Goal: Task Accomplishment & Management: Manage account settings

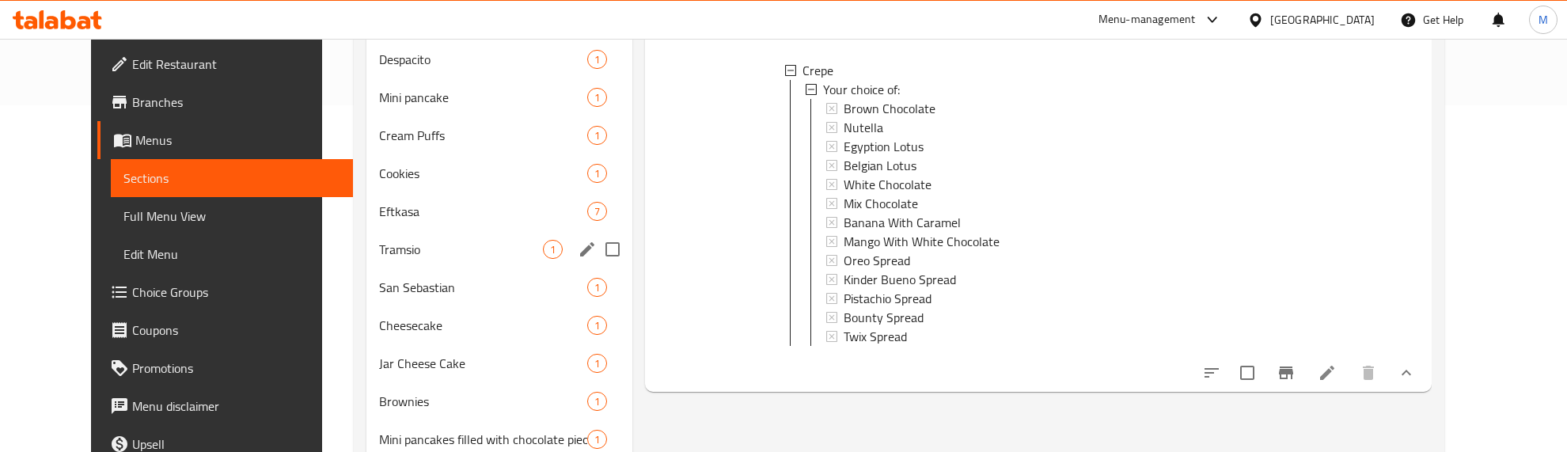
scroll to position [479, 0]
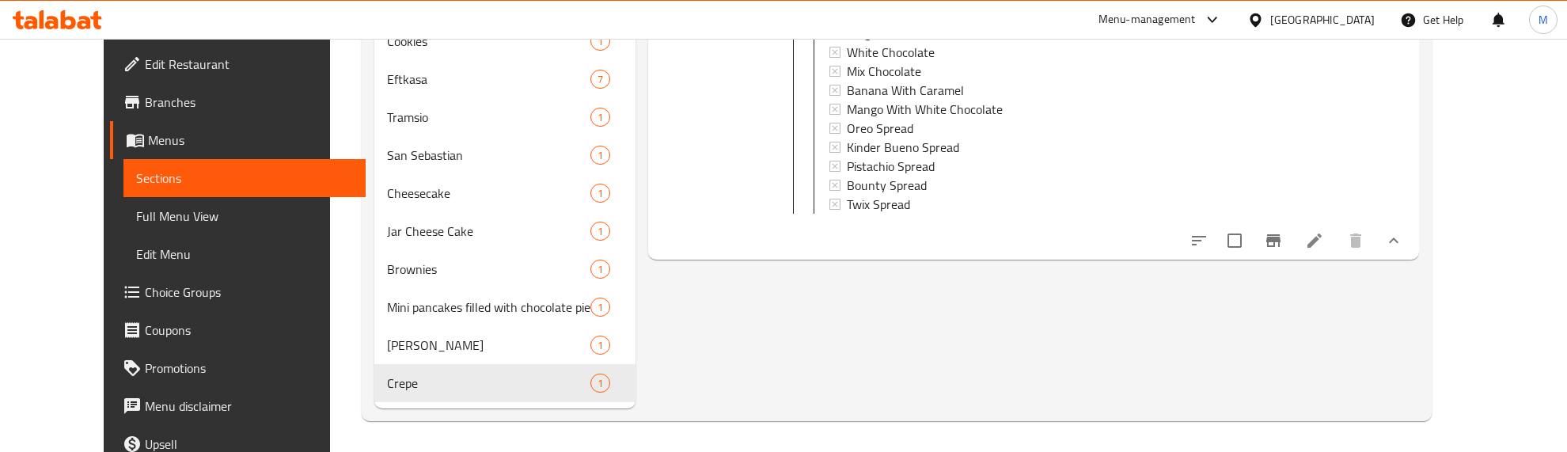
click at [662, 328] on div "Menu items Add Sort Manage items Crepe Crepe A piece of crepe roll filled with …" at bounding box center [1027, 53] width 783 height 710
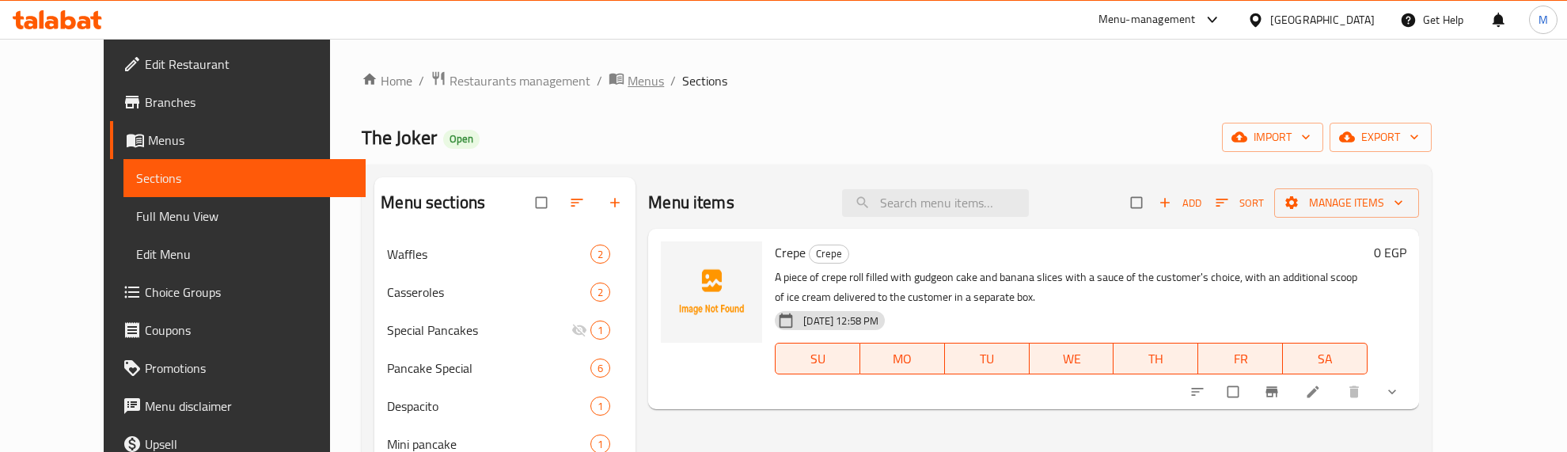
click at [628, 72] on span "Menus" at bounding box center [646, 80] width 36 height 19
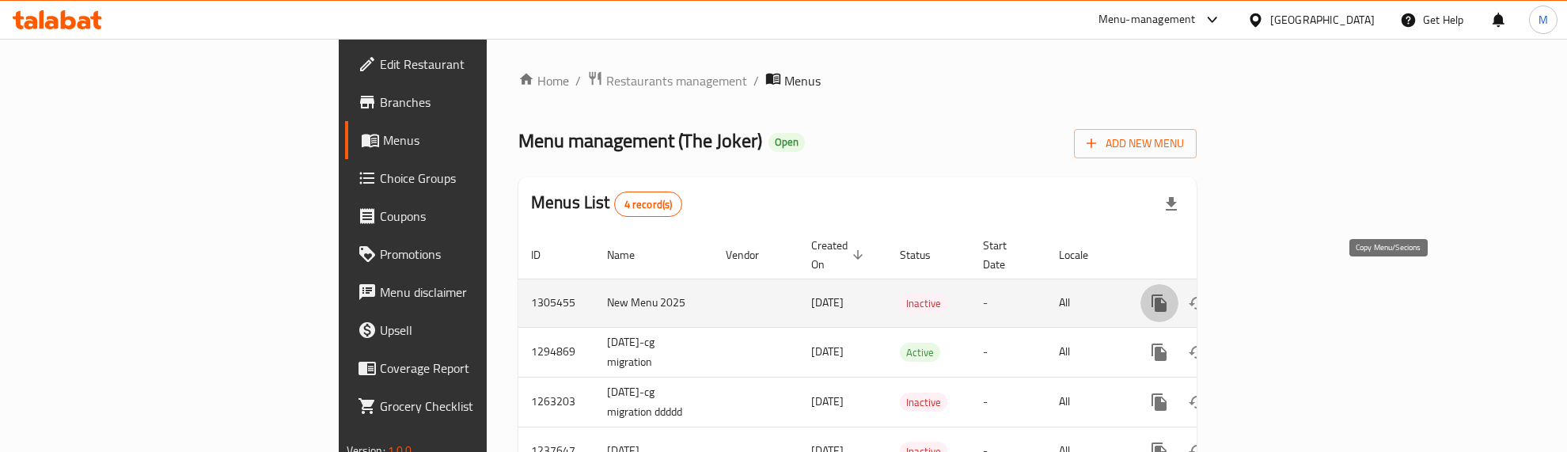
click at [1169, 294] on icon "more" at bounding box center [1159, 303] width 19 height 19
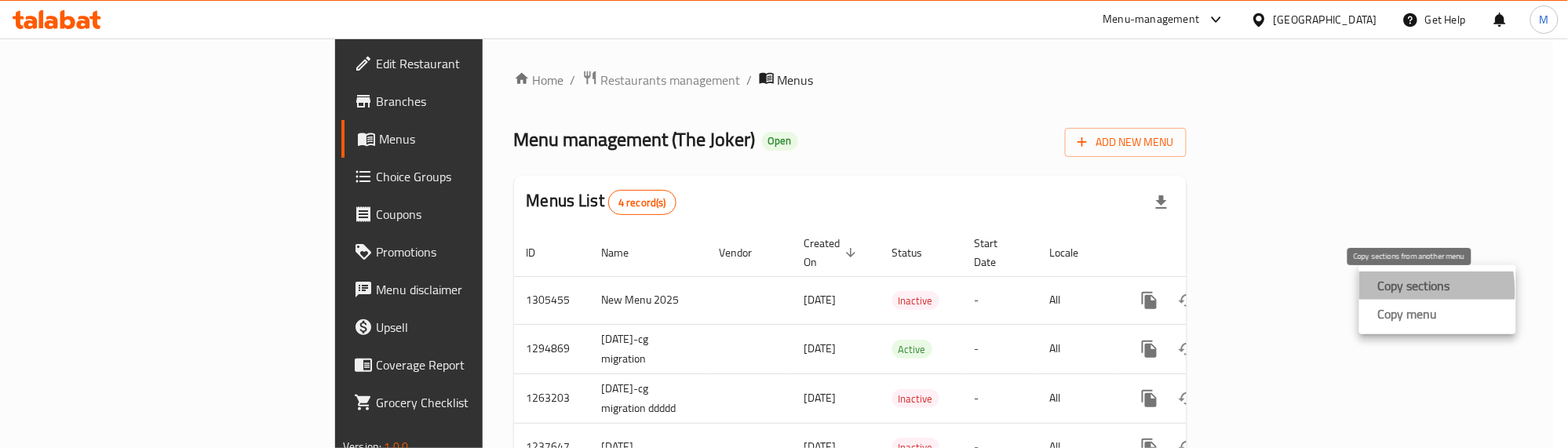
click at [1389, 291] on strong "Copy sections" at bounding box center [1414, 285] width 72 height 19
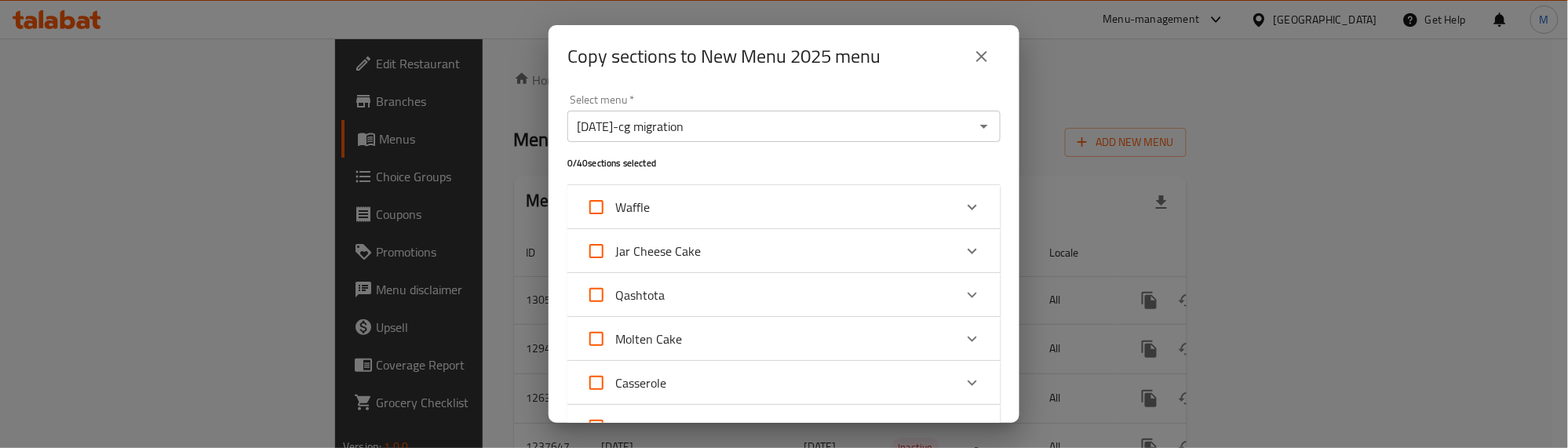
click at [846, 88] on div "Select menu   * 6/9/2024-cg migration Select menu * 0 / 40 sections selected Wa…" at bounding box center [784, 256] width 471 height 335
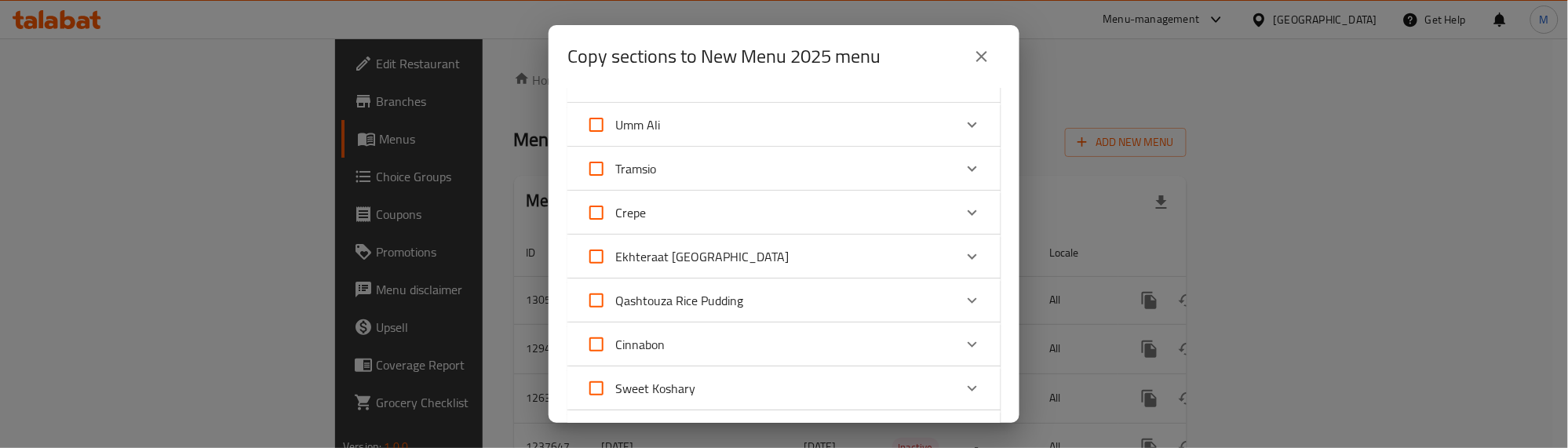
click at [594, 253] on input "Ekhteraat [GEOGRAPHIC_DATA]" at bounding box center [596, 257] width 38 height 38
checkbox input "true"
click at [594, 212] on input "Crepe" at bounding box center [596, 212] width 38 height 38
checkbox input "true"
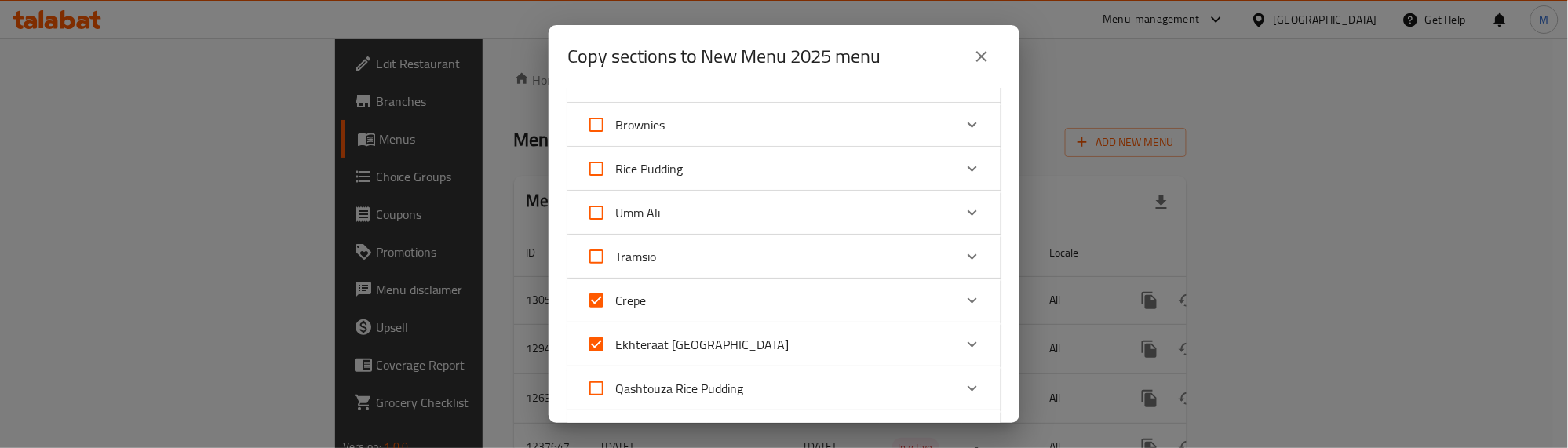
scroll to position [402, 0]
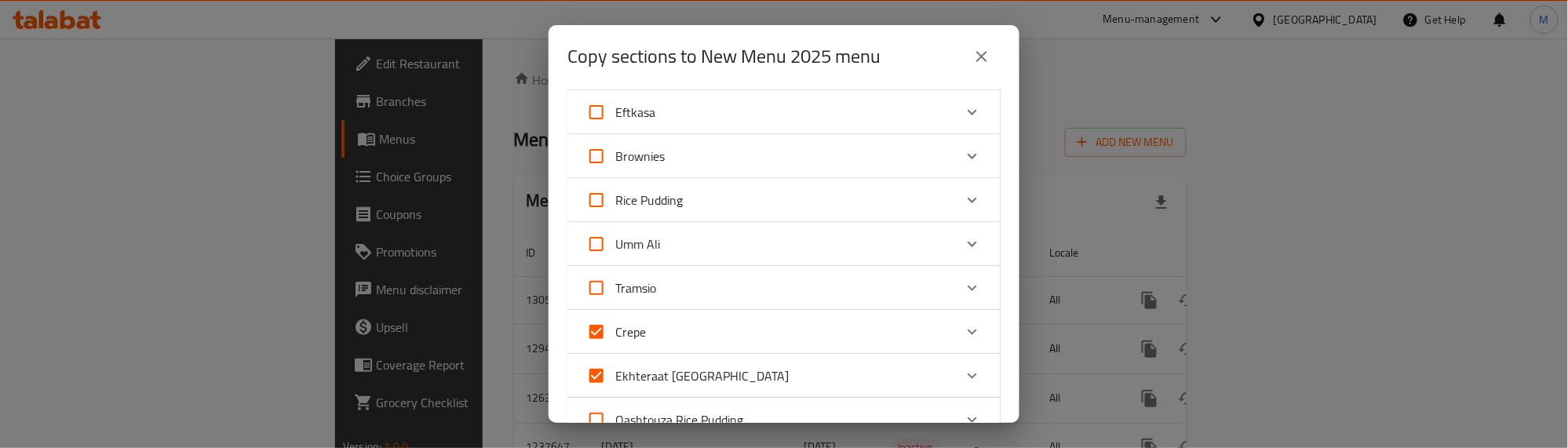
click at [595, 196] on input "Rice Pudding" at bounding box center [596, 200] width 38 height 38
checkbox input "true"
click at [596, 239] on input "Umm Ali" at bounding box center [596, 244] width 38 height 38
checkbox input "true"
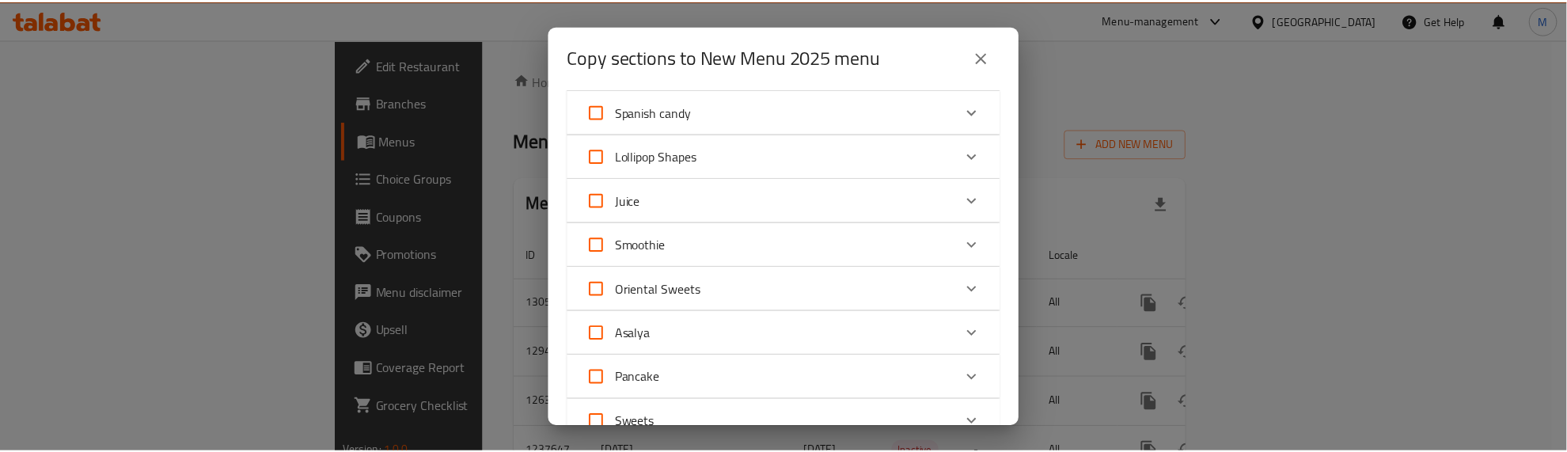
scroll to position [1621, 0]
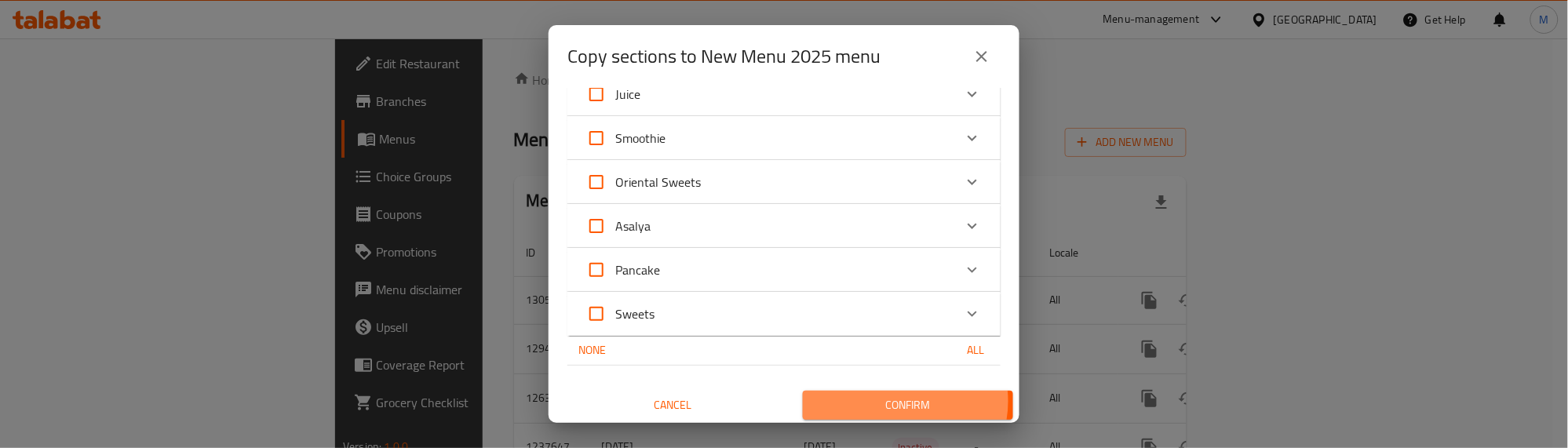
click at [893, 398] on span "Confirm" at bounding box center [907, 405] width 185 height 20
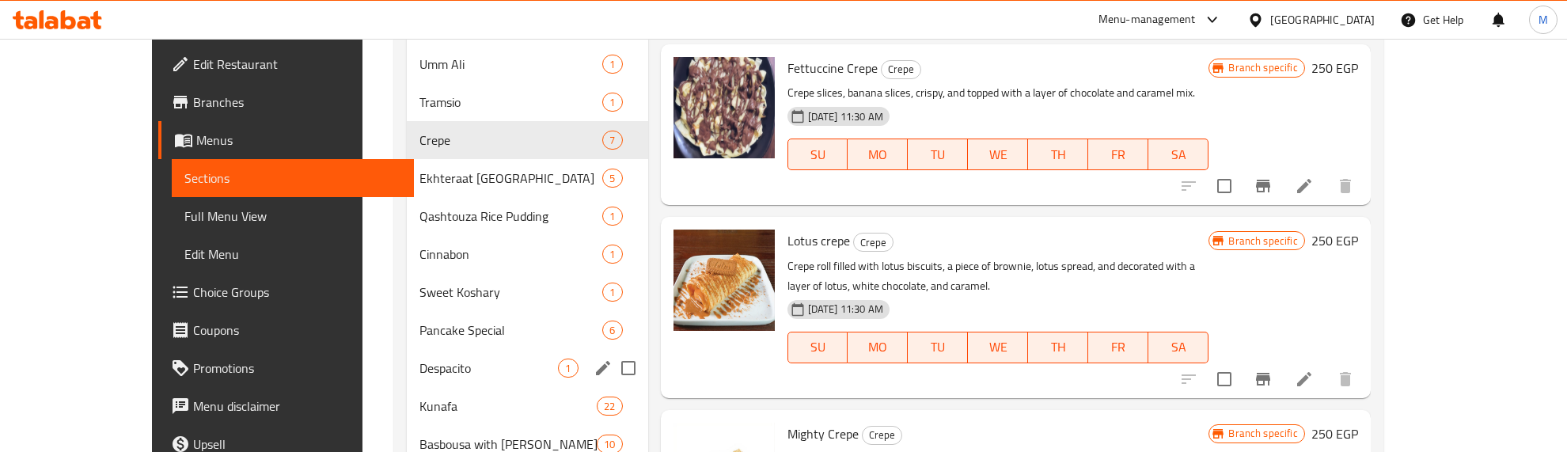
scroll to position [594, 0]
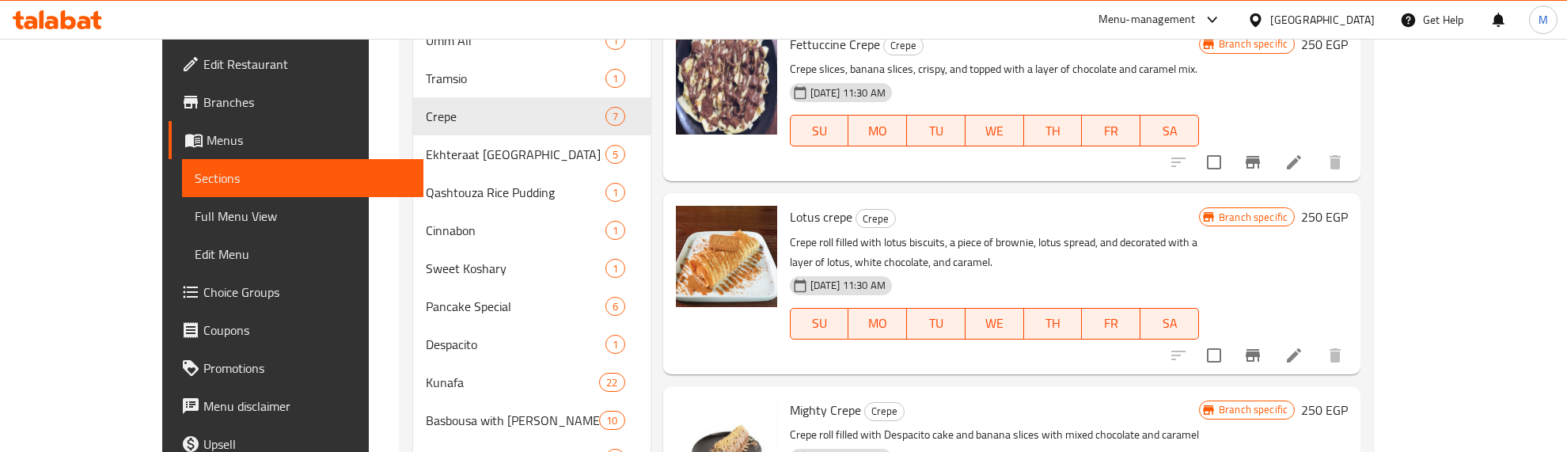
click at [651, 145] on div "Menu items crepe Add Sort Manage items Oreo Roll Crepe Crepe Crepe roll filled …" at bounding box center [1006, 376] width 711 height 1584
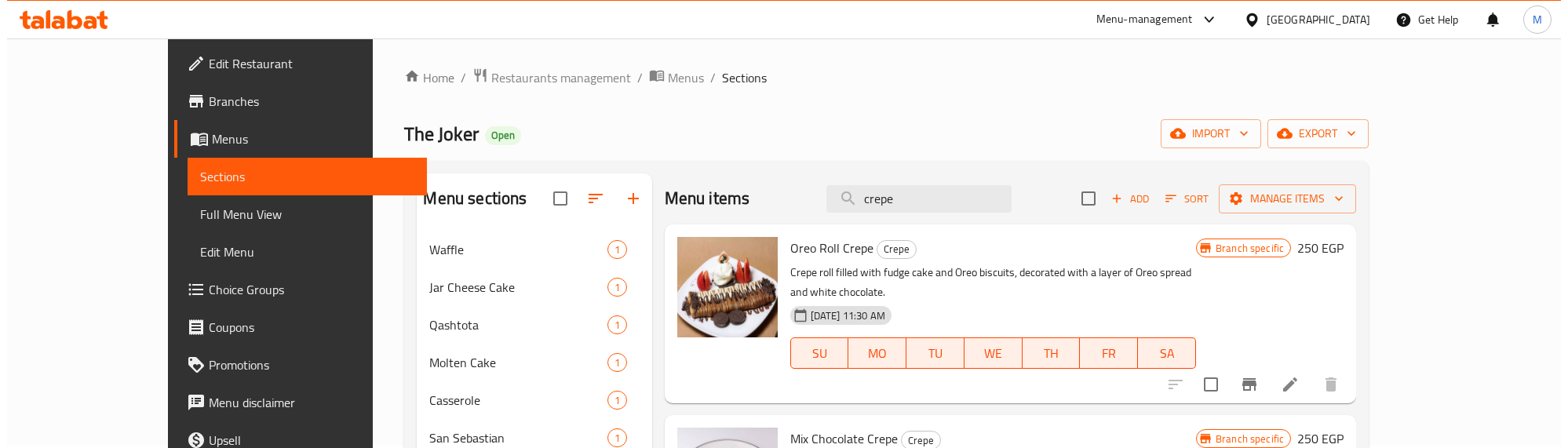
scroll to position [0, 0]
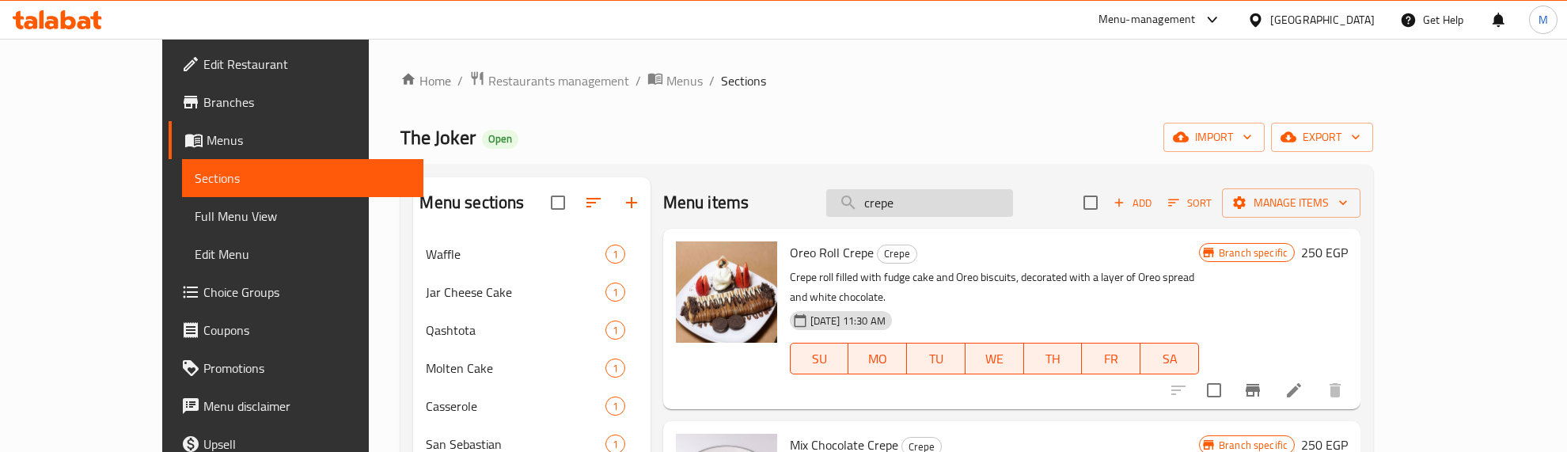
drag, startPoint x: 972, startPoint y: 199, endPoint x: 904, endPoint y: 200, distance: 68.1
click at [904, 200] on input "crepe" at bounding box center [919, 203] width 187 height 28
click at [1181, 199] on icon "button" at bounding box center [1174, 202] width 14 height 14
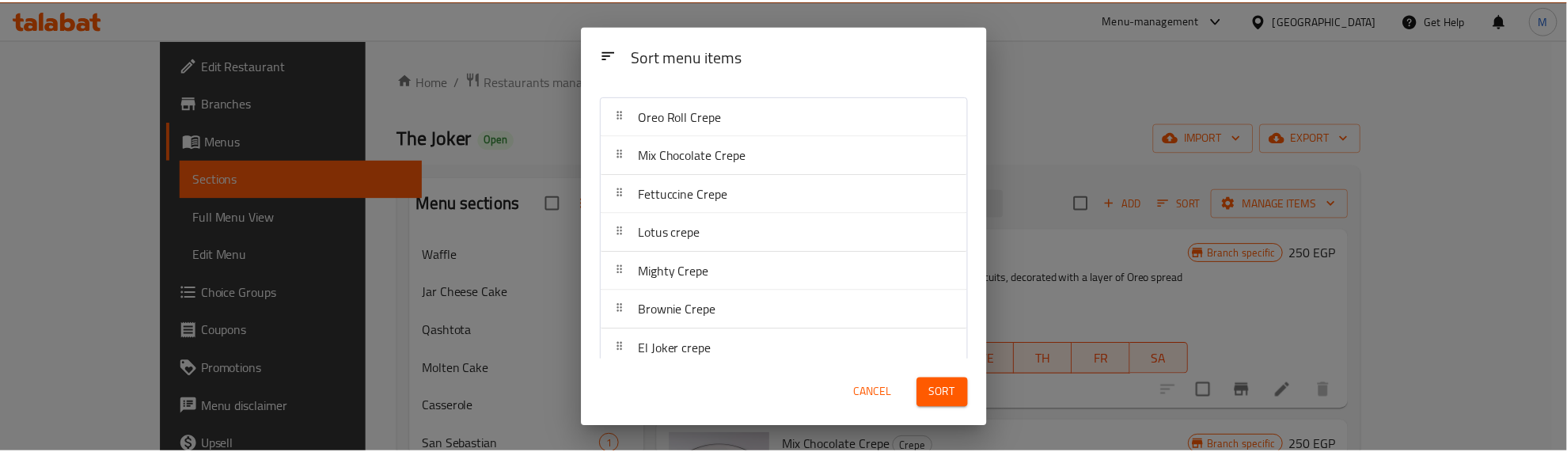
scroll to position [48, 0]
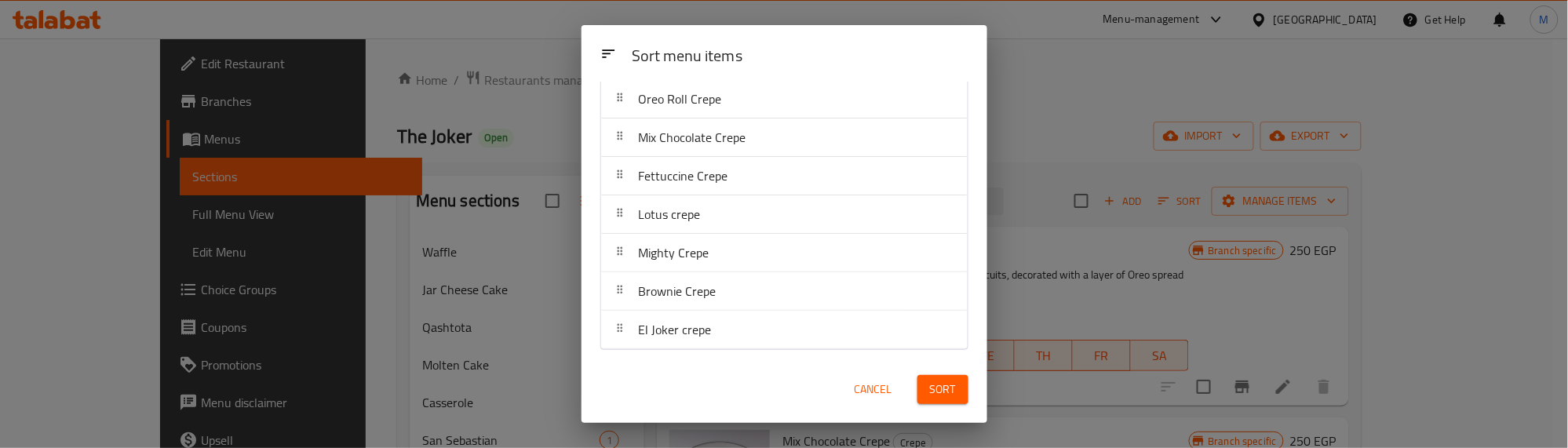
click at [880, 390] on span "Cancel" at bounding box center [874, 390] width 38 height 20
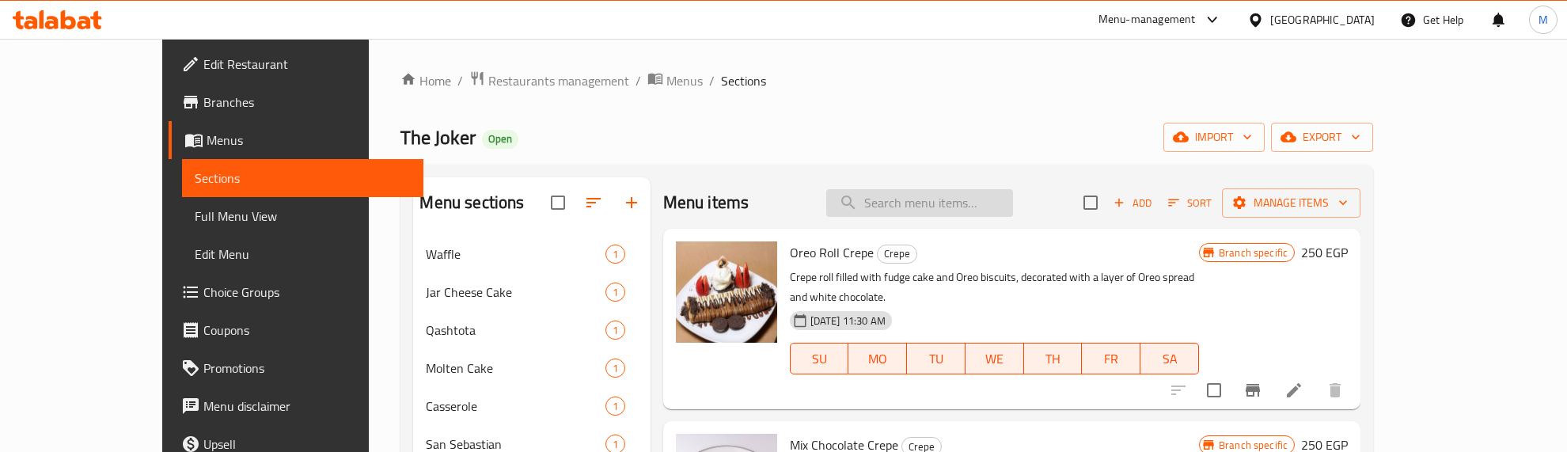
click at [946, 198] on input "search" at bounding box center [919, 203] width 187 height 28
paste input "Dubai"
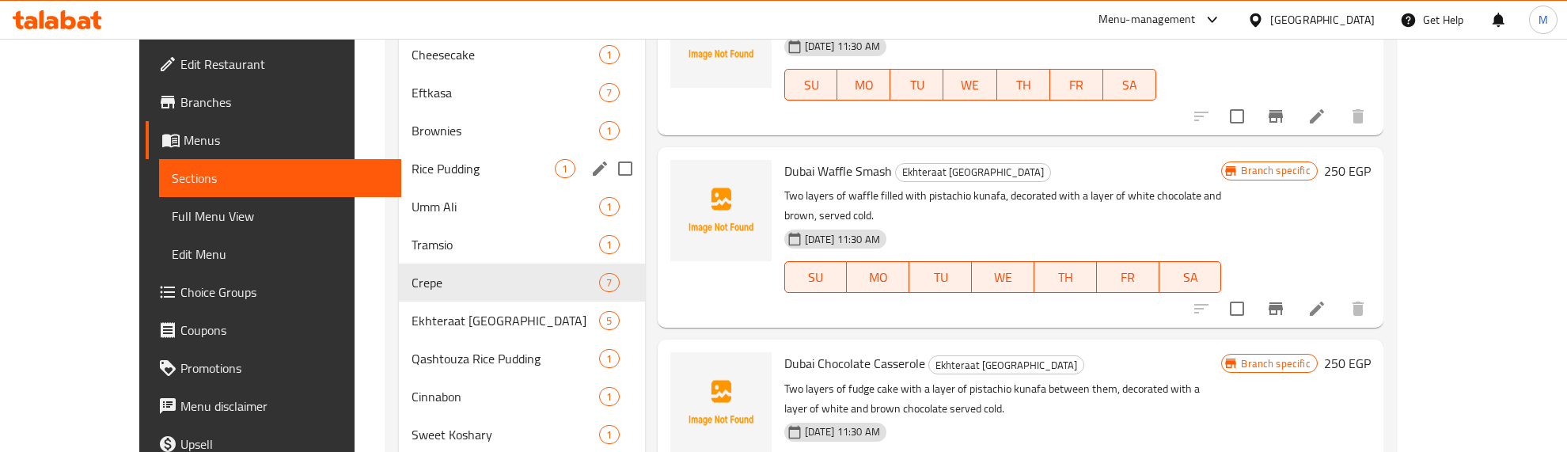
scroll to position [495, 0]
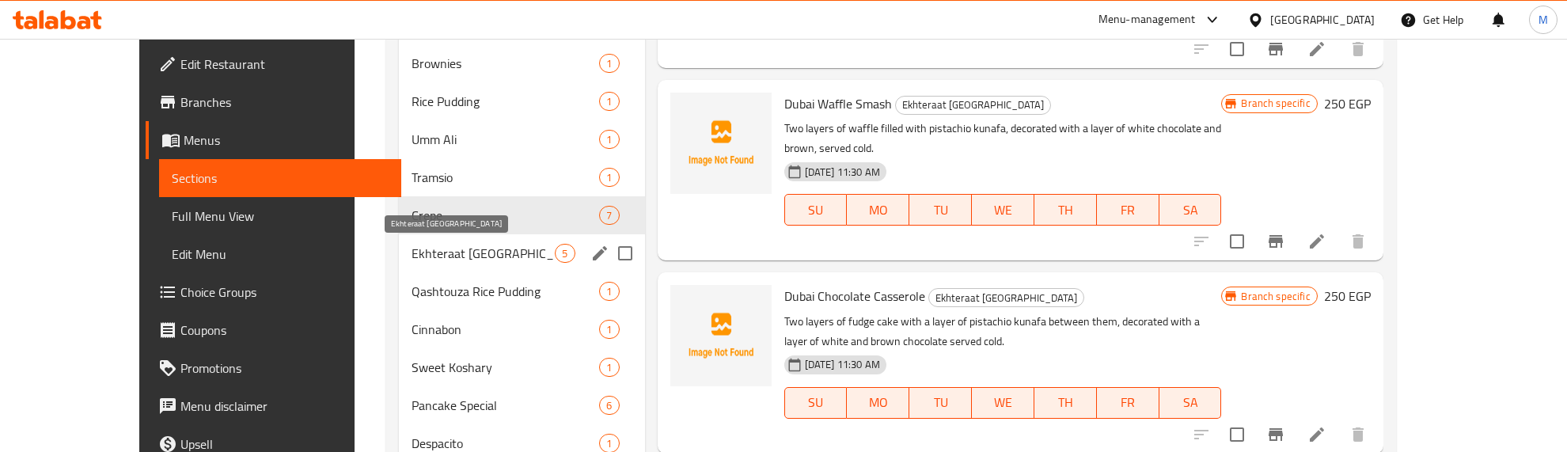
type input "Dubai"
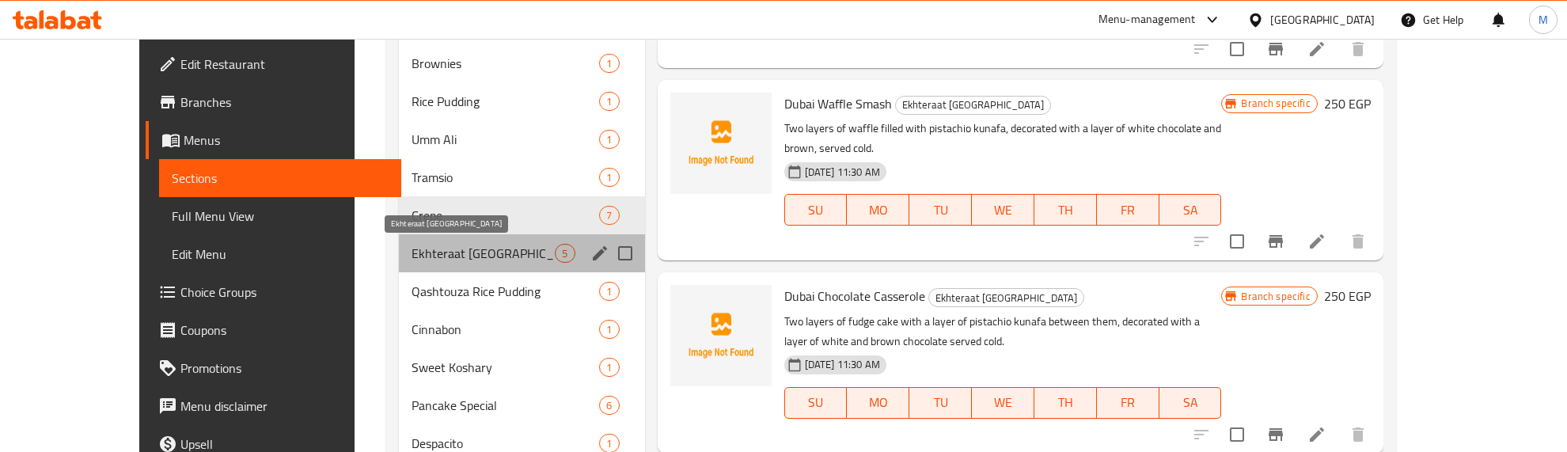
click at [412, 252] on span "Ekhteraat [GEOGRAPHIC_DATA]" at bounding box center [484, 253] width 144 height 19
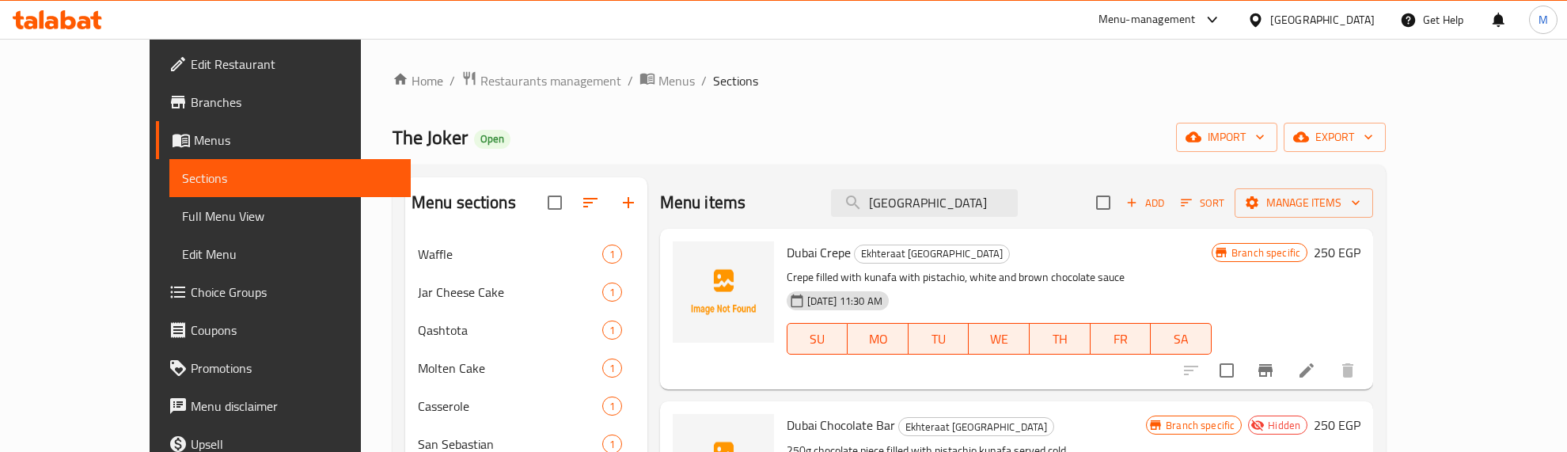
drag, startPoint x: 983, startPoint y: 200, endPoint x: 871, endPoint y: 218, distance: 113.7
click at [872, 210] on div "Menu items Dubai Add Sort Manage items" at bounding box center [1017, 202] width 714 height 51
click at [1192, 203] on icon "button" at bounding box center [1186, 202] width 11 height 7
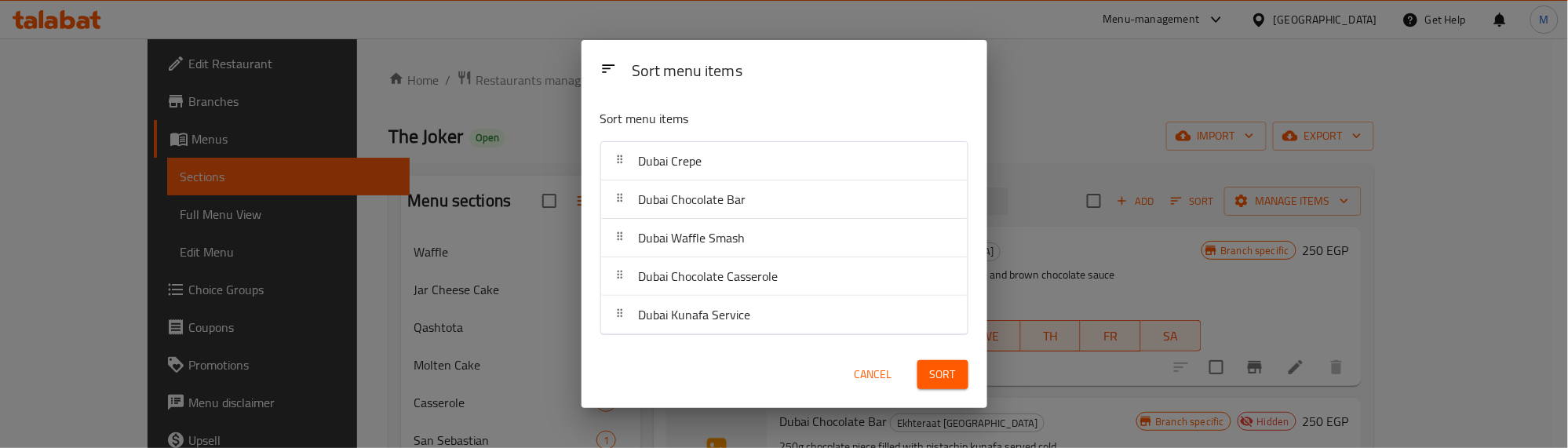
click at [878, 373] on span "Cancel" at bounding box center [874, 375] width 38 height 20
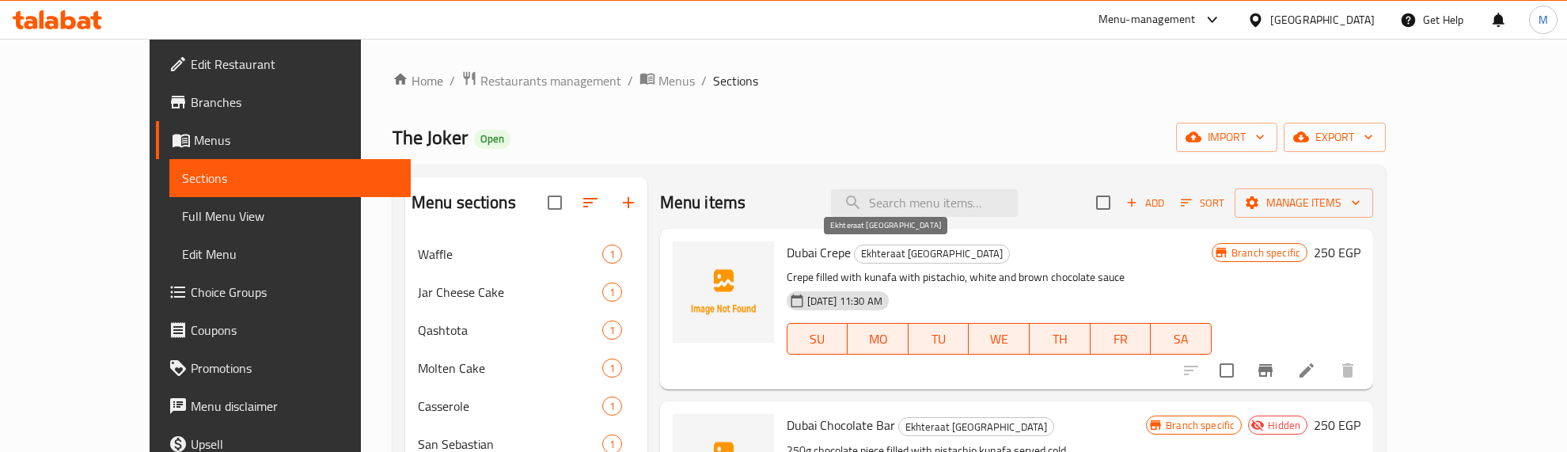
click at [867, 249] on span "Ekhteraat [GEOGRAPHIC_DATA]" at bounding box center [932, 254] width 154 height 18
copy span "Ekhteraat [GEOGRAPHIC_DATA]"
click at [924, 128] on div "The Joker Open import export" at bounding box center [889, 137] width 993 height 29
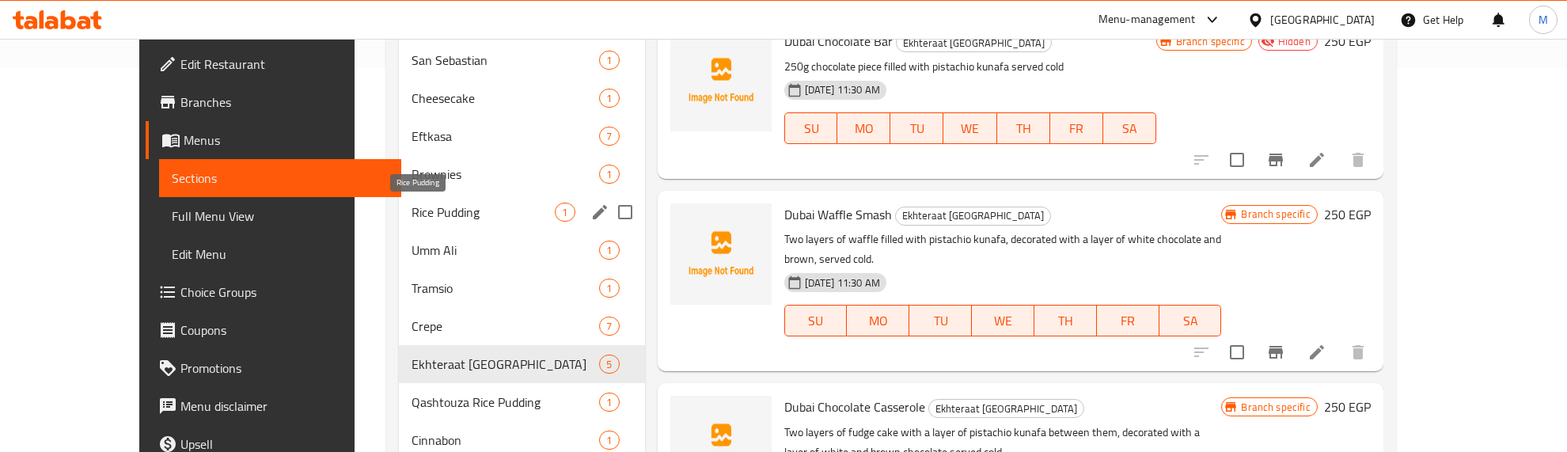
scroll to position [495, 0]
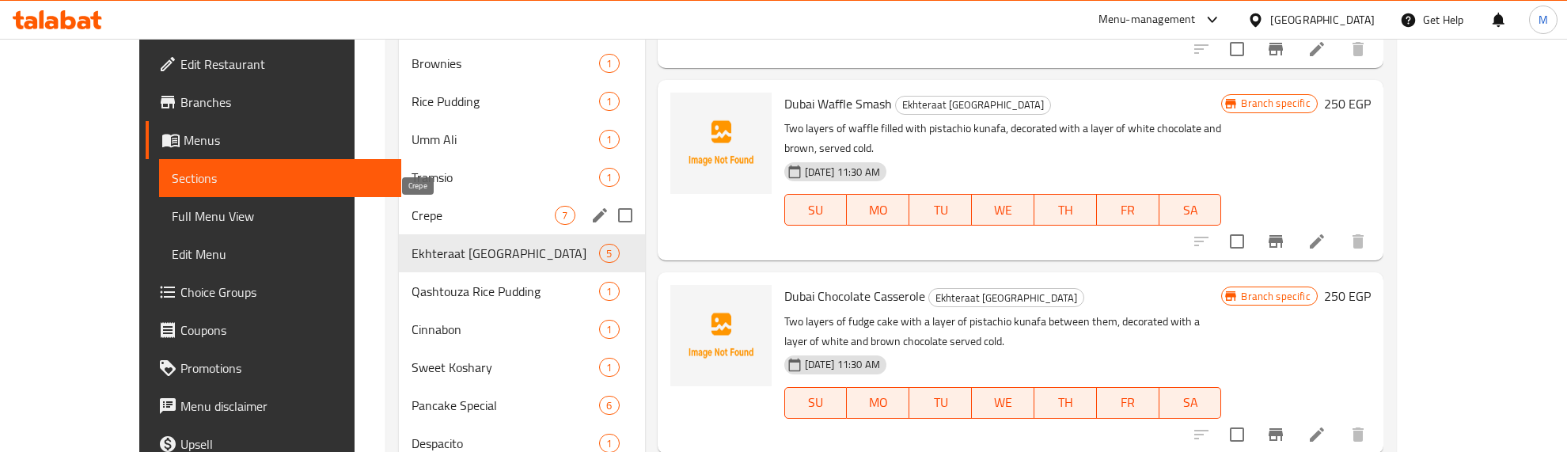
click at [412, 211] on span "Crepe" at bounding box center [484, 215] width 144 height 19
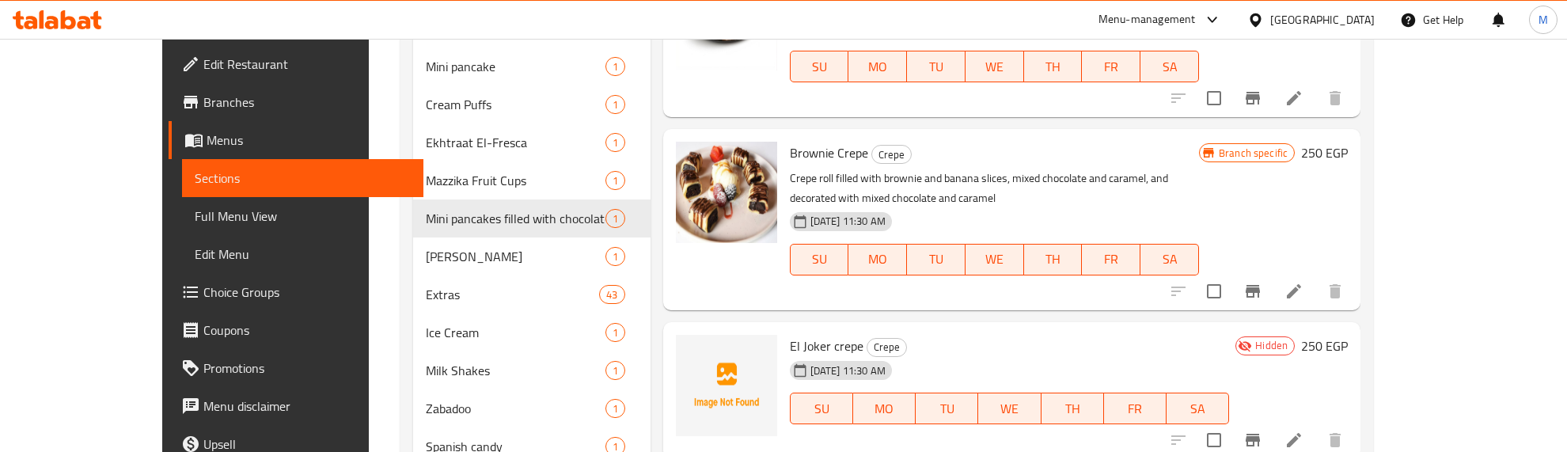
scroll to position [989, 0]
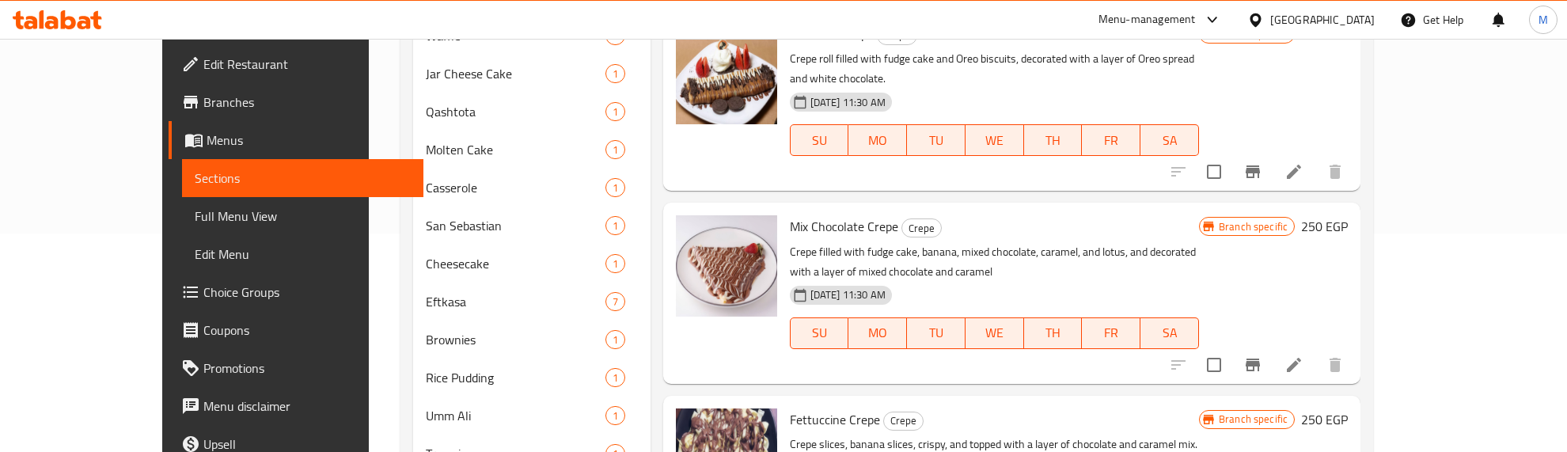
scroll to position [0, 0]
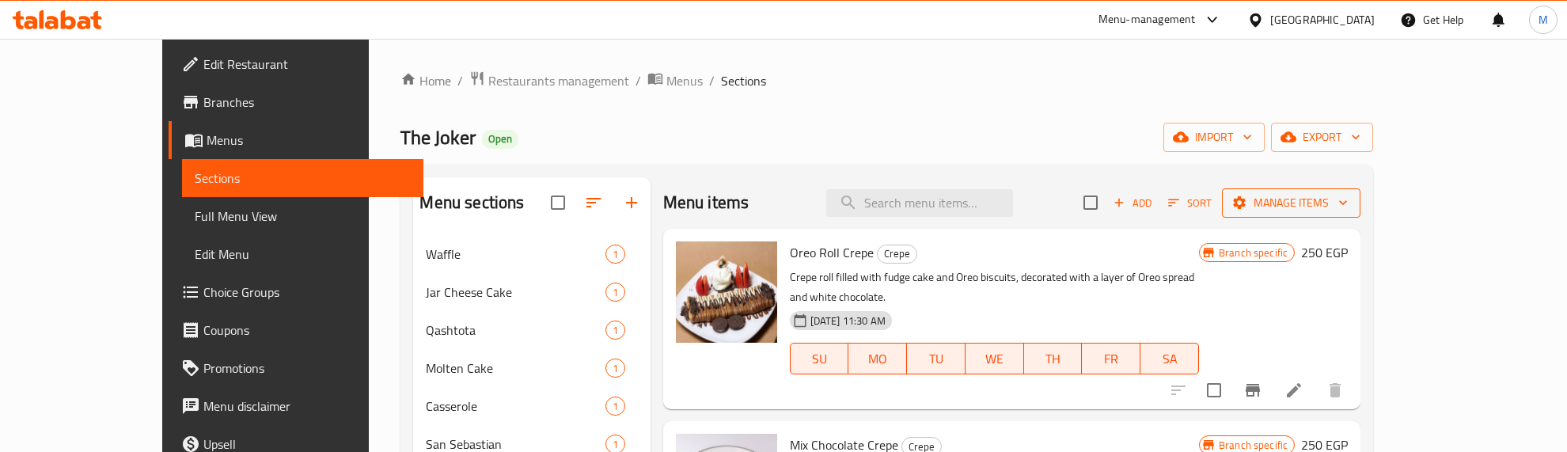
click at [1348, 195] on span "Manage items" at bounding box center [1291, 203] width 113 height 20
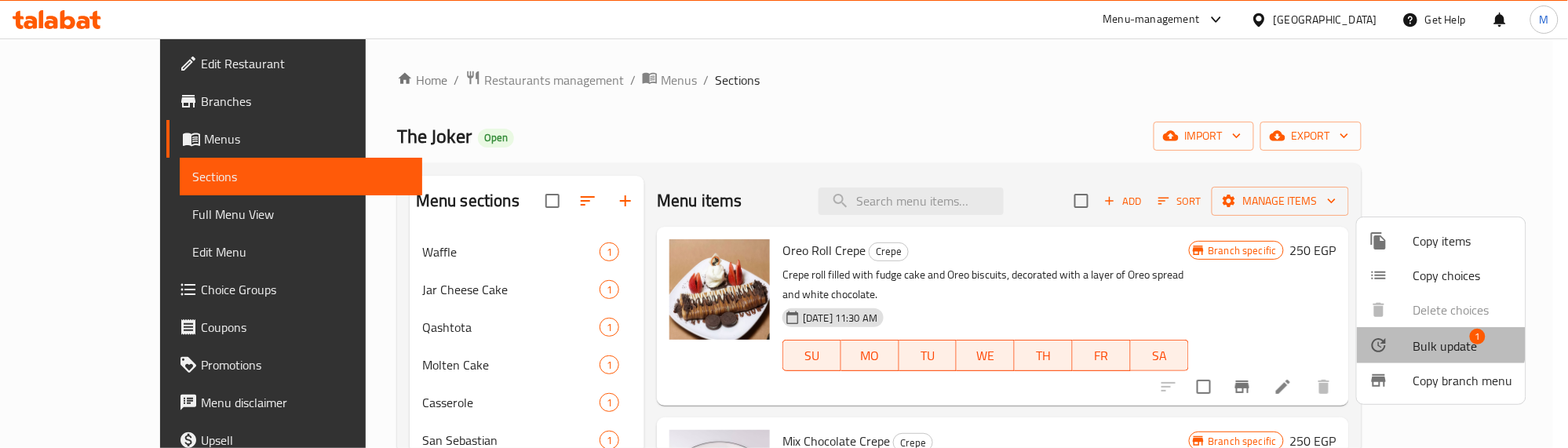
click at [1428, 341] on span "Bulk update" at bounding box center [1445, 346] width 64 height 19
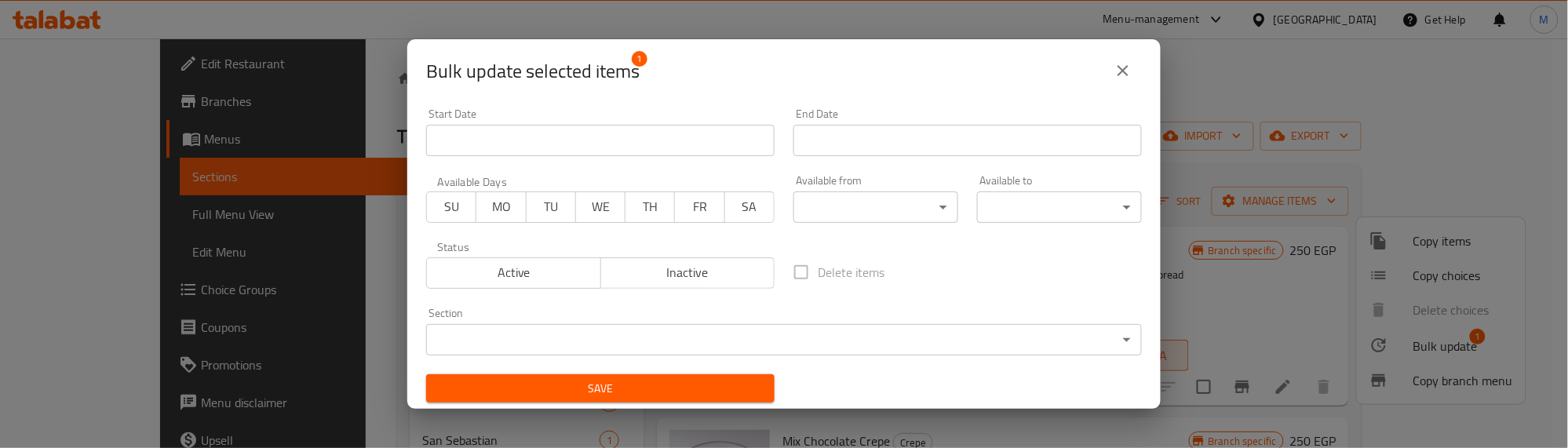
click at [531, 333] on body "​ Menu-management Egypt Get Help M Edit Restaurant Branches Menus Sections Full…" at bounding box center [784, 243] width 1568 height 409
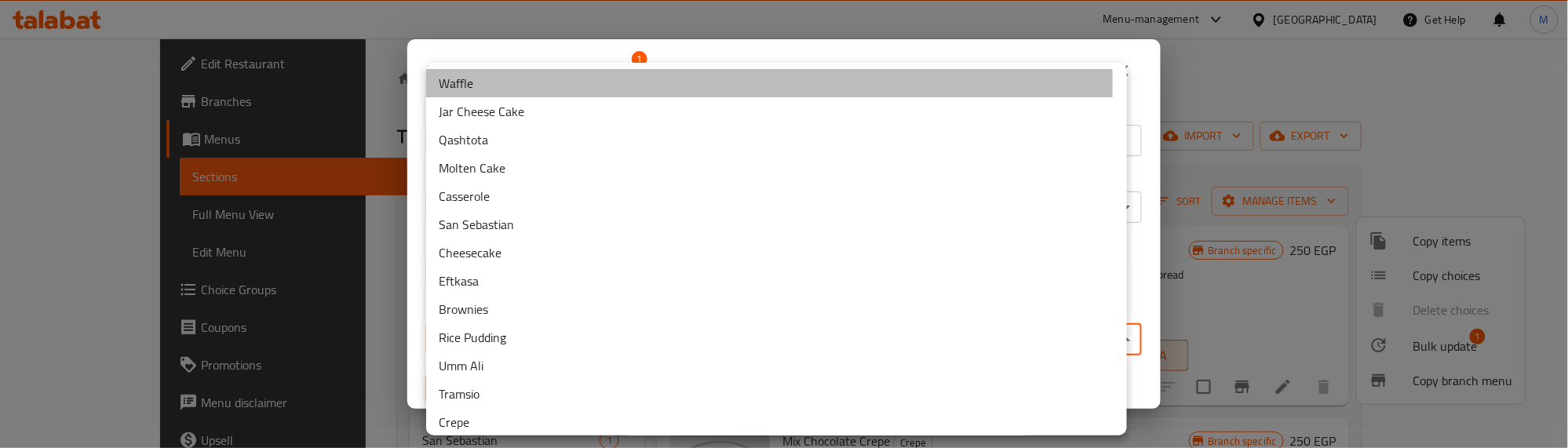
click at [479, 82] on li "Waffle" at bounding box center [777, 83] width 701 height 28
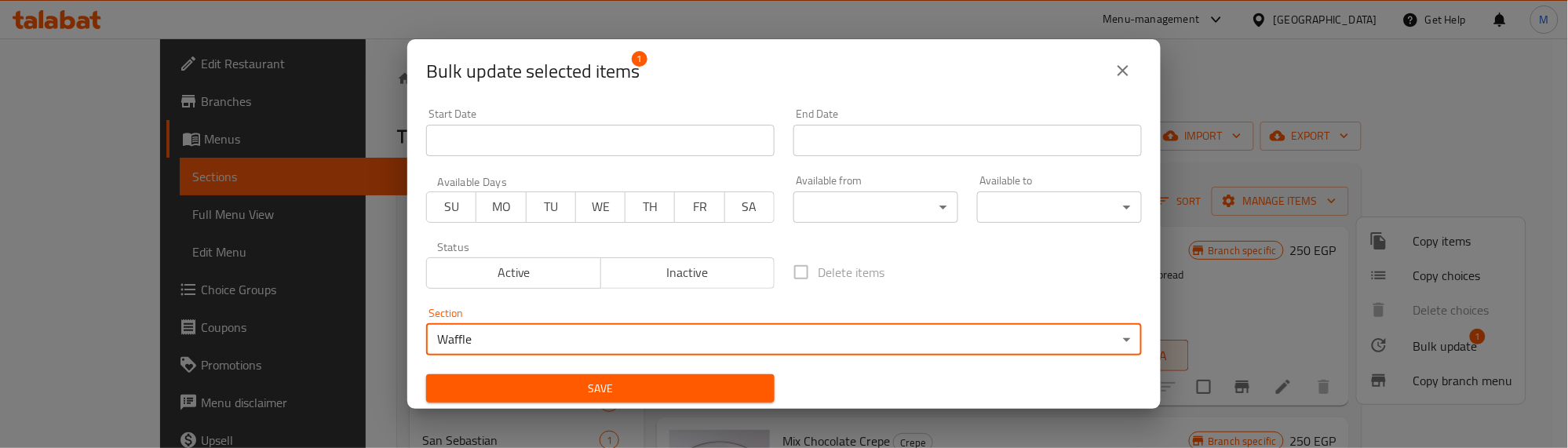
click at [732, 394] on span "Save" at bounding box center [600, 389] width 323 height 20
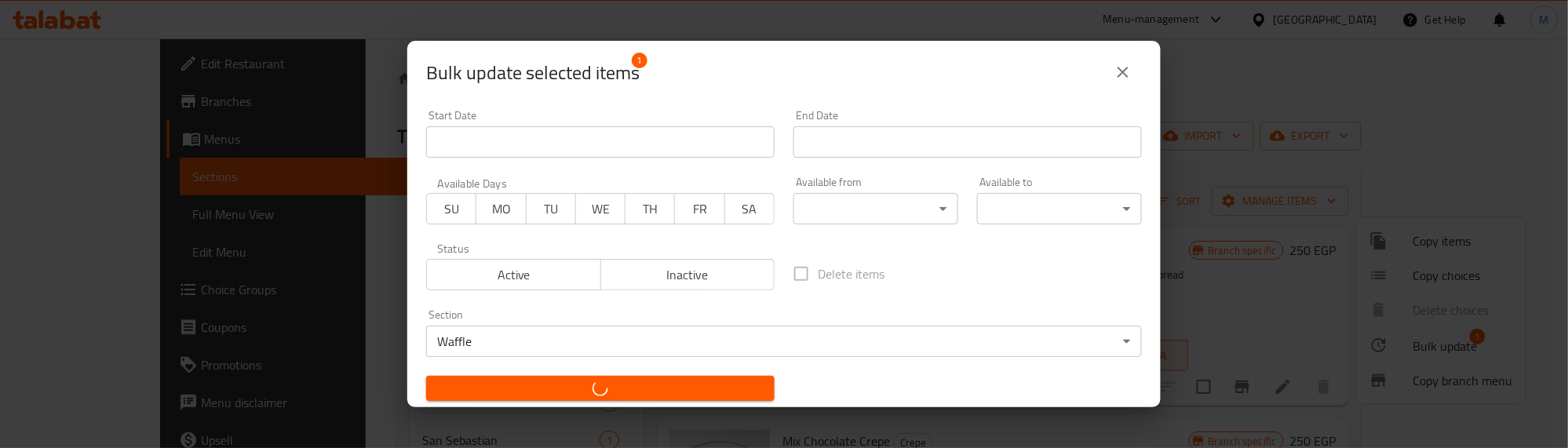
checkbox input "false"
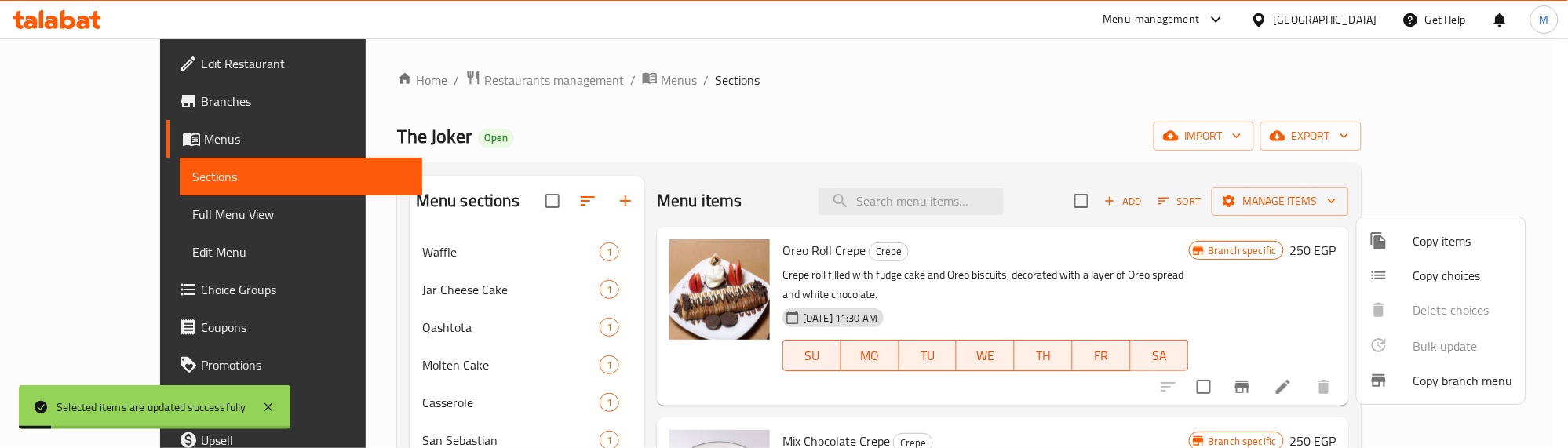
click at [849, 253] on div at bounding box center [784, 224] width 1568 height 448
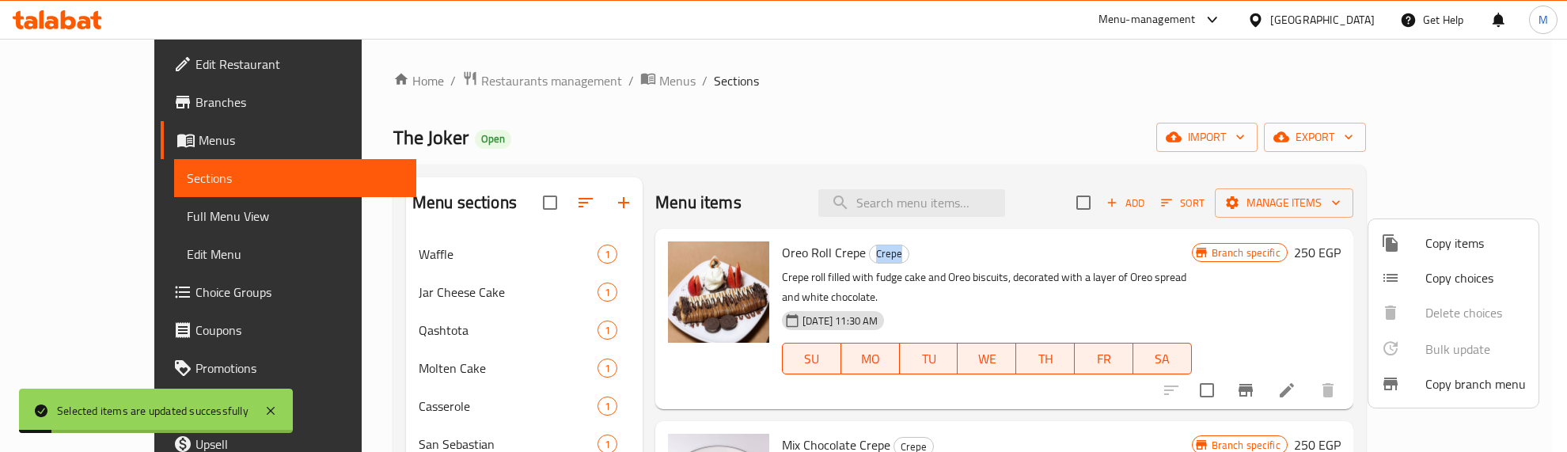
click at [870, 255] on span "Crepe" at bounding box center [889, 254] width 39 height 18
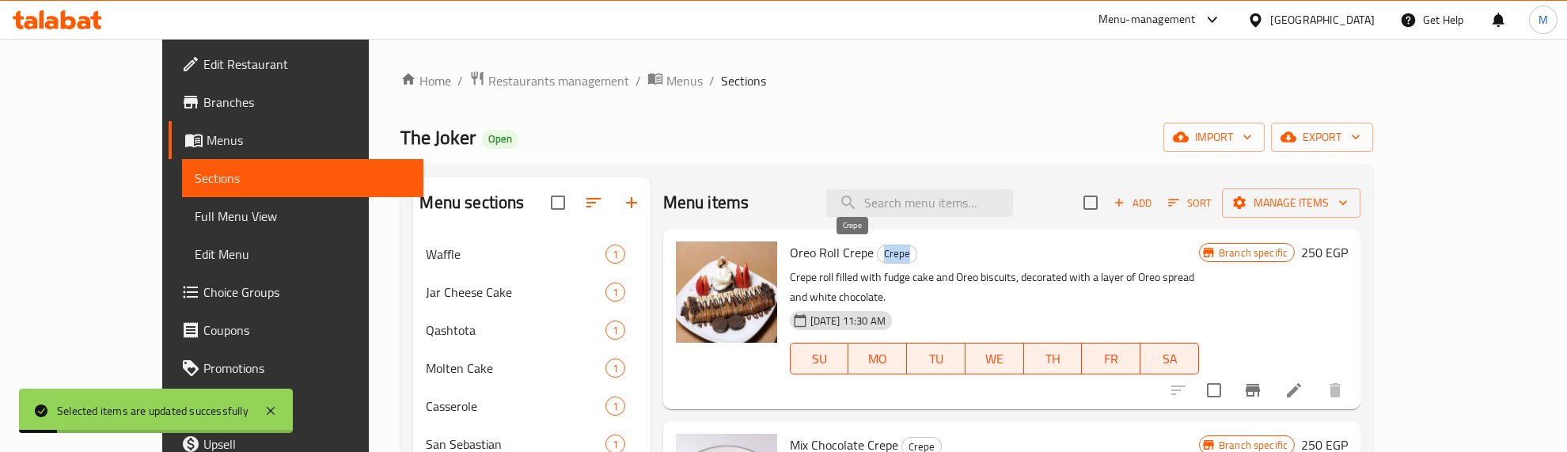
copy span "Crepe"
click at [780, 77] on ol "Home / Restaurants management / Menus / Sections" at bounding box center [886, 80] width 973 height 21
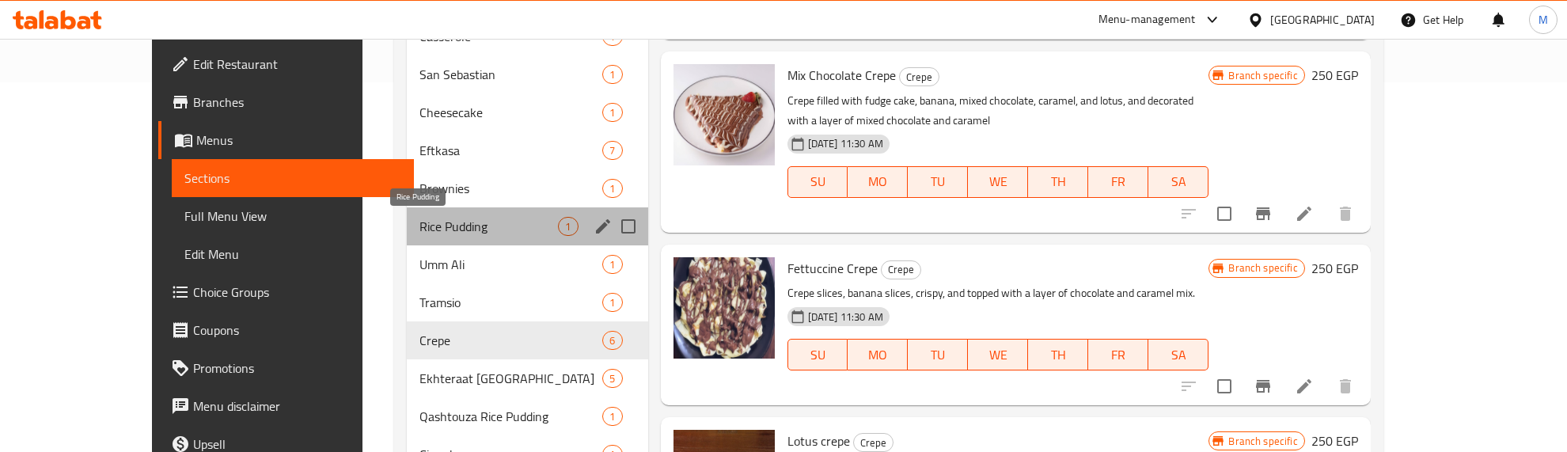
click at [419, 217] on span "Rice Pudding" at bounding box center [488, 226] width 138 height 19
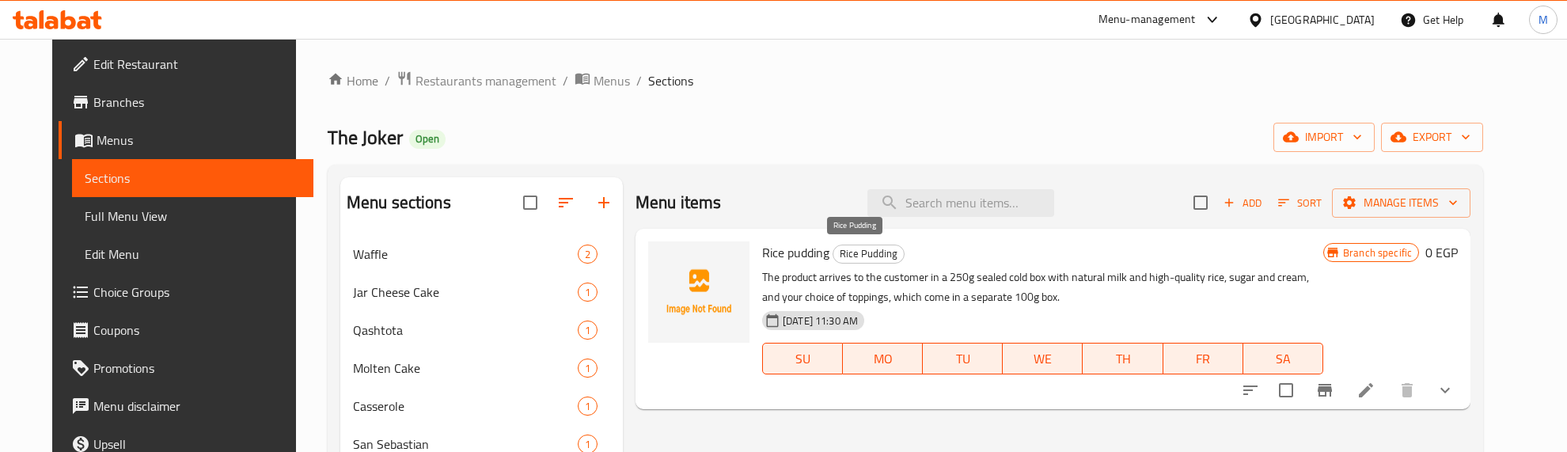
click at [852, 253] on span "Rice Pudding" at bounding box center [868, 254] width 70 height 18
copy span "Rice Pudding"
click at [952, 203] on input "search" at bounding box center [960, 203] width 187 height 28
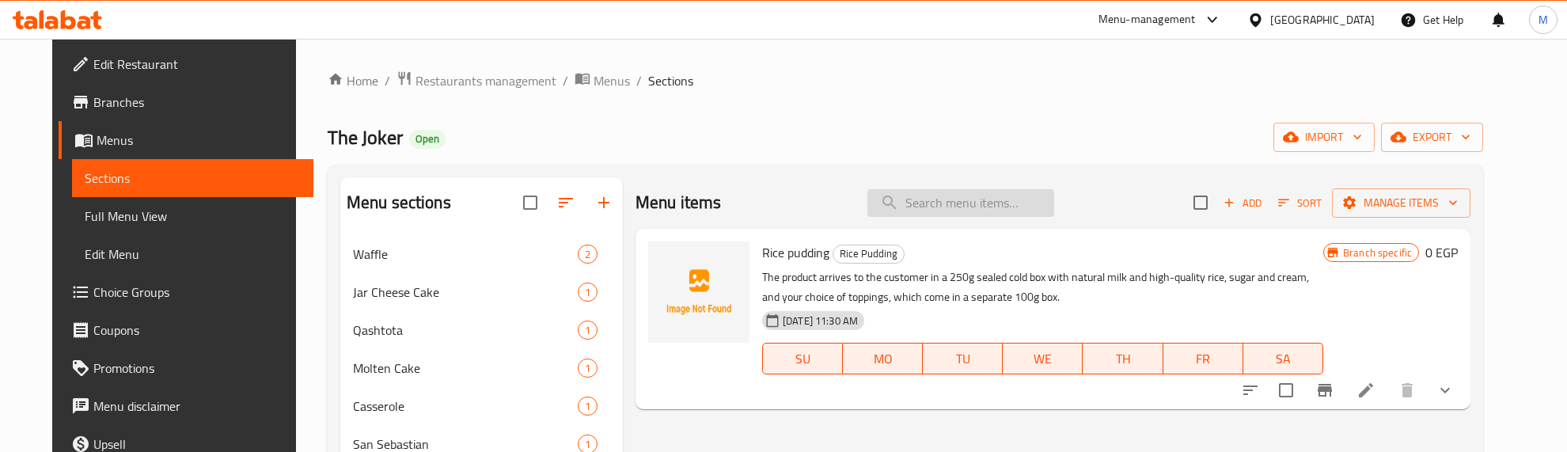
paste input "Umm Ali"
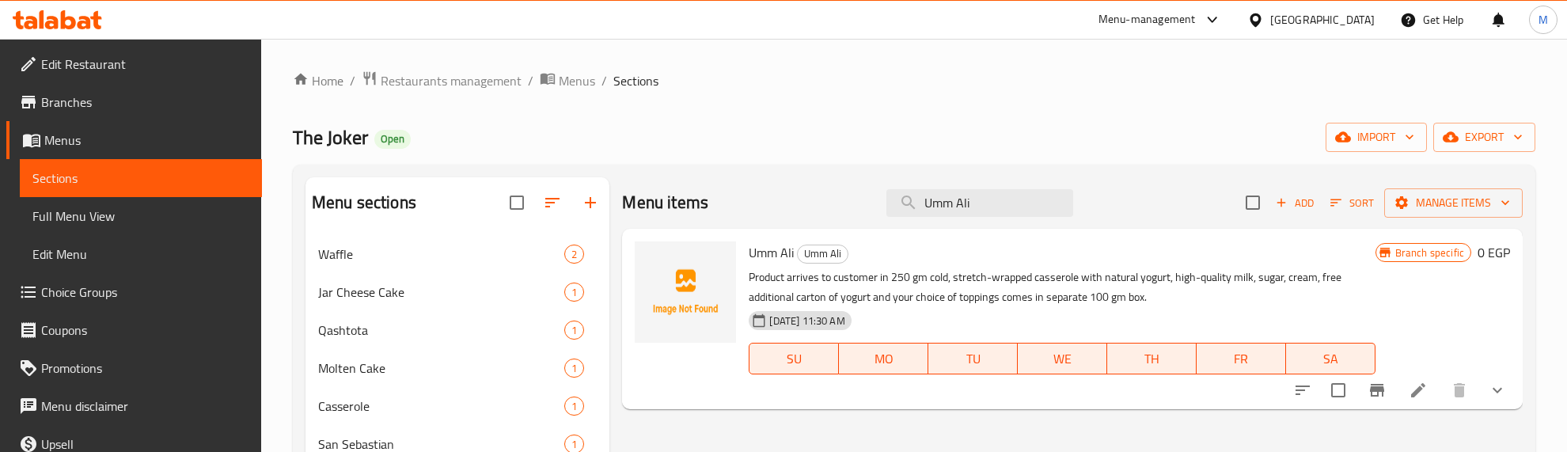
type input "Umm Ali"
click at [762, 253] on span "Umm Ali" at bounding box center [771, 253] width 45 height 24
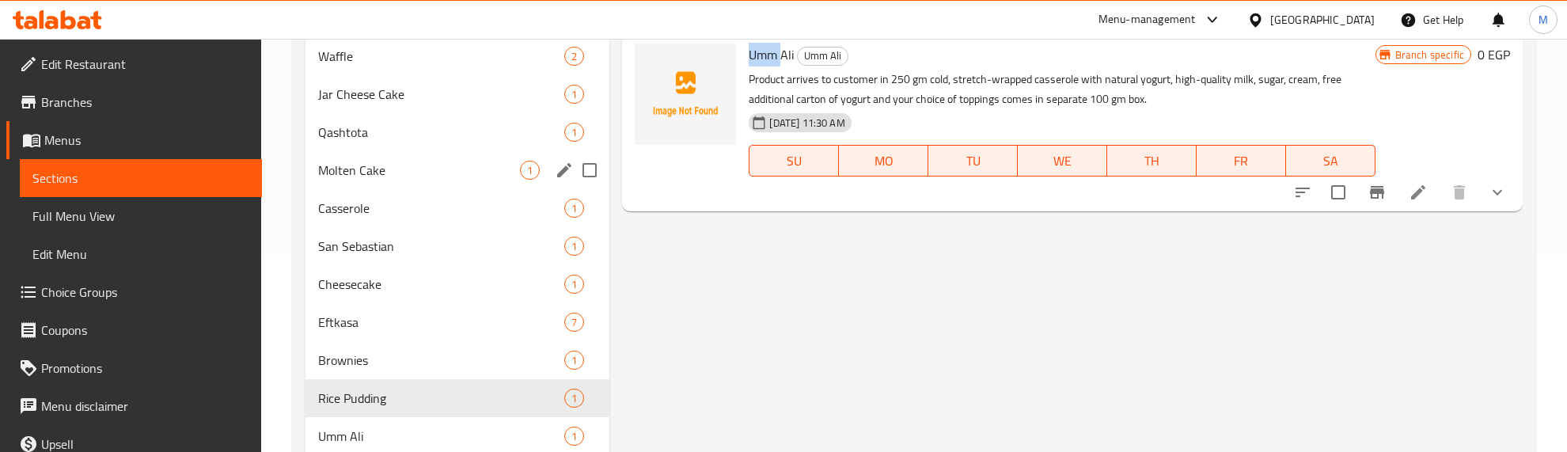
scroll to position [297, 0]
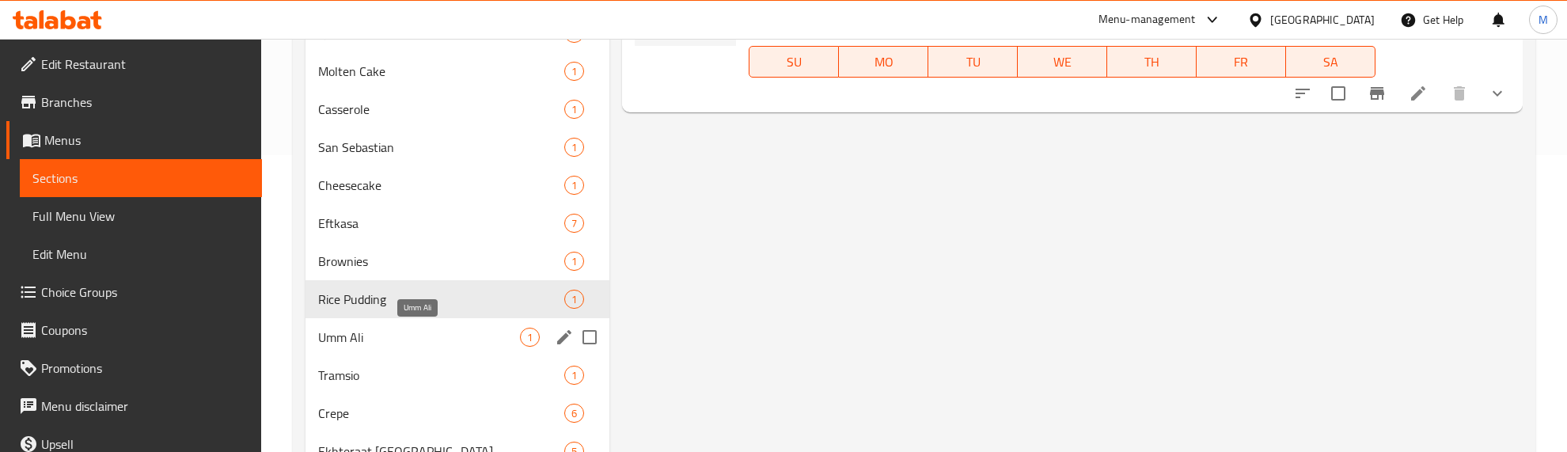
click at [408, 340] on span "Umm Ali" at bounding box center [419, 337] width 202 height 19
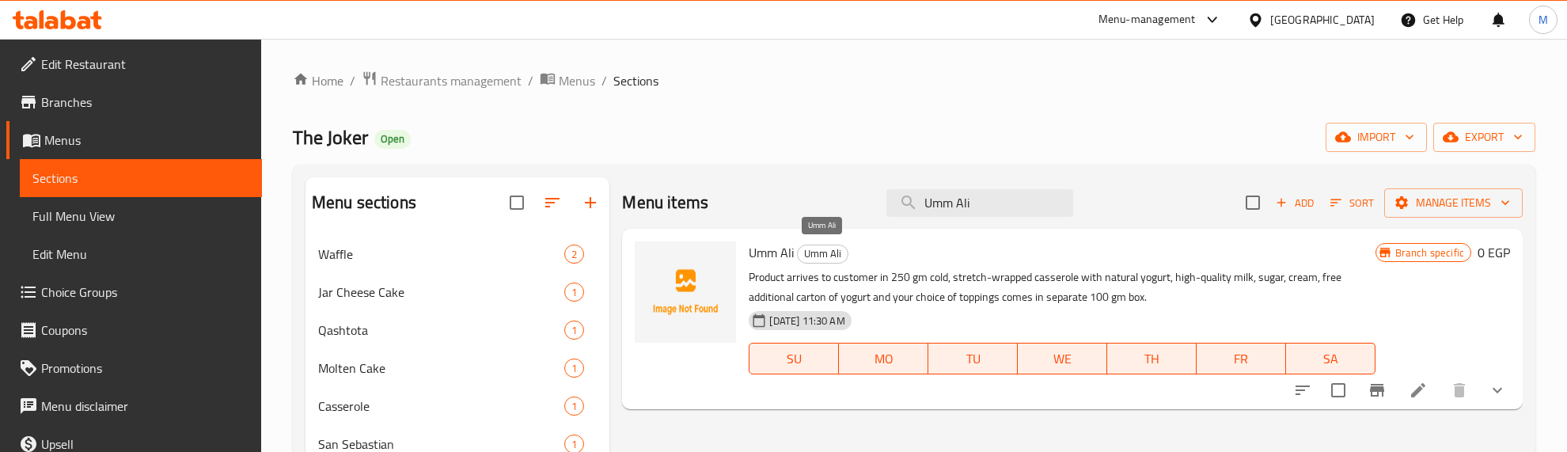
click at [825, 256] on span "Umm Ali" at bounding box center [823, 254] width 50 height 18
copy span "Umm Ali"
click at [692, 135] on div "The Joker Open import export" at bounding box center [914, 137] width 1243 height 29
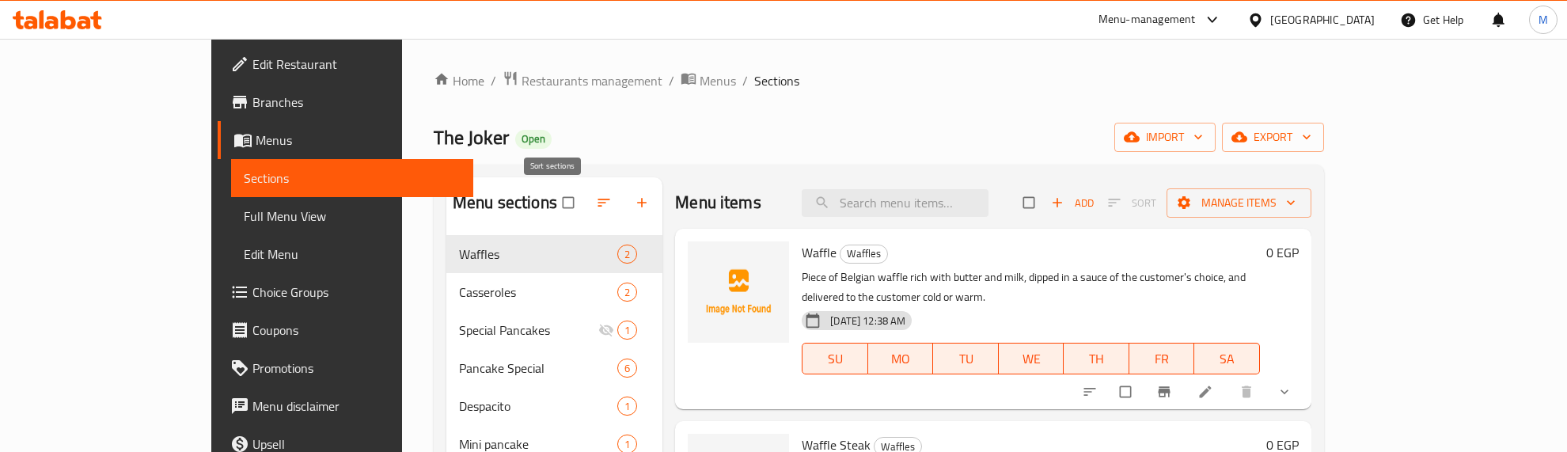
click at [596, 199] on icon "button" at bounding box center [604, 203] width 16 height 16
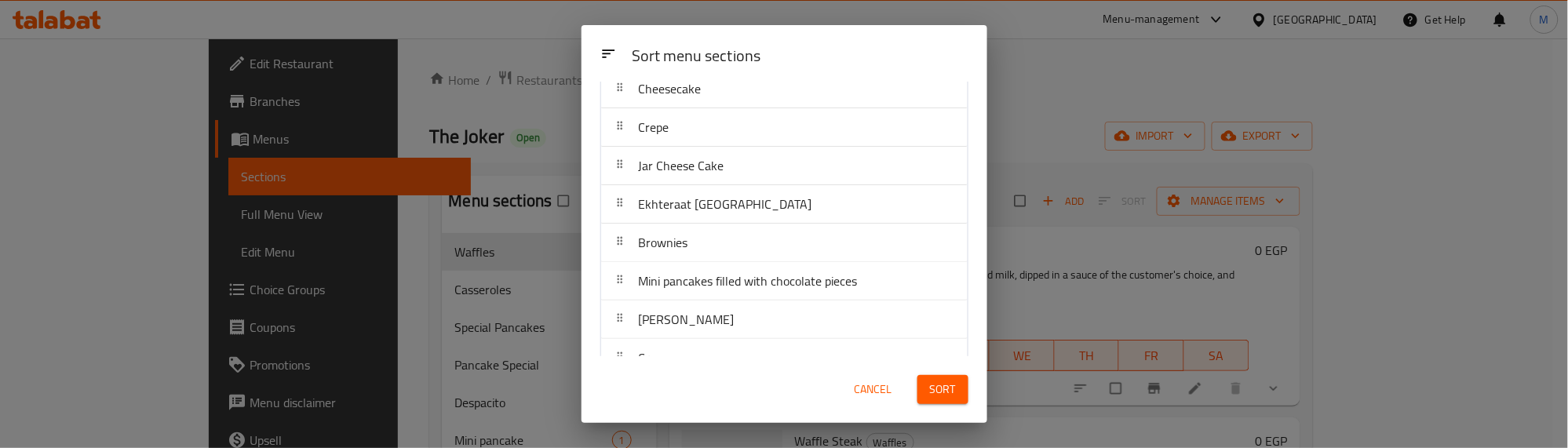
scroll to position [589, 0]
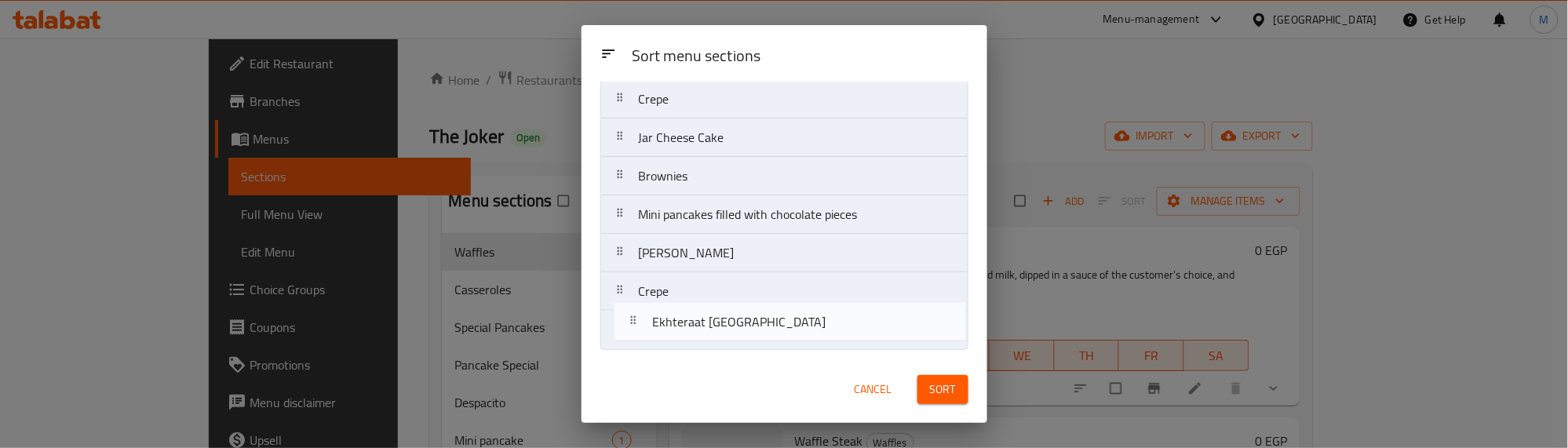
drag, startPoint x: 701, startPoint y: 182, endPoint x: 714, endPoint y: 336, distance: 154.5
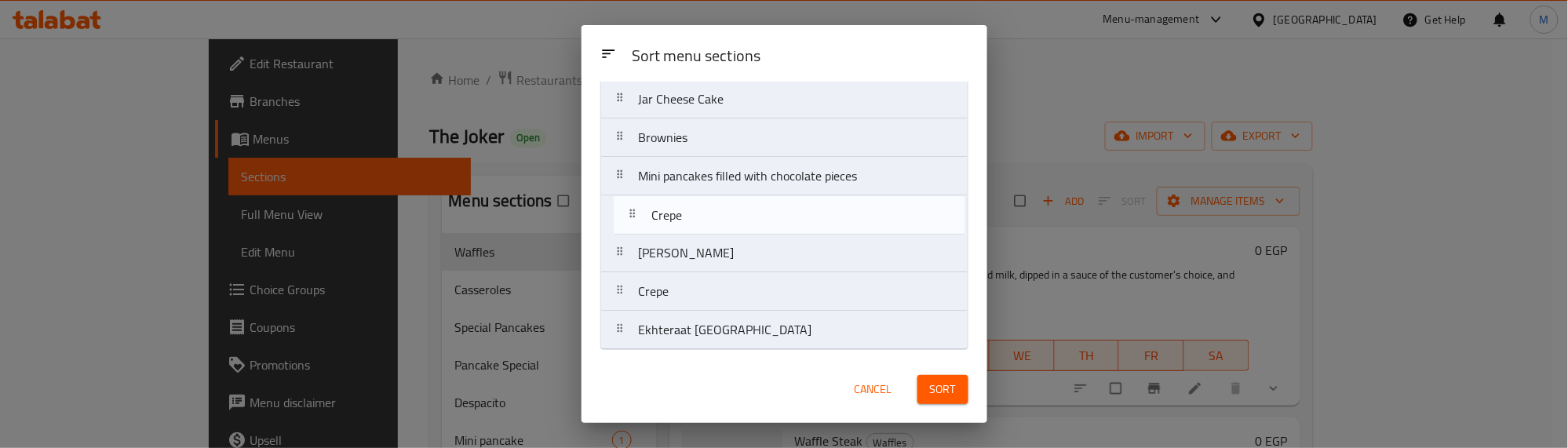
scroll to position [587, 0]
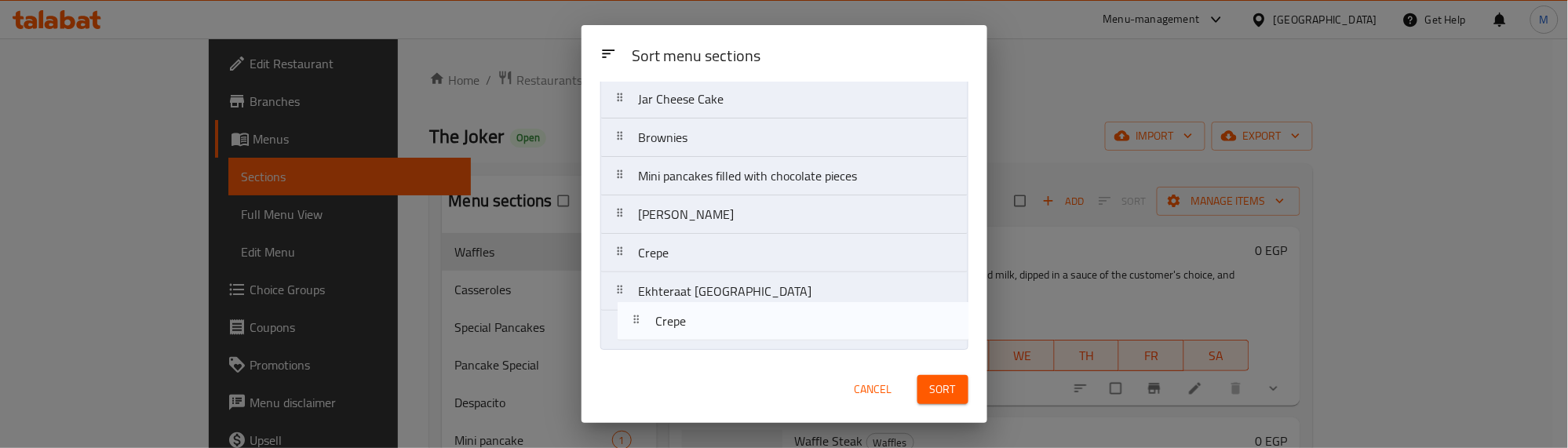
drag, startPoint x: 683, startPoint y: 114, endPoint x: 701, endPoint y: 350, distance: 236.7
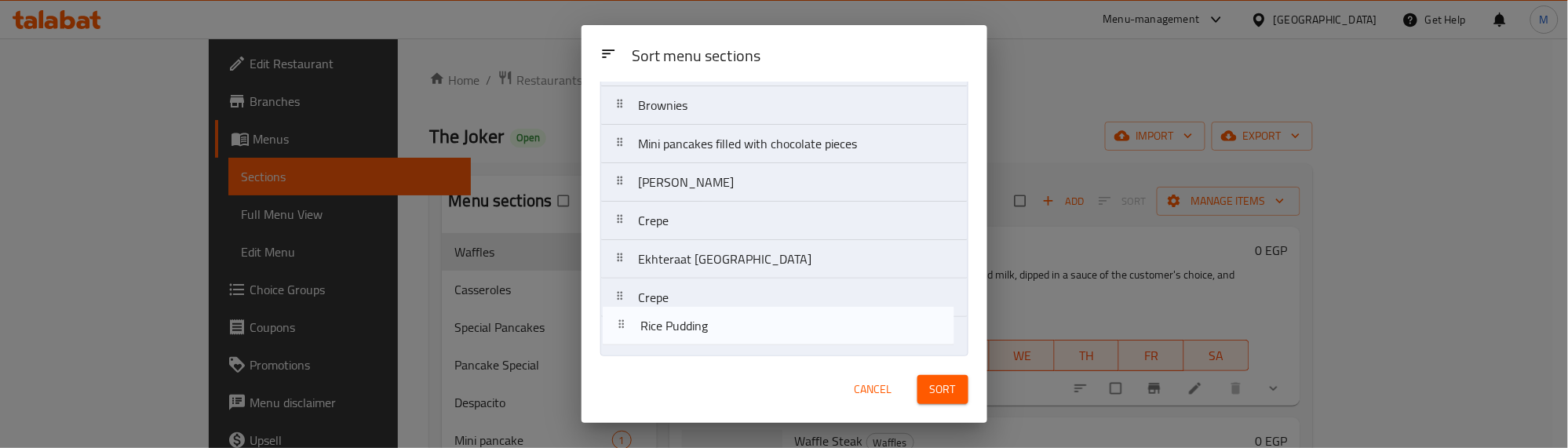
scroll to position [589, 0]
drag, startPoint x: 717, startPoint y: 209, endPoint x: 718, endPoint y: 341, distance: 132.0
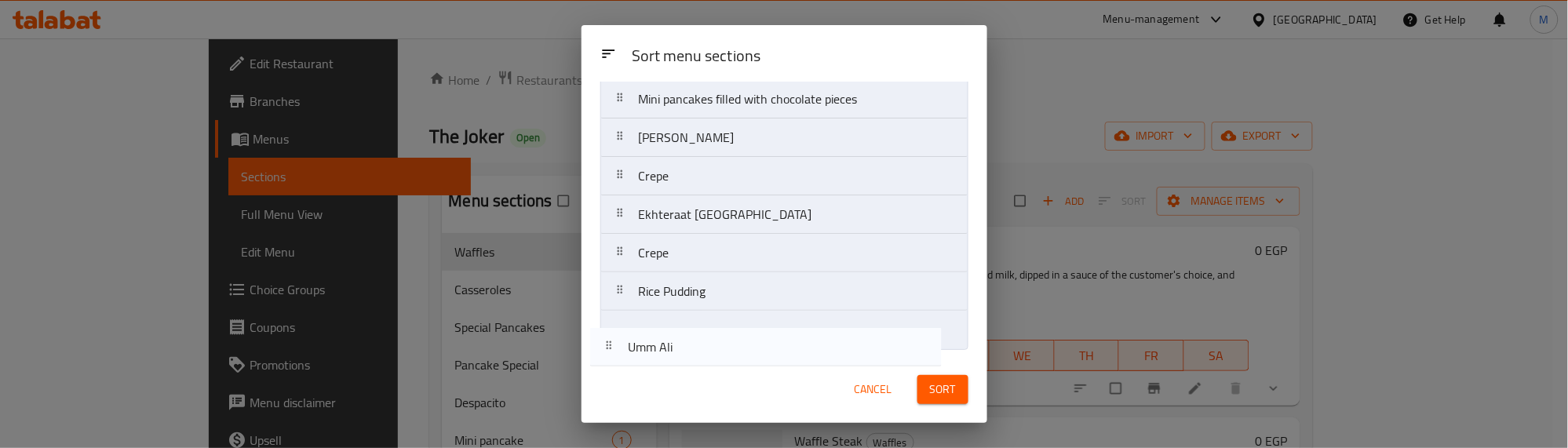
drag, startPoint x: 718, startPoint y: 252, endPoint x: 713, endPoint y: 355, distance: 103.1
click at [713, 355] on div "Sort menu sections Waffles Casseroles Special Pancakes Pancake Special Despacit…" at bounding box center [784, 218] width 406 height 275
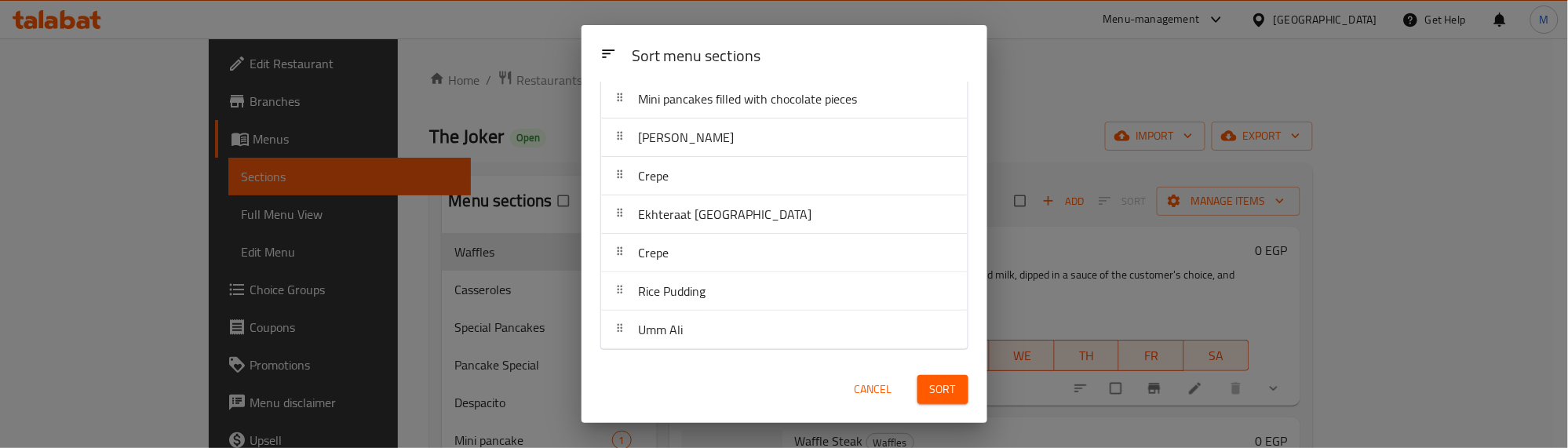
click at [926, 386] on button "Sort" at bounding box center [942, 389] width 51 height 29
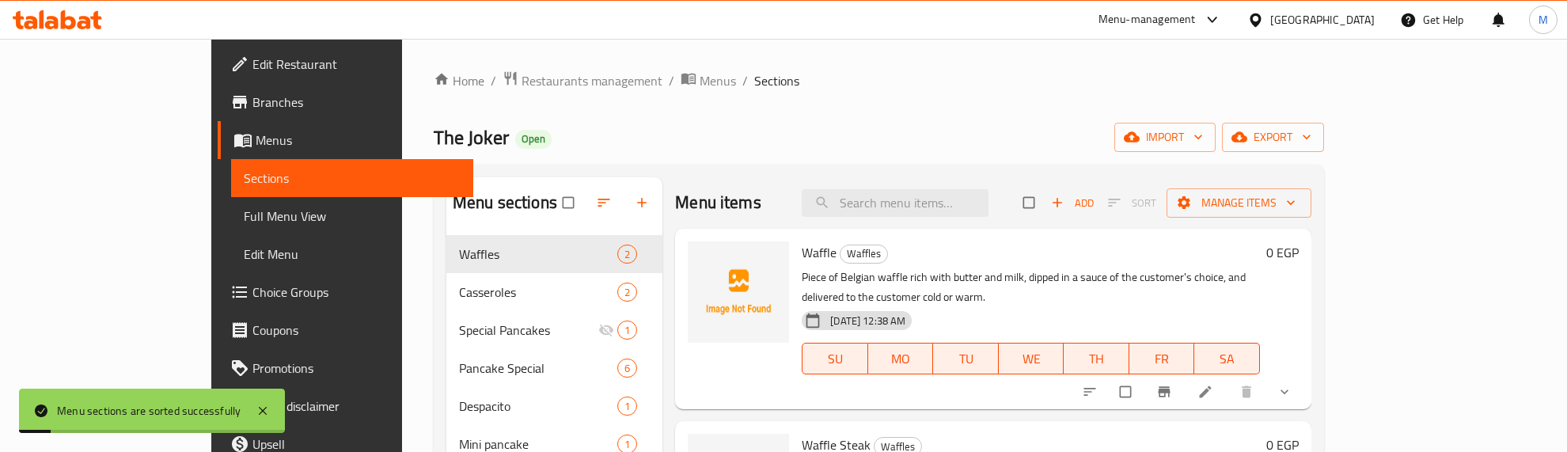
click at [582, 135] on div "The Joker Open import export" at bounding box center [879, 137] width 890 height 29
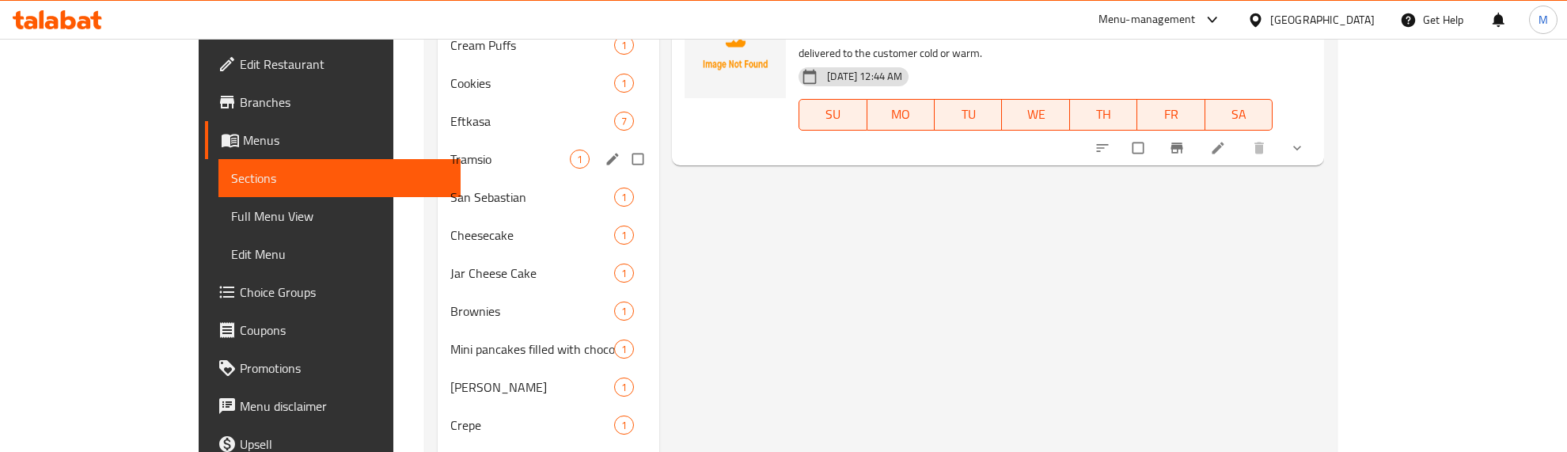
scroll to position [631, 0]
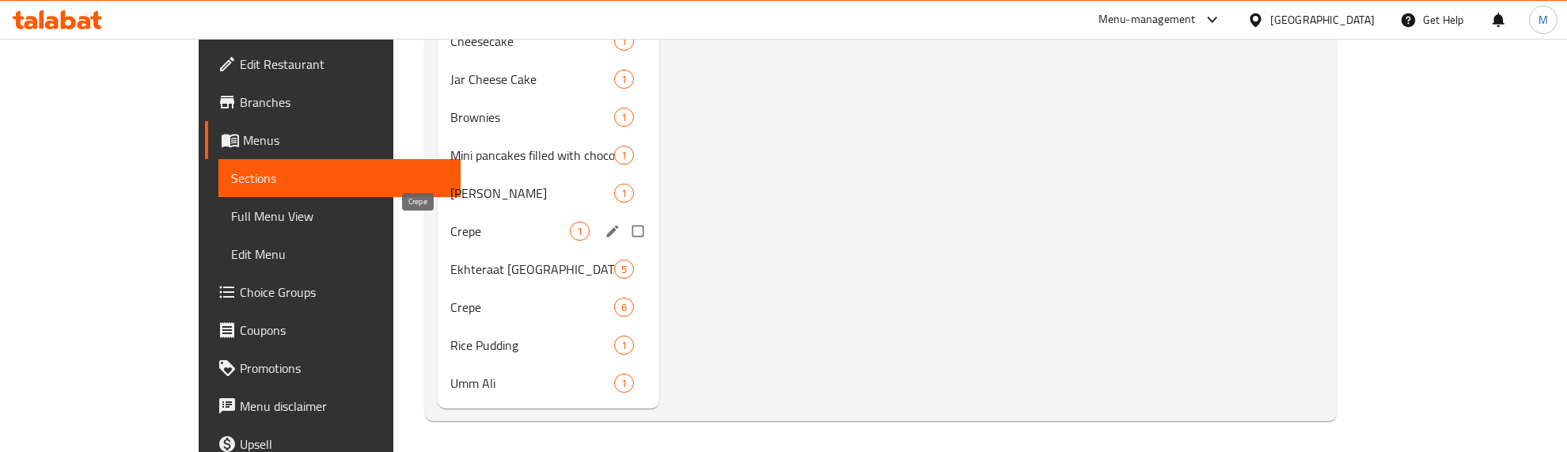
click at [450, 236] on span "Crepe" at bounding box center [510, 231] width 120 height 19
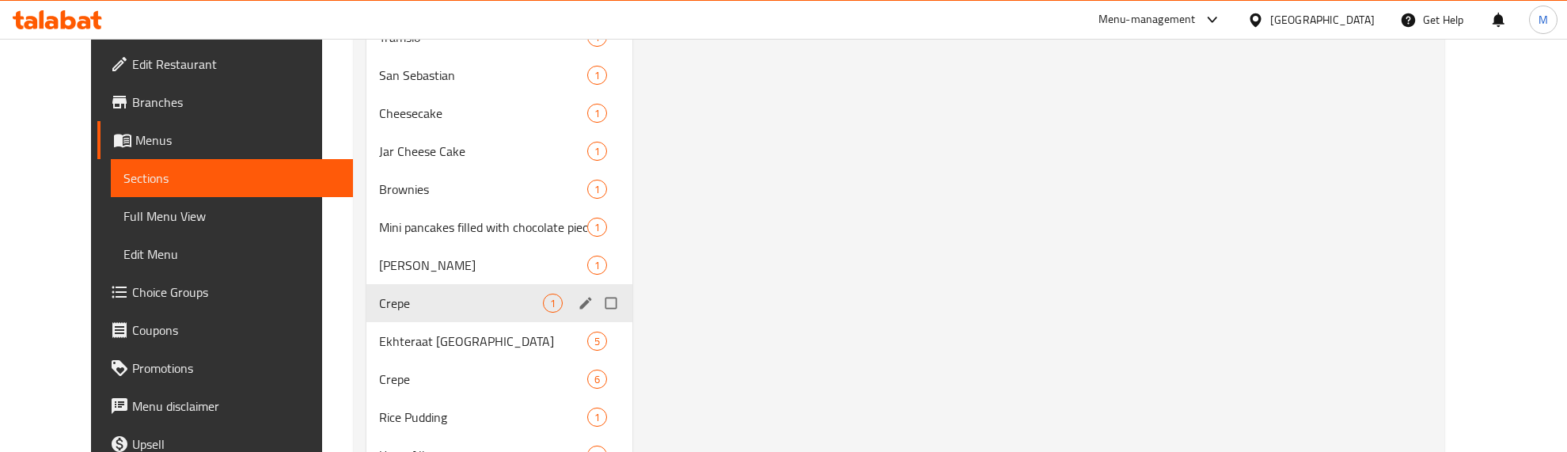
scroll to position [594, 0]
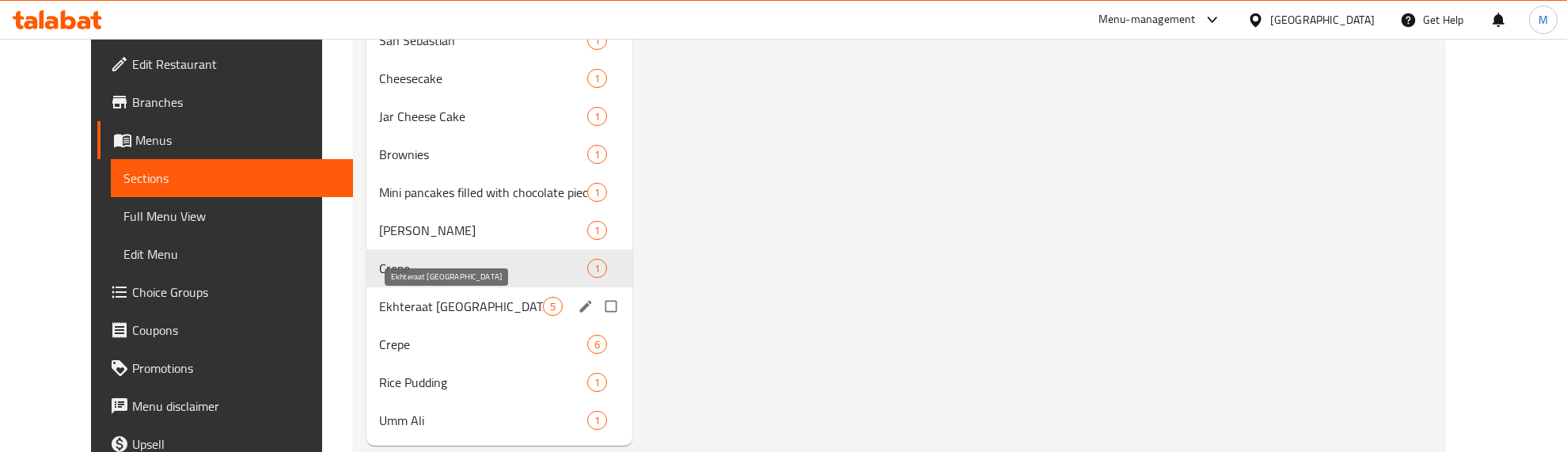
click at [394, 309] on span "Ekhteraat [GEOGRAPHIC_DATA]" at bounding box center [461, 306] width 164 height 19
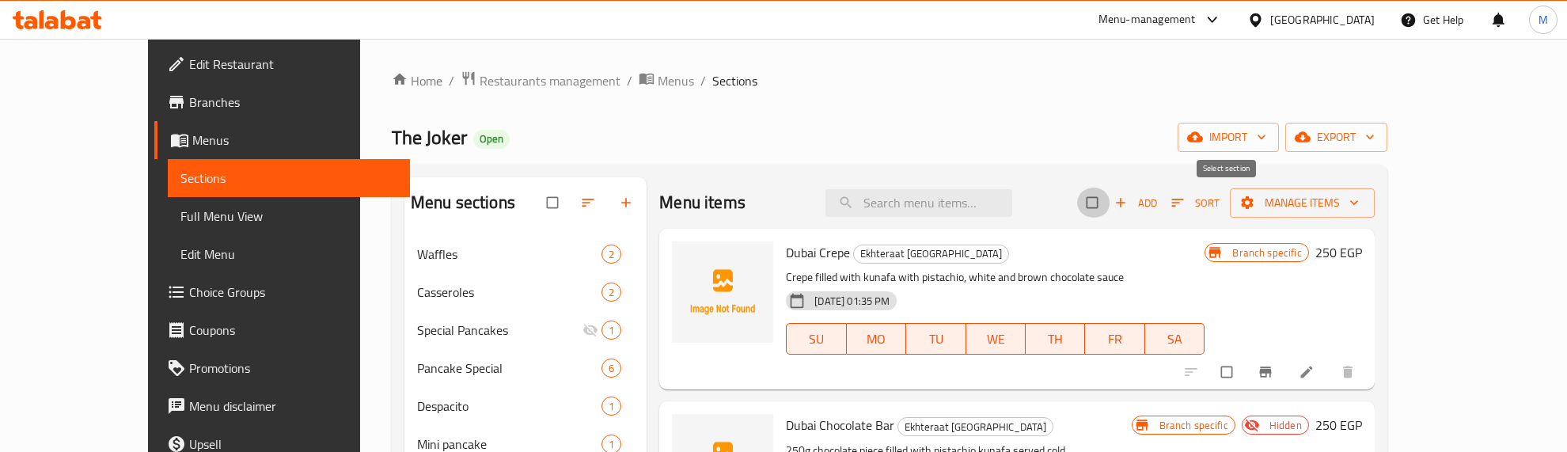
click at [1110, 194] on input "checkbox" at bounding box center [1093, 203] width 33 height 30
checkbox input "true"
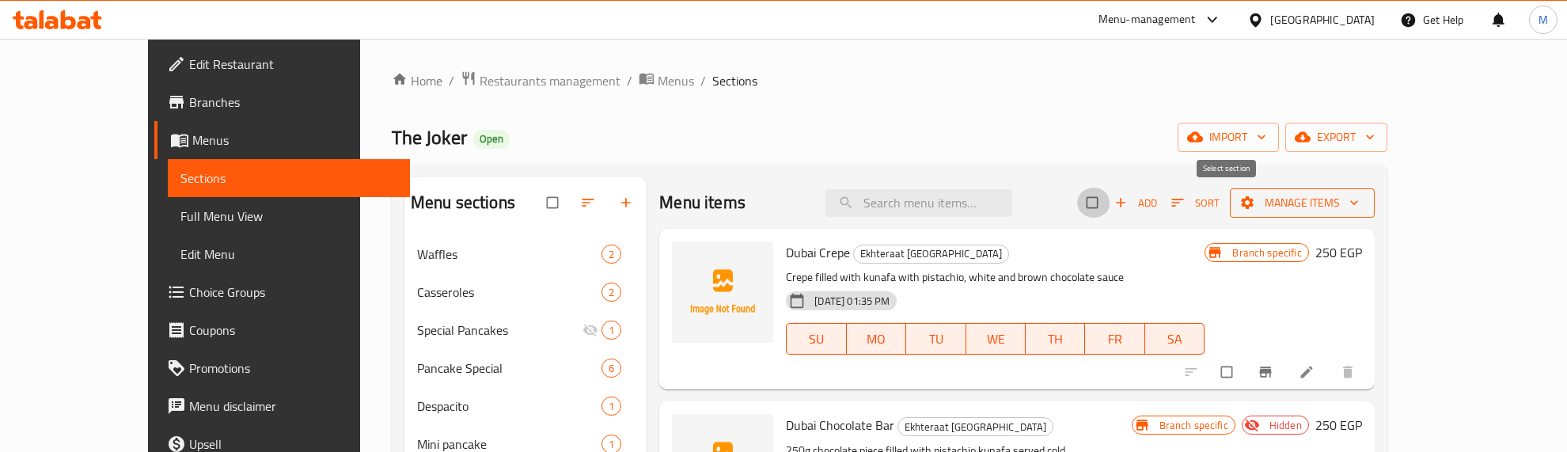
checkbox input "true"
click at [1362, 203] on span "Manage items" at bounding box center [1303, 203] width 120 height 20
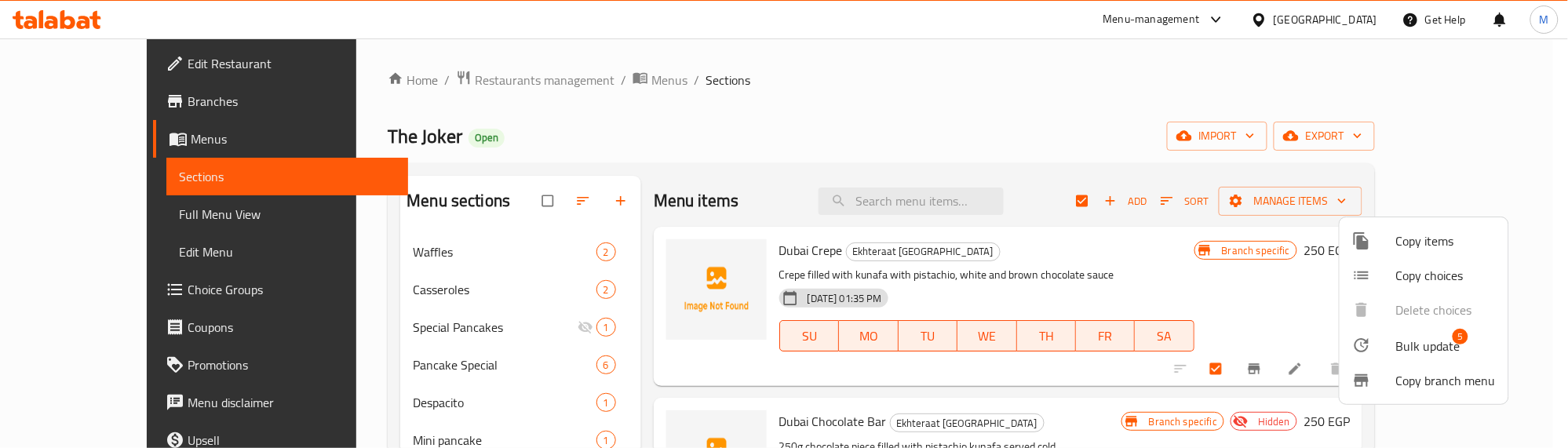
click at [1436, 347] on span "Bulk update" at bounding box center [1428, 346] width 64 height 19
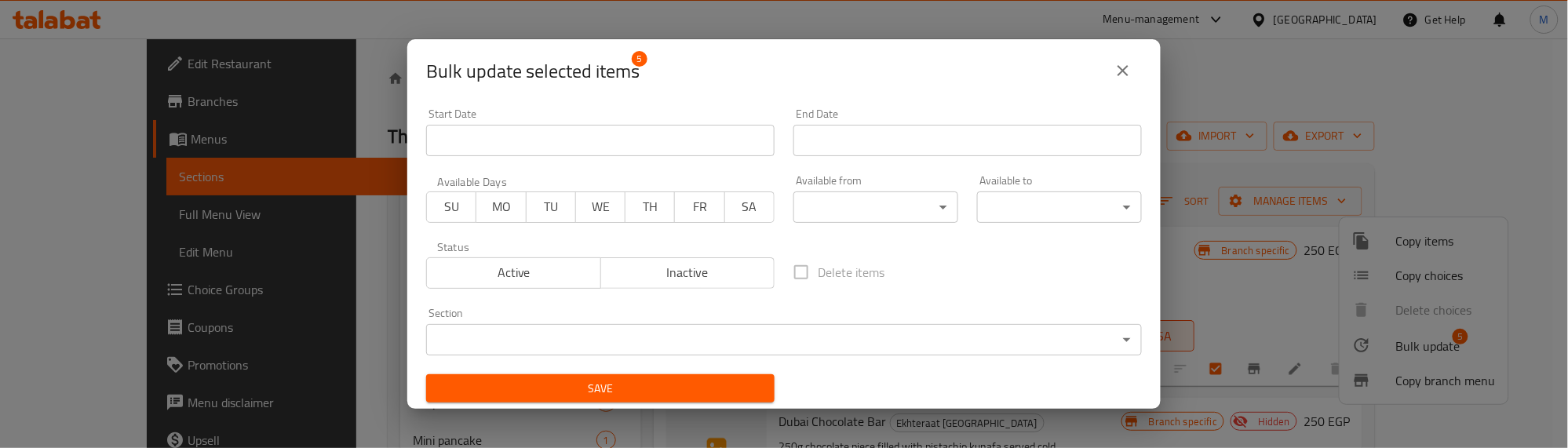
click at [542, 263] on span "Active" at bounding box center [514, 273] width 162 height 23
click at [611, 394] on span "Save" at bounding box center [600, 389] width 323 height 20
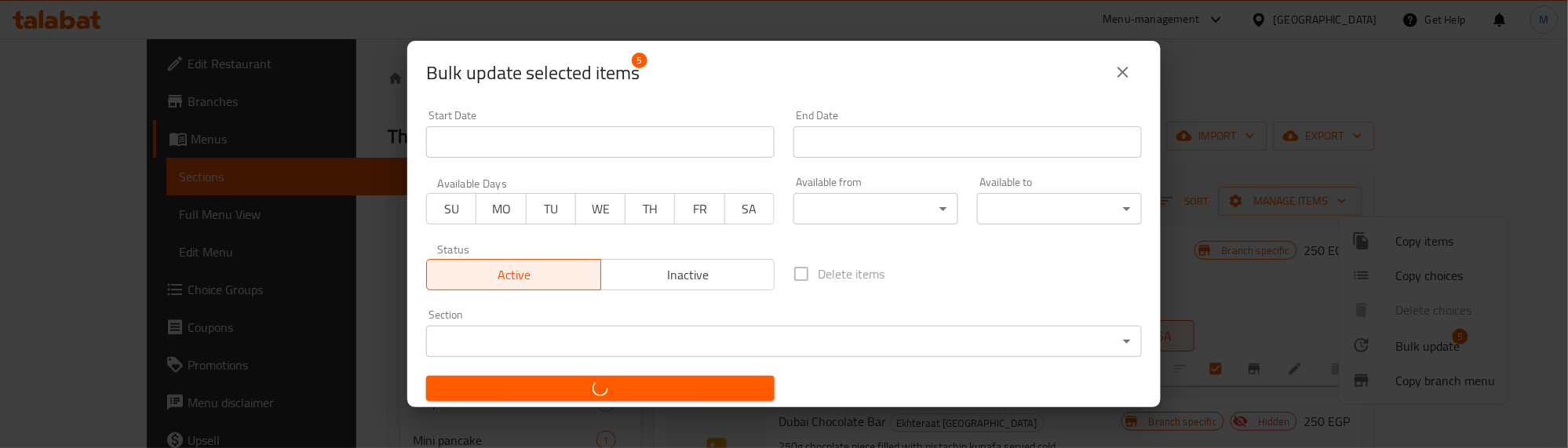
checkbox input "false"
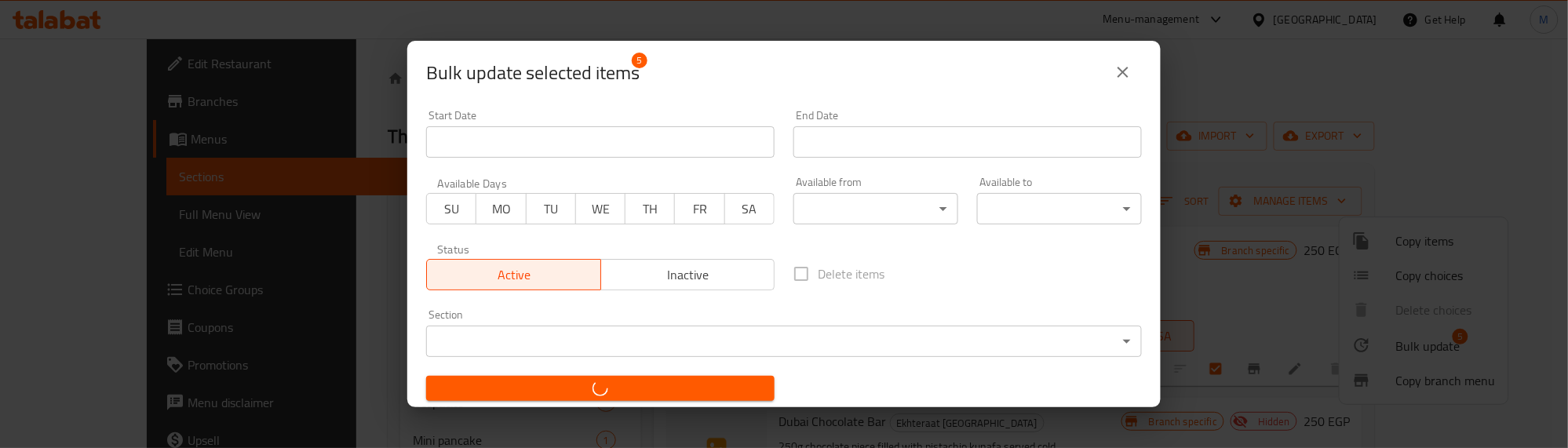
checkbox input "false"
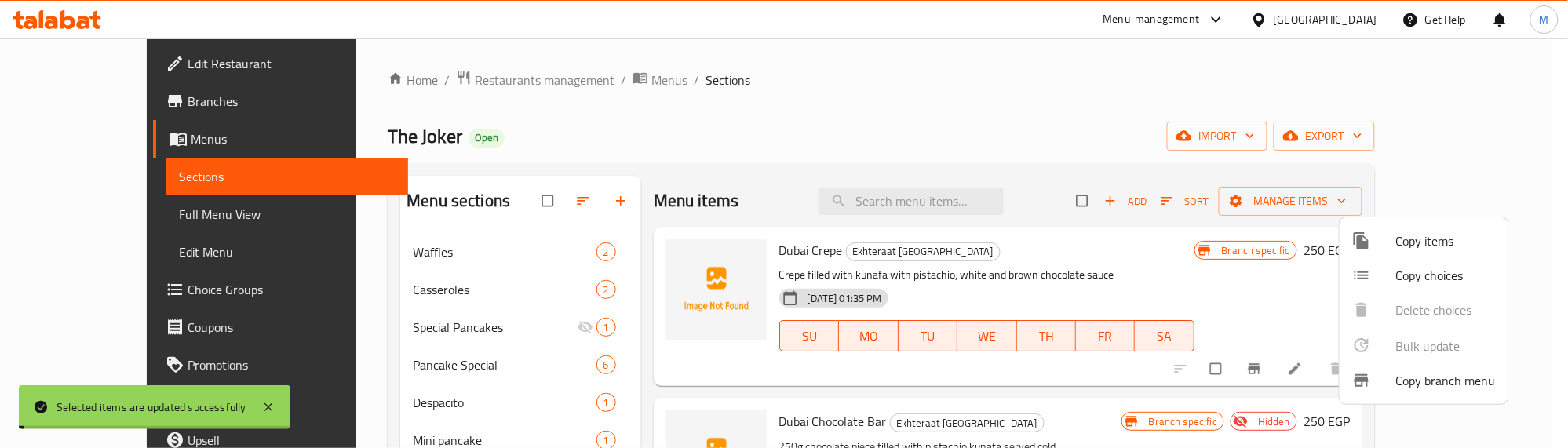
click at [1247, 250] on div at bounding box center [784, 224] width 1568 height 448
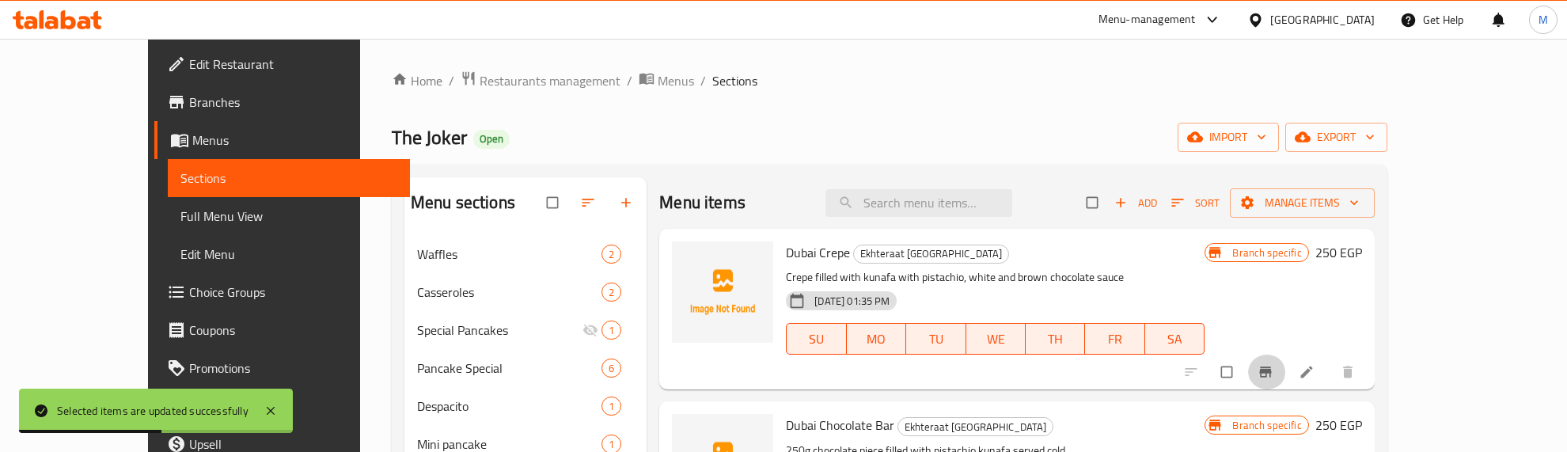
click at [1273, 369] on icon "Branch-specific-item" at bounding box center [1266, 372] width 16 height 16
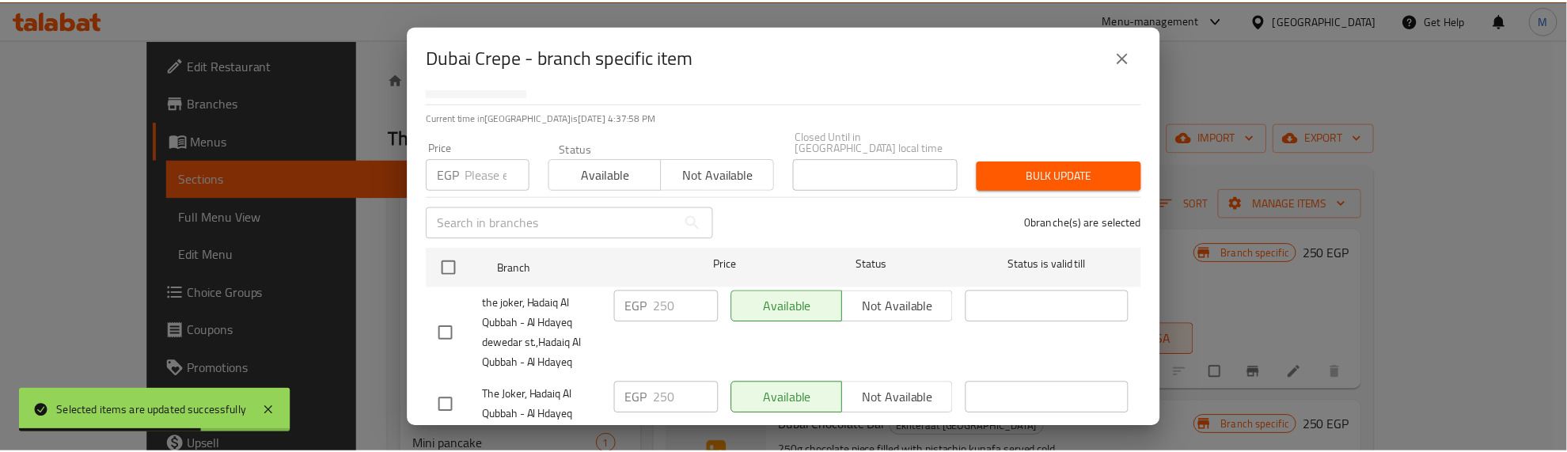
scroll to position [174, 0]
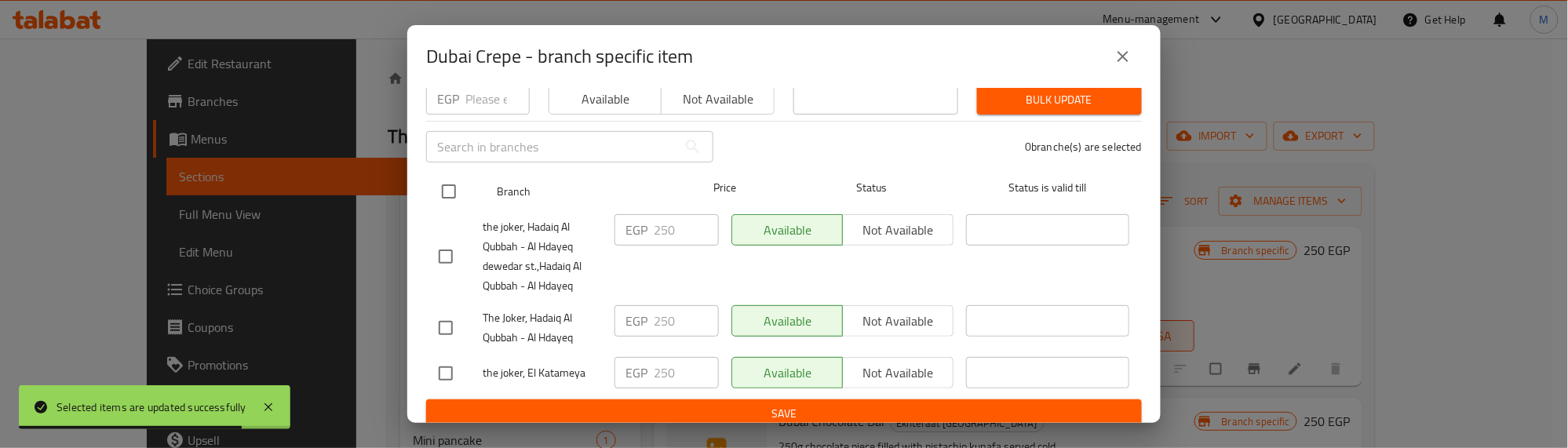
click at [453, 180] on input "checkbox" at bounding box center [448, 190] width 33 height 33
checkbox input "true"
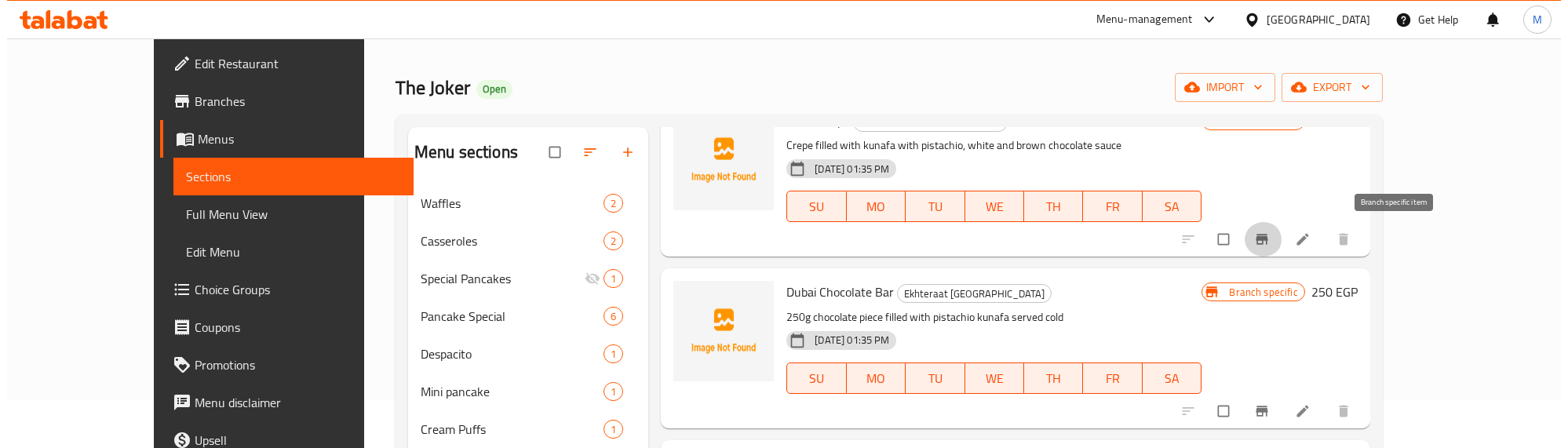
scroll to position [98, 0]
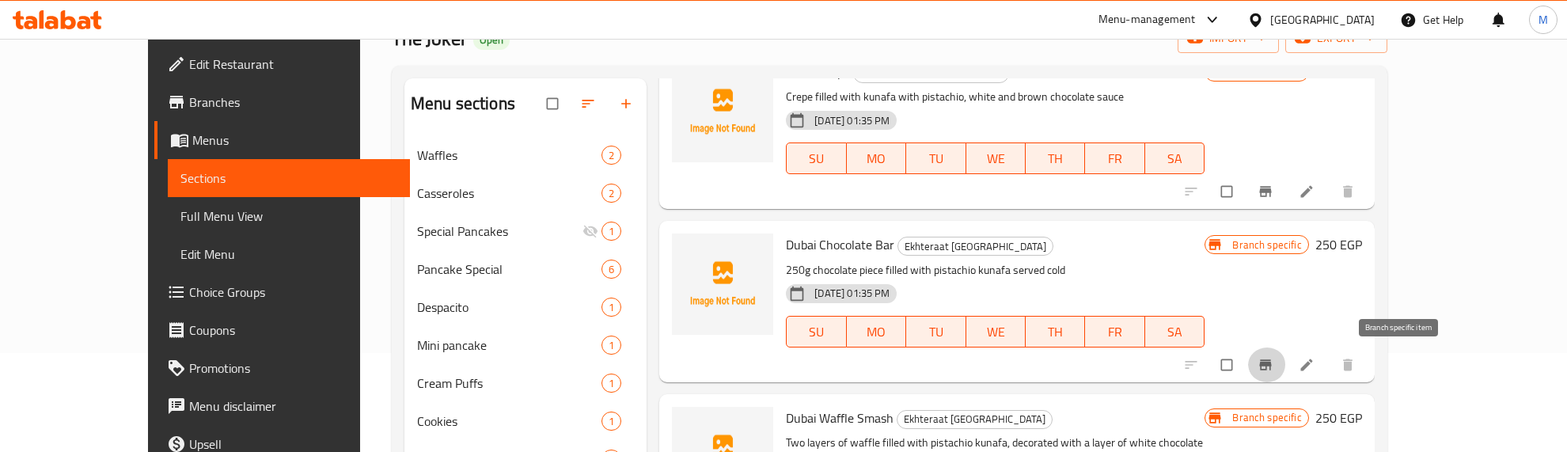
click at [1273, 357] on icon "Branch-specific-item" at bounding box center [1266, 365] width 16 height 16
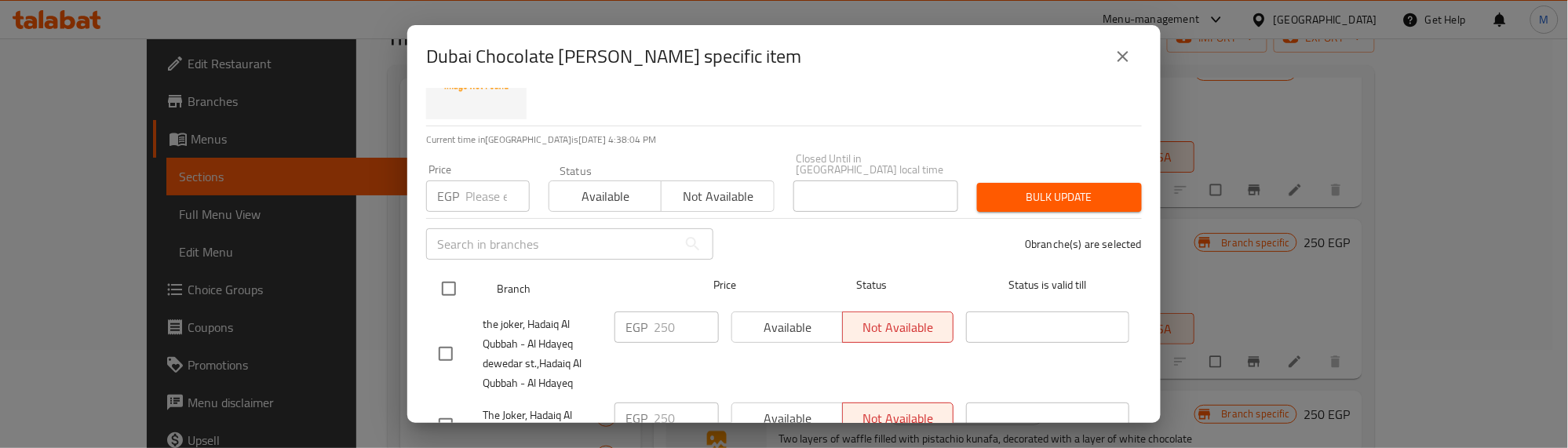
scroll to position [172, 0]
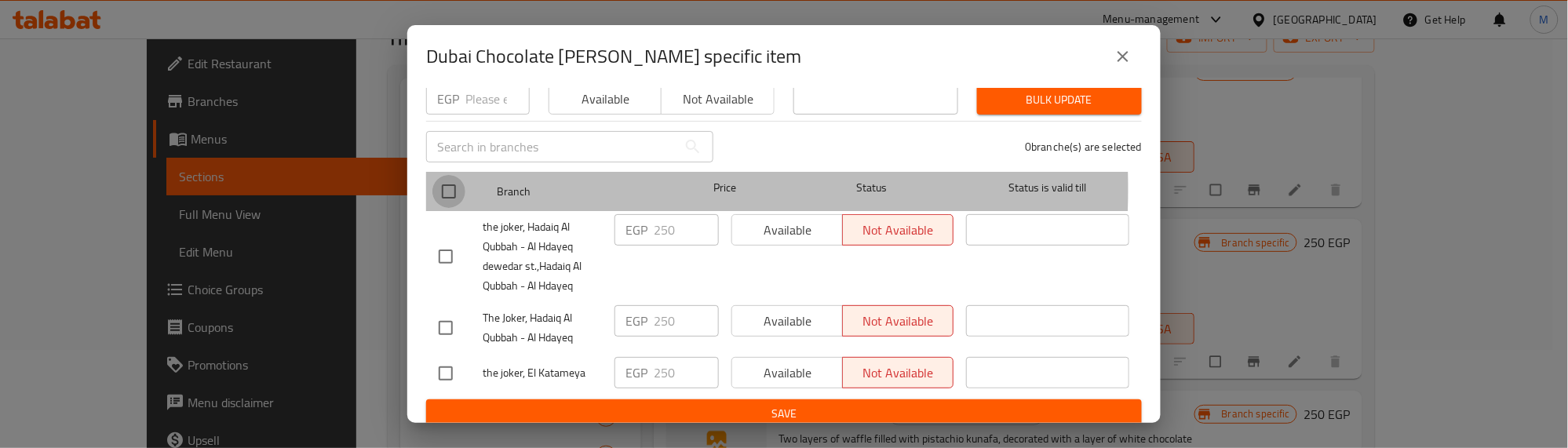
click at [459, 177] on input "checkbox" at bounding box center [448, 190] width 33 height 33
checkbox input "true"
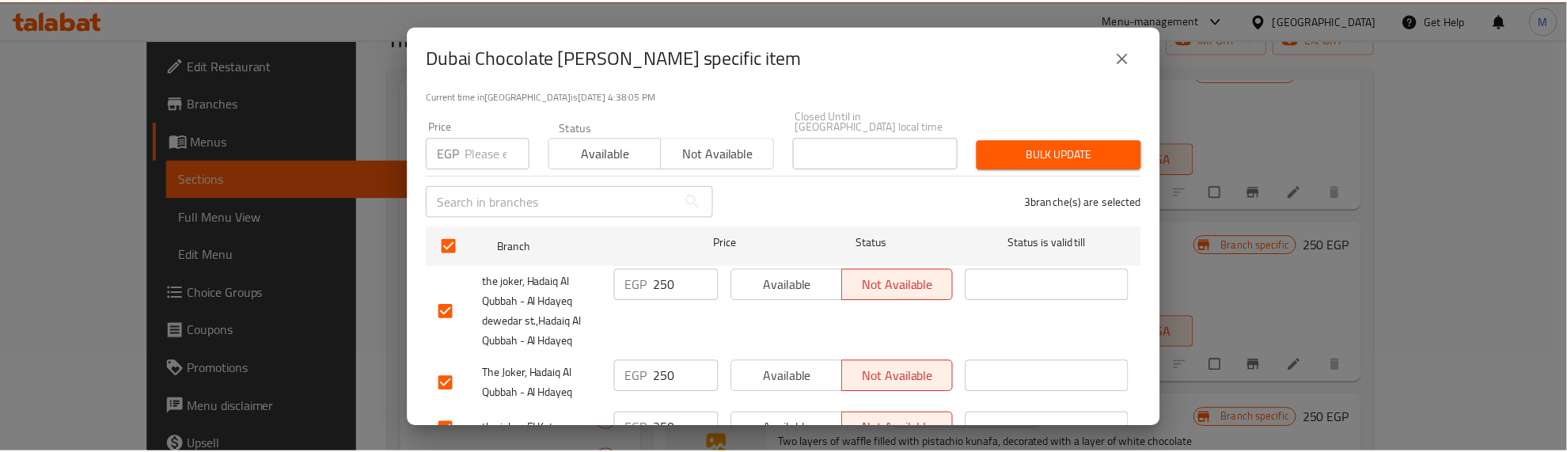
scroll to position [75, 0]
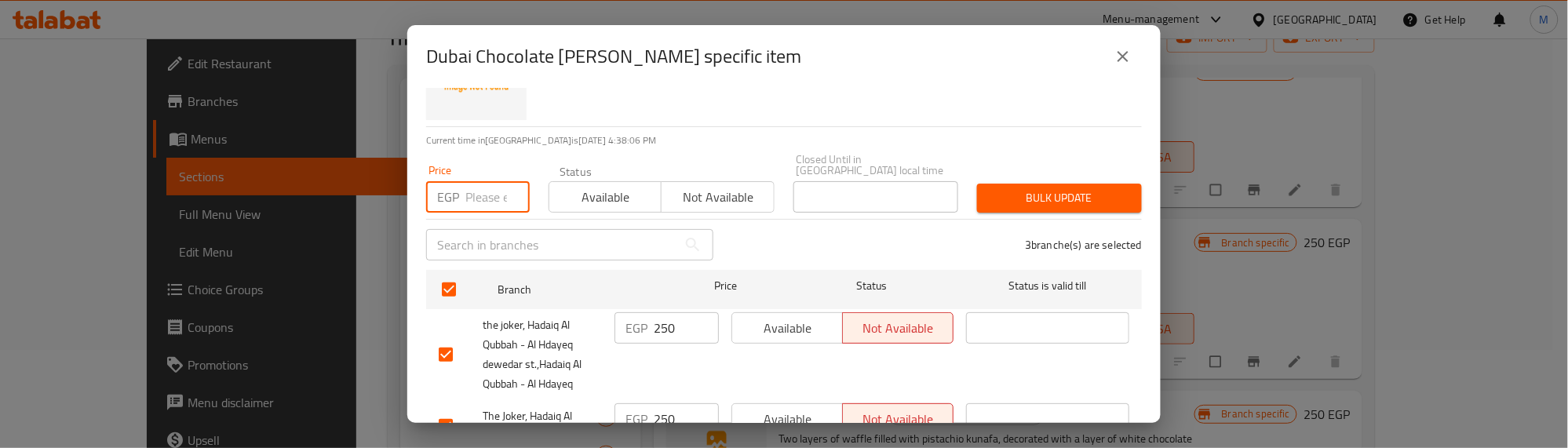
click at [476, 181] on input "number" at bounding box center [497, 197] width 64 height 32
type input "250"
click at [577, 186] on span "Available" at bounding box center [605, 197] width 100 height 23
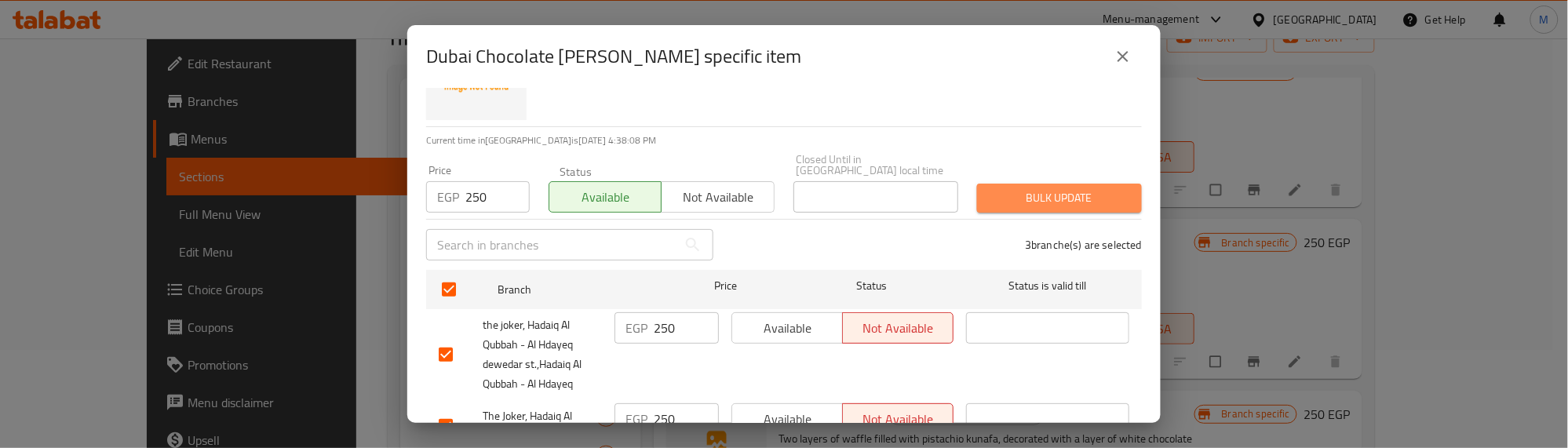
click at [1081, 188] on span "Bulk update" at bounding box center [1059, 198] width 140 height 20
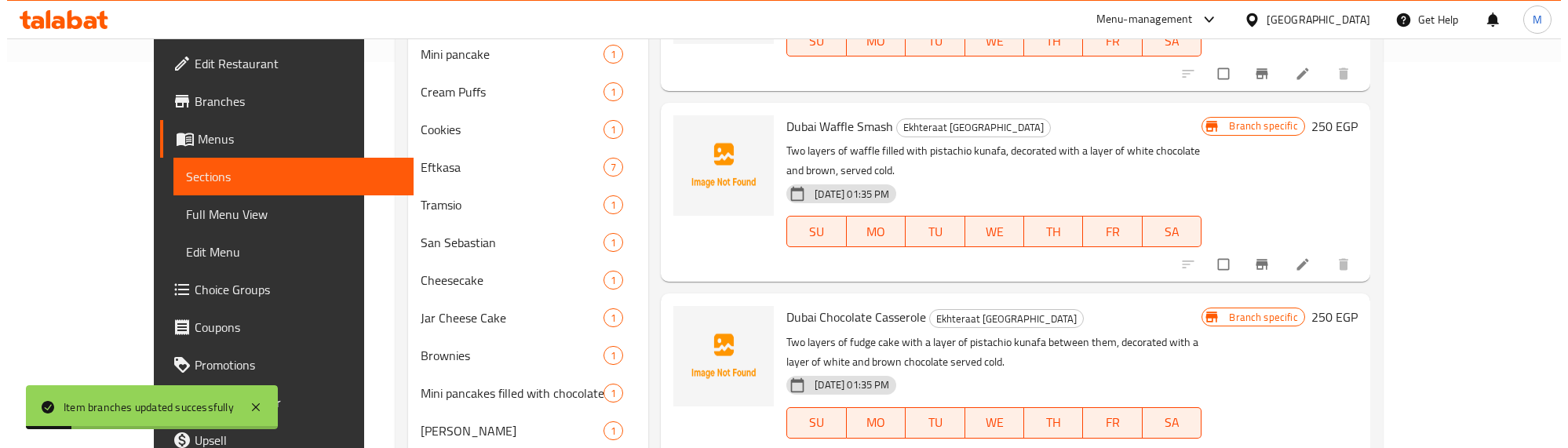
scroll to position [392, 0]
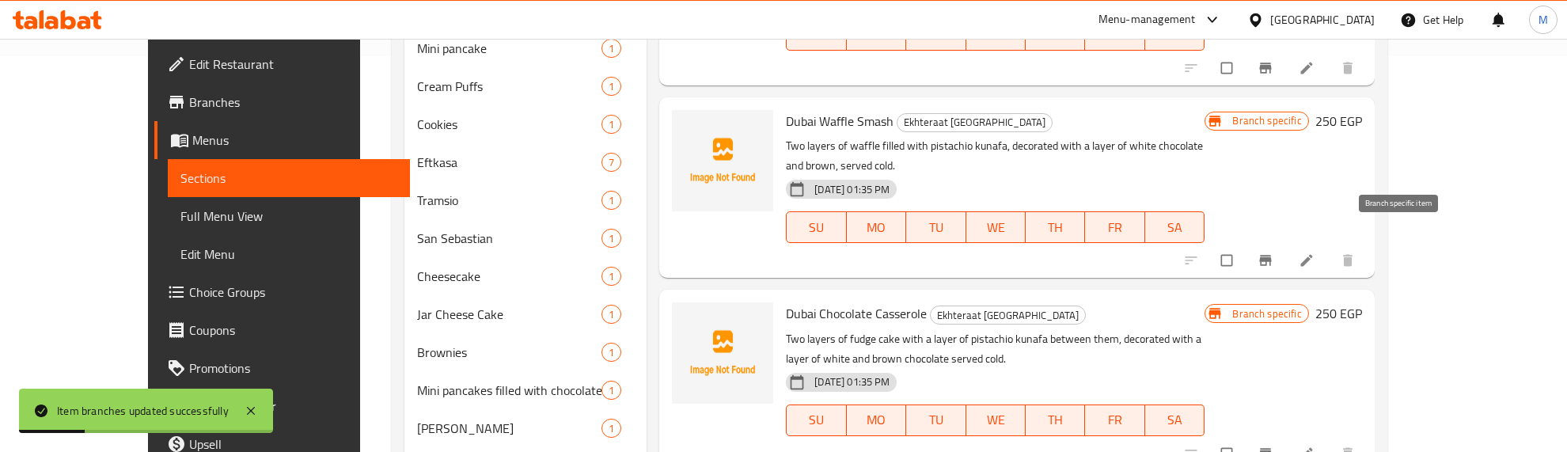
click at [1286, 243] on button "Branch-specific-item" at bounding box center [1267, 260] width 38 height 35
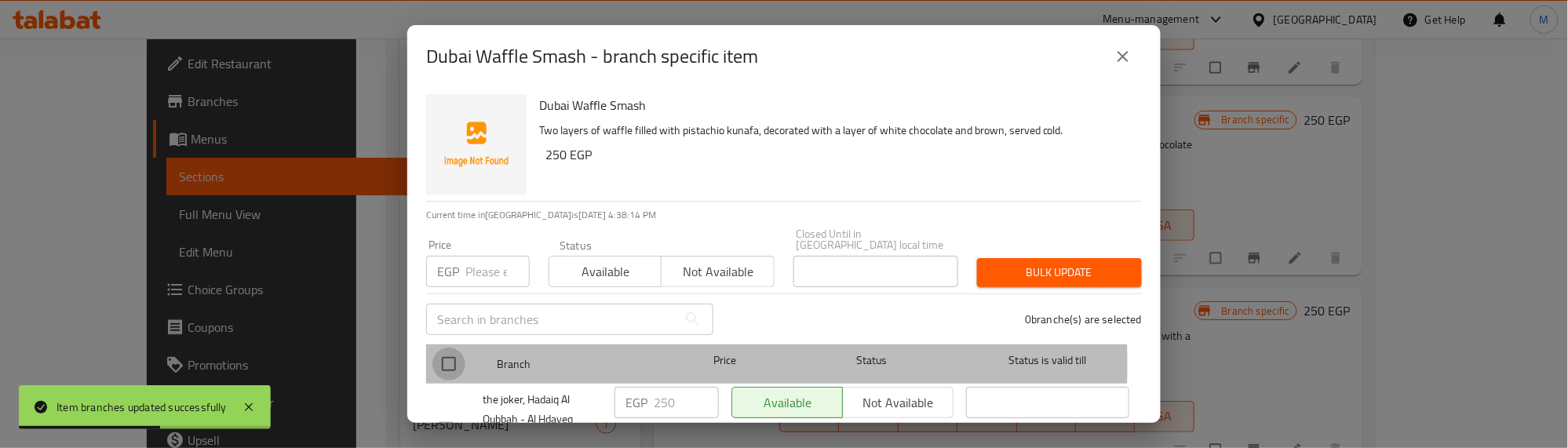
click at [449, 354] on input "checkbox" at bounding box center [448, 364] width 33 height 33
checkbox input "true"
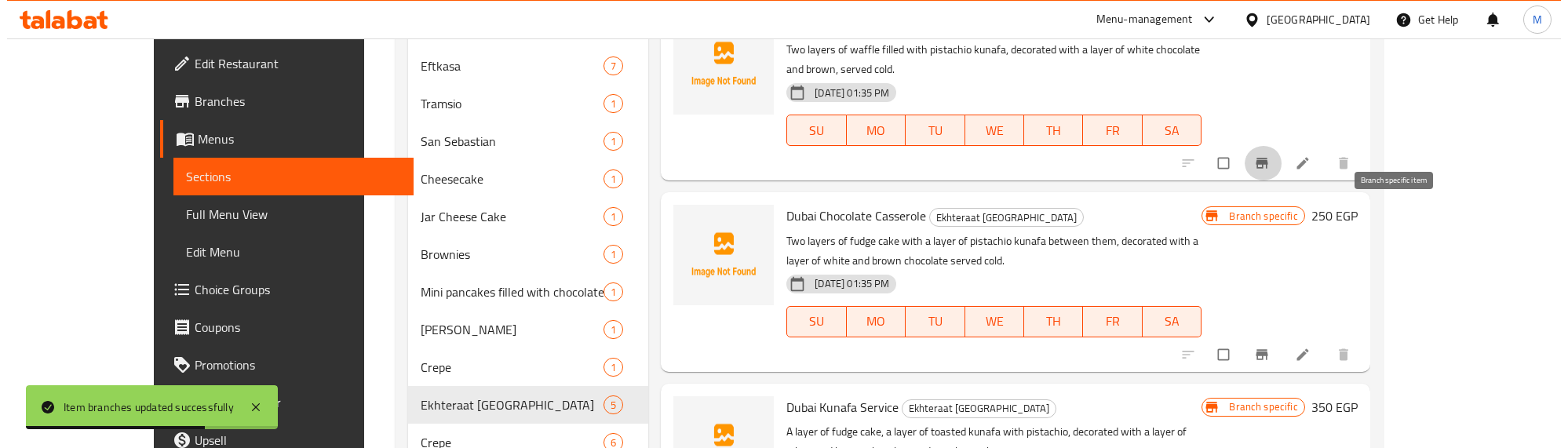
scroll to position [589, 0]
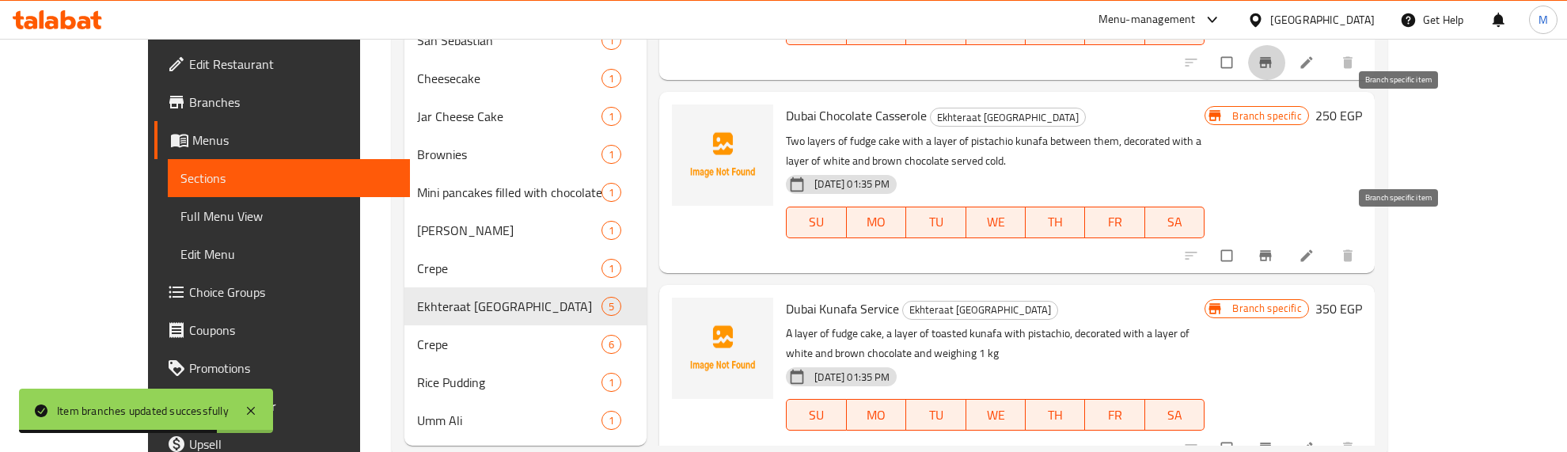
click at [1273, 248] on icon "Branch-specific-item" at bounding box center [1266, 256] width 16 height 16
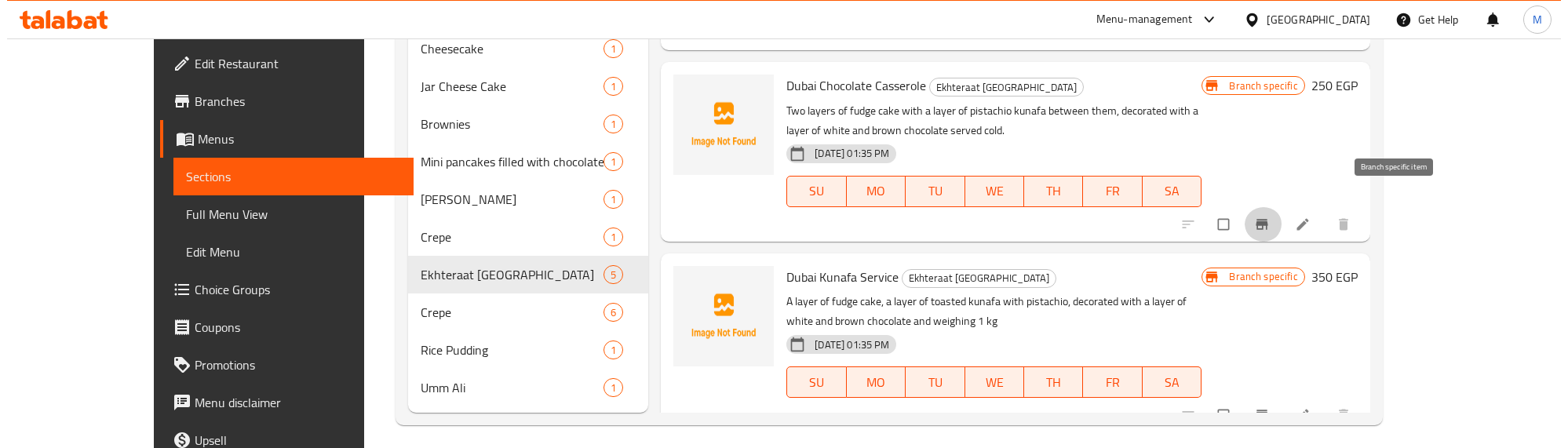
scroll to position [625, 0]
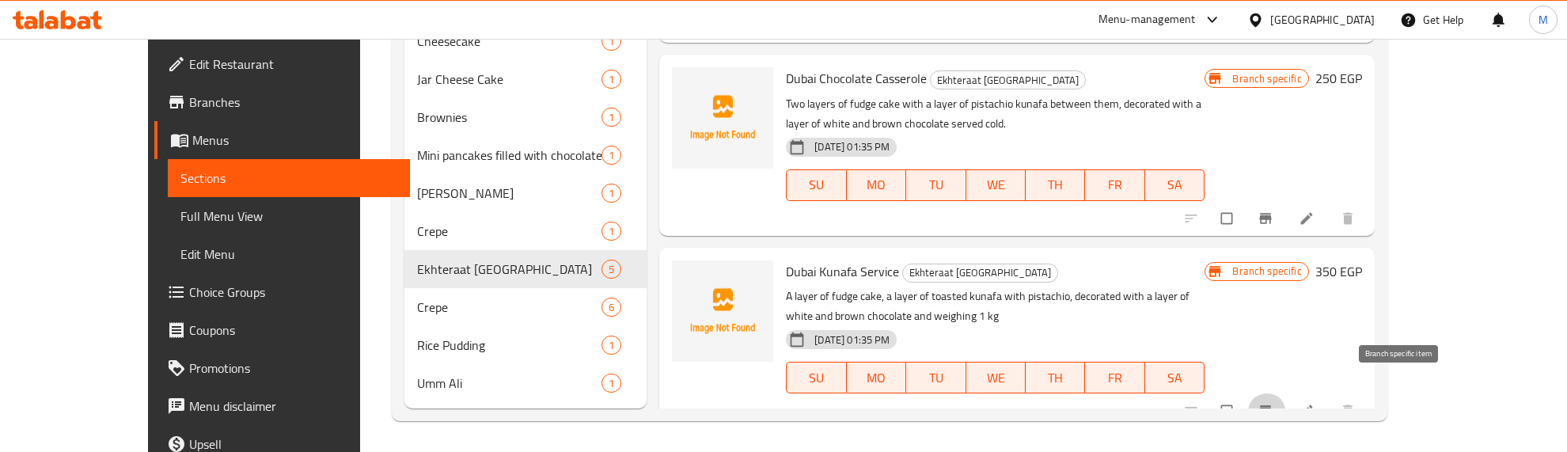
click at [1271, 405] on icon "Branch-specific-item" at bounding box center [1265, 410] width 12 height 10
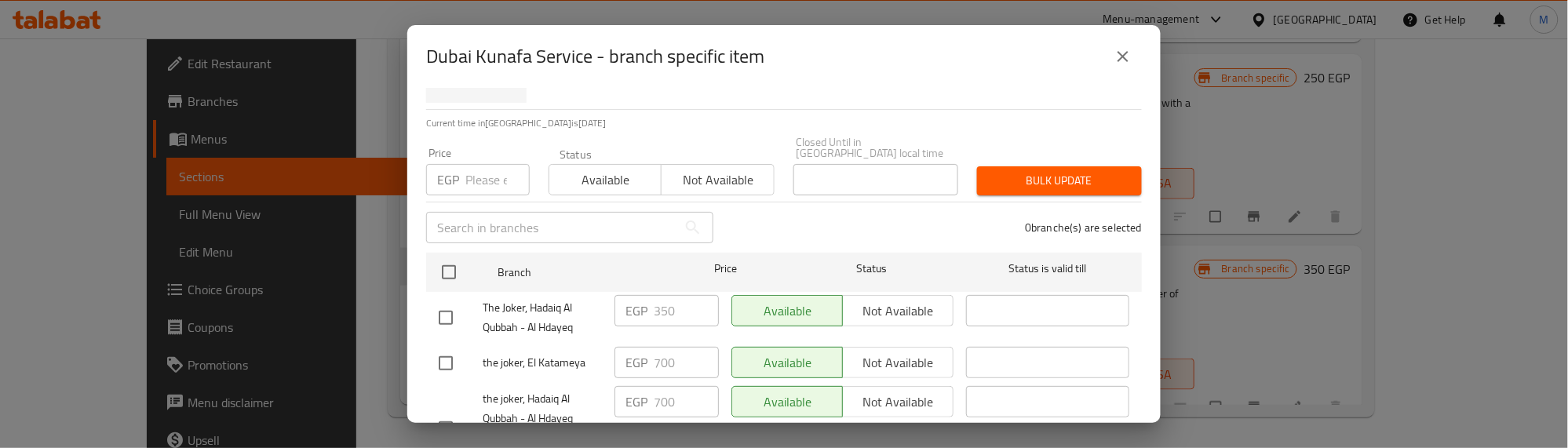
scroll to position [172, 0]
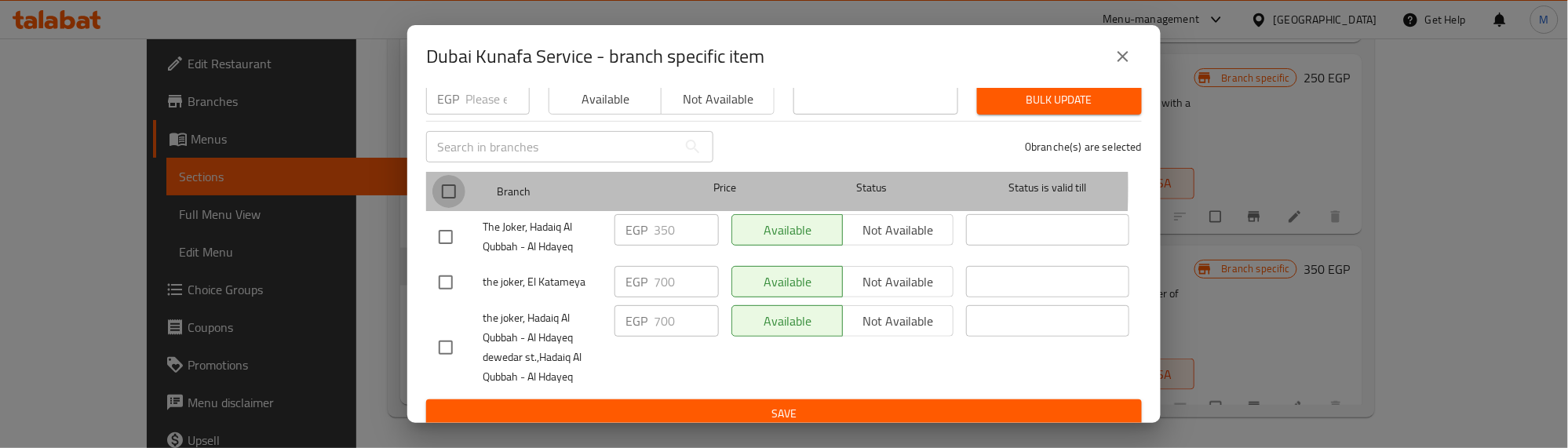
click at [449, 176] on input "checkbox" at bounding box center [448, 190] width 33 height 33
checkbox input "true"
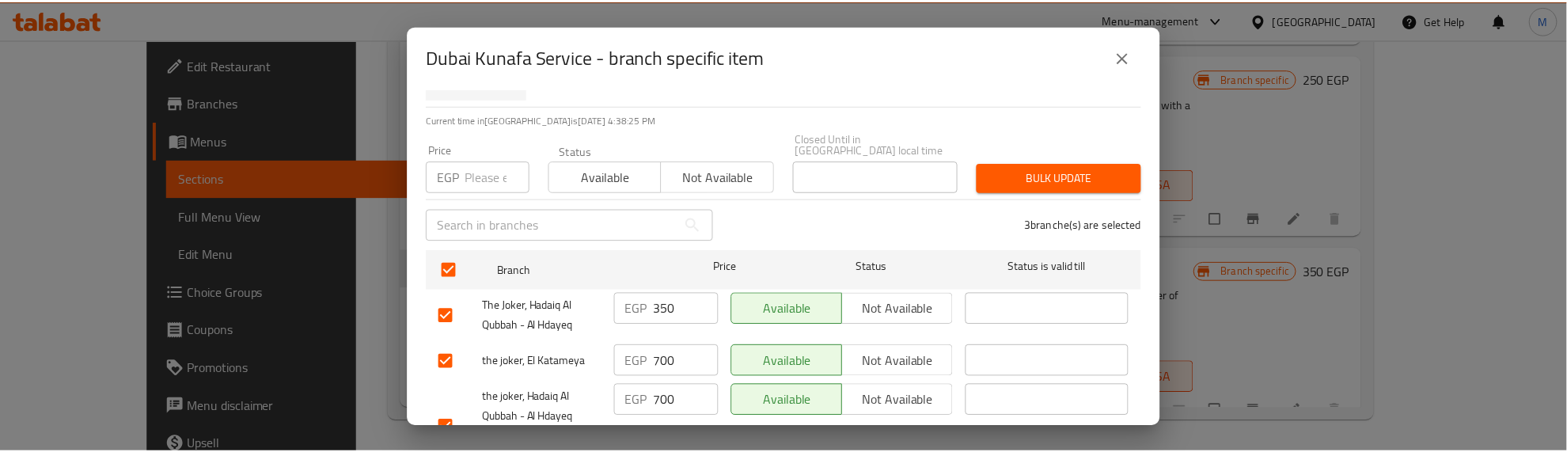
scroll to position [0, 0]
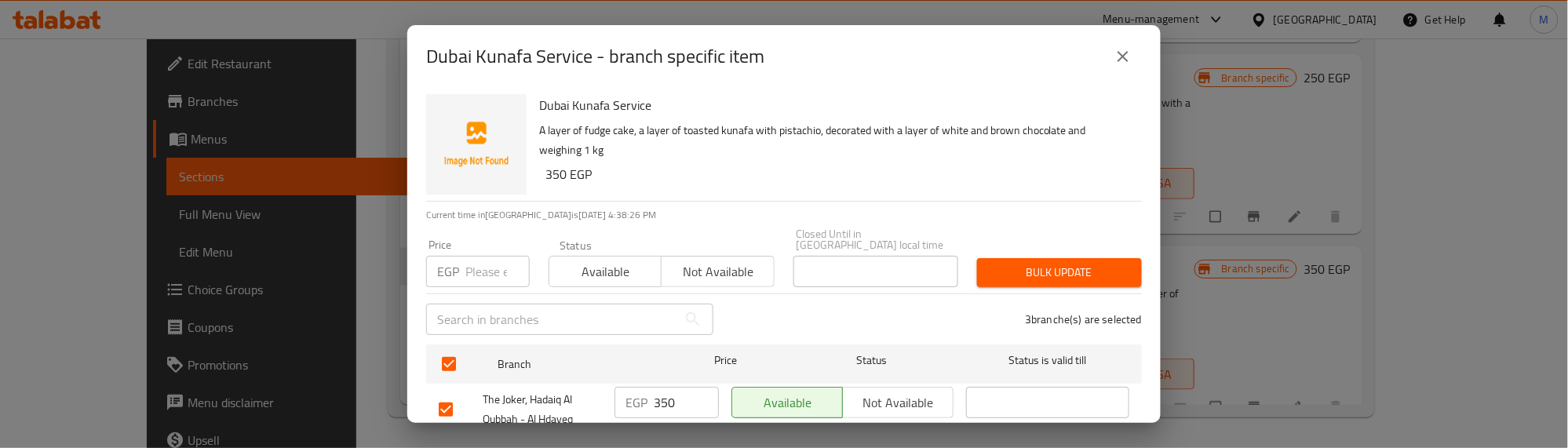
click at [468, 256] on input "number" at bounding box center [497, 272] width 64 height 32
type input "350"
click at [1042, 263] on span "Bulk update" at bounding box center [1059, 273] width 140 height 20
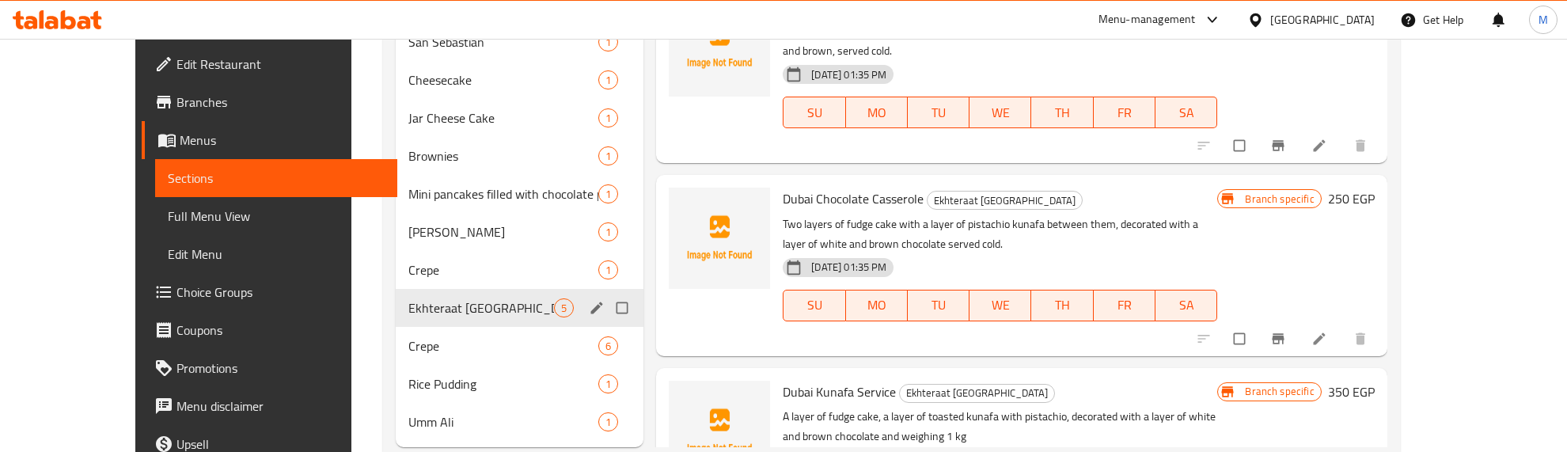
scroll to position [594, 0]
click at [419, 349] on span "Crepe" at bounding box center [481, 344] width 146 height 19
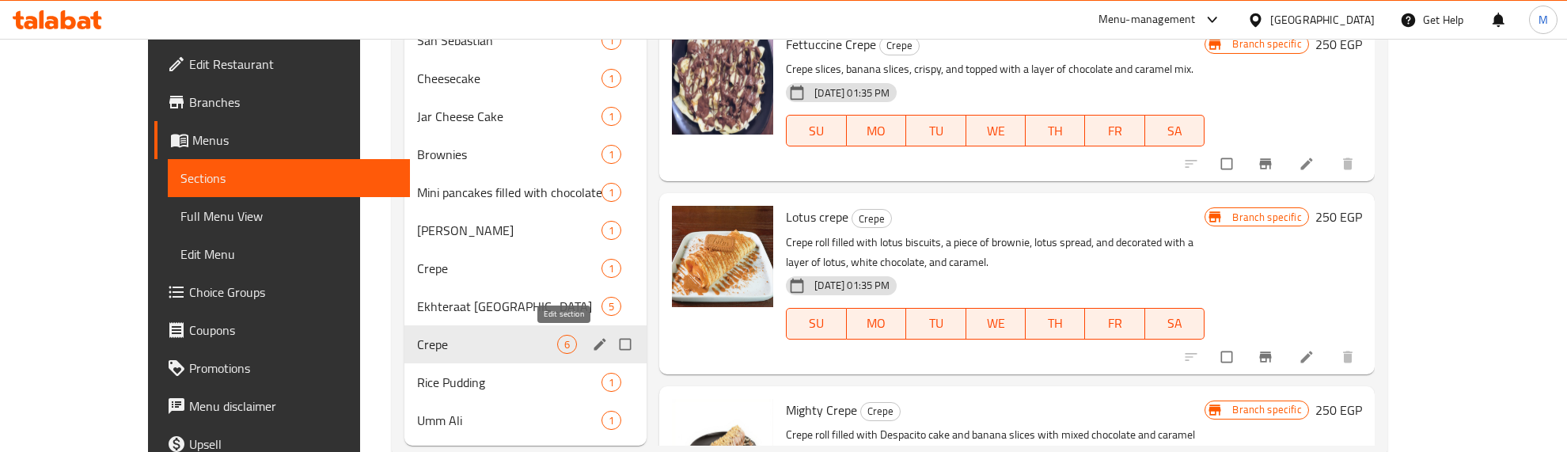
click at [592, 338] on icon "edit" at bounding box center [600, 344] width 16 height 16
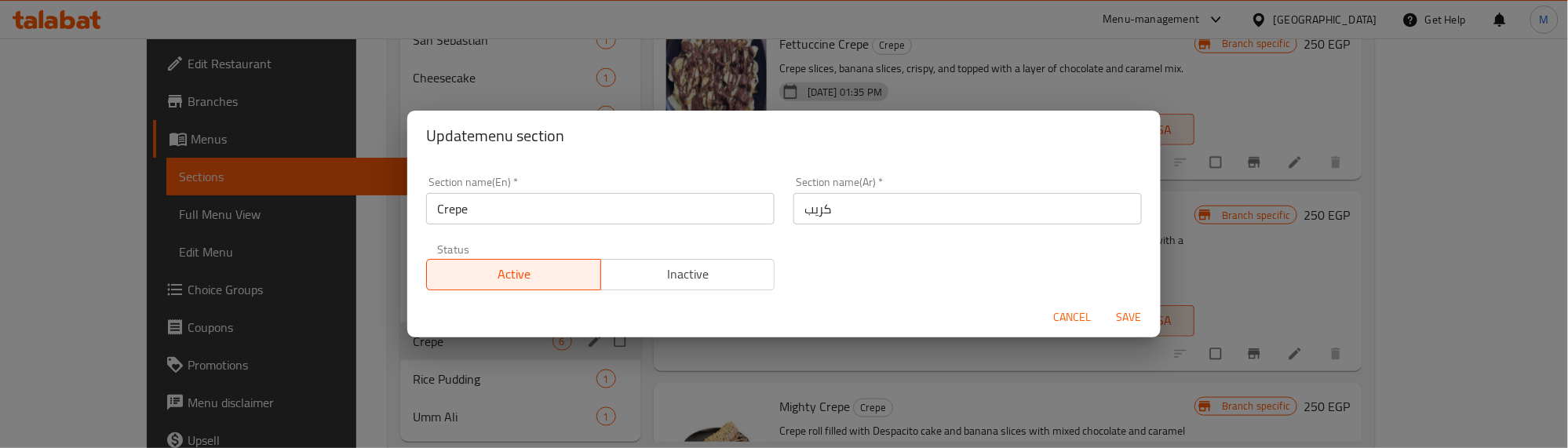
click at [487, 208] on input "Crepe" at bounding box center [600, 209] width 348 height 32
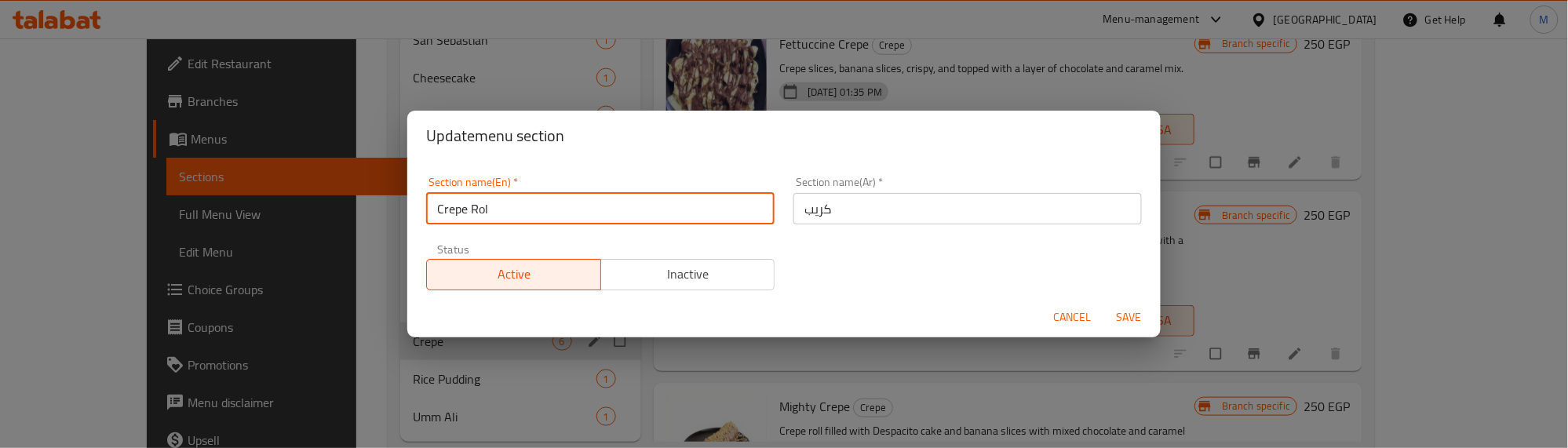
type input "Crepe Rol"
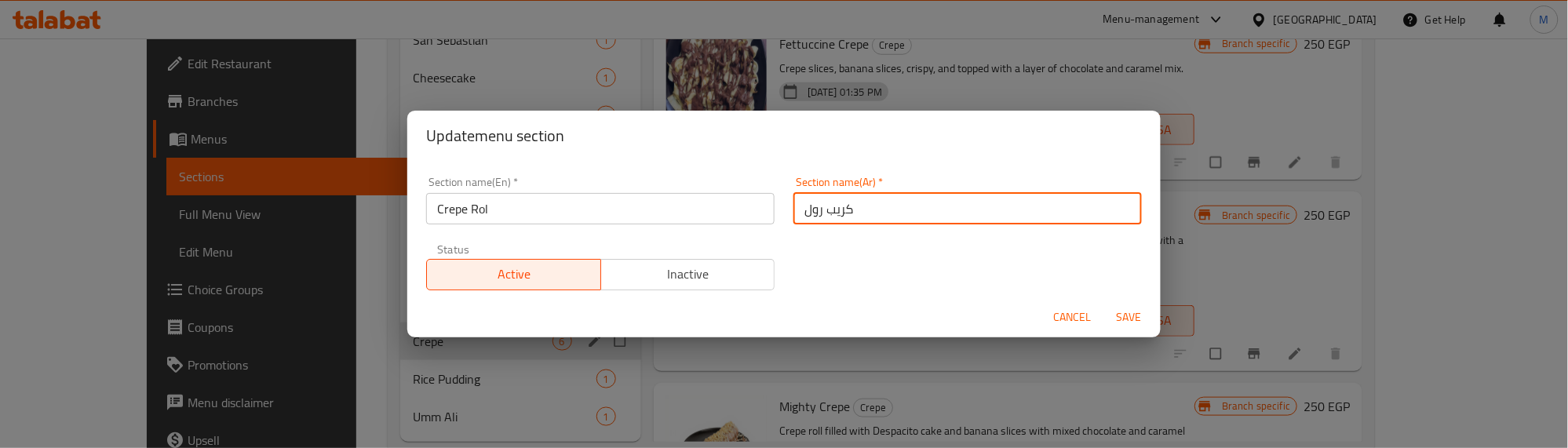
type input "كريب رول"
type button "0"
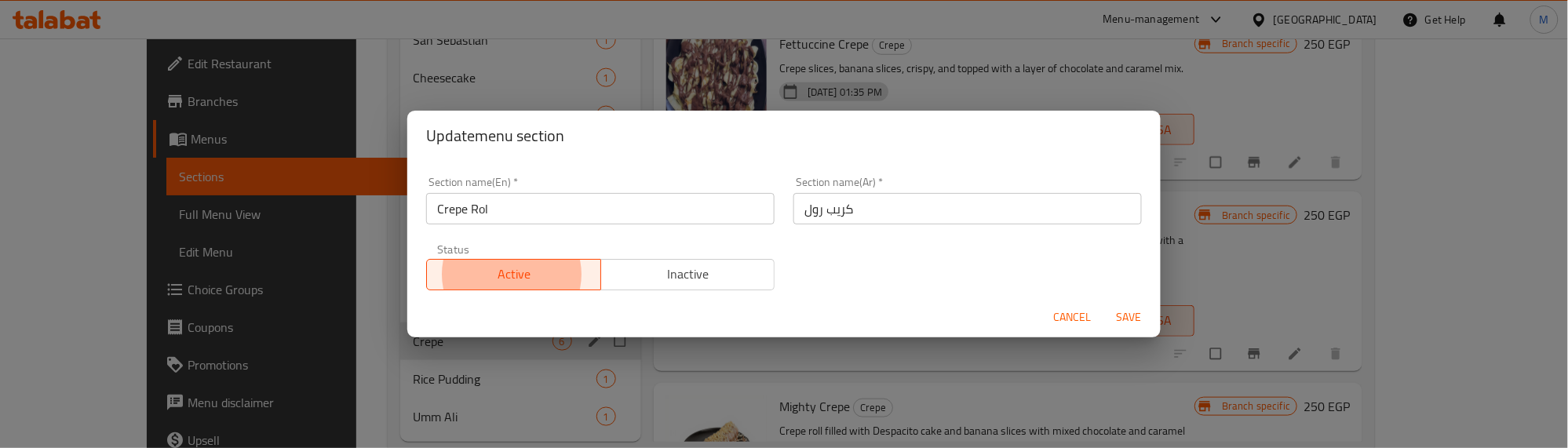
type button "1"
click at [1105, 302] on button "Save" at bounding box center [1130, 316] width 51 height 29
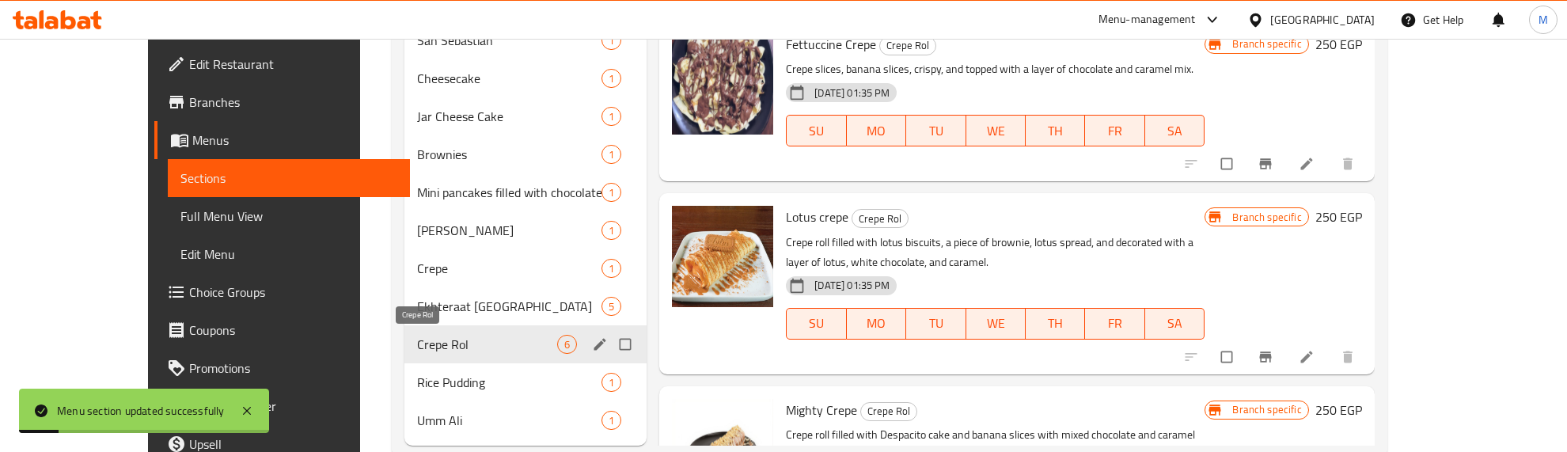
click at [461, 349] on span "Crepe Rol" at bounding box center [487, 344] width 140 height 19
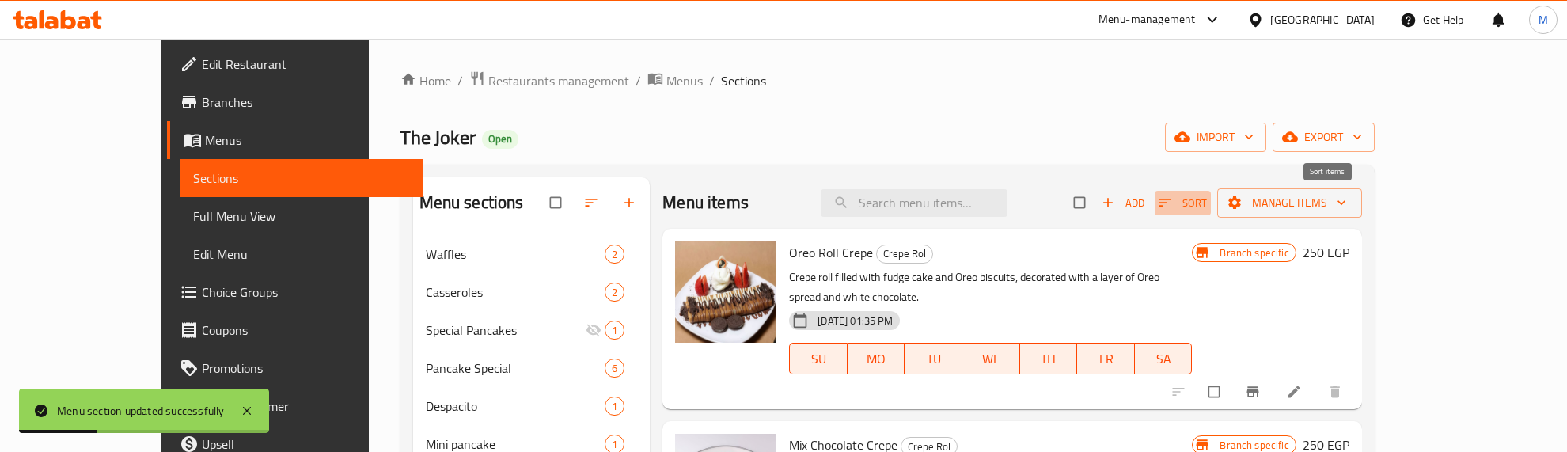
click at [1173, 207] on icon "button" at bounding box center [1165, 203] width 16 height 16
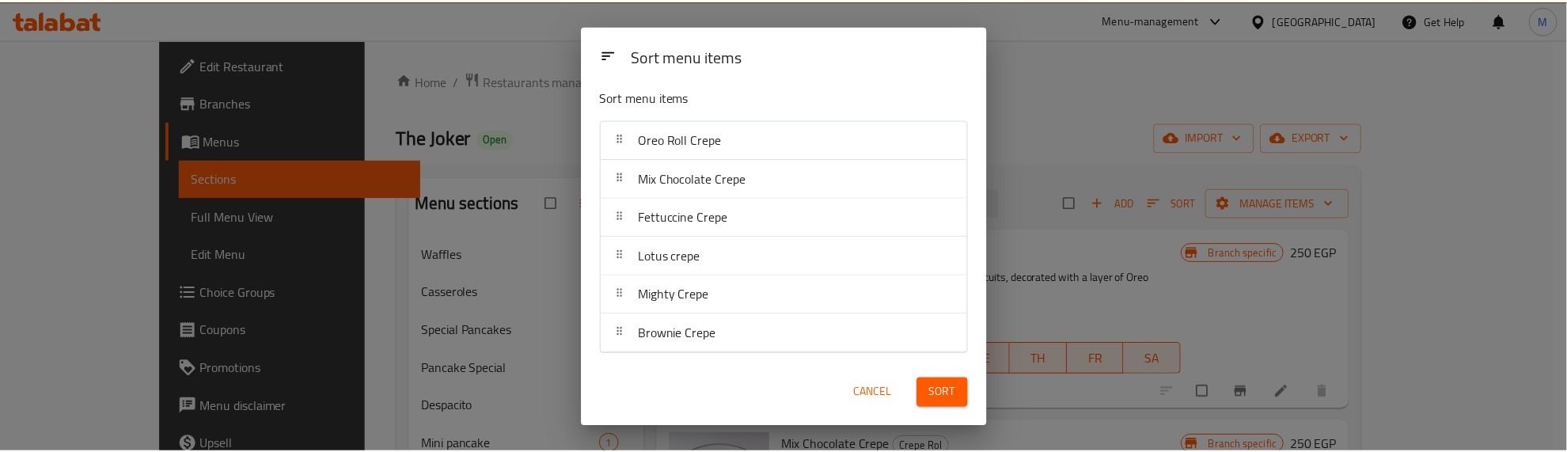
scroll to position [9, 0]
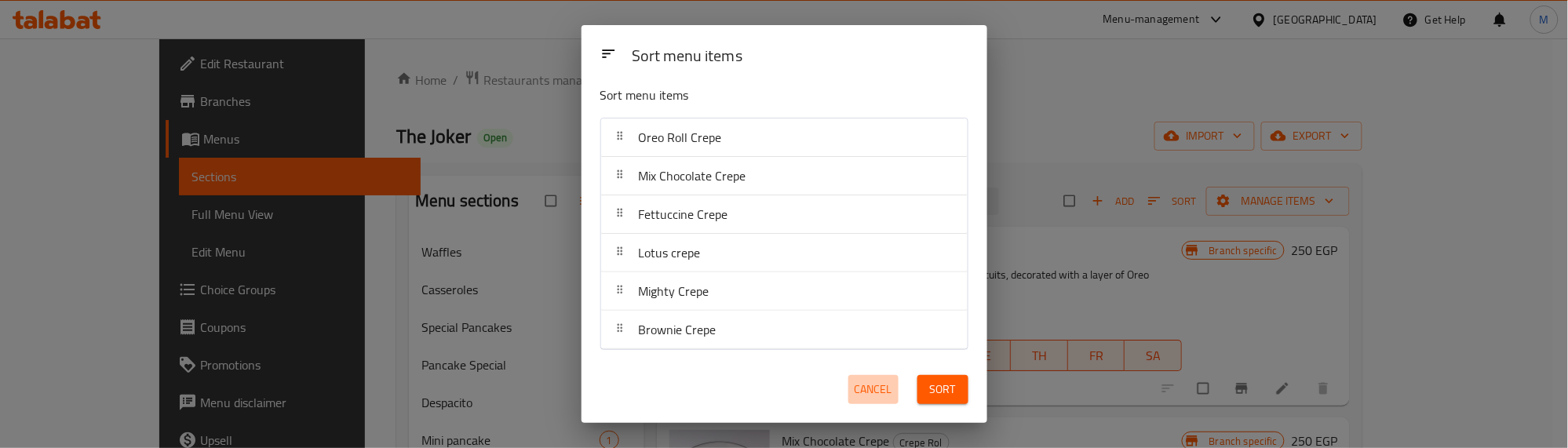
click at [858, 387] on span "Cancel" at bounding box center [874, 390] width 38 height 20
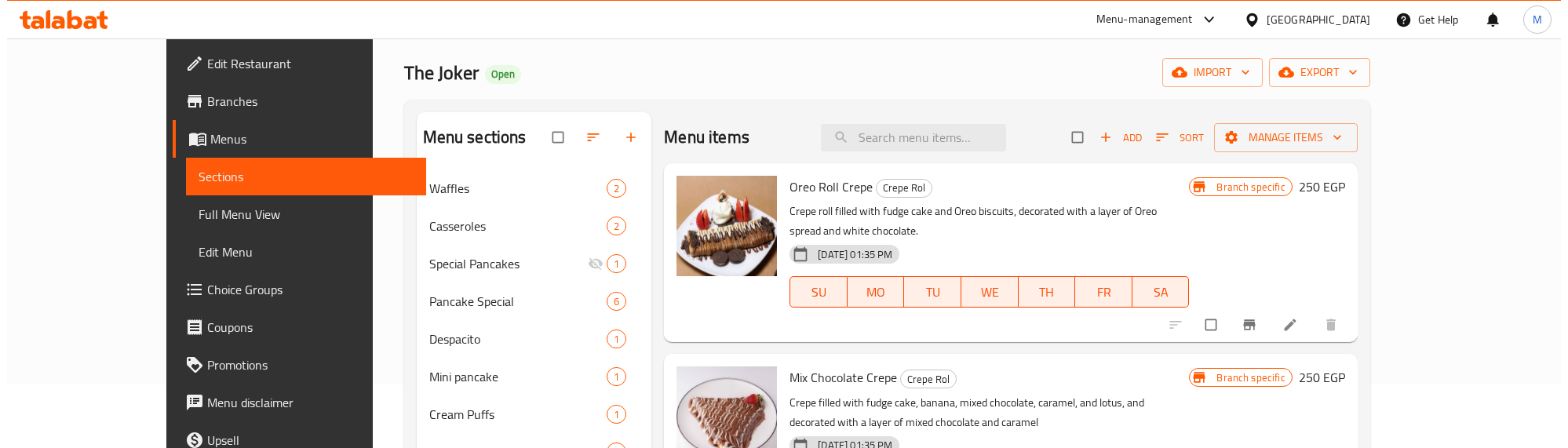
scroll to position [98, 0]
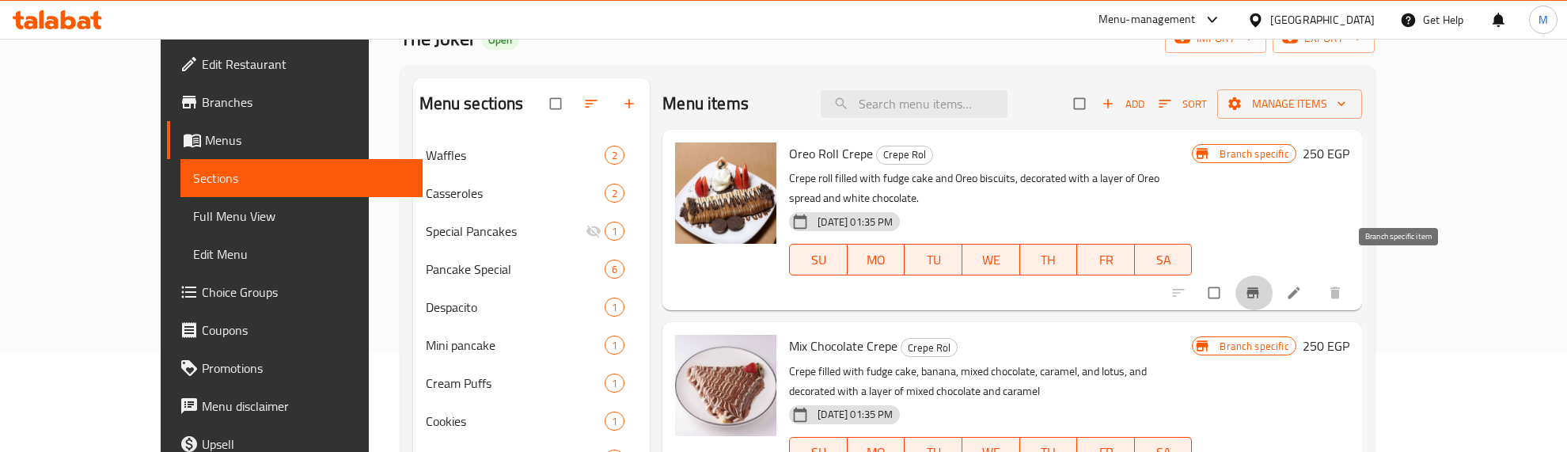
click at [1261, 285] on icon "Branch-specific-item" at bounding box center [1253, 293] width 16 height 16
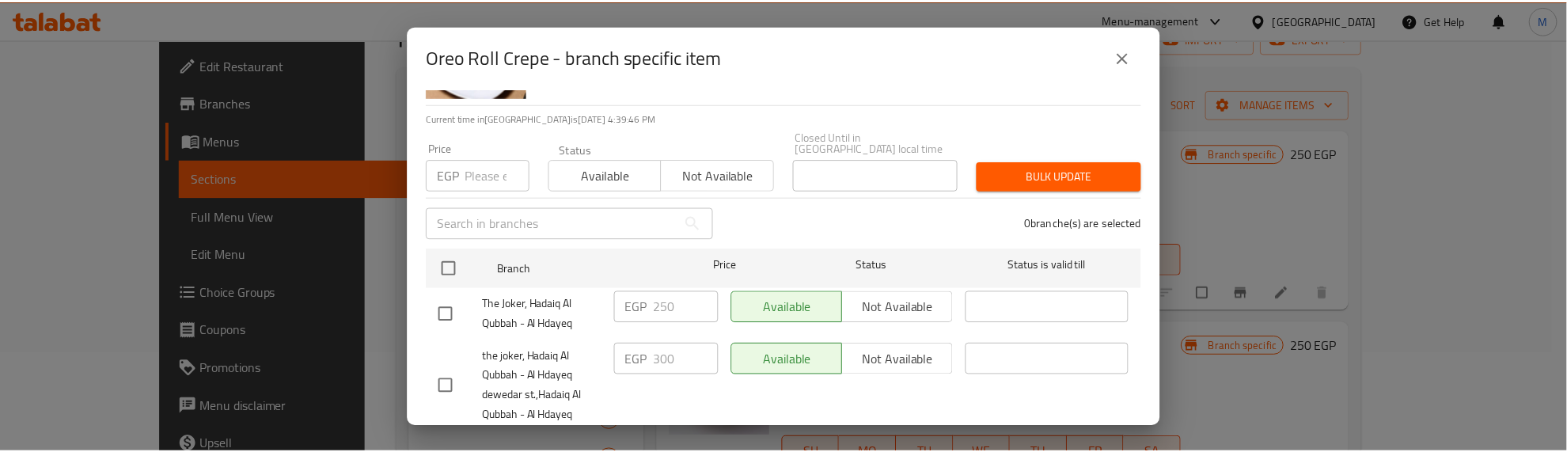
scroll to position [174, 0]
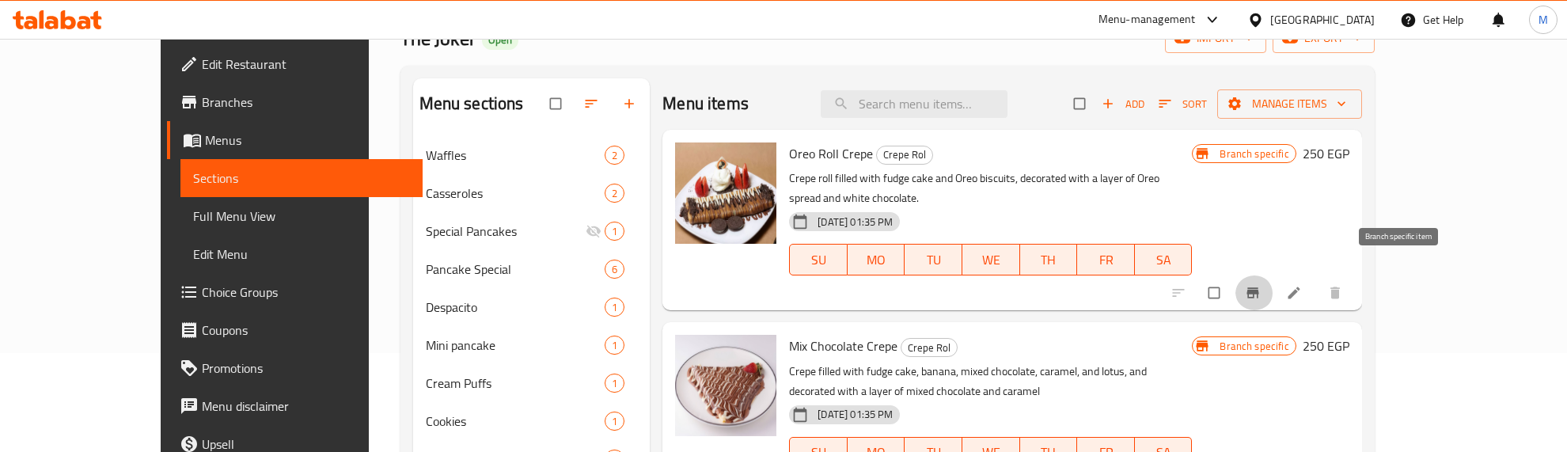
click at [1264, 285] on span "Branch-specific-item" at bounding box center [1254, 293] width 19 height 16
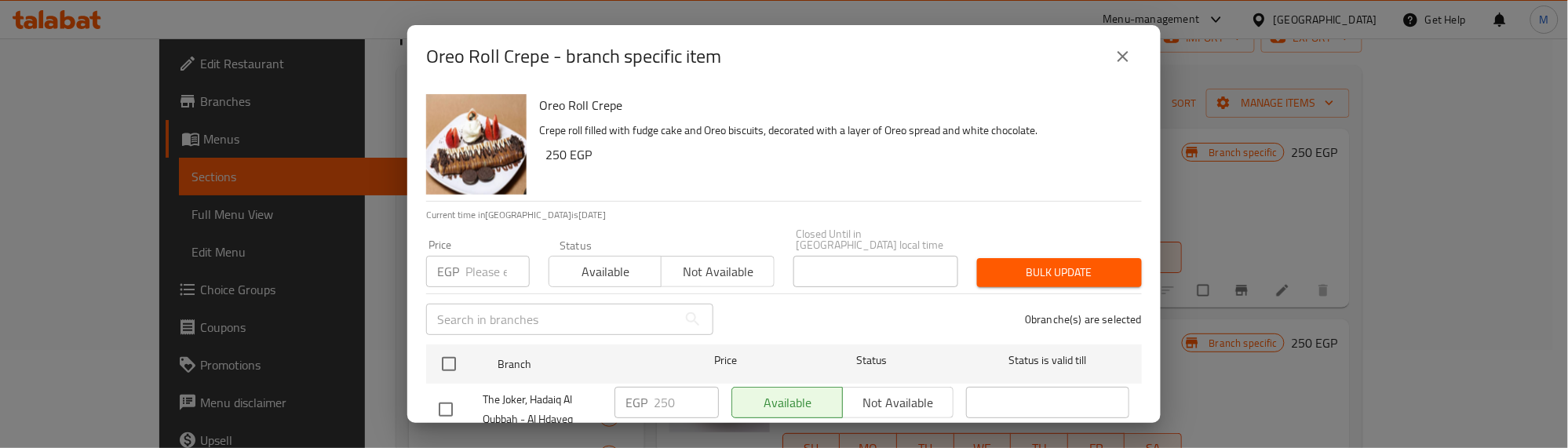
drag, startPoint x: 445, startPoint y: 350, endPoint x: 472, endPoint y: 268, distance: 86.3
click at [447, 348] on input "checkbox" at bounding box center [448, 364] width 33 height 33
checkbox input "true"
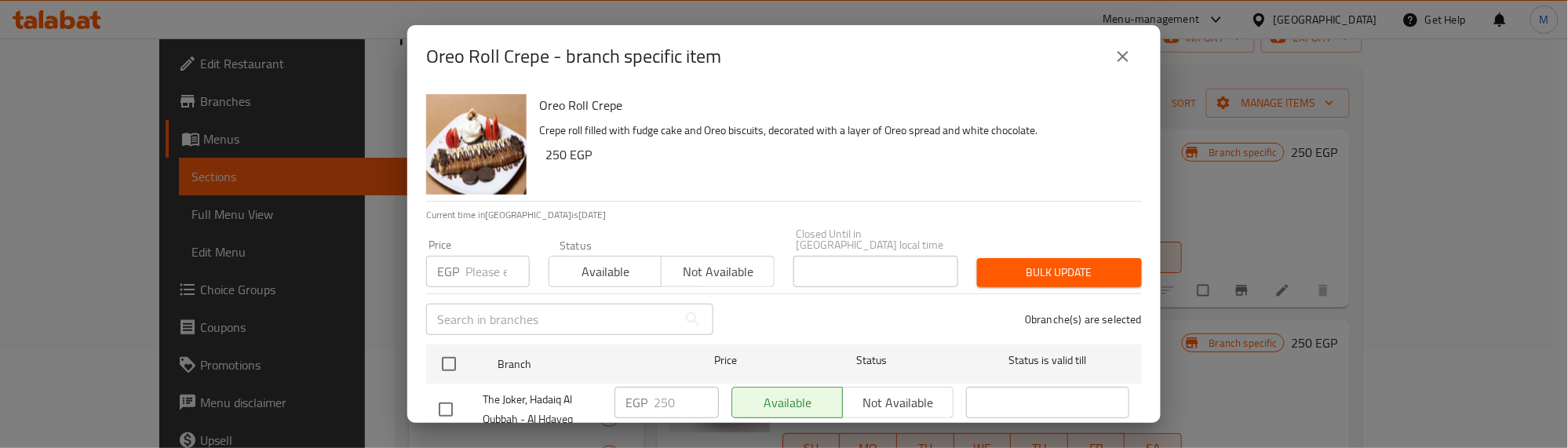
checkbox input "true"
click at [473, 265] on input "number" at bounding box center [497, 272] width 64 height 32
type input "250"
click at [1014, 258] on button "Bulk update" at bounding box center [1059, 272] width 165 height 29
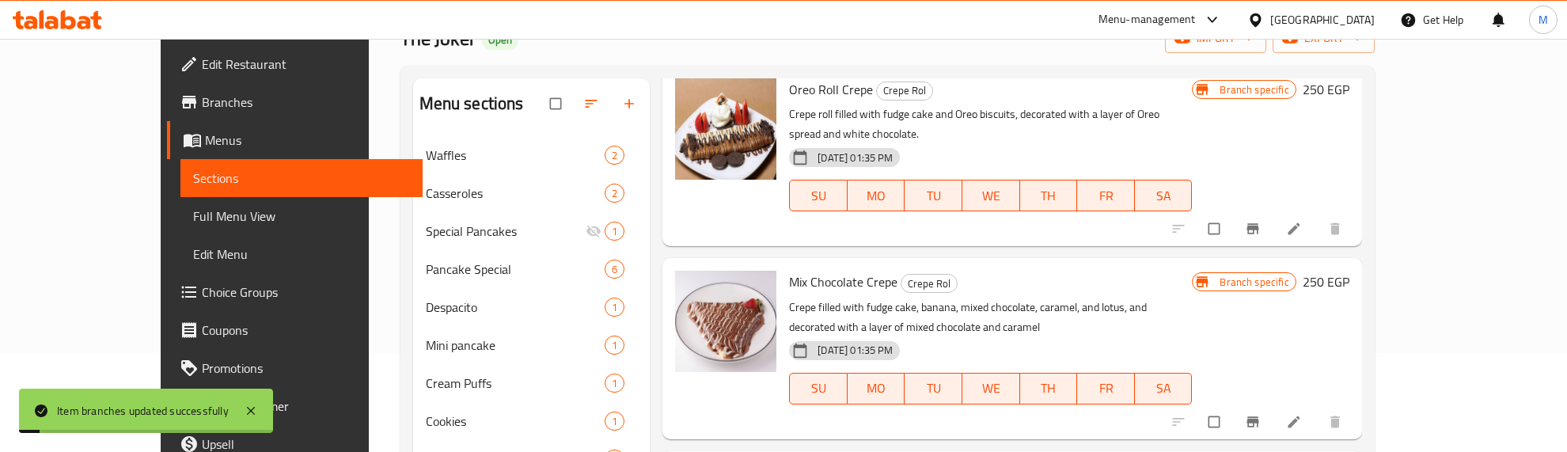
scroll to position [99, 0]
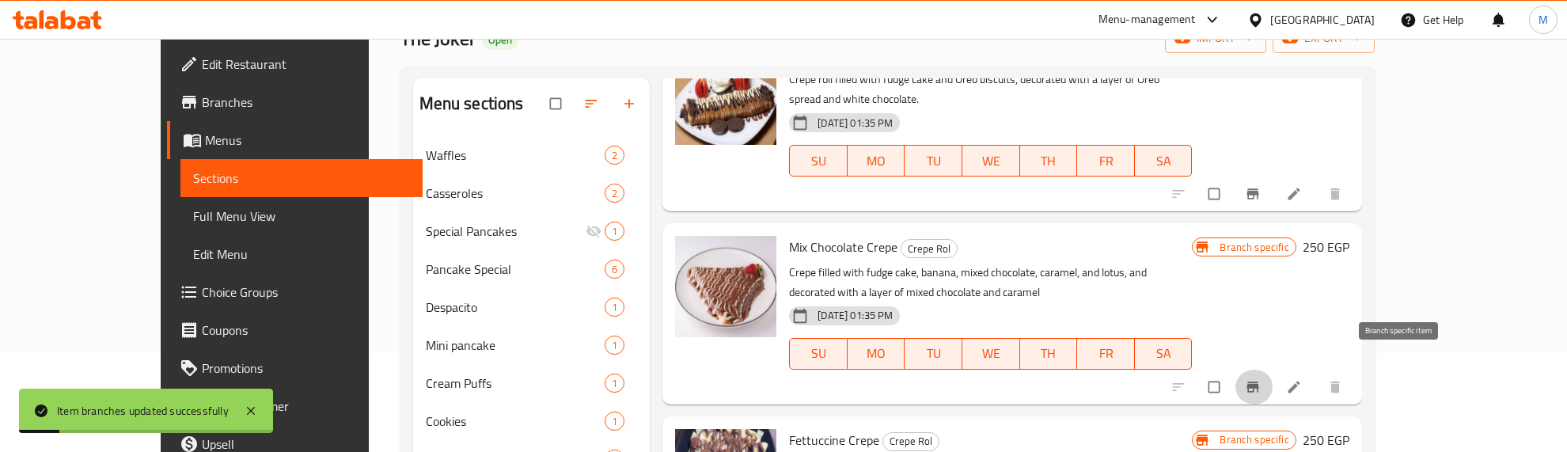
click at [1258, 381] on icon "Branch-specific-item" at bounding box center [1252, 386] width 12 height 10
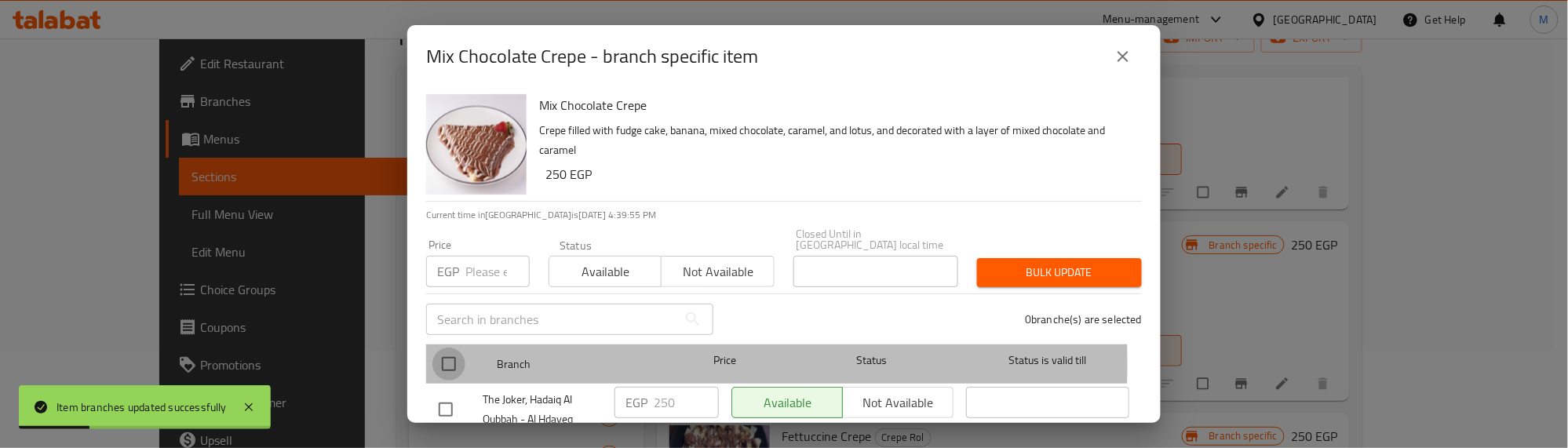
drag, startPoint x: 440, startPoint y: 353, endPoint x: 468, endPoint y: 277, distance: 81.0
click at [440, 350] on input "checkbox" at bounding box center [448, 364] width 33 height 33
checkbox input "true"
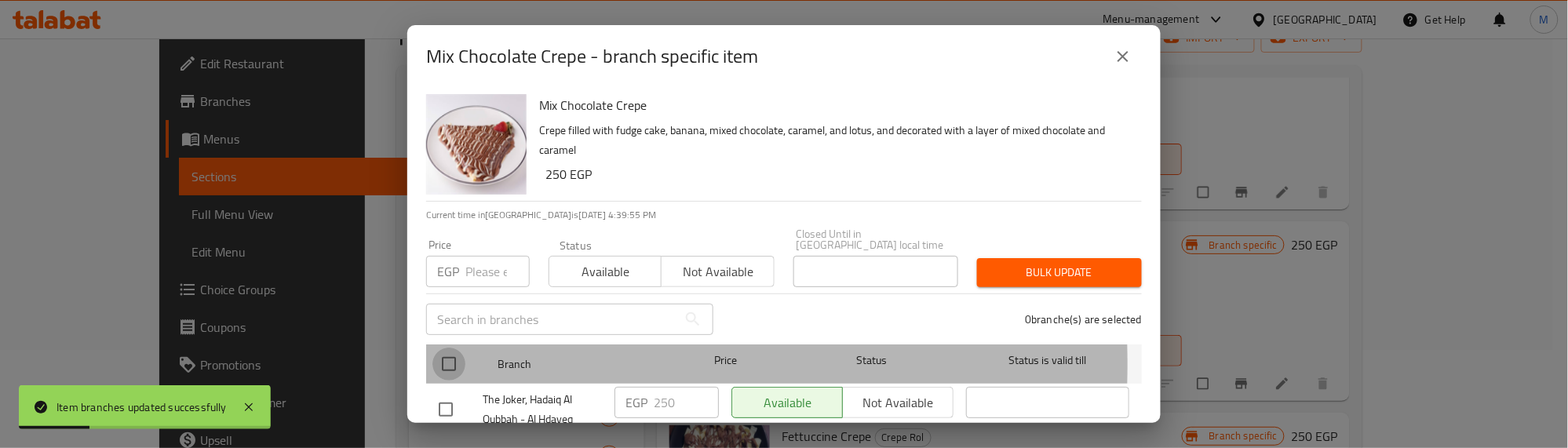
checkbox input "true"
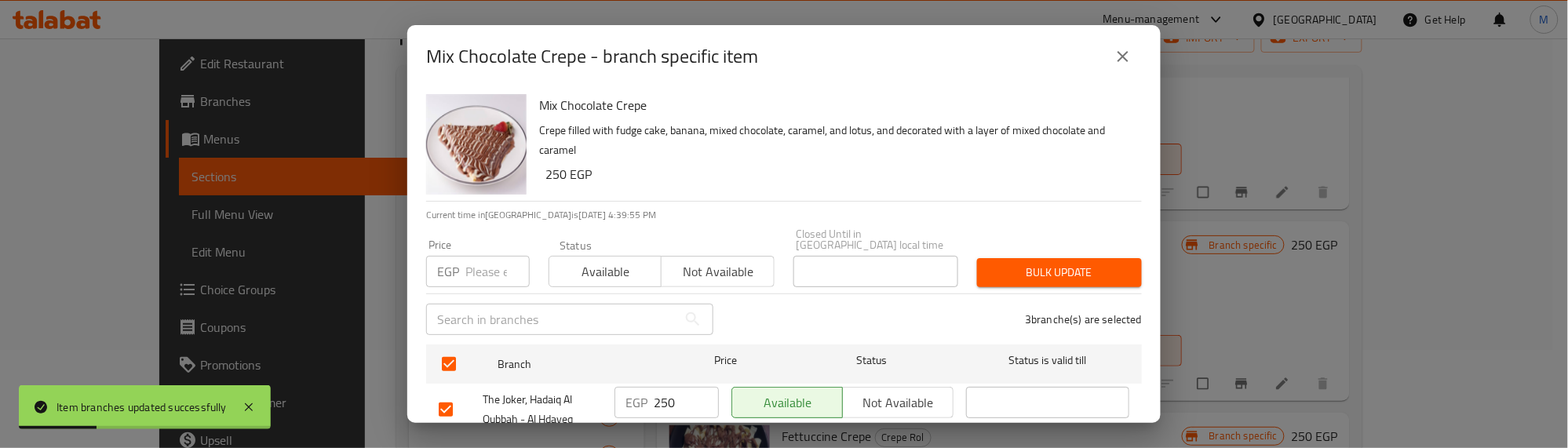
click at [472, 263] on input "number" at bounding box center [497, 272] width 64 height 32
type input "250"
click at [1003, 263] on span "Bulk update" at bounding box center [1059, 273] width 140 height 20
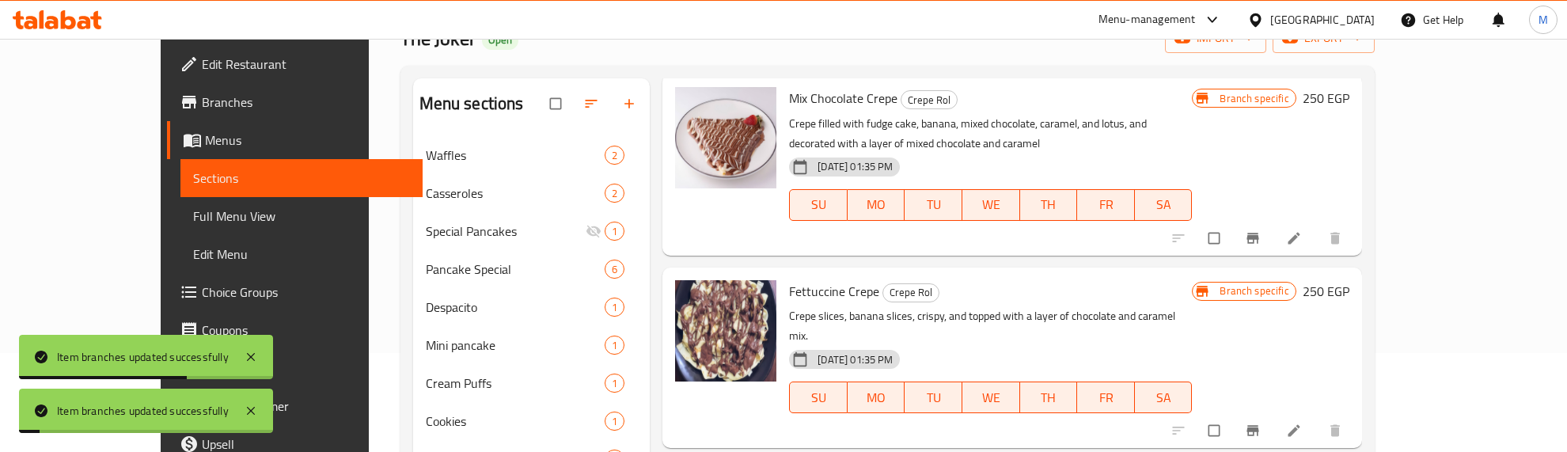
scroll to position [255, 0]
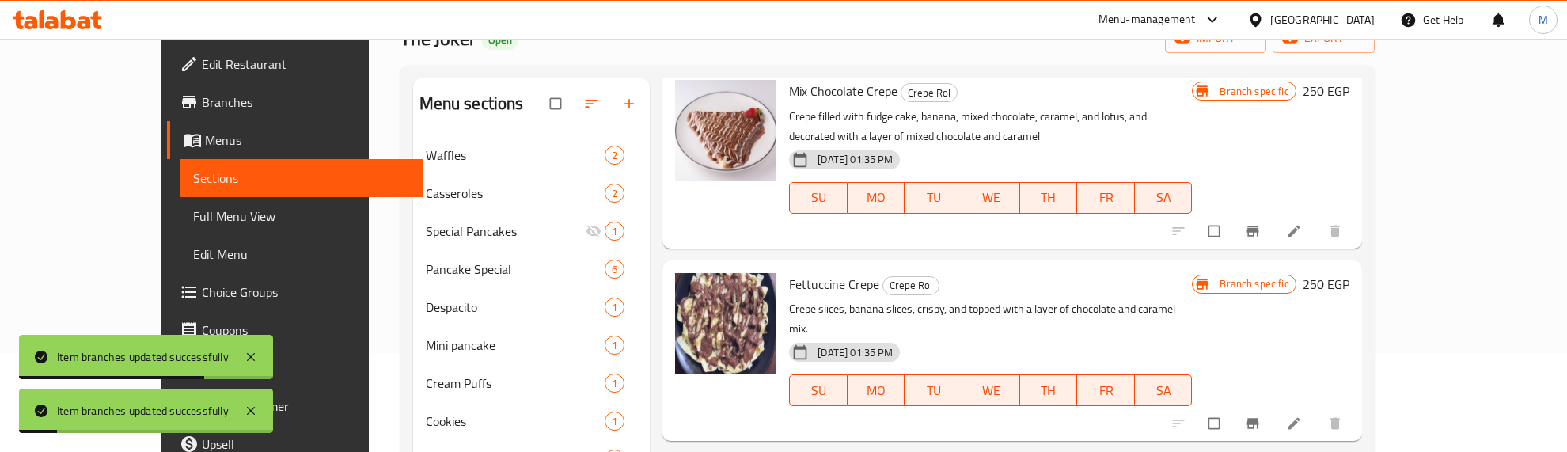
click at [1273, 406] on button "Branch-specific-item" at bounding box center [1254, 423] width 38 height 35
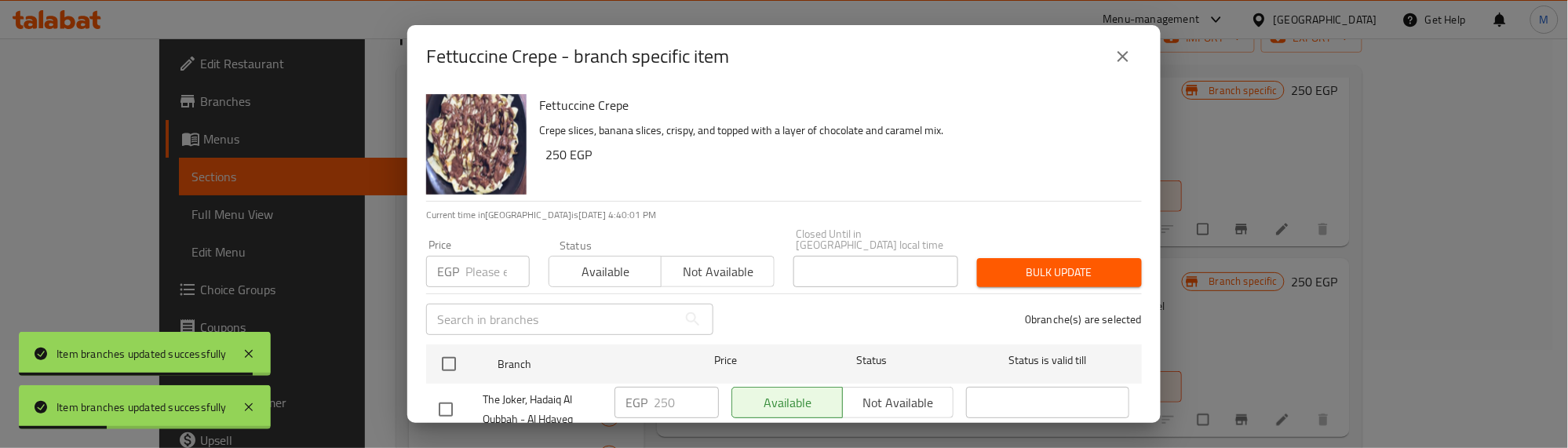
drag, startPoint x: 447, startPoint y: 352, endPoint x: 472, endPoint y: 256, distance: 99.2
click at [448, 348] on input "checkbox" at bounding box center [448, 364] width 33 height 33
checkbox input "true"
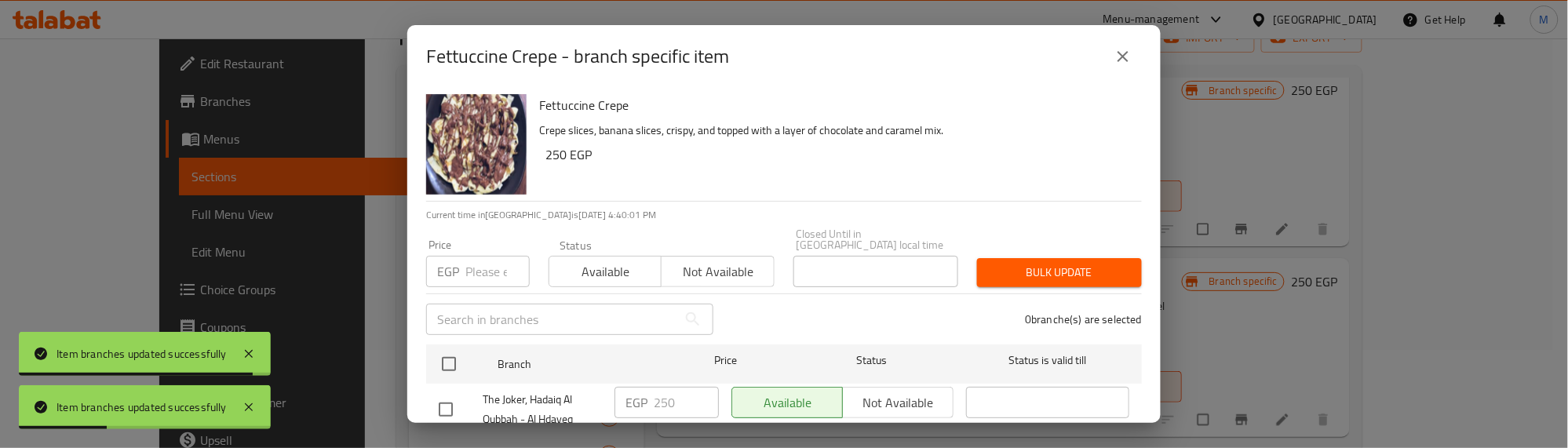
checkbox input "true"
click at [472, 256] on input "number" at bounding box center [497, 272] width 64 height 32
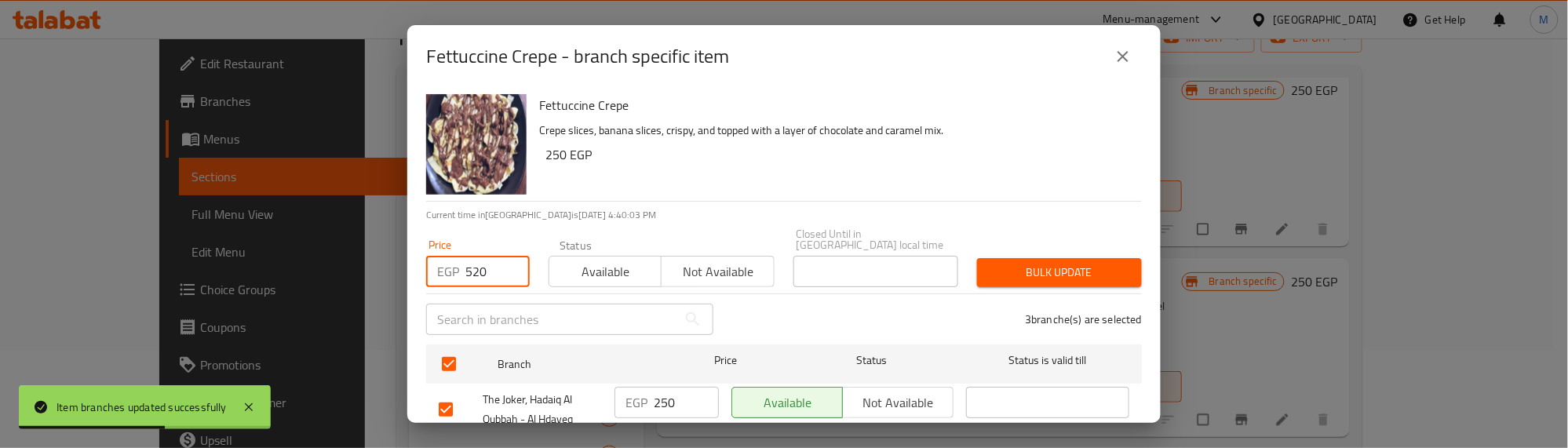
click at [472, 256] on input "520" at bounding box center [497, 272] width 64 height 32
type input "1"
type input "250"
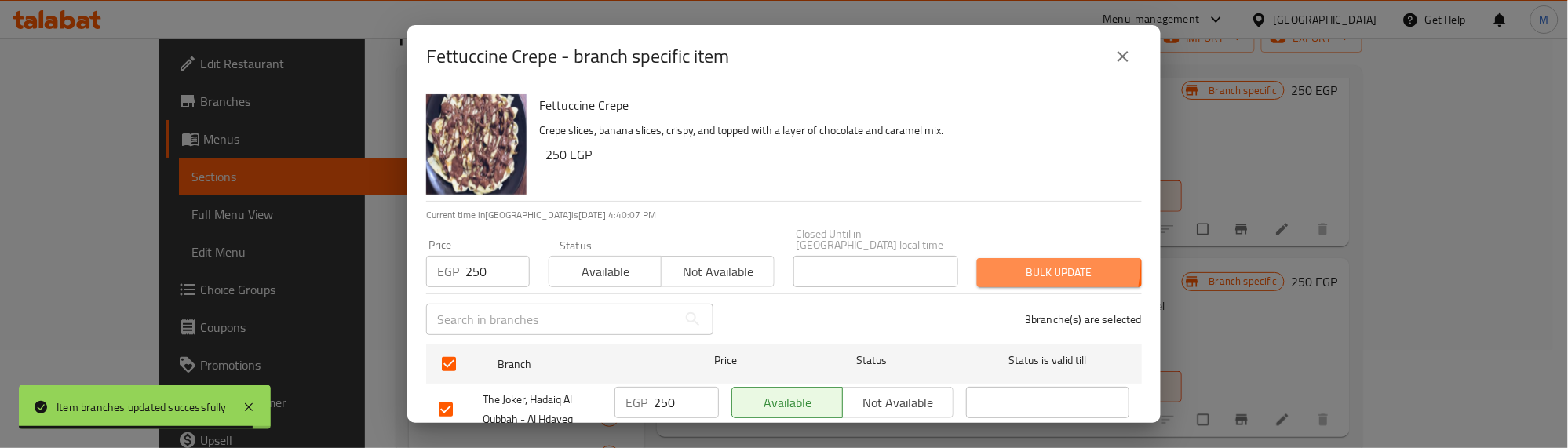
click at [1013, 263] on span "Bulk update" at bounding box center [1059, 273] width 140 height 20
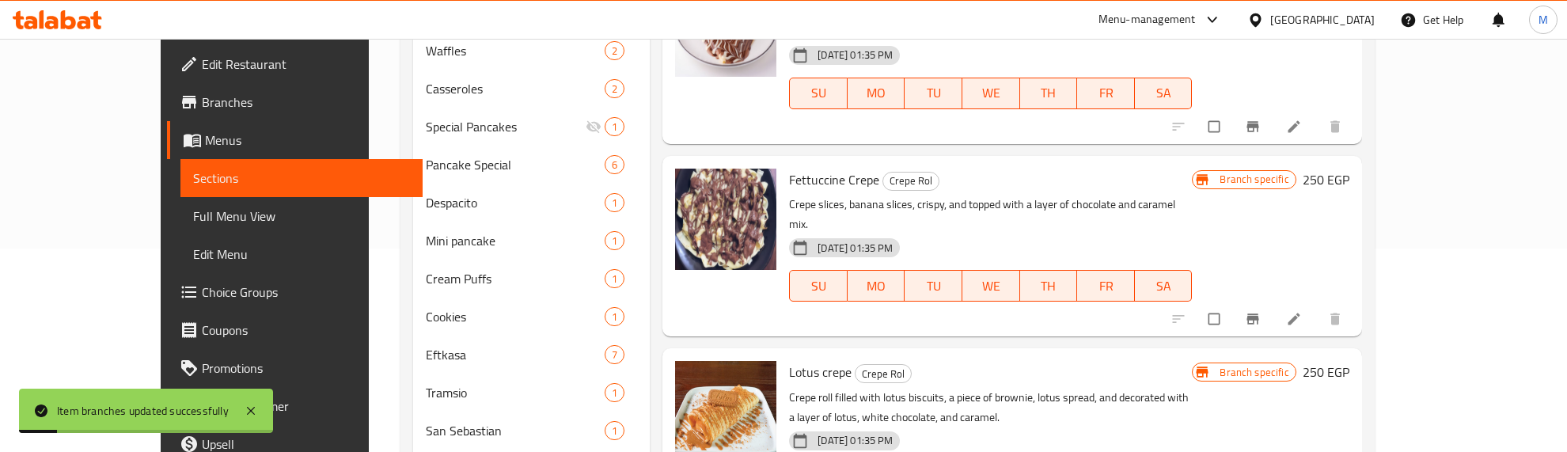
scroll to position [297, 0]
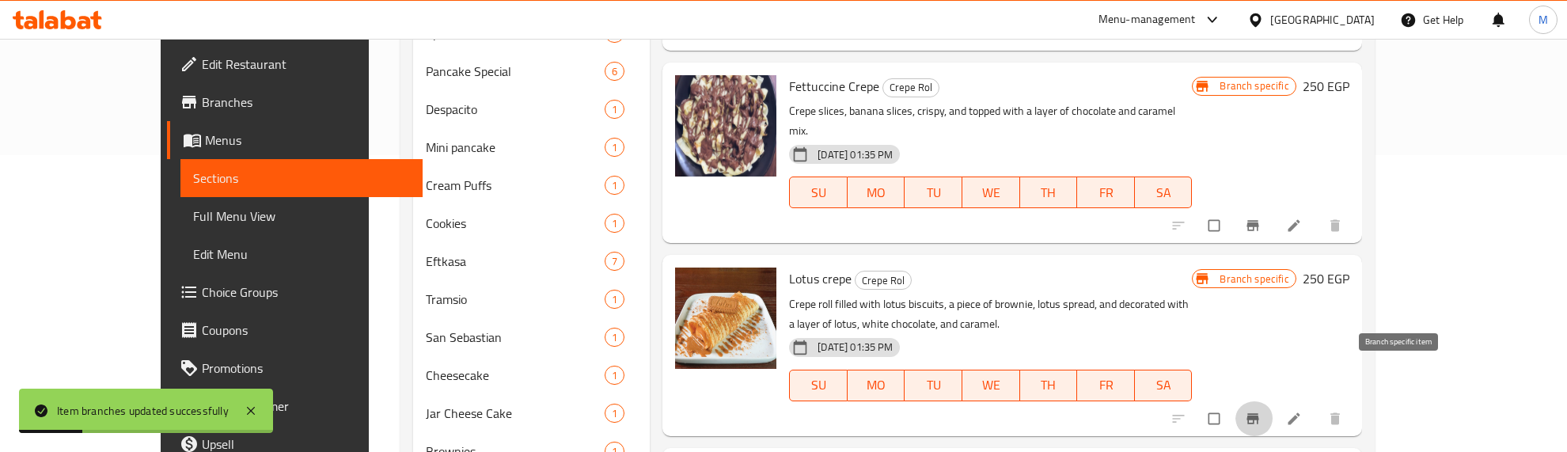
click at [1258, 413] on icon "Branch-specific-item" at bounding box center [1252, 418] width 12 height 10
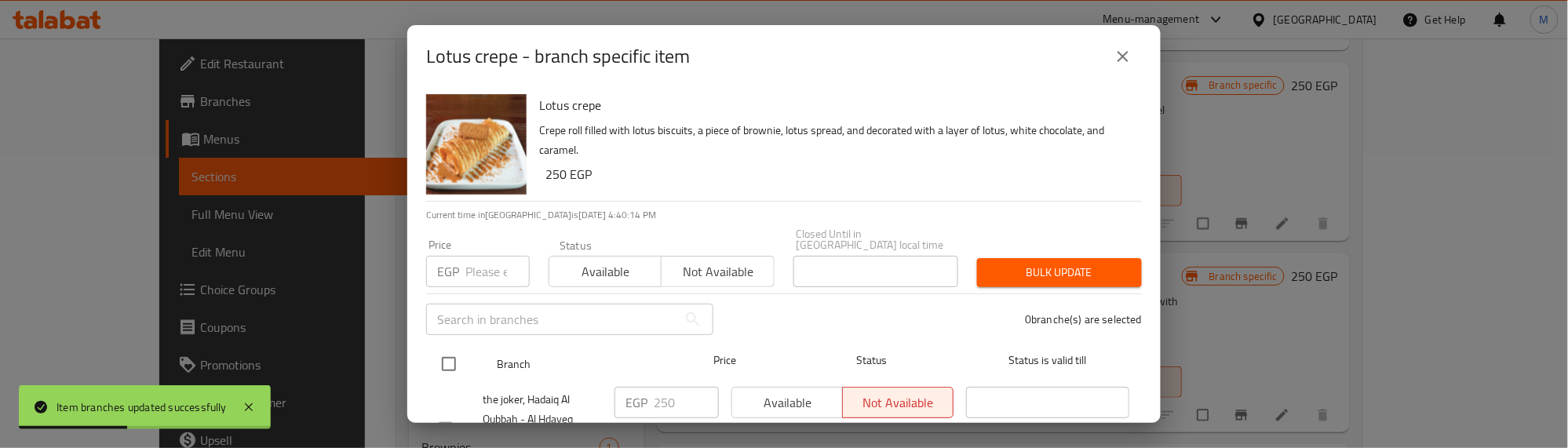
click at [460, 348] on input "checkbox" at bounding box center [448, 364] width 33 height 33
checkbox input "true"
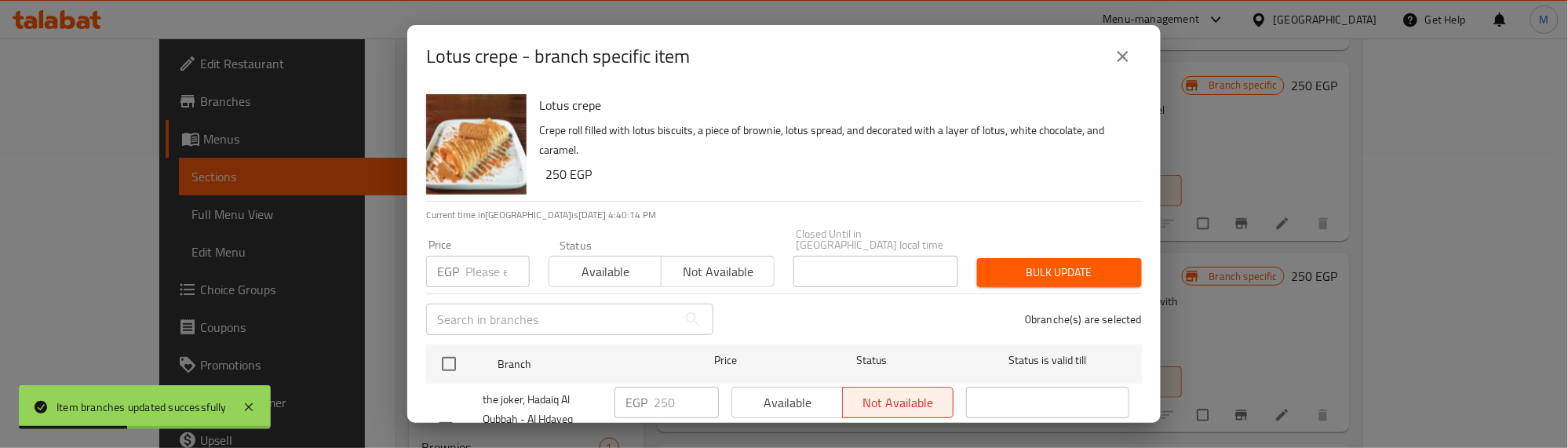
checkbox input "true"
click at [491, 256] on input "number" at bounding box center [497, 272] width 64 height 32
type input "250"
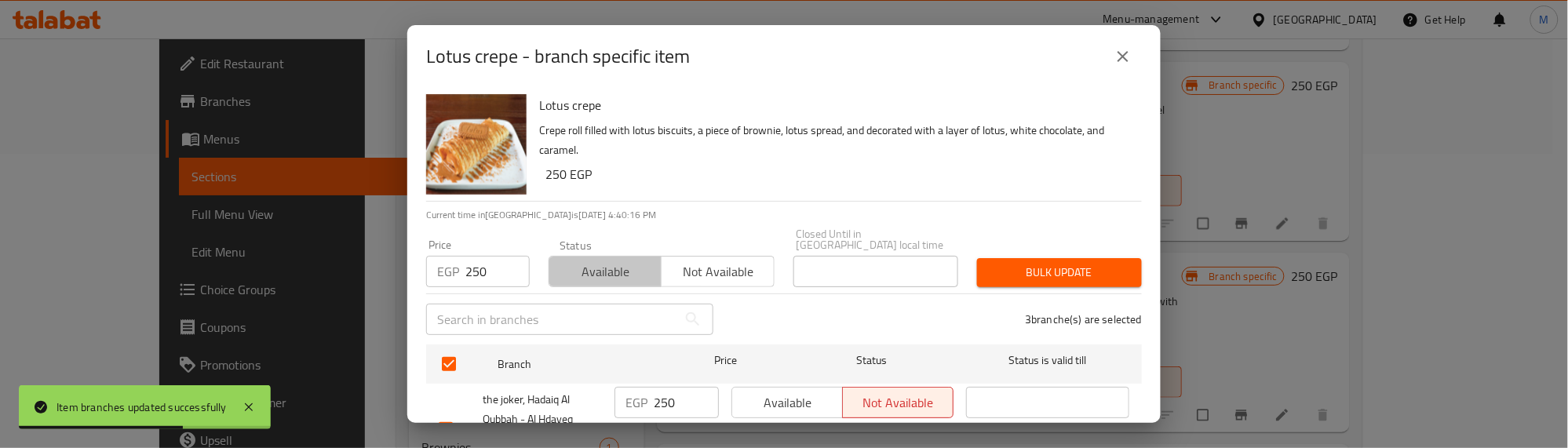
click at [606, 261] on span "Available" at bounding box center [605, 272] width 100 height 23
click at [1007, 263] on span "Bulk update" at bounding box center [1059, 273] width 140 height 20
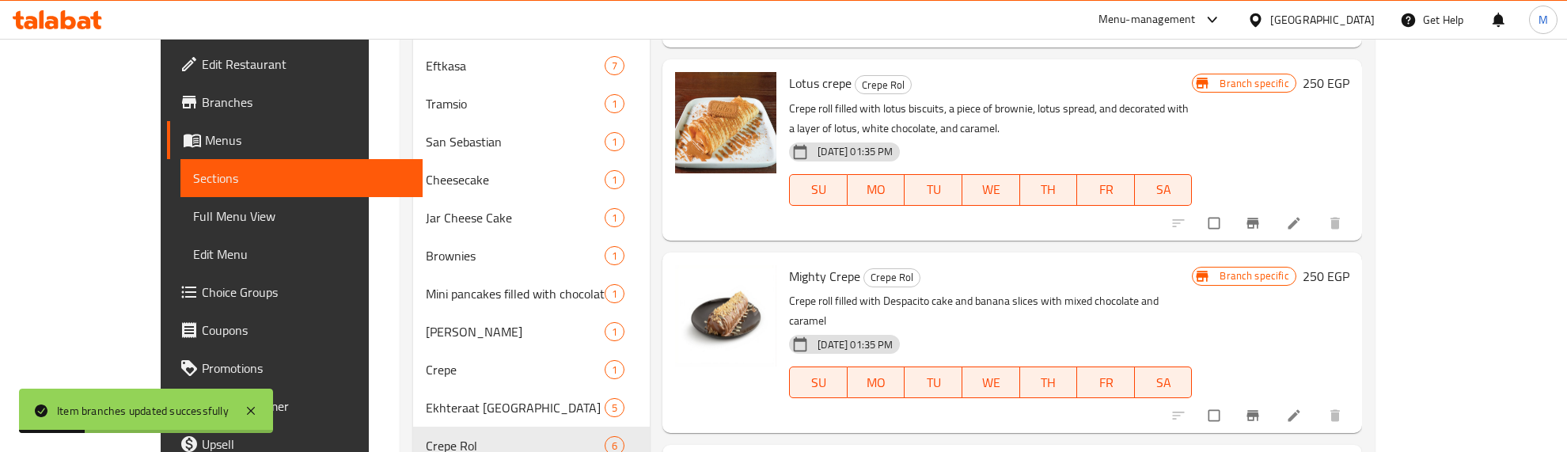
scroll to position [495, 0]
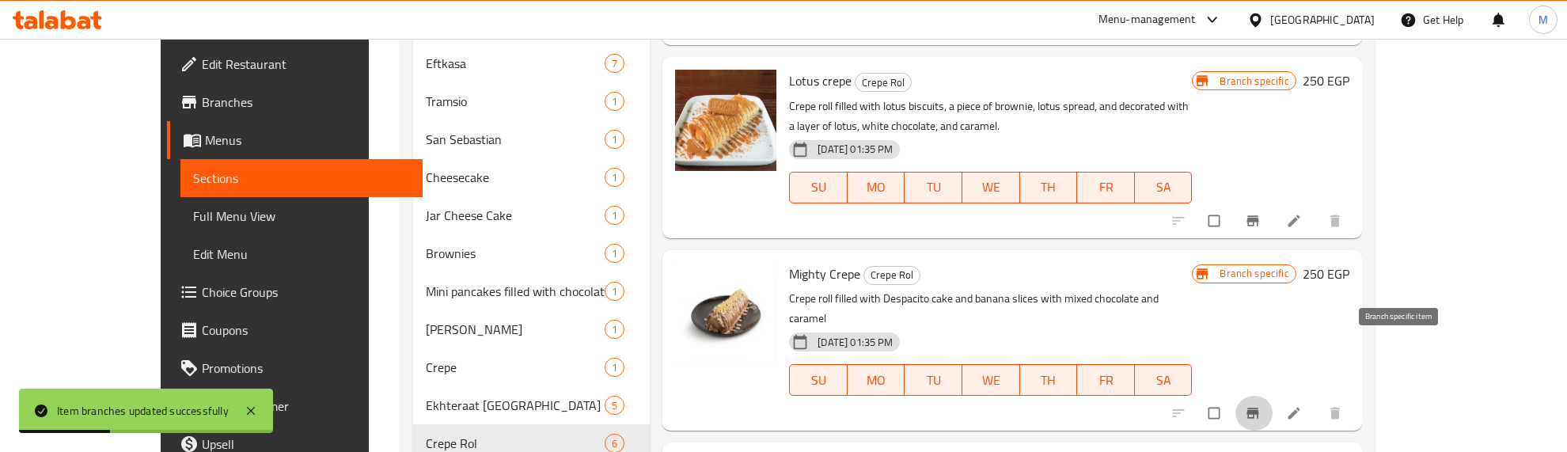
click at [1261, 405] on icon "Branch-specific-item" at bounding box center [1253, 413] width 16 height 16
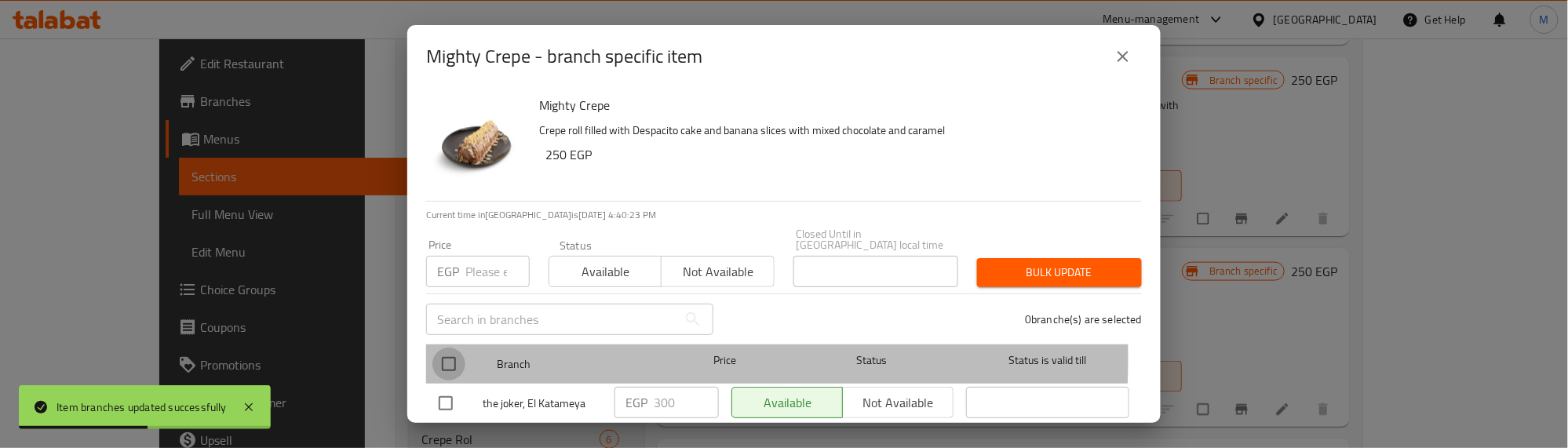
click at [449, 348] on input "checkbox" at bounding box center [448, 364] width 33 height 33
checkbox input "true"
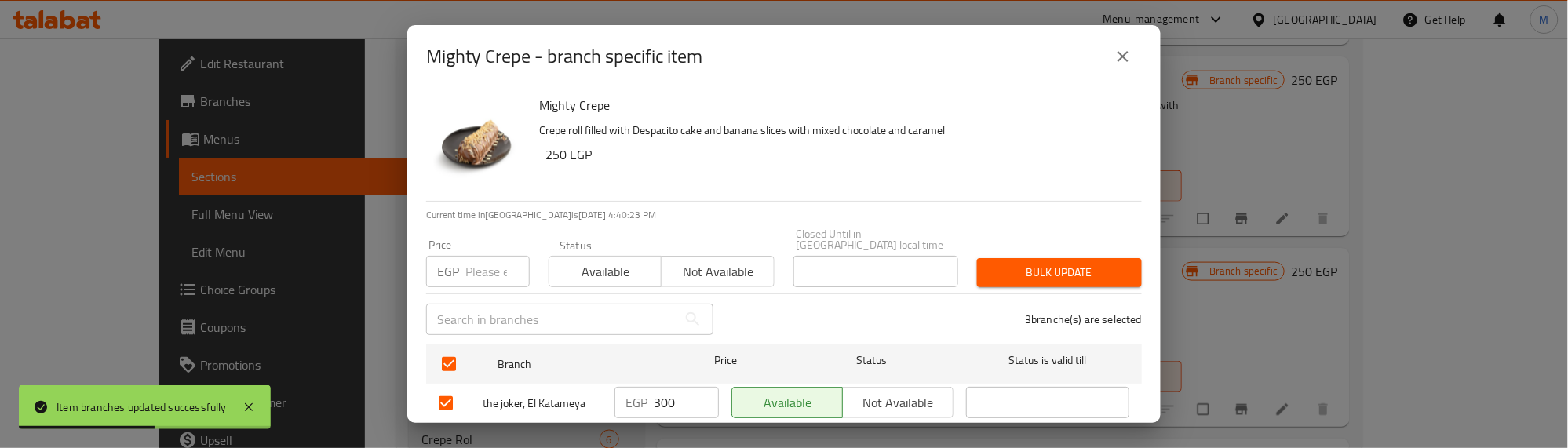
click at [469, 261] on input "number" at bounding box center [497, 272] width 64 height 32
type input "250"
click at [1033, 263] on span "Bulk update" at bounding box center [1059, 273] width 140 height 20
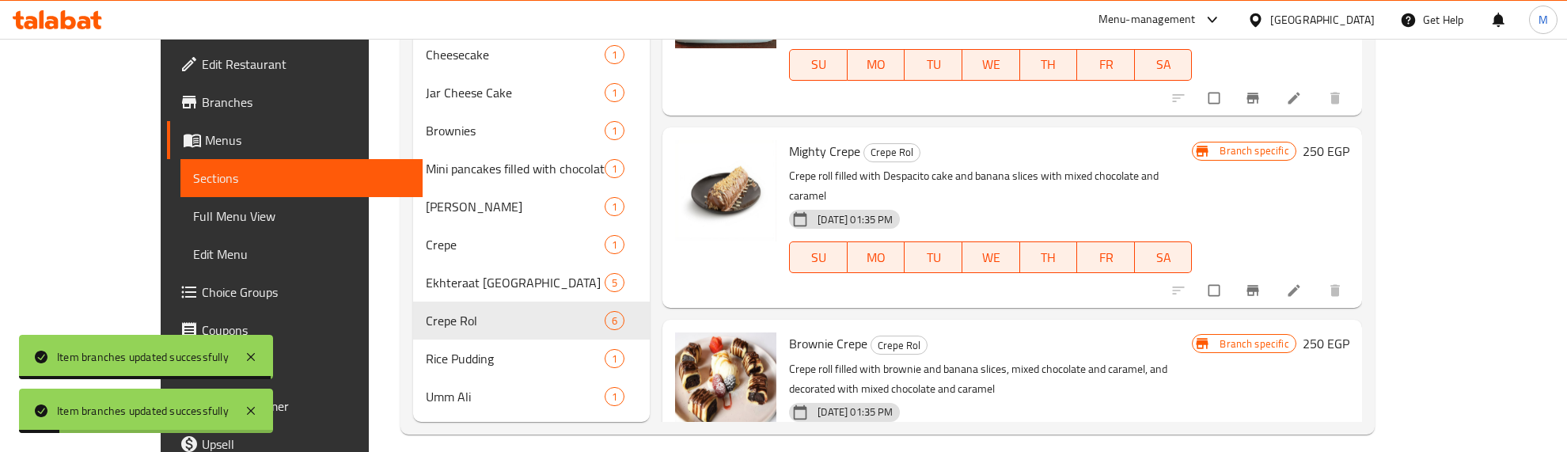
scroll to position [631, 0]
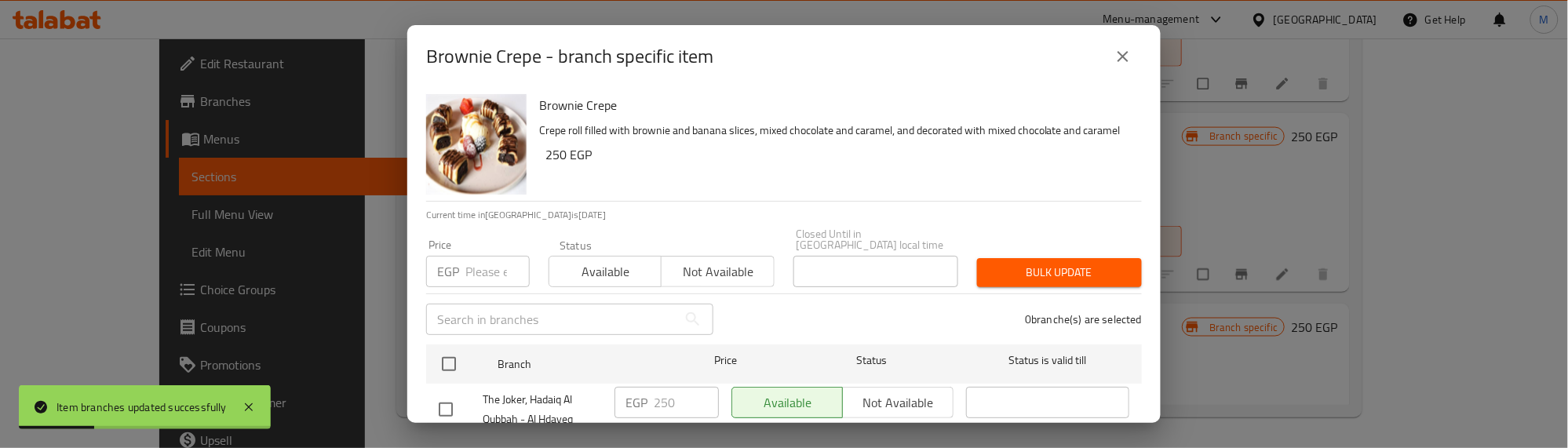
drag, startPoint x: 442, startPoint y: 348, endPoint x: 471, endPoint y: 280, distance: 73.9
click at [442, 348] on input "checkbox" at bounding box center [448, 364] width 33 height 33
checkbox input "true"
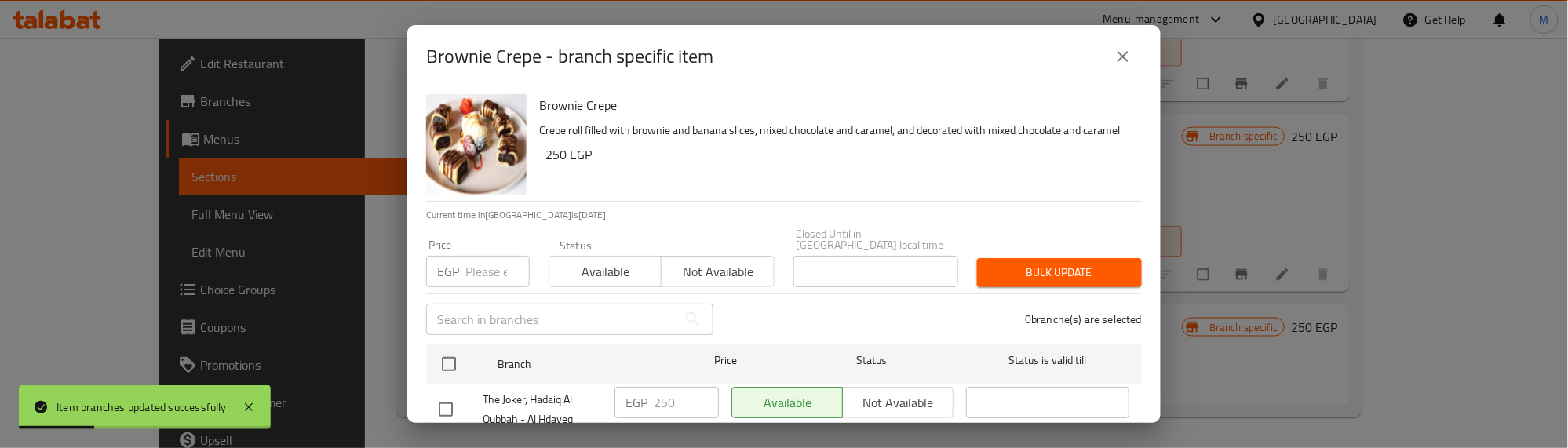
checkbox input "true"
click at [481, 262] on input "number" at bounding box center [497, 272] width 64 height 32
type input "250"
click at [1002, 271] on span "Bulk update" at bounding box center [1059, 273] width 140 height 20
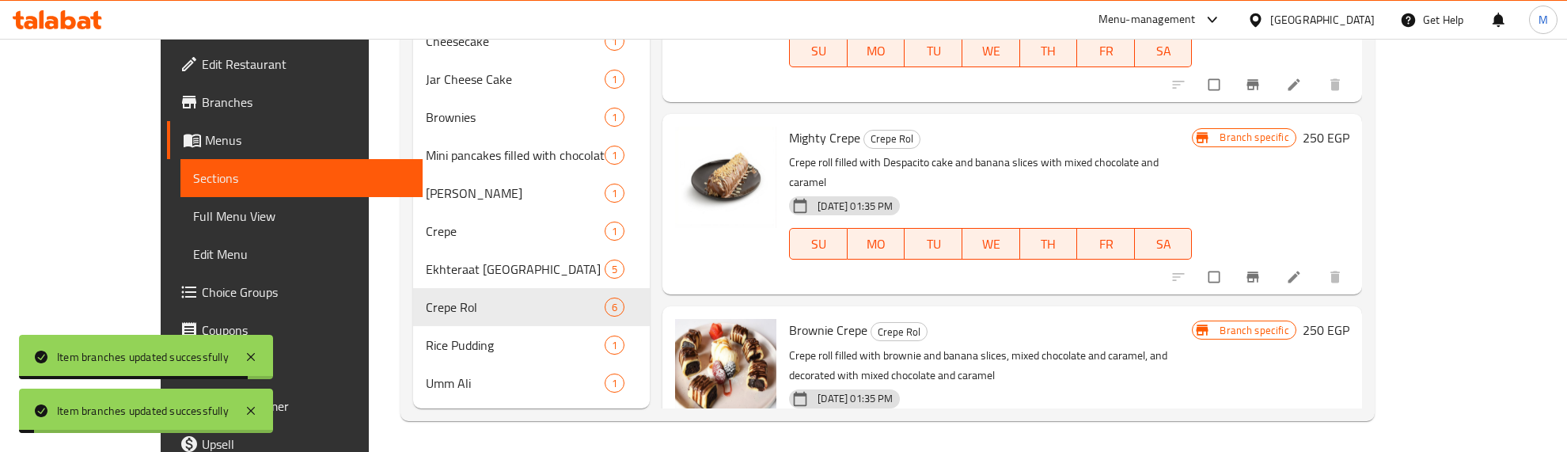
click at [1116, 319] on h6 "Brownie Crepe Crepe Rol" at bounding box center [990, 330] width 403 height 22
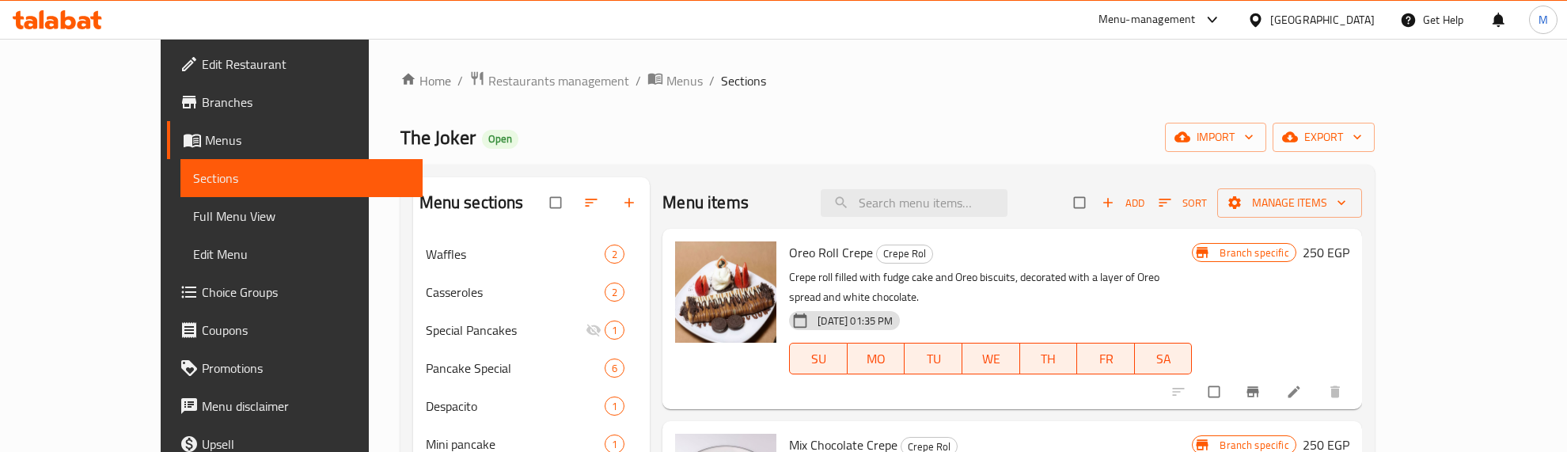
click at [940, 128] on div "The Joker Open import export" at bounding box center [887, 137] width 974 height 29
click at [922, 129] on div "The Joker Open import export" at bounding box center [887, 137] width 974 height 29
click at [801, 131] on div "The Joker Open import export" at bounding box center [887, 137] width 974 height 29
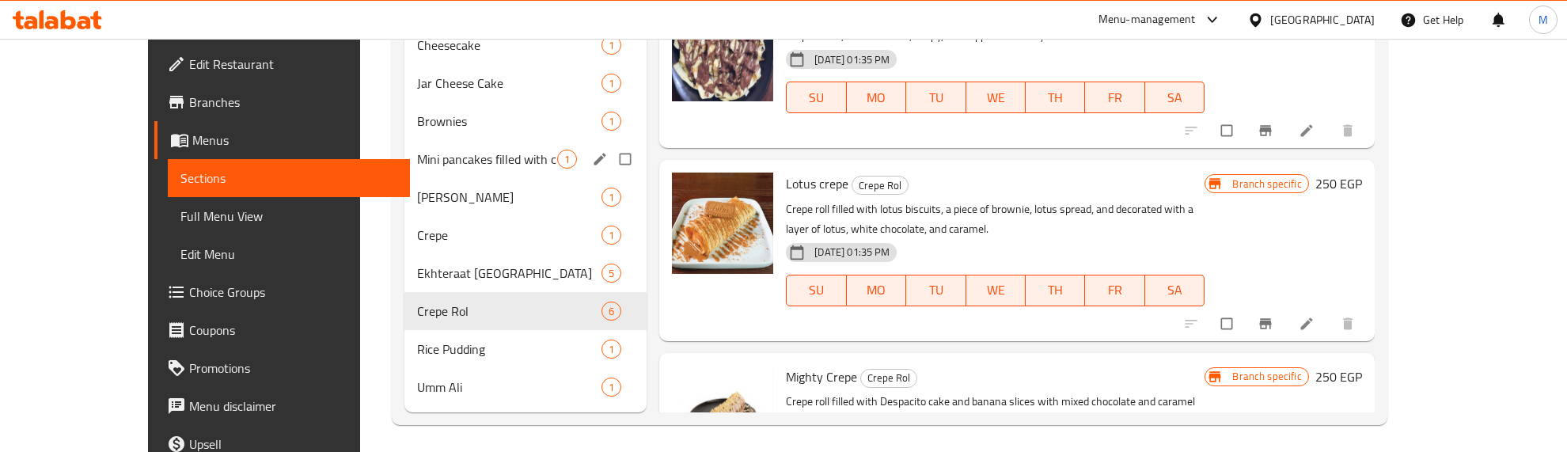
scroll to position [631, 0]
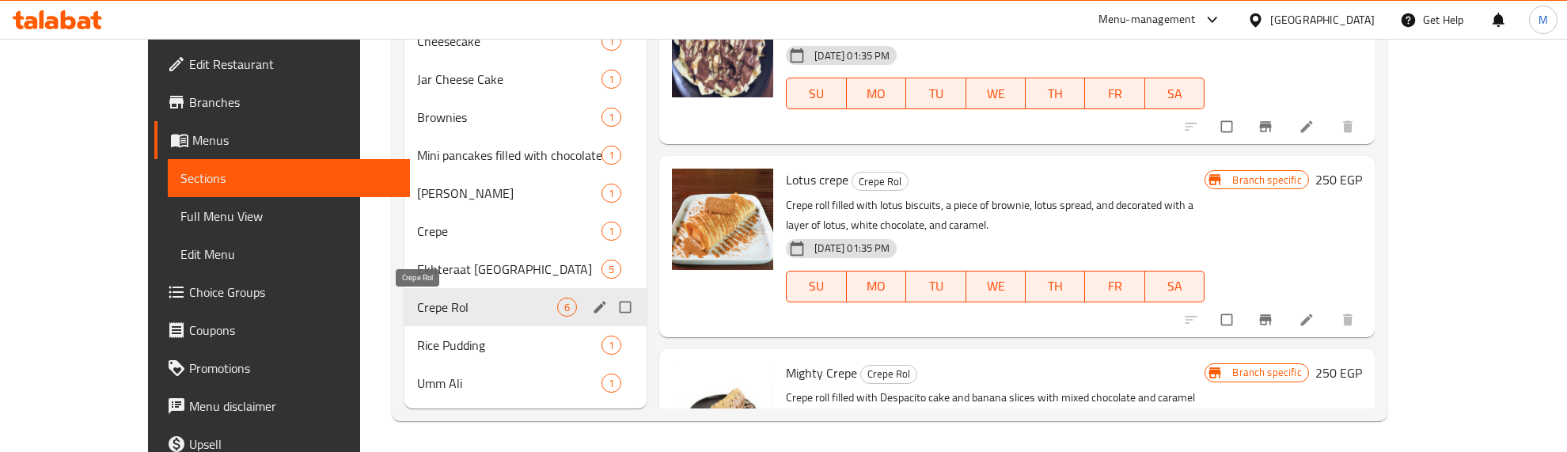
click at [467, 303] on span "Crepe Rol" at bounding box center [487, 307] width 140 height 19
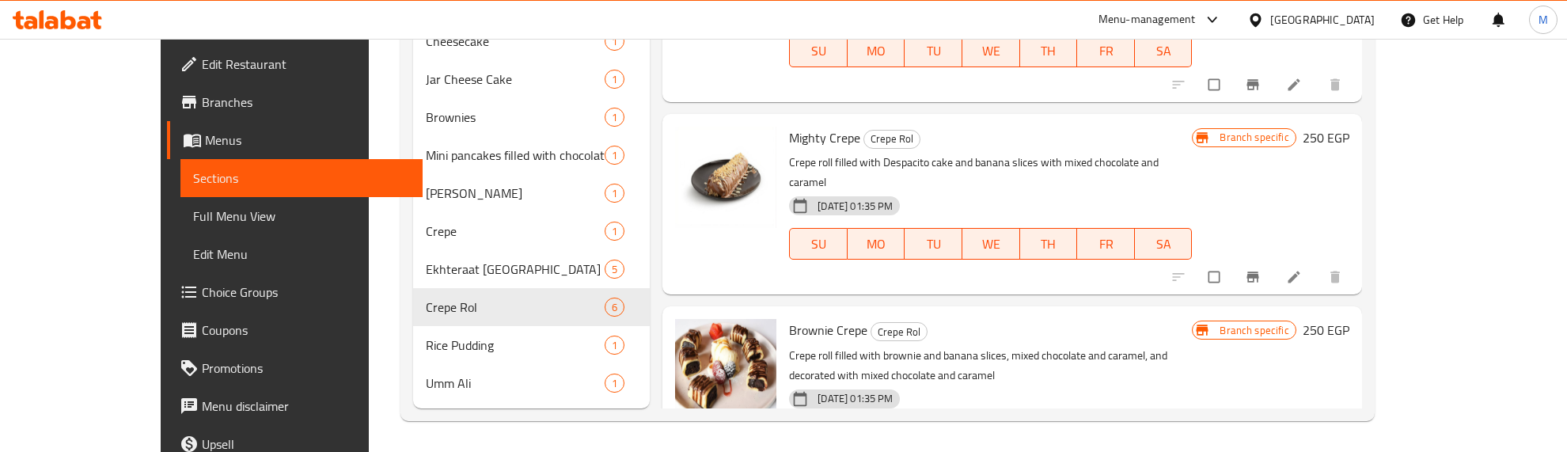
click at [1121, 153] on p "Crepe roll filled with Despacito cake and banana slices with mixed chocolate an…" at bounding box center [990, 173] width 403 height 40
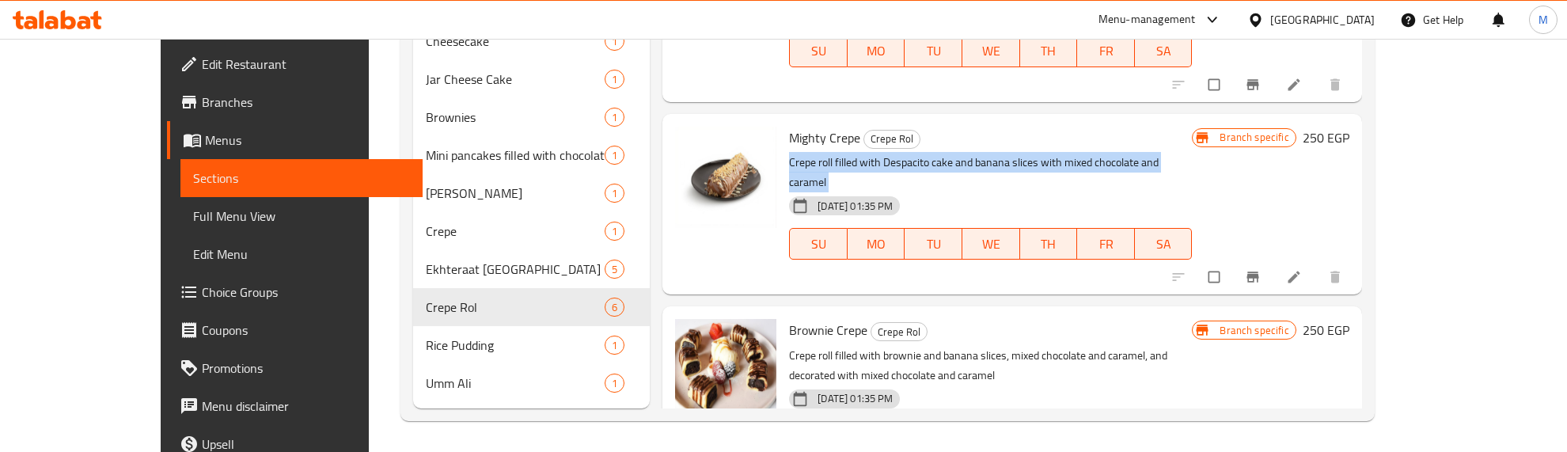
click at [1121, 153] on p "Crepe roll filled with Despacito cake and banana slices with mixed chocolate an…" at bounding box center [990, 173] width 403 height 40
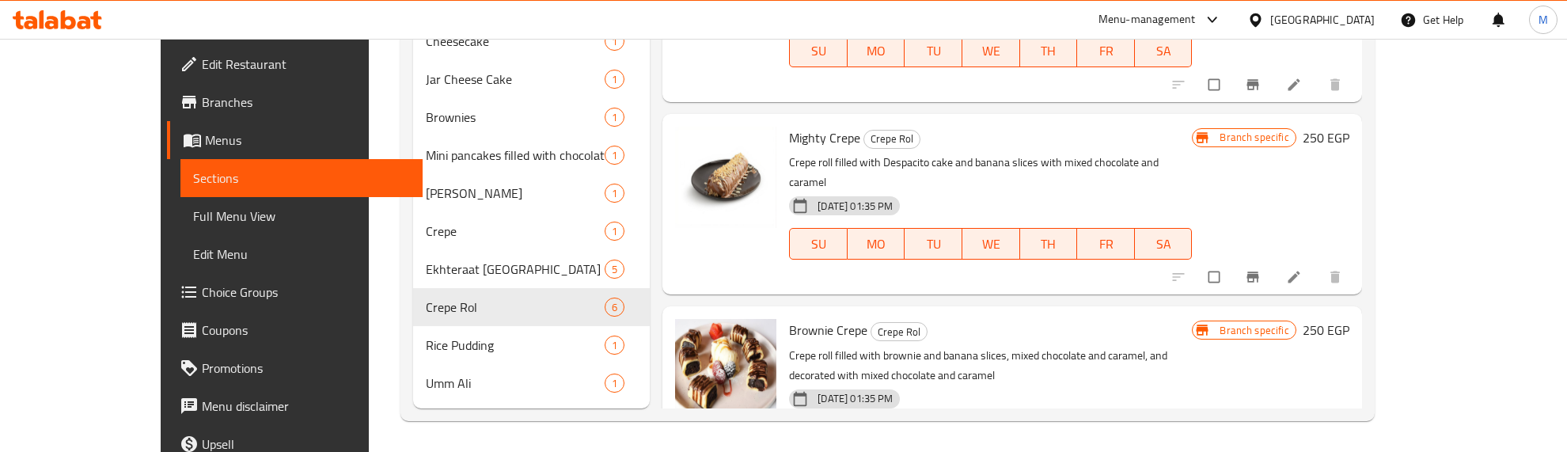
click at [1174, 346] on p "Crepe roll filled with brownie and banana slices, mixed chocolate and caramel, …" at bounding box center [990, 366] width 403 height 40
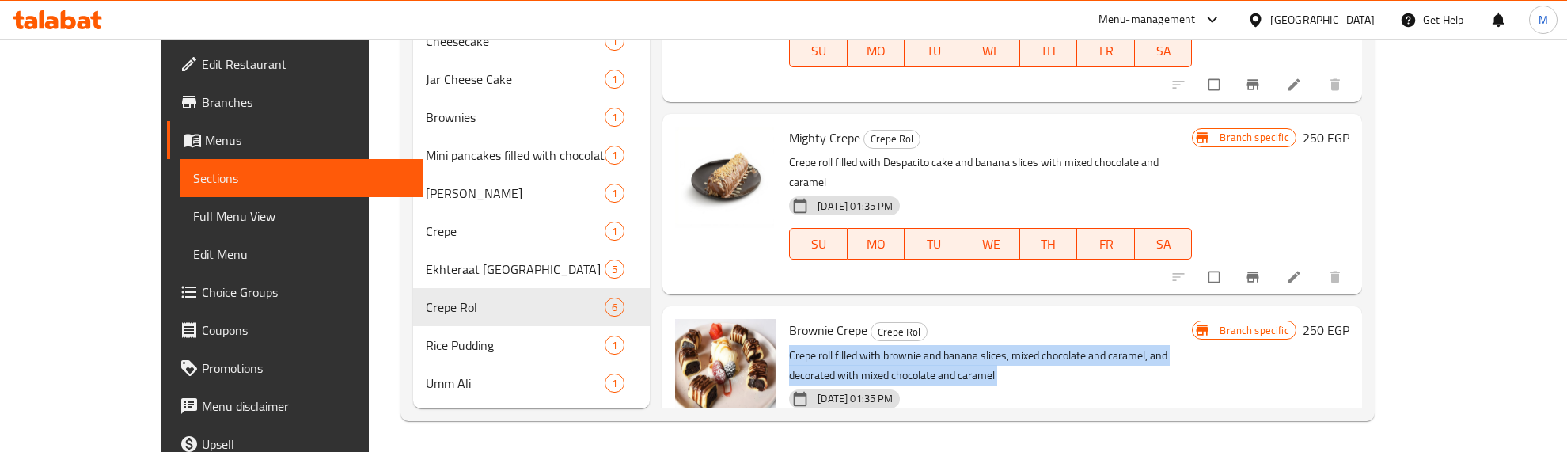
click at [1174, 346] on p "Crepe roll filled with brownie and banana slices, mixed chocolate and caramel, …" at bounding box center [990, 366] width 403 height 40
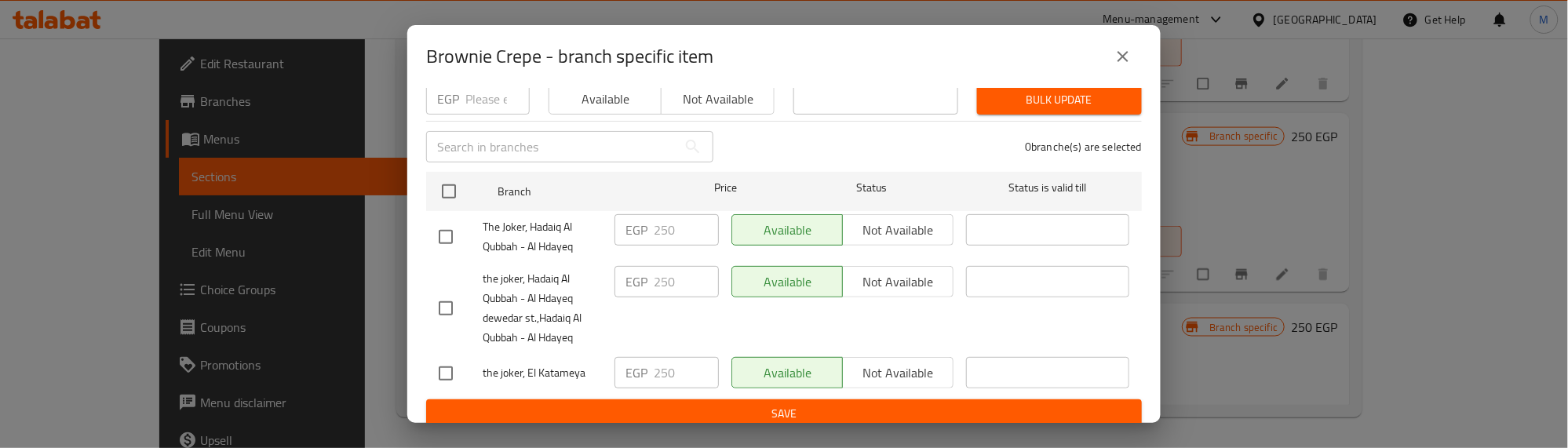
scroll to position [172, 0]
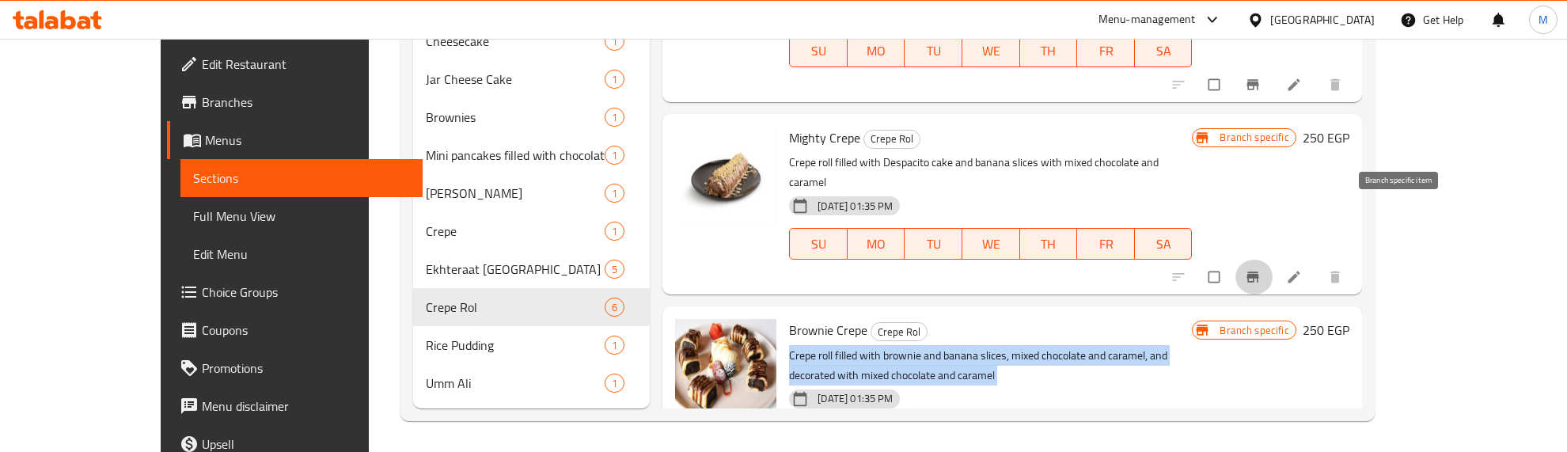
click at [1261, 269] on icon "Branch-specific-item" at bounding box center [1253, 277] width 16 height 16
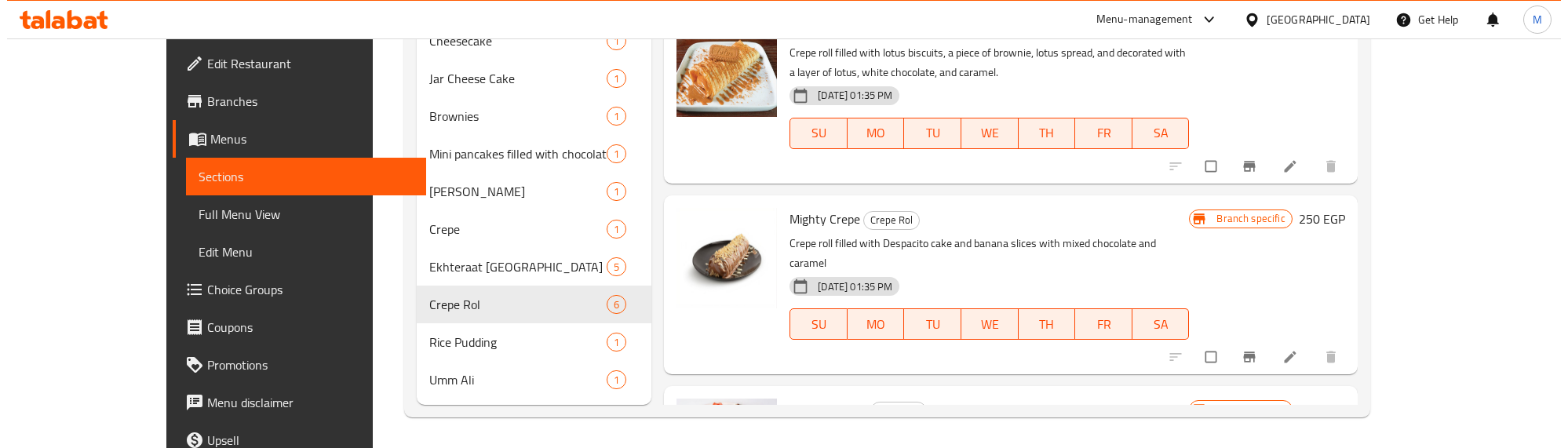
scroll to position [56, 0]
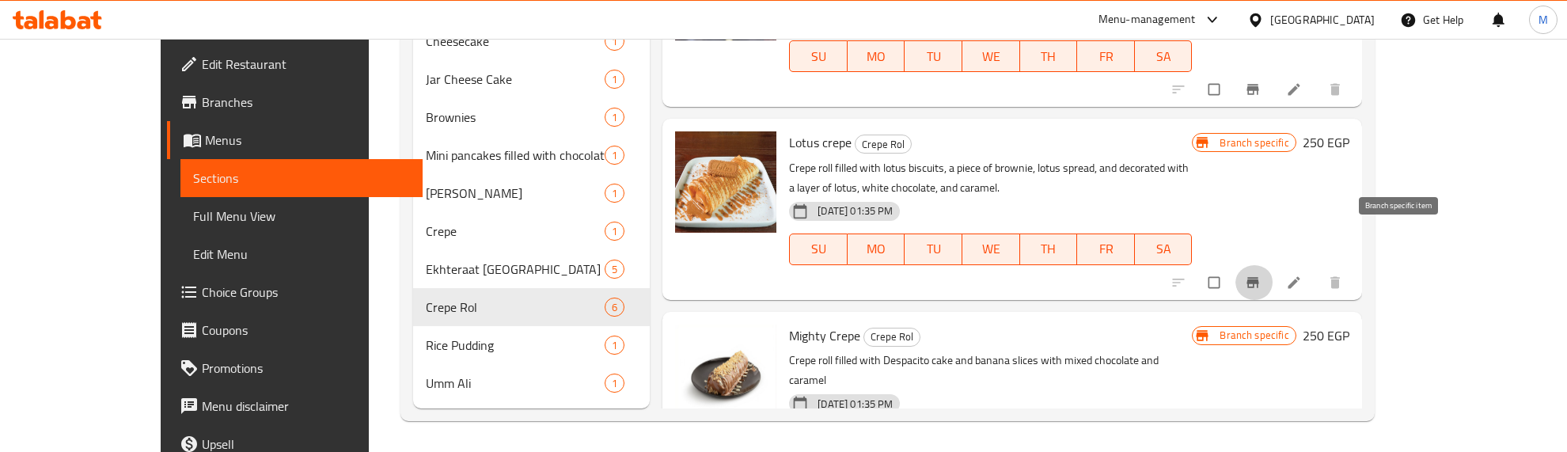
click at [1261, 275] on icon "Branch-specific-item" at bounding box center [1253, 283] width 16 height 16
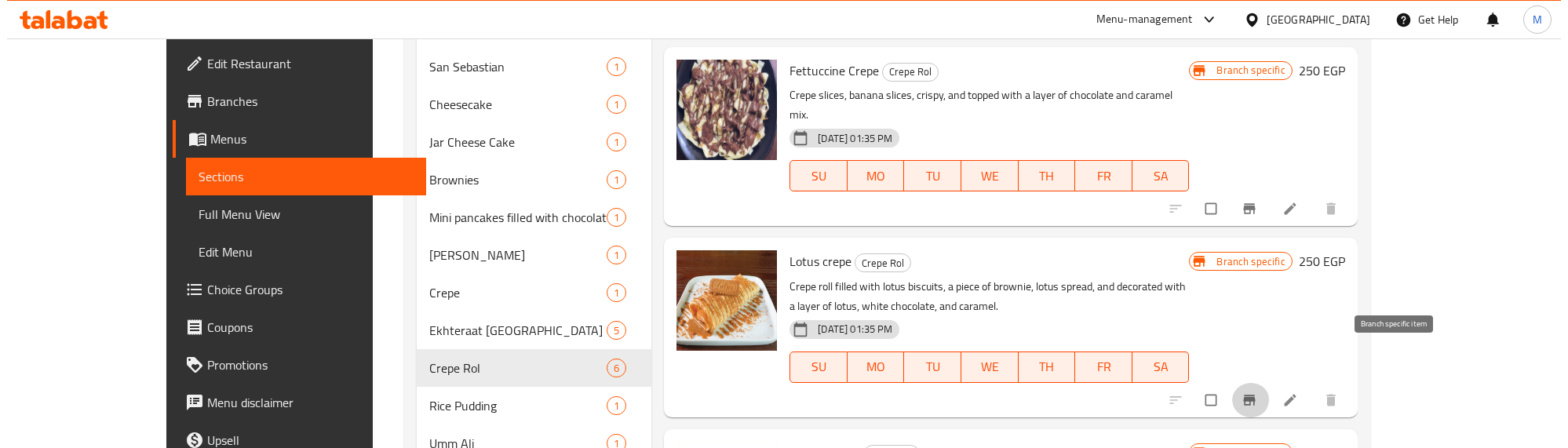
scroll to position [527, 0]
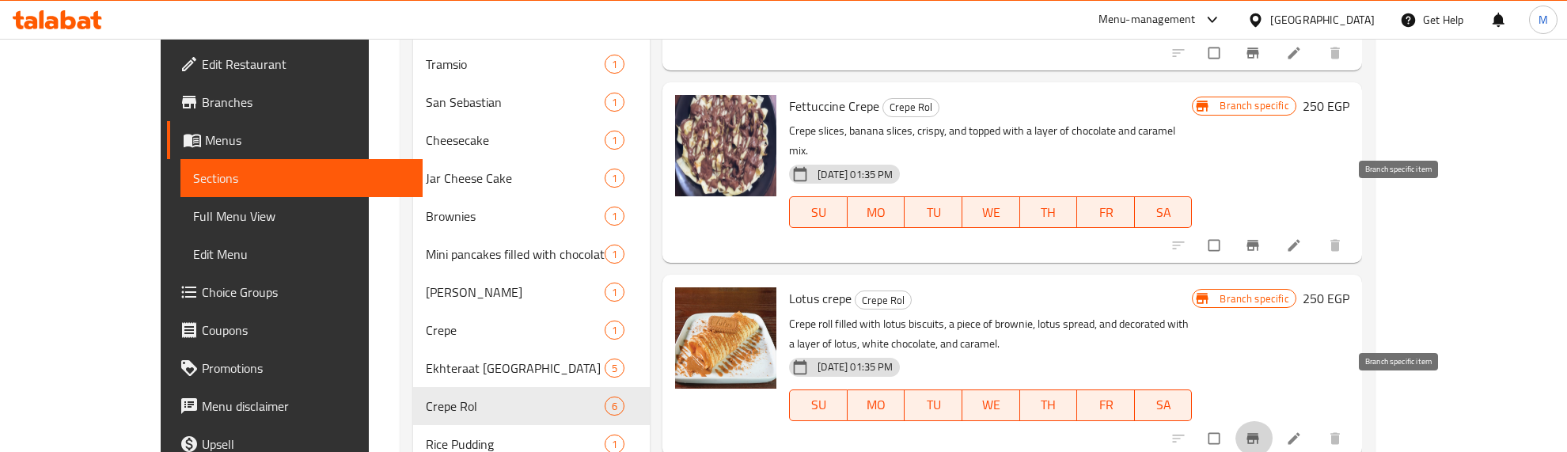
click at [1258, 241] on icon "Branch-specific-item" at bounding box center [1252, 246] width 12 height 10
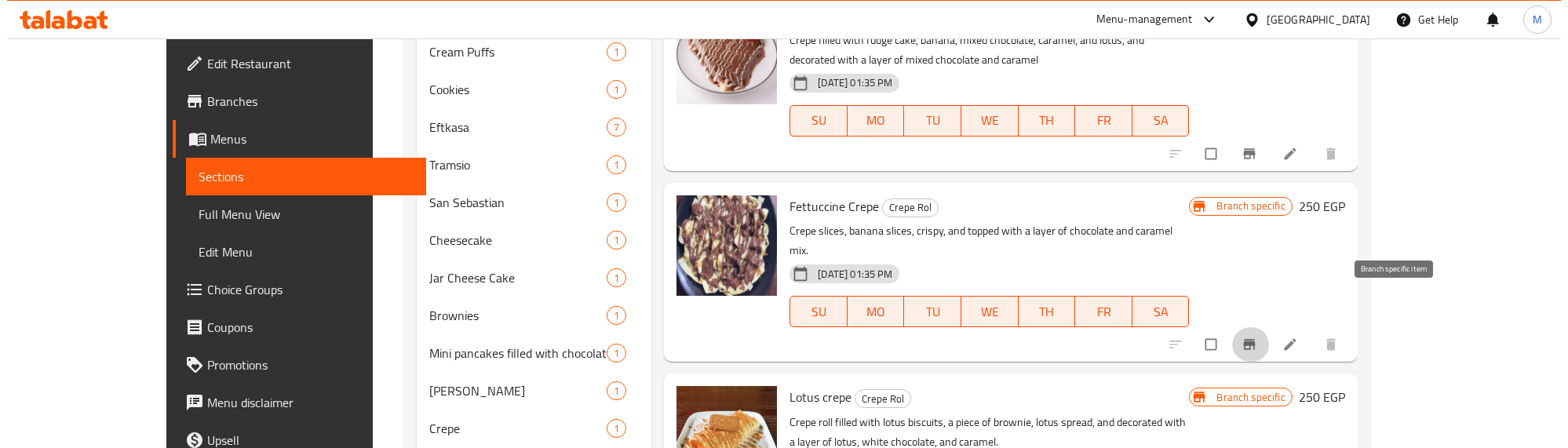
scroll to position [233, 0]
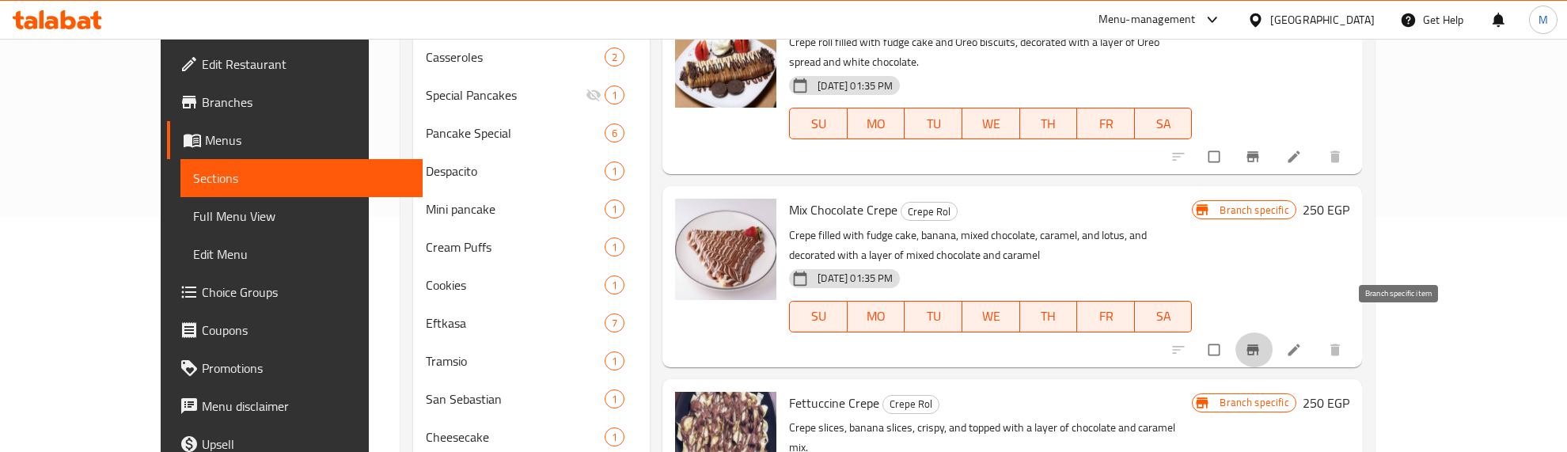
click at [1261, 342] on icon "Branch-specific-item" at bounding box center [1253, 350] width 16 height 16
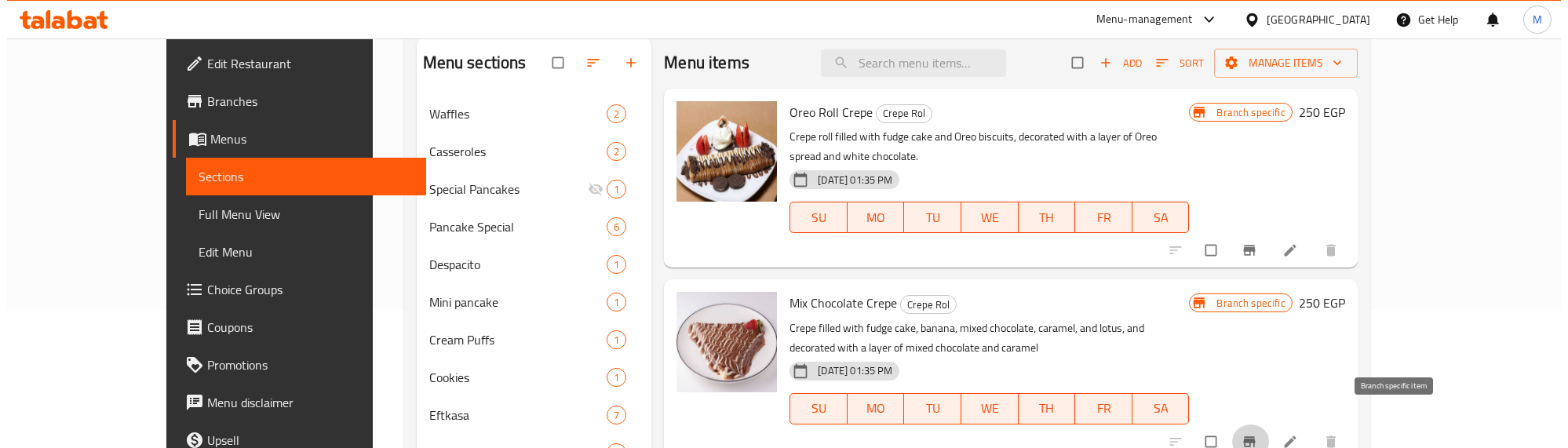
scroll to position [37, 0]
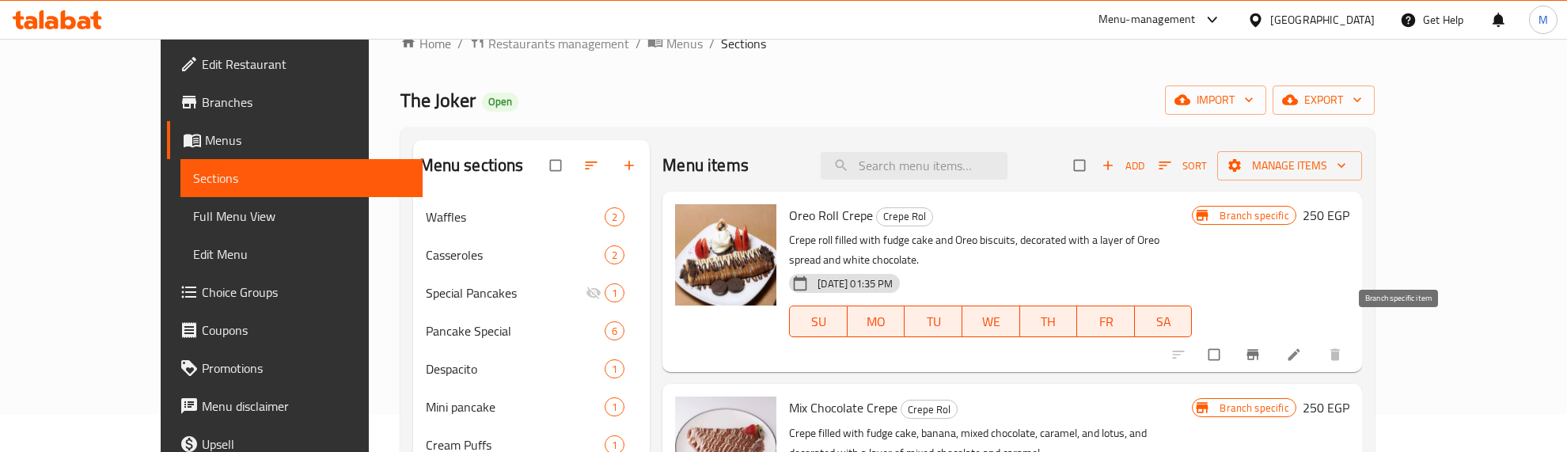
click at [1261, 347] on icon "Branch-specific-item" at bounding box center [1253, 355] width 16 height 16
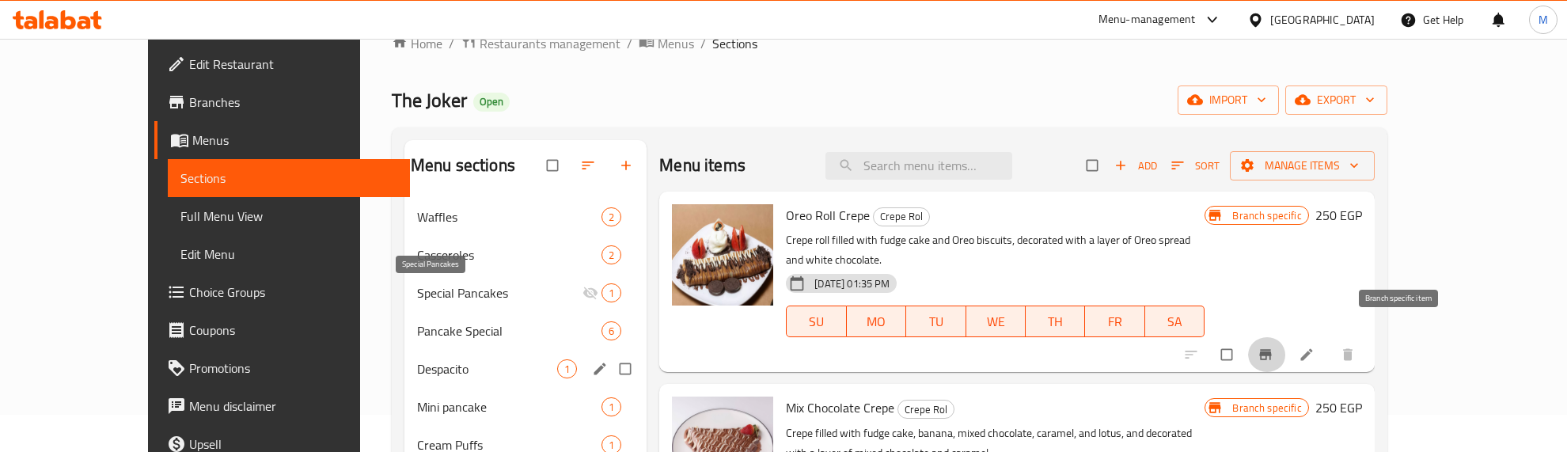
scroll to position [631, 0]
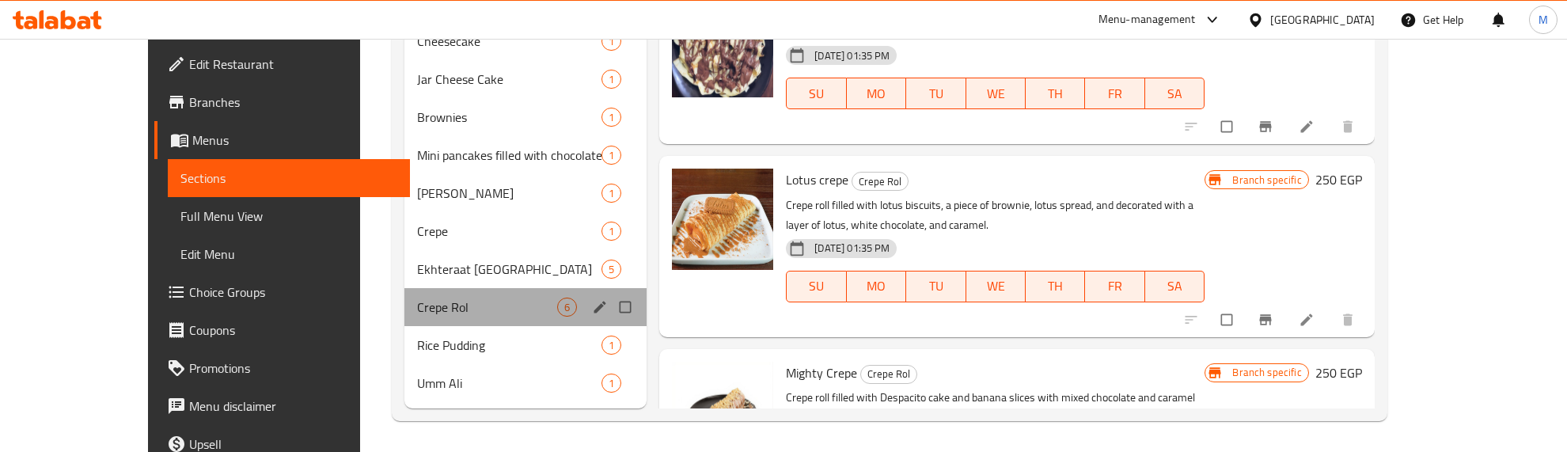
click at [434, 321] on div "Crepe Rol 6" at bounding box center [525, 307] width 242 height 38
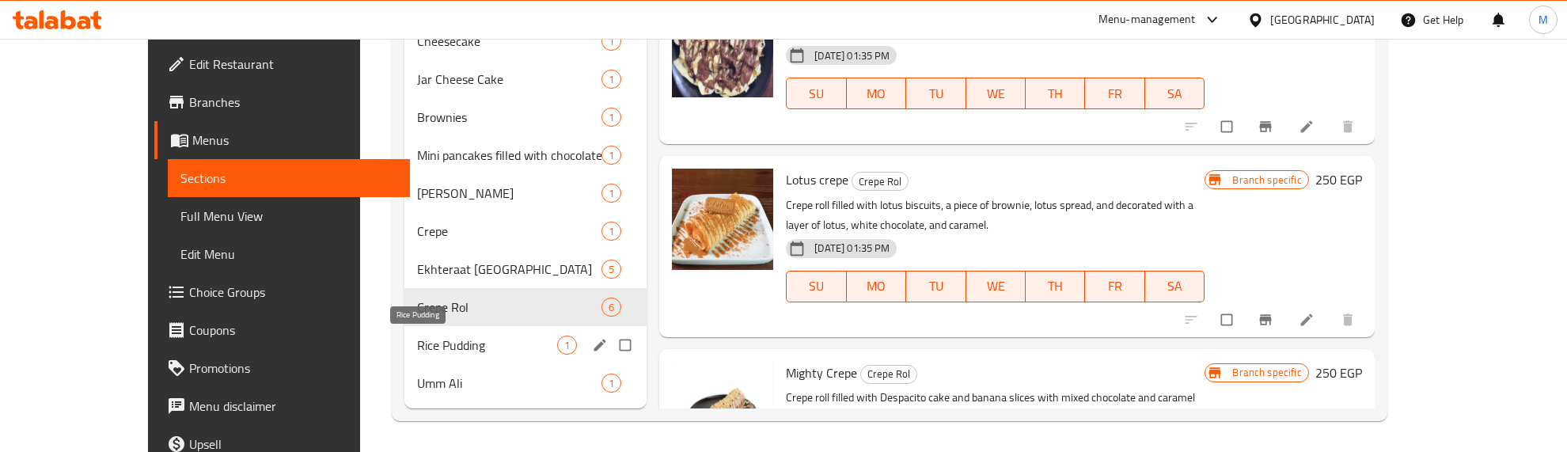
click at [434, 339] on span "Rice Pudding" at bounding box center [487, 345] width 140 height 19
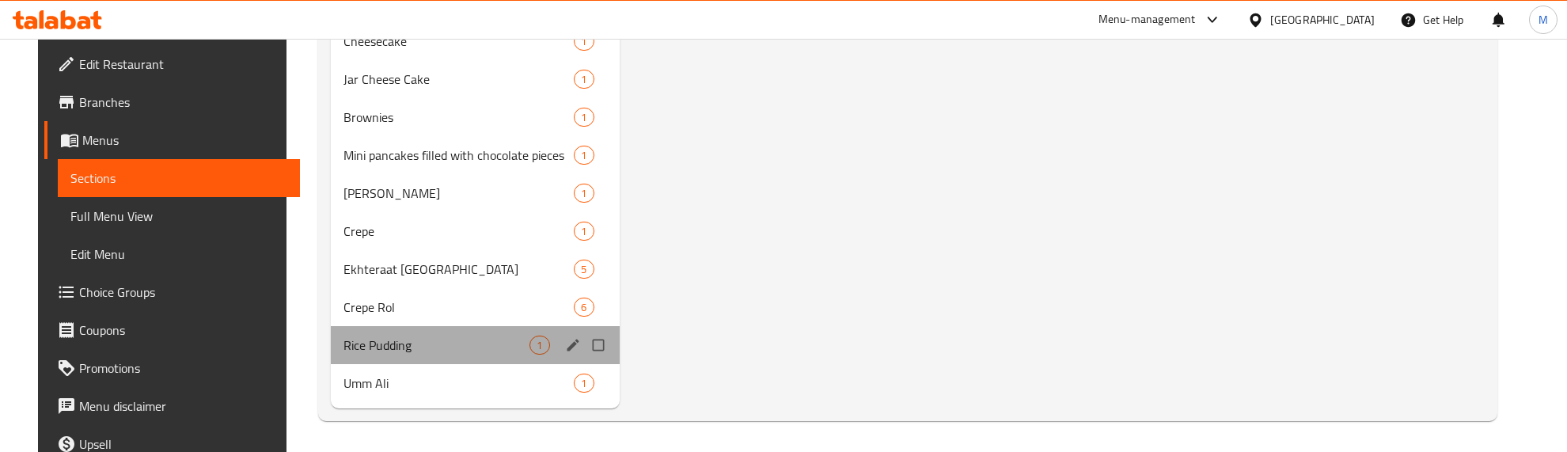
click at [369, 336] on span "Rice Pudding" at bounding box center [436, 345] width 186 height 19
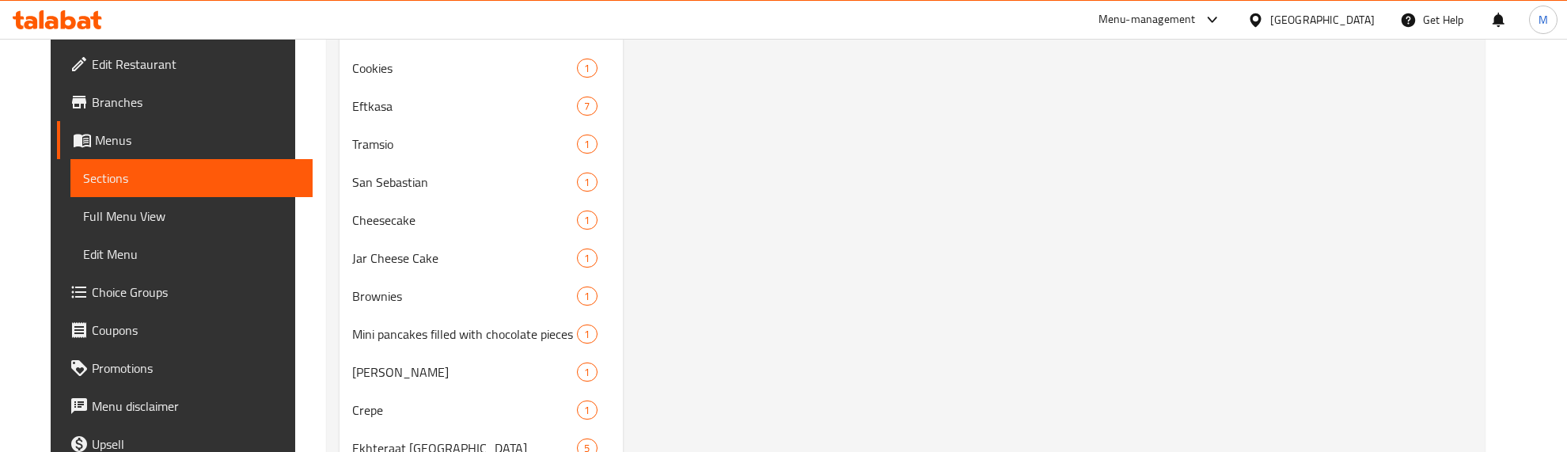
scroll to position [136, 0]
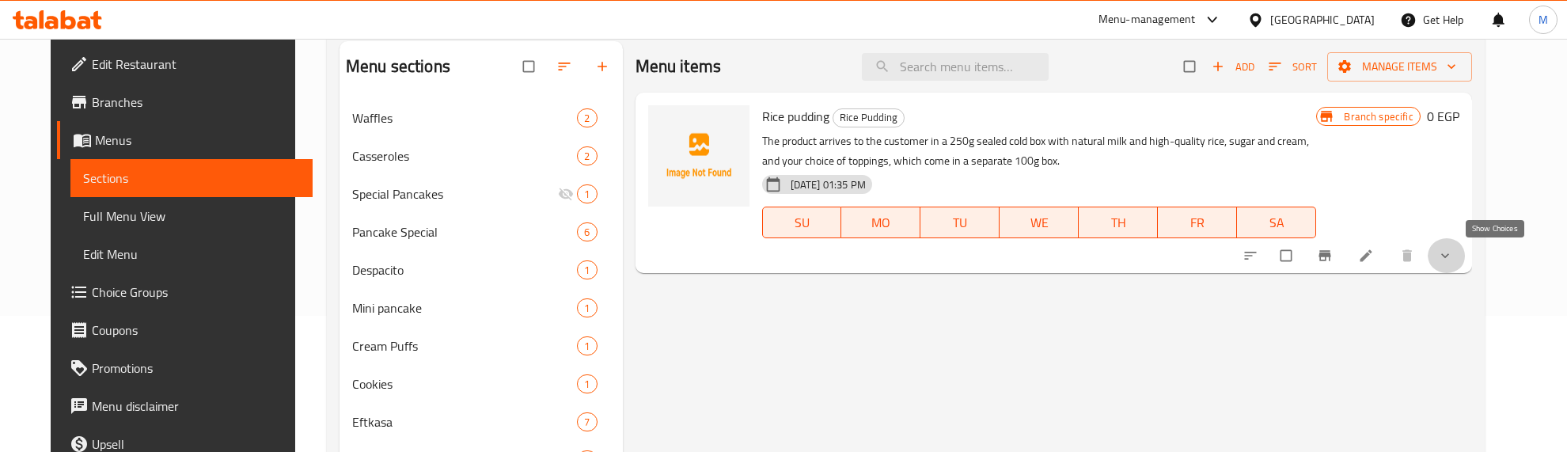
click at [1453, 259] on icon "show more" at bounding box center [1445, 256] width 16 height 16
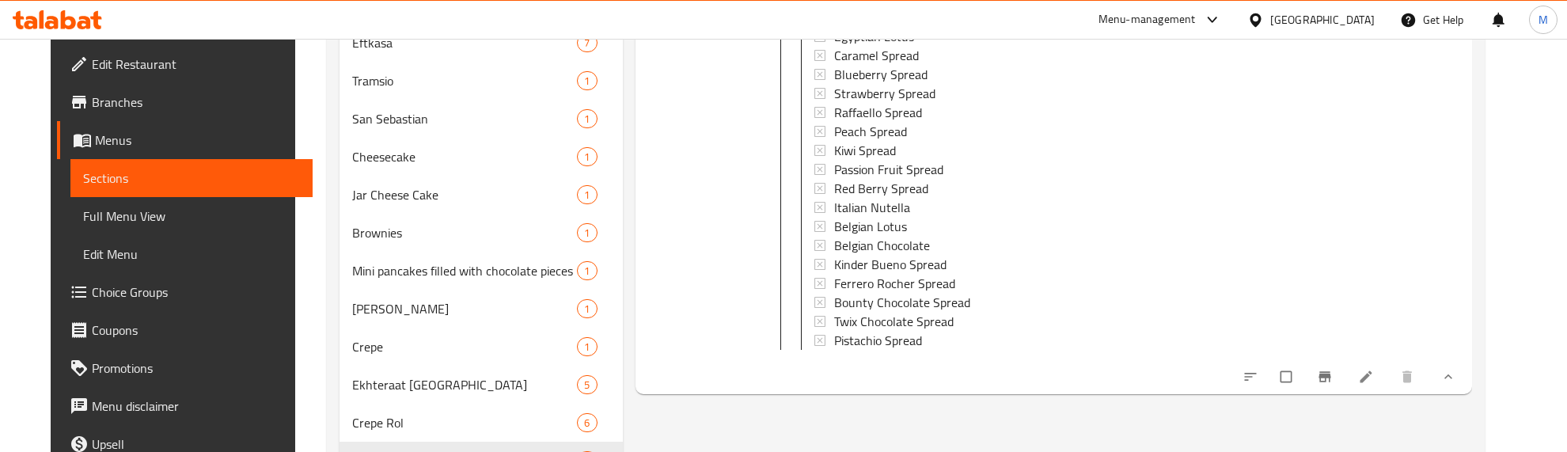
scroll to position [532, 0]
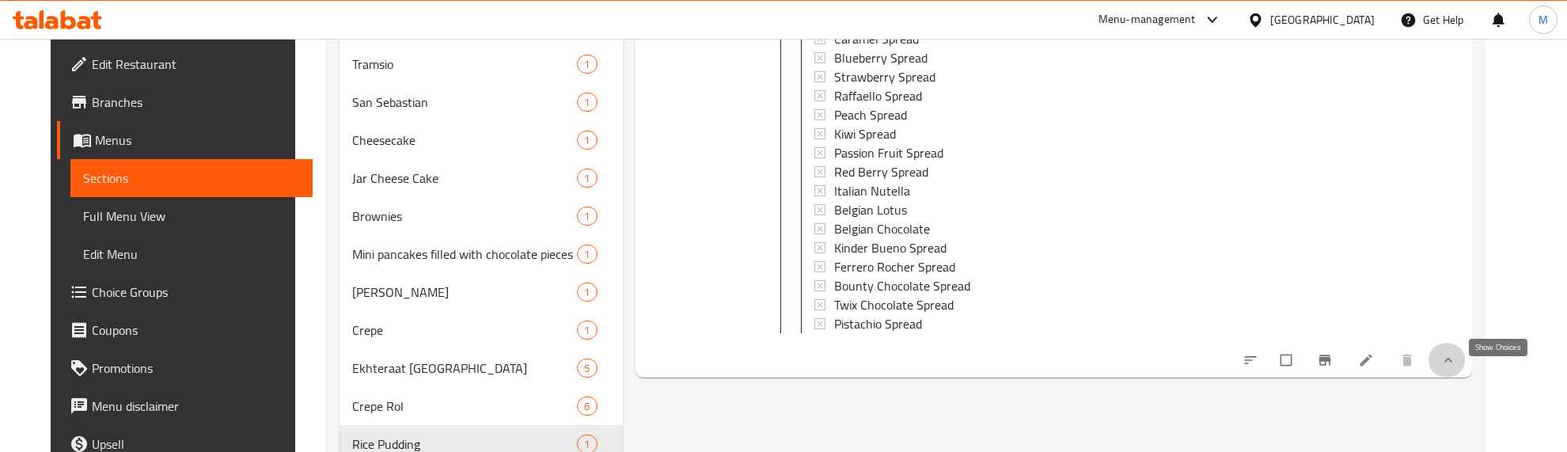
click at [1456, 368] on icon "show more" at bounding box center [1448, 360] width 16 height 16
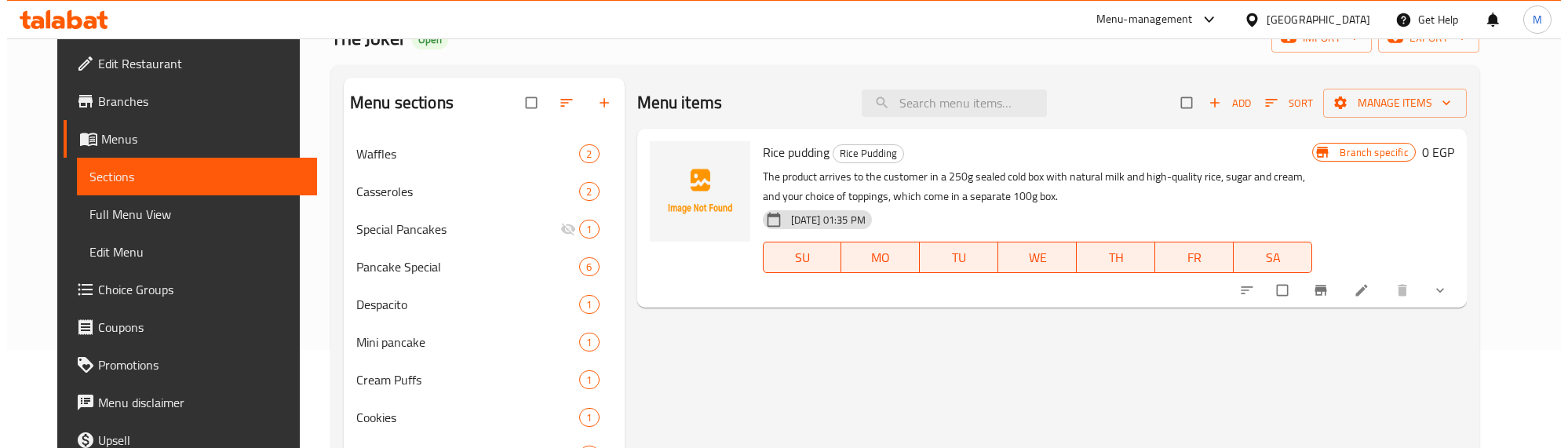
scroll to position [37, 0]
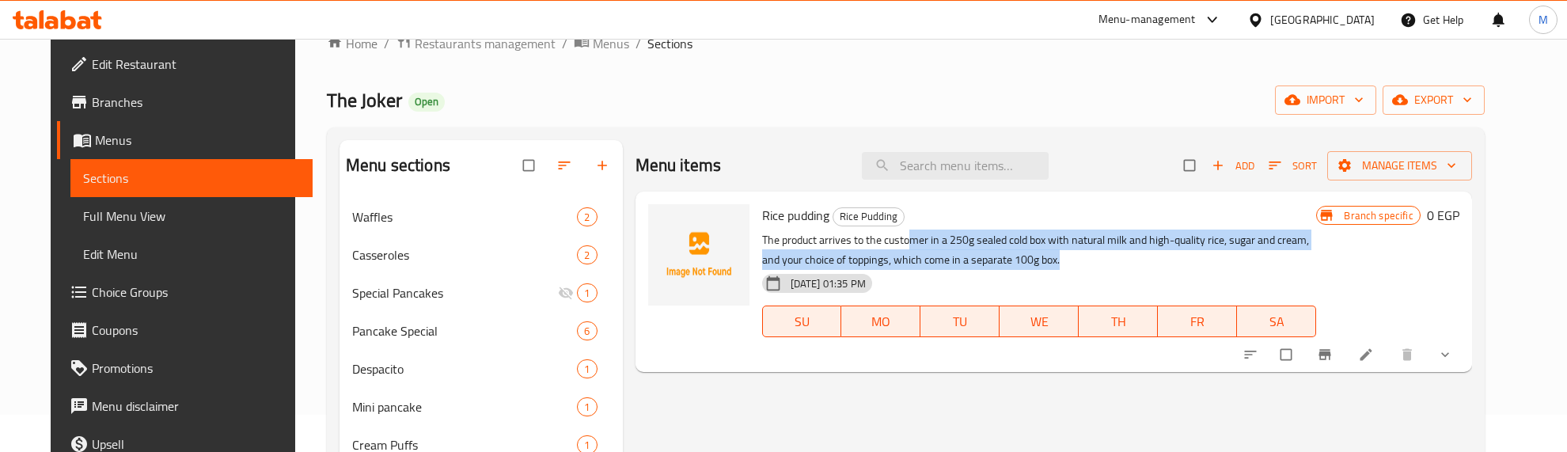
drag, startPoint x: 895, startPoint y: 239, endPoint x: 1326, endPoint y: 254, distance: 431.6
click at [1317, 254] on p "The product arrives to the customer in a 250g sealed cold box with natural milk…" at bounding box center [1039, 250] width 555 height 40
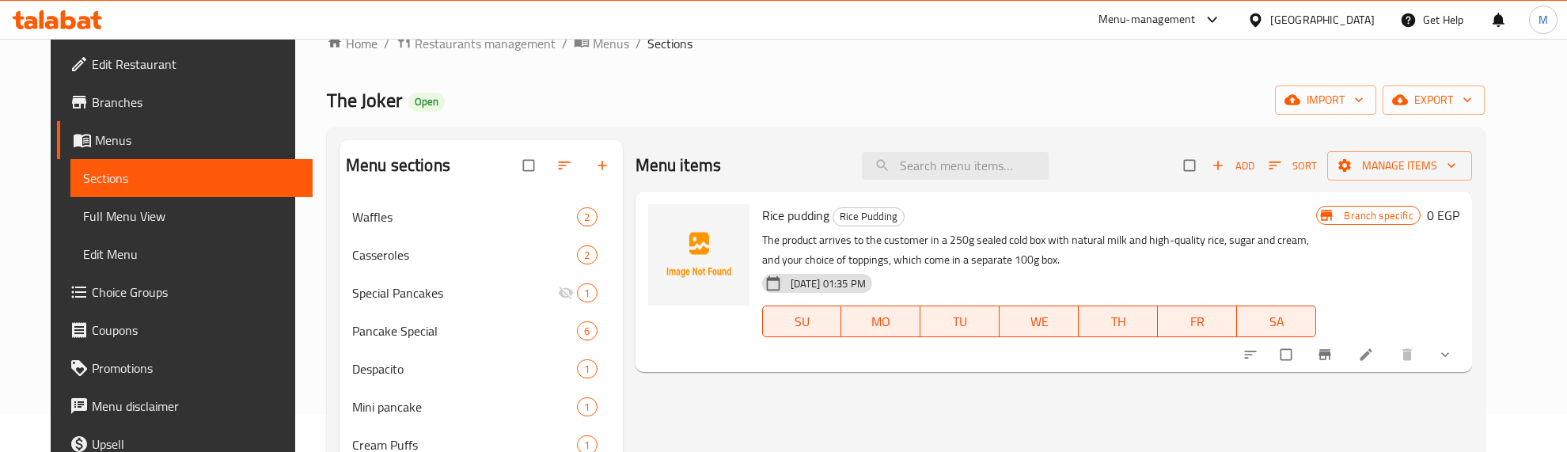
click at [1181, 267] on div "[DATE] 01:35 PM SU MO TU WE TH FR SA" at bounding box center [1039, 309] width 567 height 85
click at [1333, 351] on icon "Branch-specific-item" at bounding box center [1325, 355] width 16 height 16
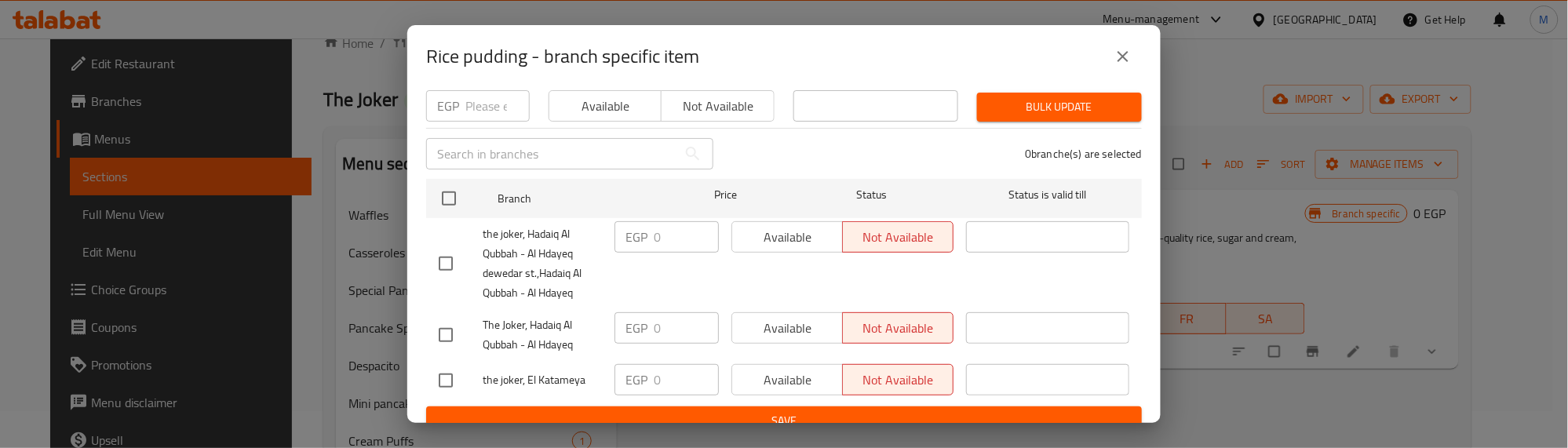
scroll to position [172, 0]
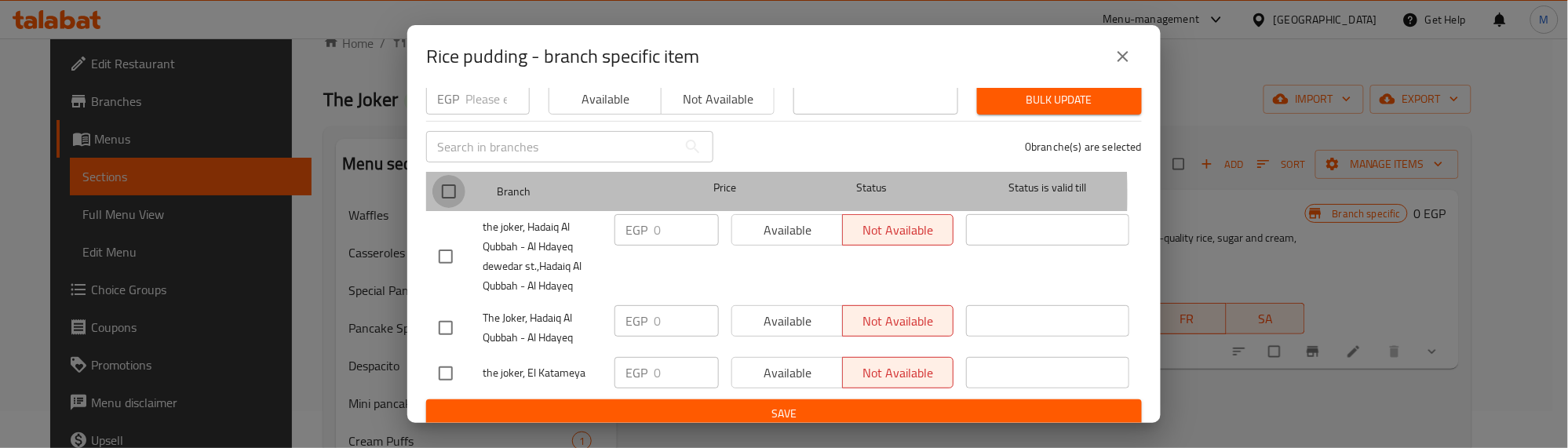
drag, startPoint x: 456, startPoint y: 182, endPoint x: 493, endPoint y: 153, distance: 47.0
click at [455, 181] on input "checkbox" at bounding box center [448, 190] width 33 height 33
checkbox input "true"
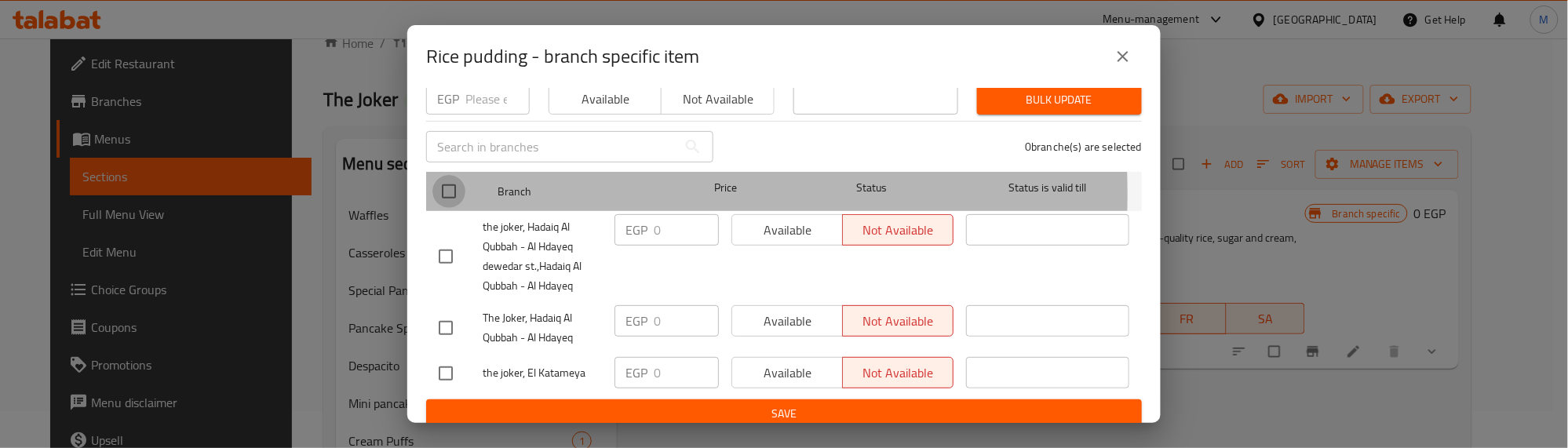
checkbox input "true"
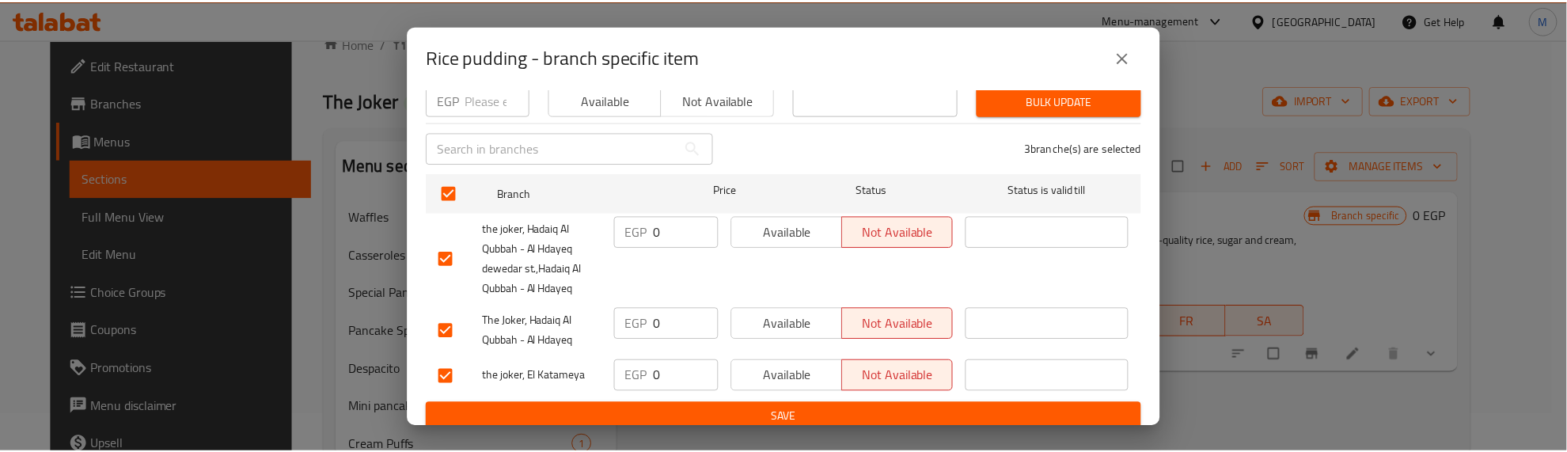
scroll to position [0, 0]
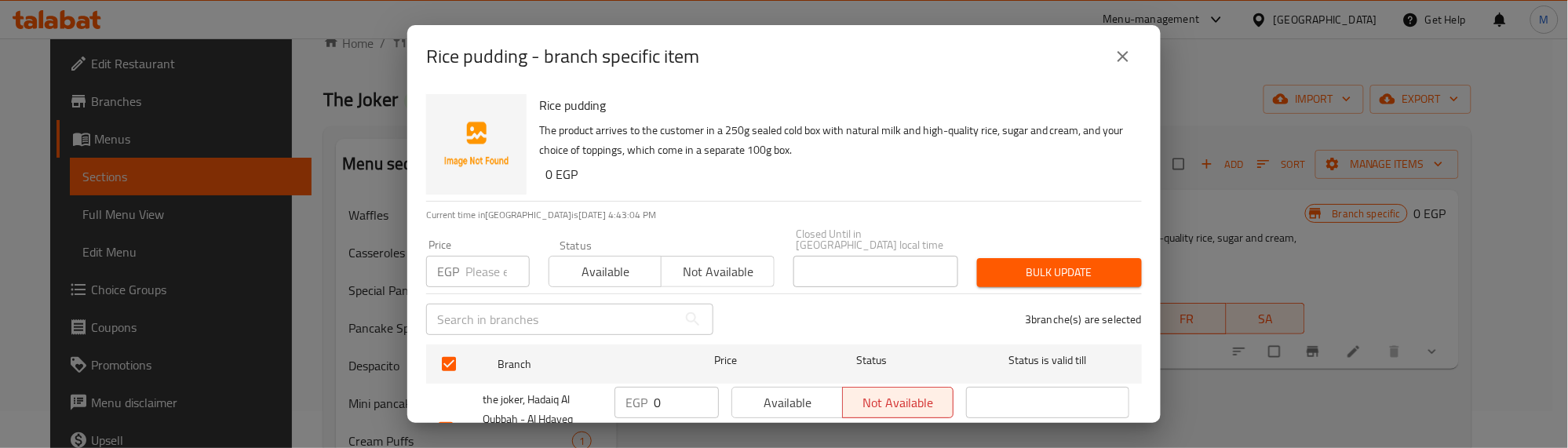
click at [484, 256] on input "number" at bounding box center [497, 272] width 64 height 32
type input "0"
click at [612, 265] on span "Available" at bounding box center [605, 272] width 100 height 23
click at [1018, 265] on span "Bulk update" at bounding box center [1059, 273] width 140 height 20
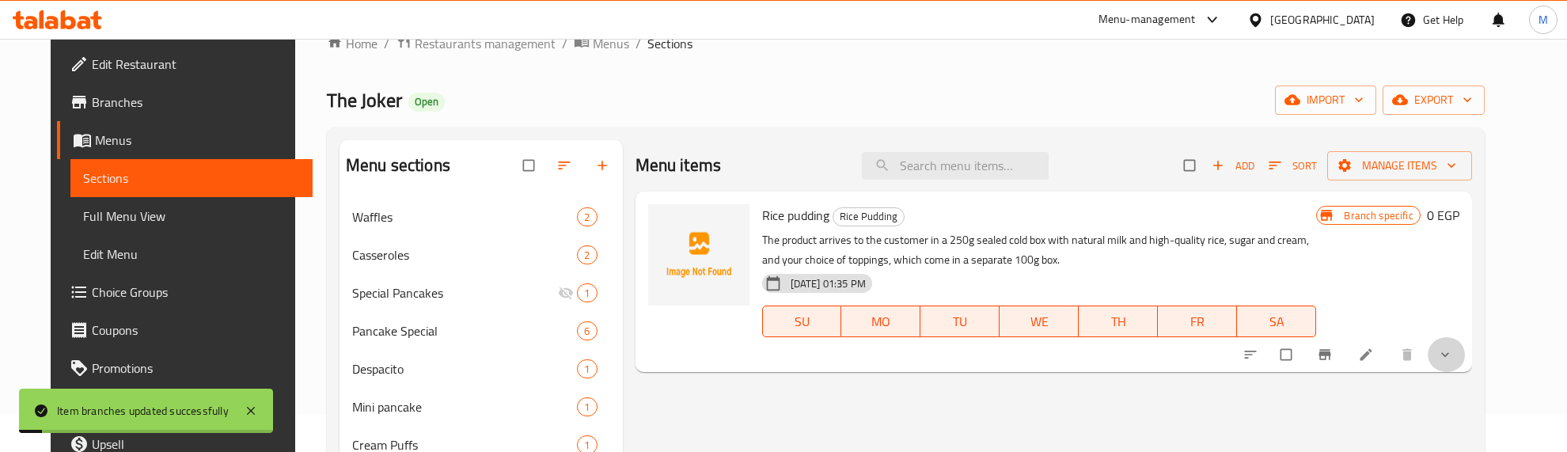
click at [1456, 357] on span "show more" at bounding box center [1446, 355] width 19 height 16
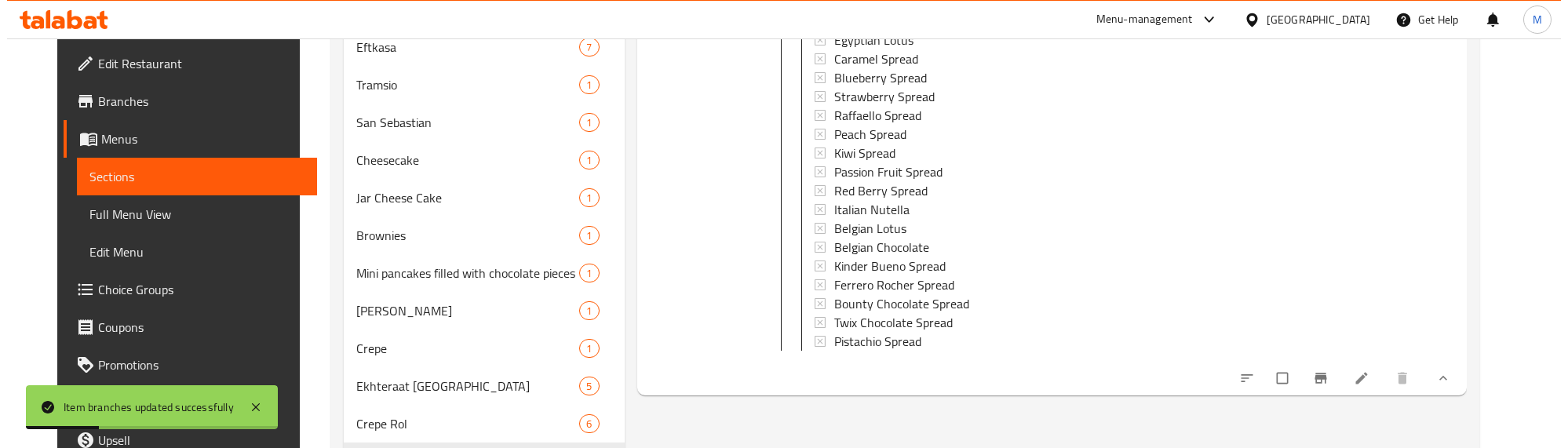
scroll to position [625, 0]
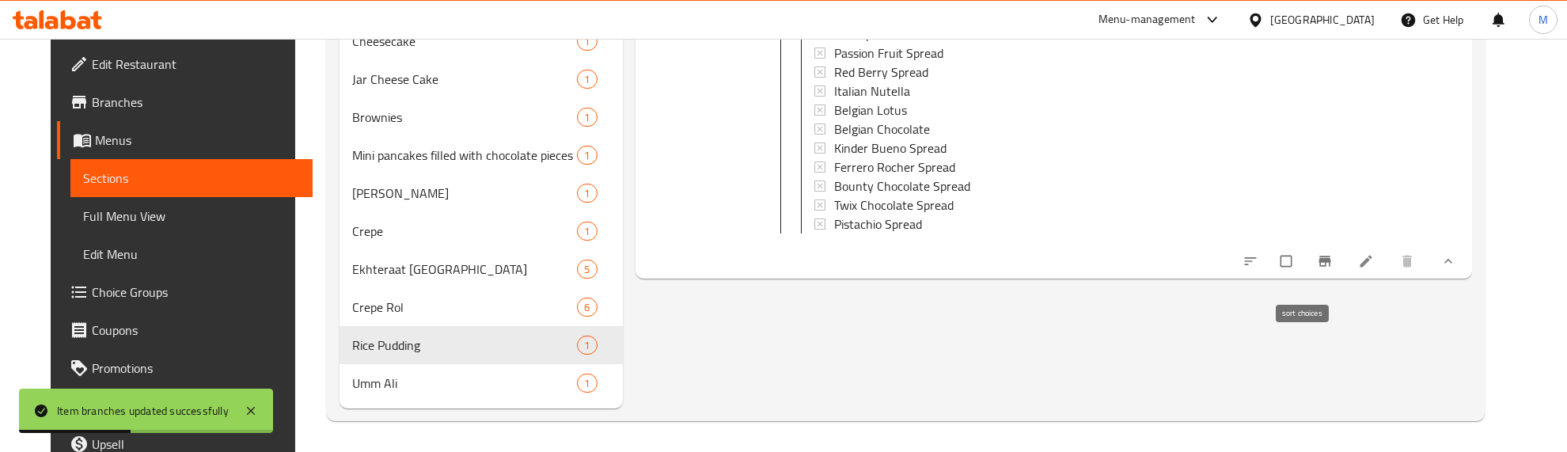
click at [1258, 269] on icon "sort-choices" at bounding box center [1251, 261] width 16 height 16
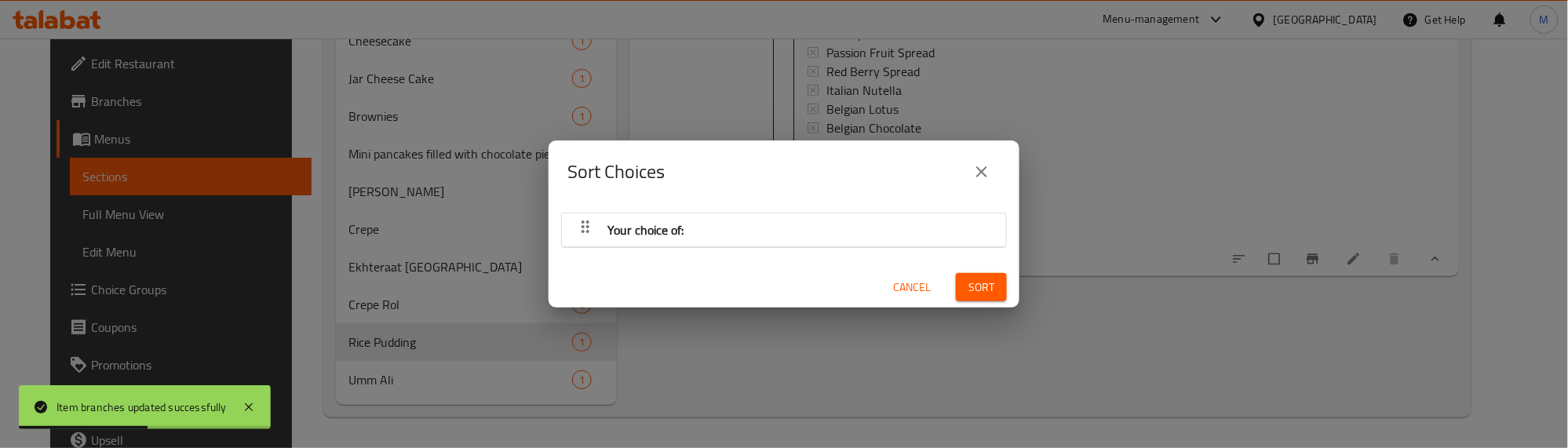
scroll to position [2, 0]
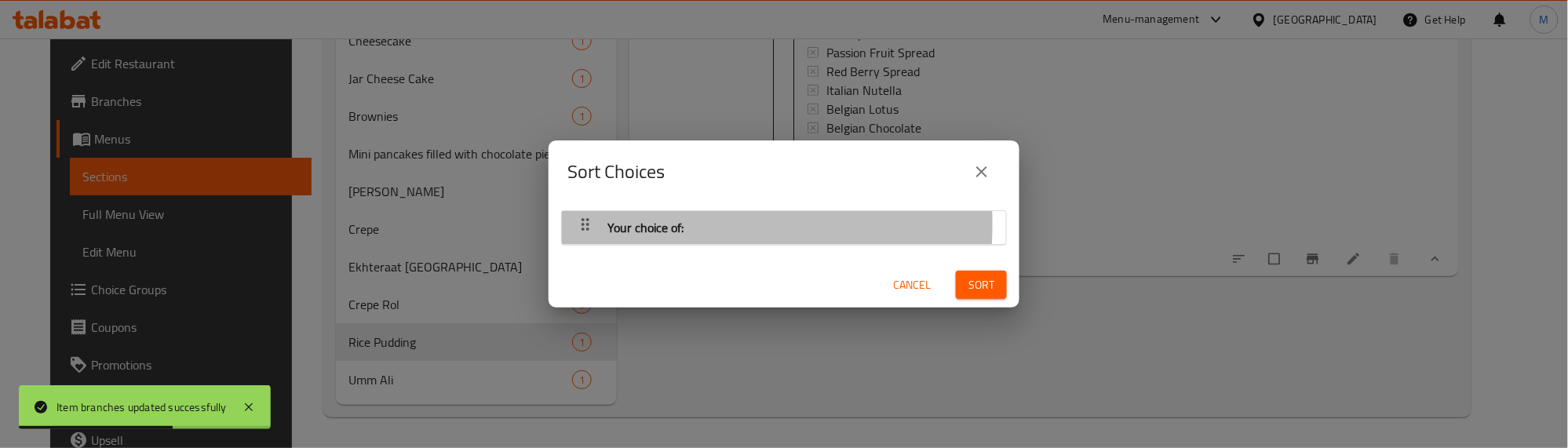
click at [585, 224] on icon "button" at bounding box center [585, 224] width 8 height 13
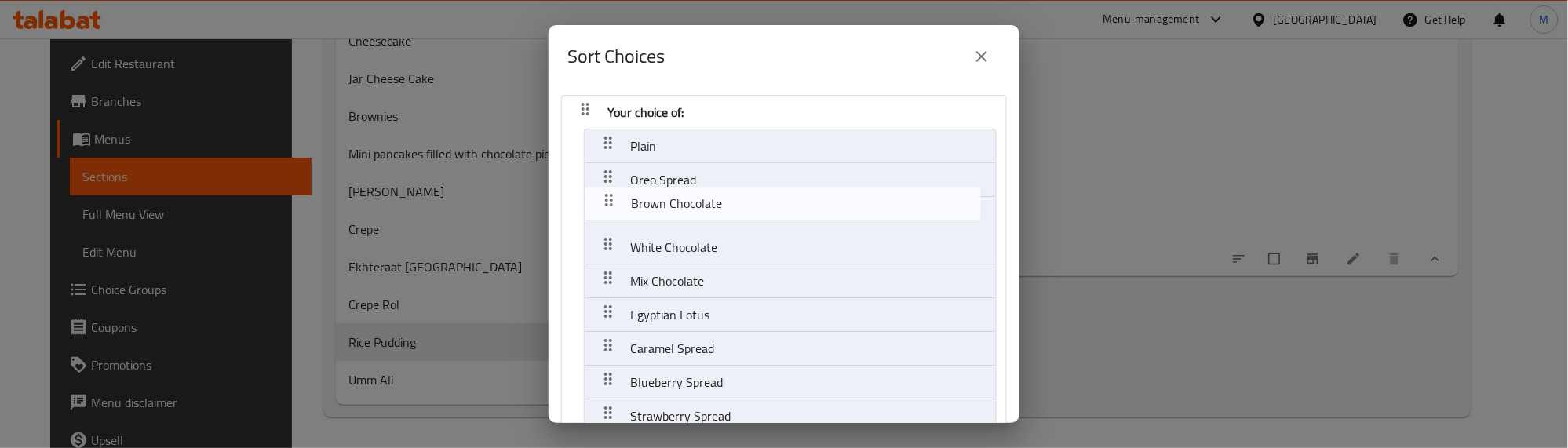
drag, startPoint x: 615, startPoint y: 216, endPoint x: 615, endPoint y: 193, distance: 23.0
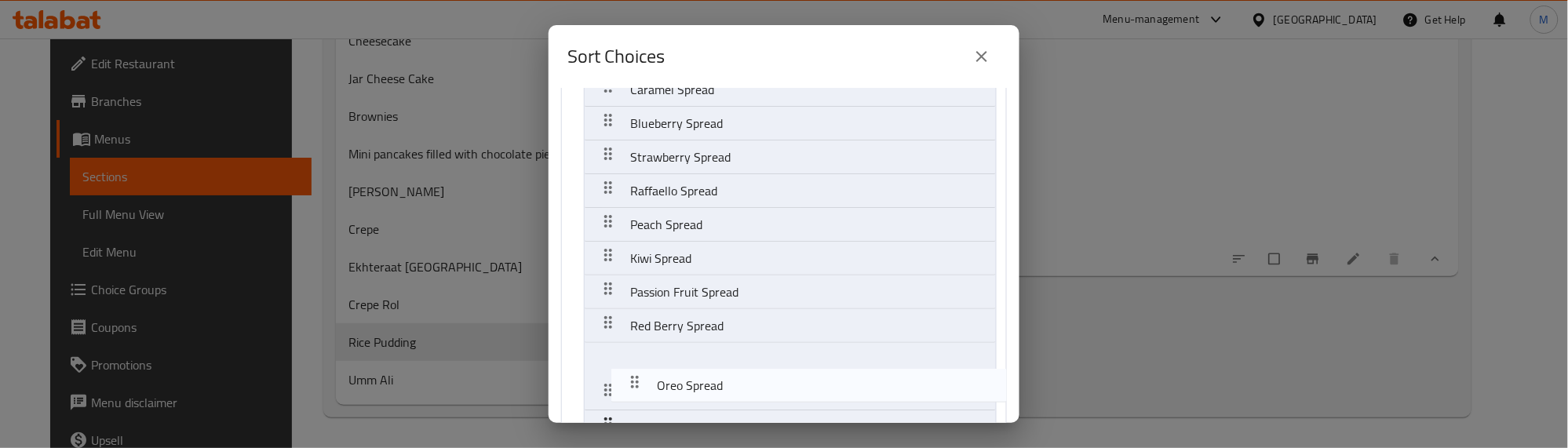
drag, startPoint x: 604, startPoint y: 206, endPoint x: 619, endPoint y: 331, distance: 125.9
click at [621, 337] on nav "Your choice of: Plain Brown Chocolate Oreo Spread White Chocolate Mix Chocolate…" at bounding box center [784, 266] width 446 height 792
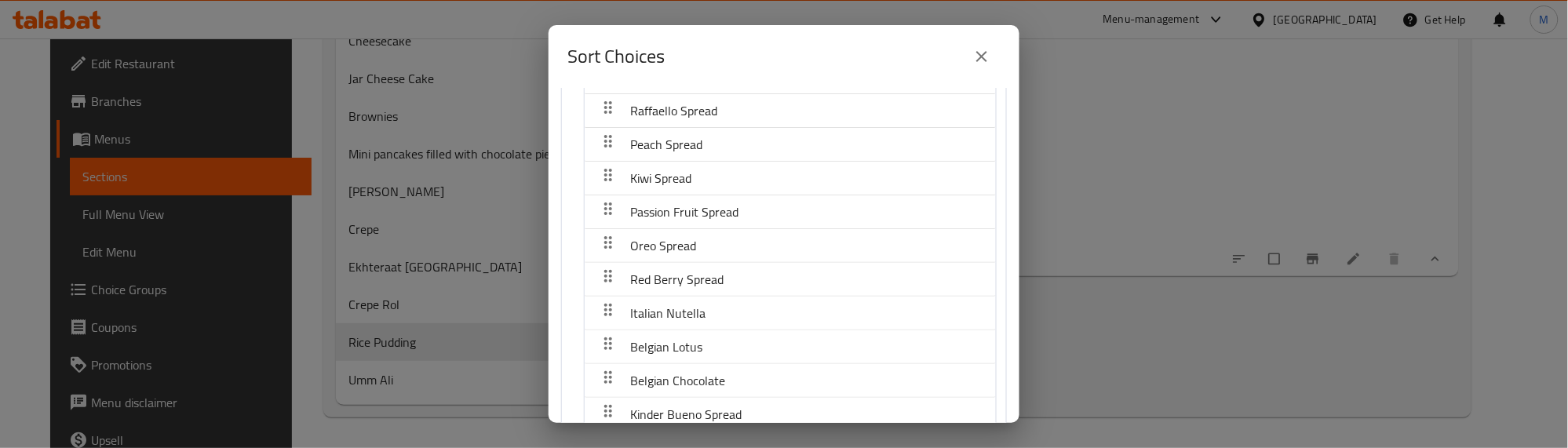
scroll to position [0, 0]
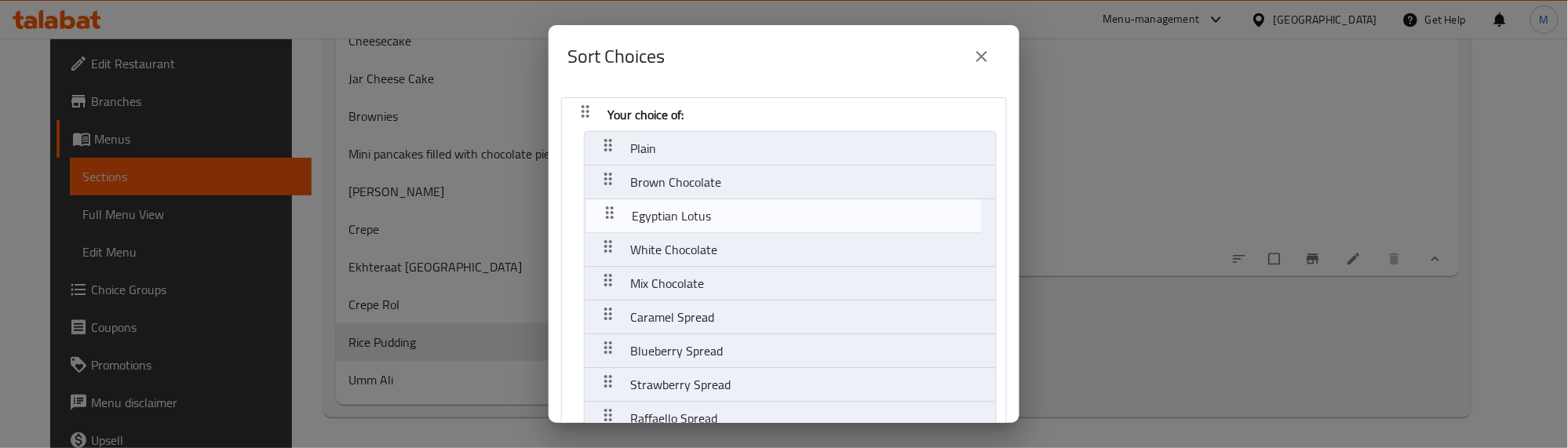
drag, startPoint x: 605, startPoint y: 280, endPoint x: 606, endPoint y: 202, distance: 78.0
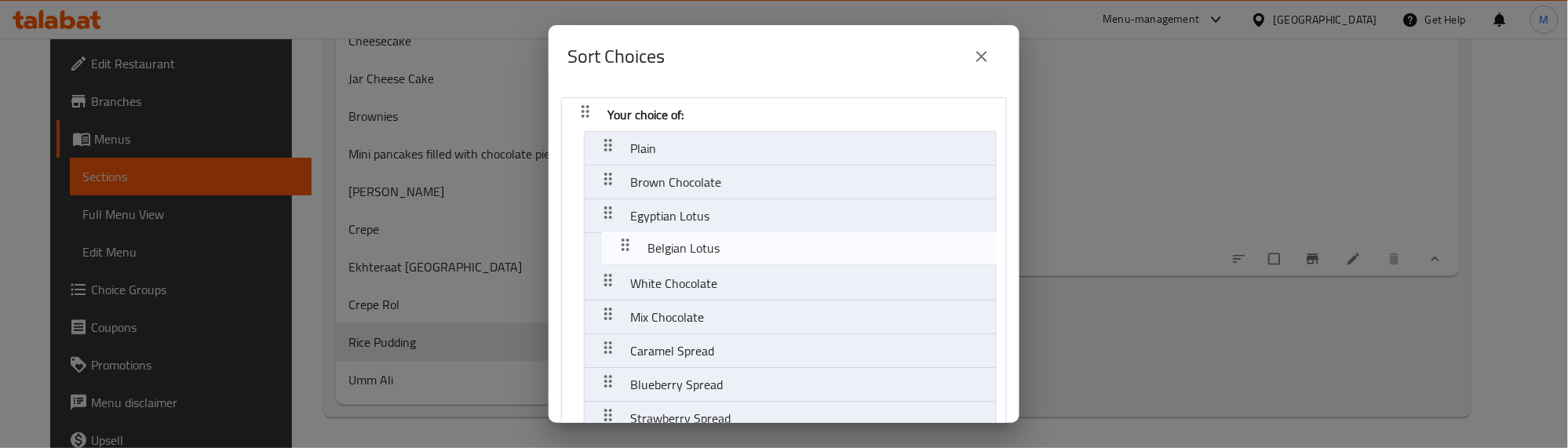
drag, startPoint x: 606, startPoint y: 168, endPoint x: 623, endPoint y: 254, distance: 87.7
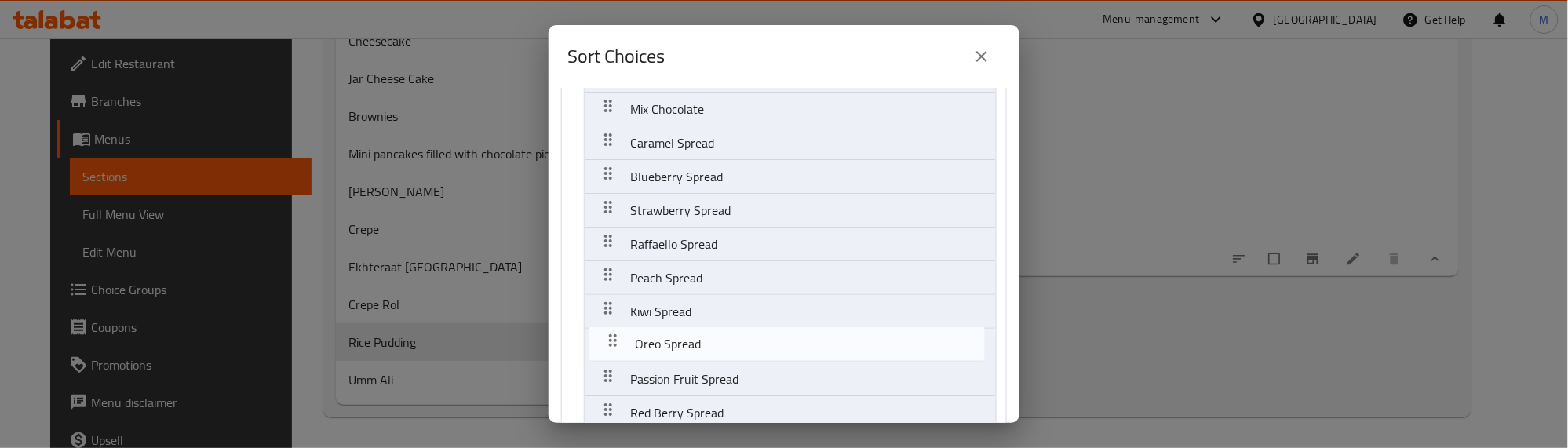
scroll to position [212, 0]
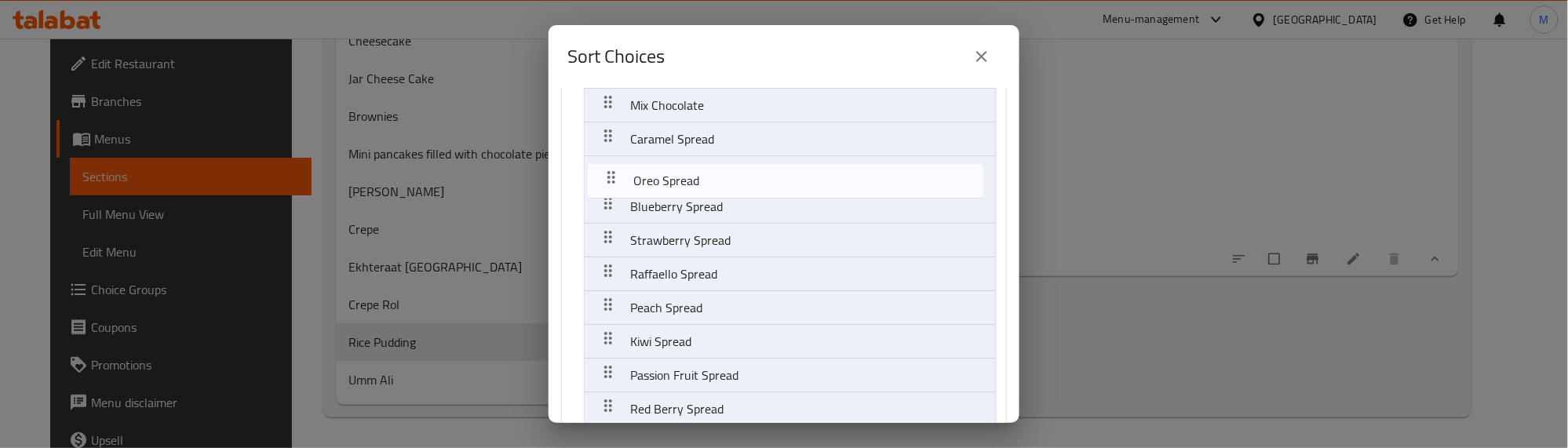
drag, startPoint x: 607, startPoint y: 389, endPoint x: 611, endPoint y: 171, distance: 218.0
click at [611, 171] on nav "Your choice of: Plain Brown Chocolate Egyptian Lotus Belgian Lotus White Chocol…" at bounding box center [784, 280] width 446 height 792
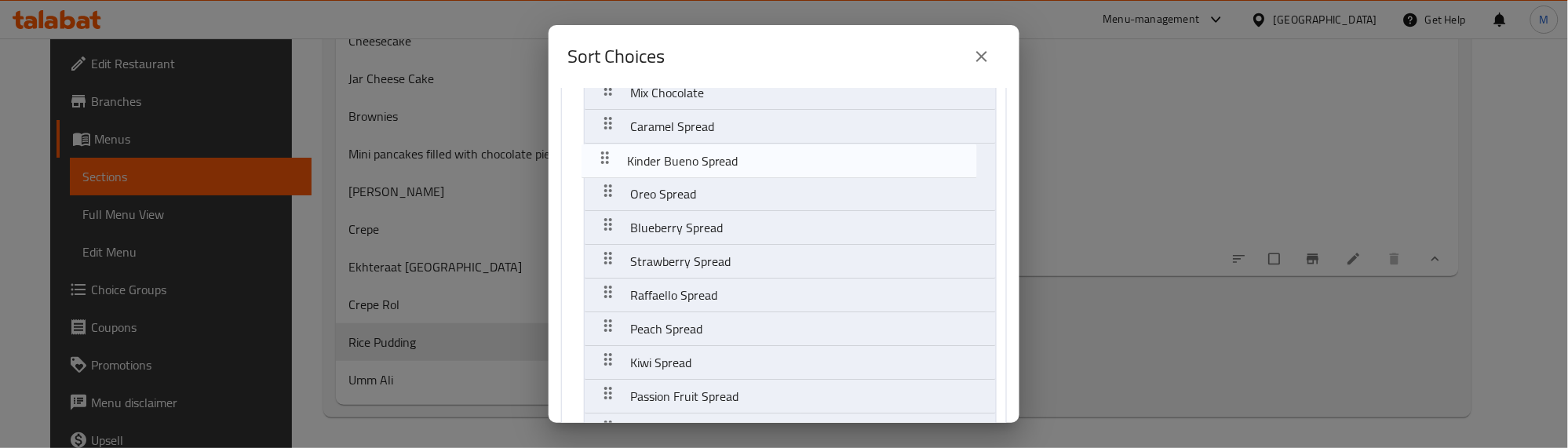
scroll to position [218, 0]
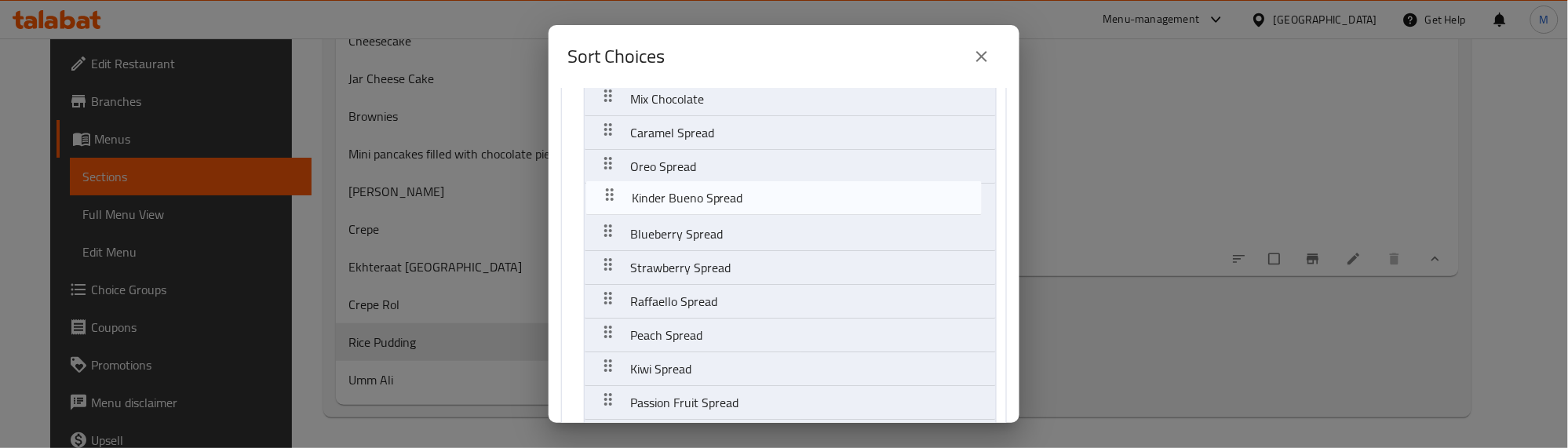
drag, startPoint x: 610, startPoint y: 306, endPoint x: 611, endPoint y: 182, distance: 124.0
click at [611, 182] on nav "Your choice of: Plain Brown Chocolate Egyptian Lotus Belgian Lotus White Chocol…" at bounding box center [784, 275] width 446 height 792
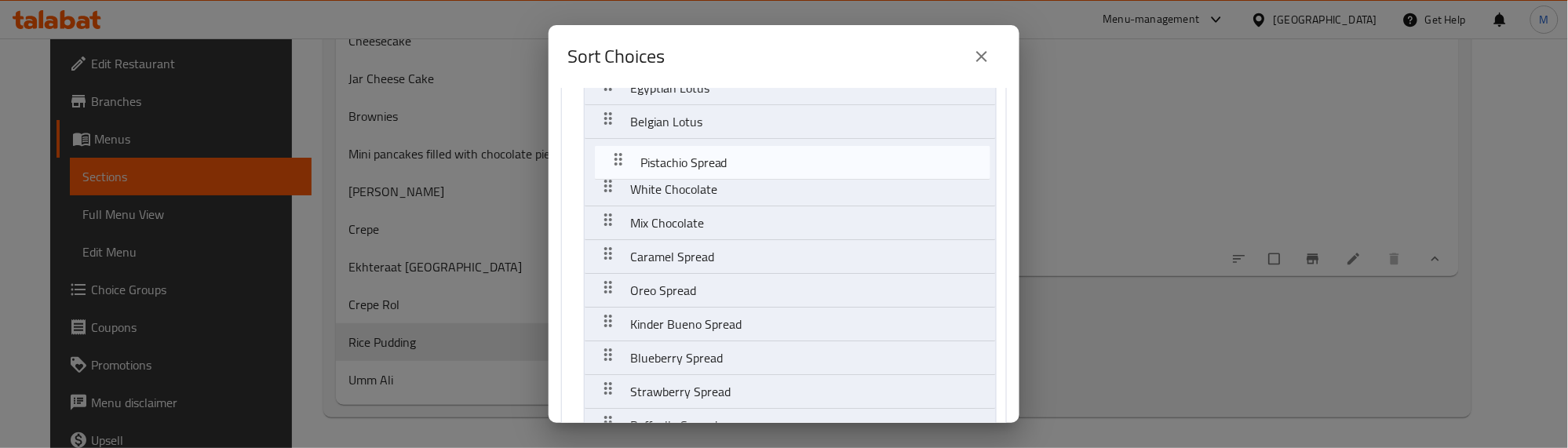
scroll to position [128, 0]
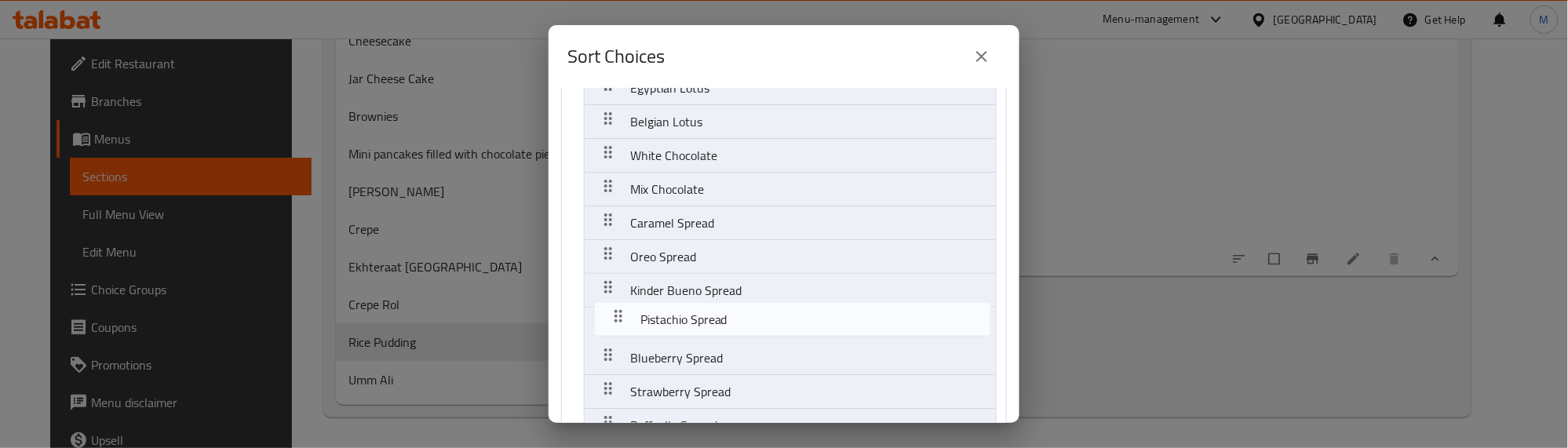
drag, startPoint x: 607, startPoint y: 347, endPoint x: 616, endPoint y: 314, distance: 34.2
click at [616, 314] on nav "Your choice of: Plain Brown Chocolate Egyptian Lotus Belgian Lotus White Chocol…" at bounding box center [784, 365] width 446 height 792
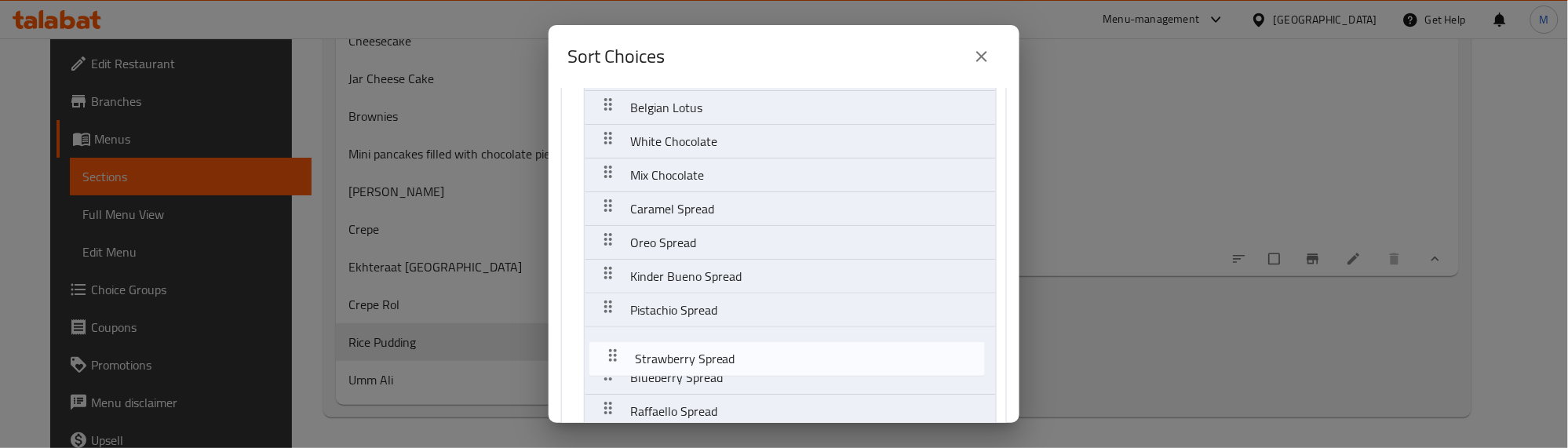
drag, startPoint x: 609, startPoint y: 386, endPoint x: 613, endPoint y: 347, distance: 39.2
click at [613, 347] on nav "Your choice of: Plain Brown Chocolate Egyptian Lotus Belgian Lotus White Chocol…" at bounding box center [784, 351] width 446 height 792
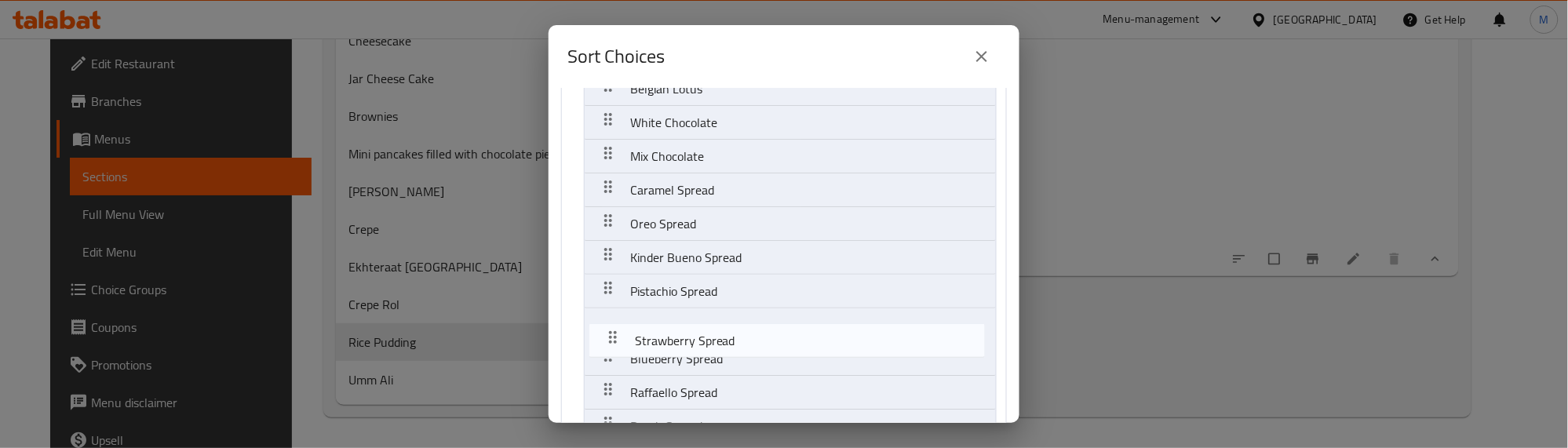
drag, startPoint x: 609, startPoint y: 366, endPoint x: 614, endPoint y: 322, distance: 44.3
click at [614, 322] on nav "Your choice of: Plain Brown Chocolate Egyptian Lotus Belgian Lotus White Chocol…" at bounding box center [784, 332] width 446 height 792
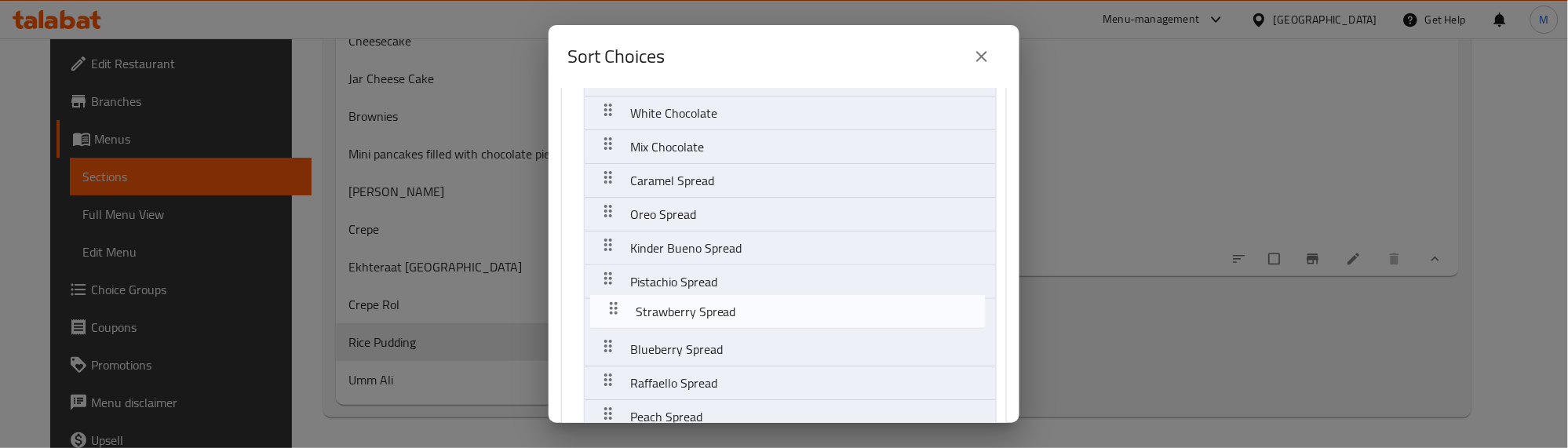
drag, startPoint x: 606, startPoint y: 353, endPoint x: 611, endPoint y: 302, distance: 51.2
click at [611, 302] on nav "Your choice of: Plain Brown Chocolate Egyptian Lotus Belgian Lotus White Chocol…" at bounding box center [784, 322] width 446 height 792
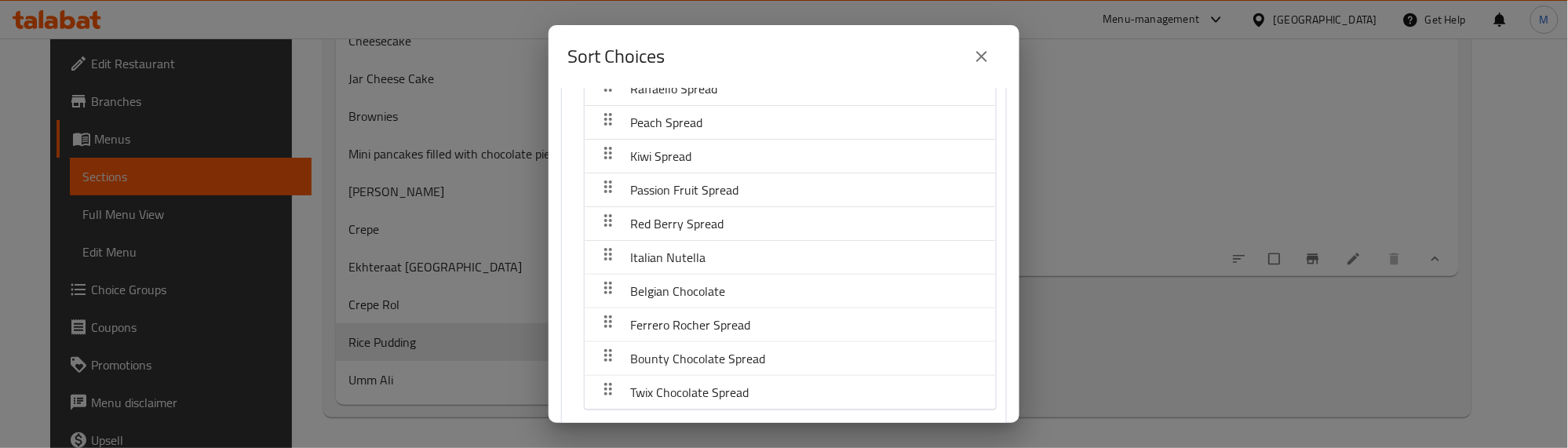
scroll to position [472, 0]
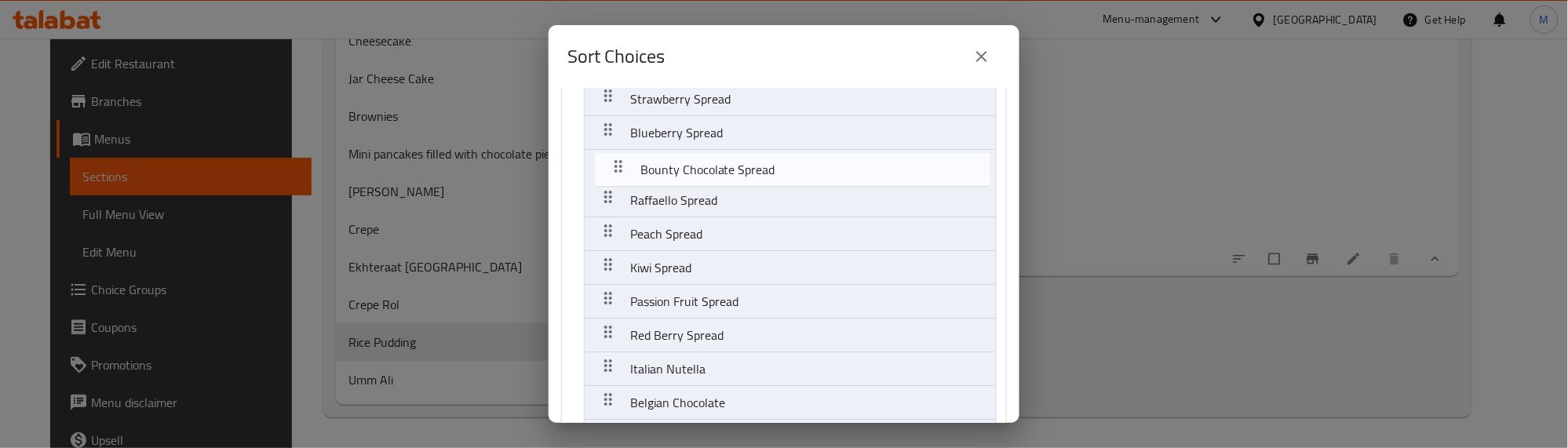
drag, startPoint x: 605, startPoint y: 359, endPoint x: 616, endPoint y: 163, distance: 196.3
click at [616, 163] on nav "Your choice of: Plain Brown Chocolate Egyptian Lotus Belgian Lotus White Chocol…" at bounding box center [784, 106] width 446 height 792
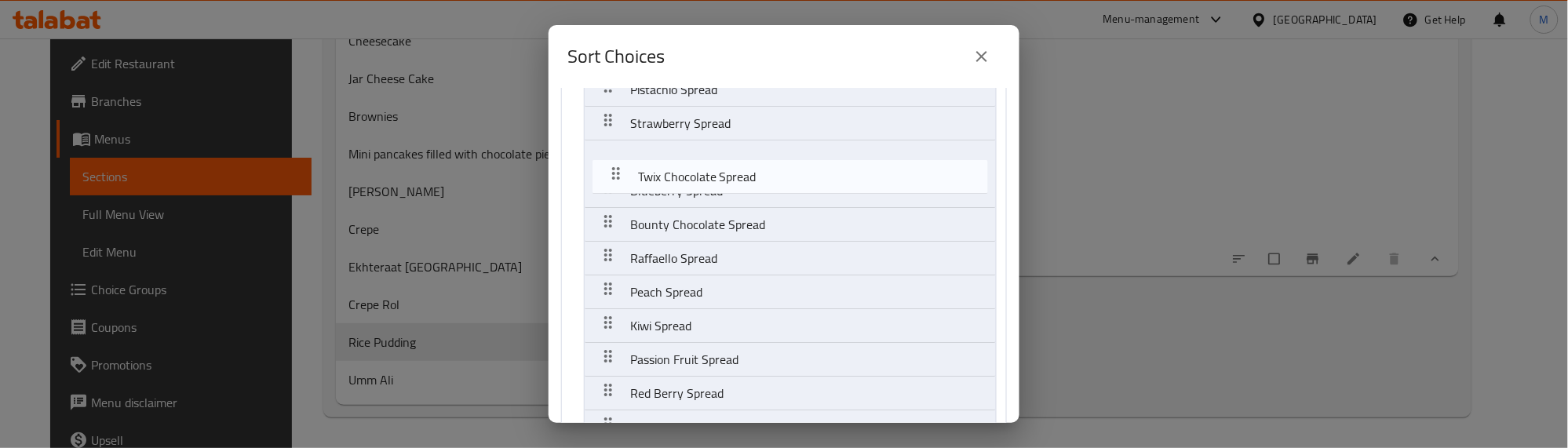
scroll to position [361, 0]
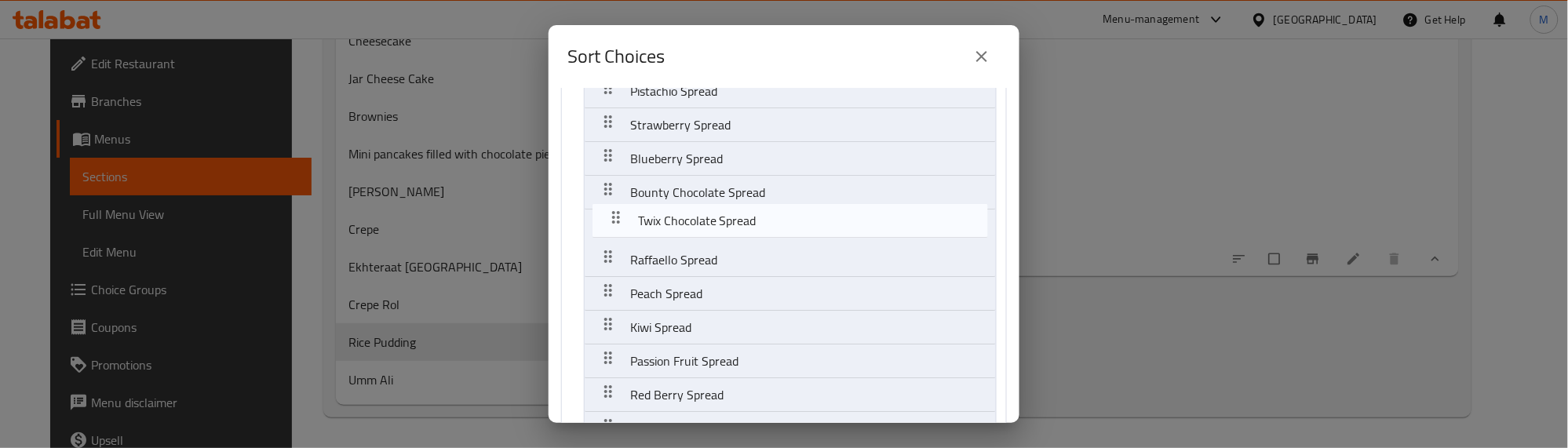
drag, startPoint x: 609, startPoint y: 320, endPoint x: 616, endPoint y: 209, distance: 111.2
click at [616, 209] on nav "Your choice of: Plain Brown Chocolate Egyptian Lotus Belgian Lotus White Chocol…" at bounding box center [784, 132] width 446 height 792
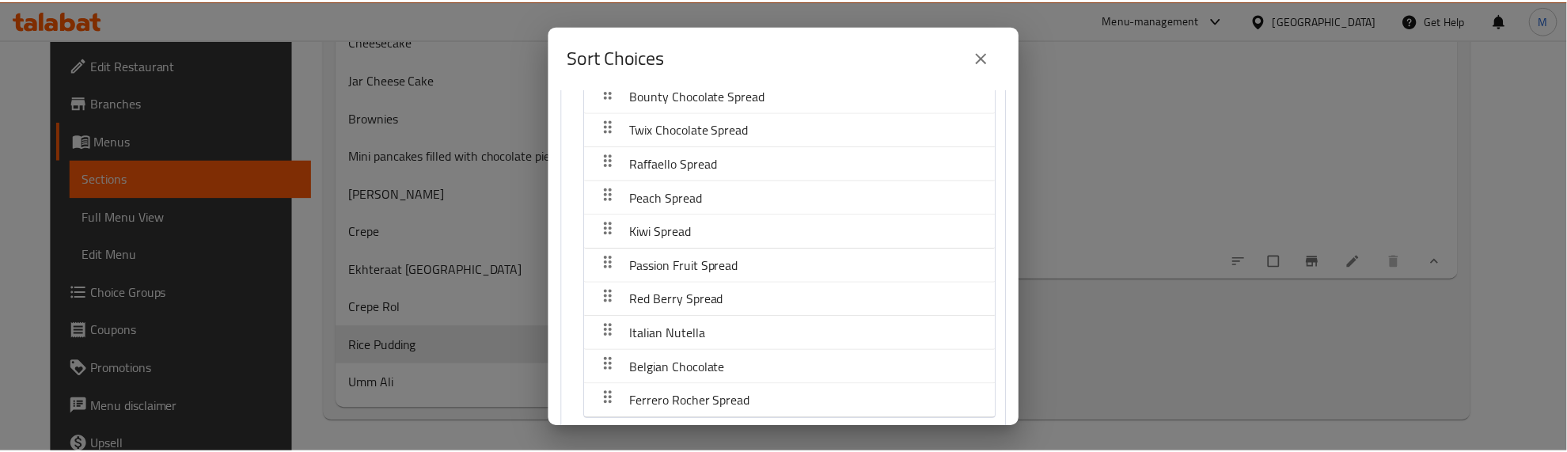
scroll to position [537, 0]
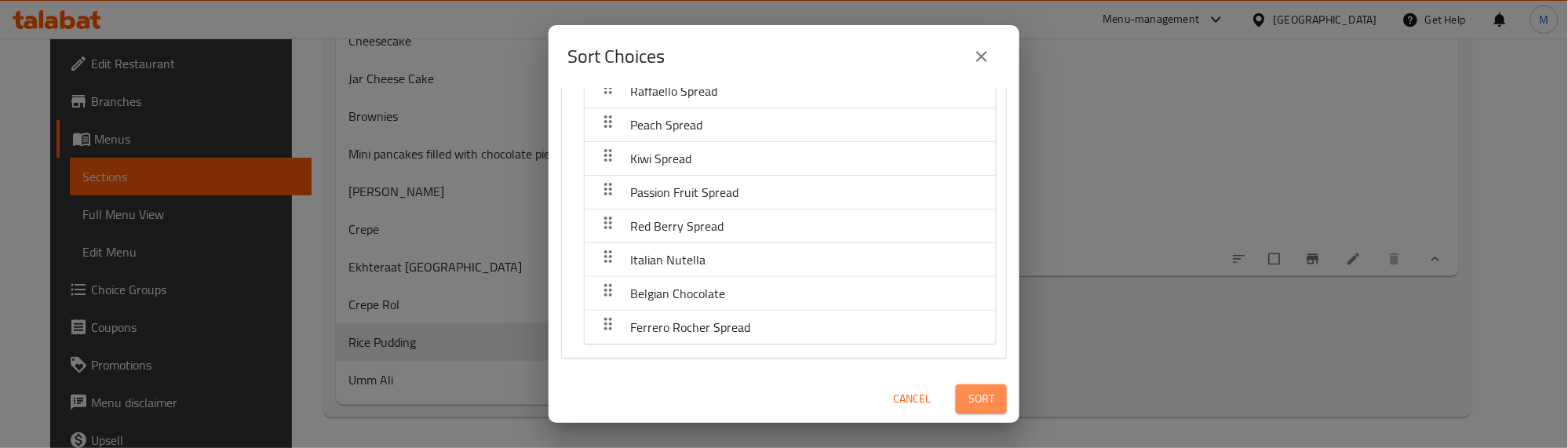
click at [976, 396] on span "Sort" at bounding box center [982, 399] width 26 height 20
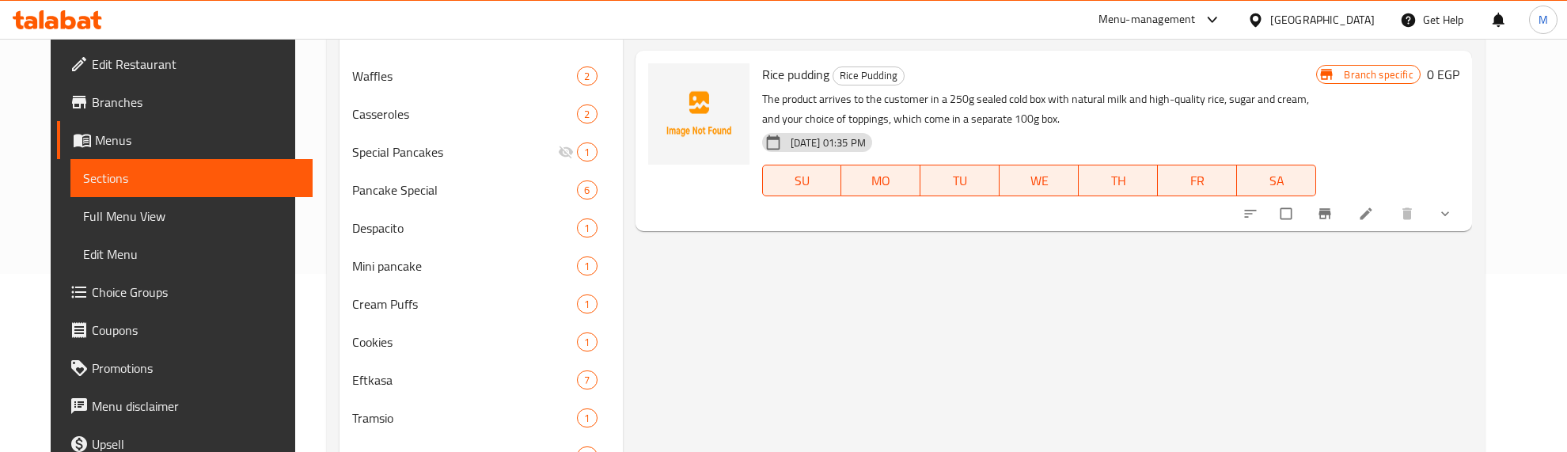
scroll to position [198, 0]
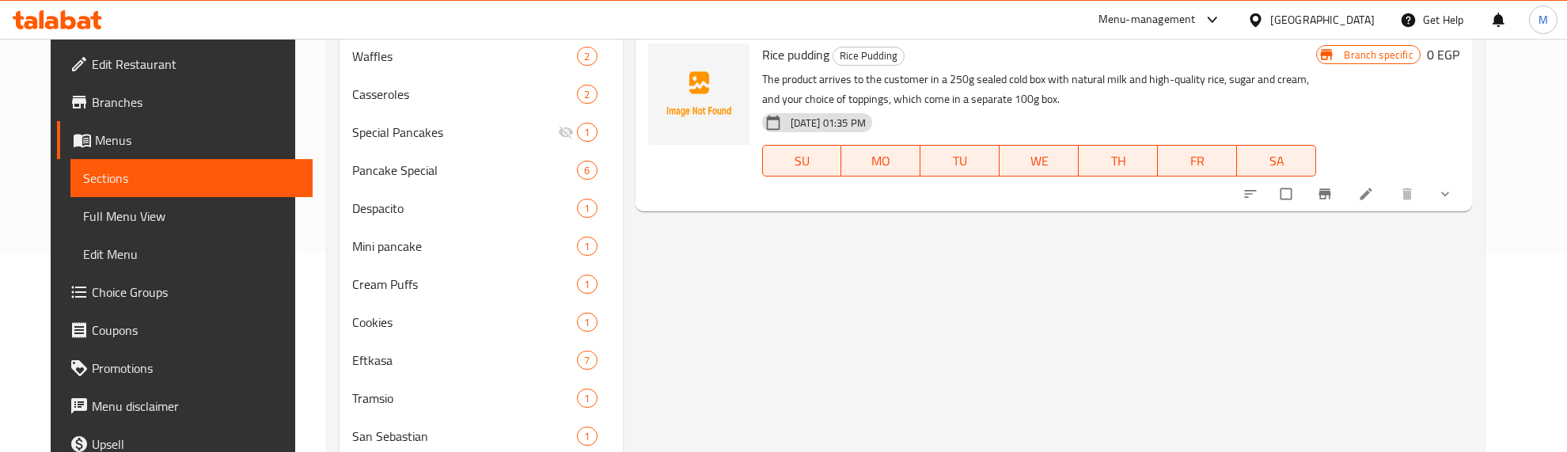
click at [1466, 190] on button "show more" at bounding box center [1447, 193] width 38 height 35
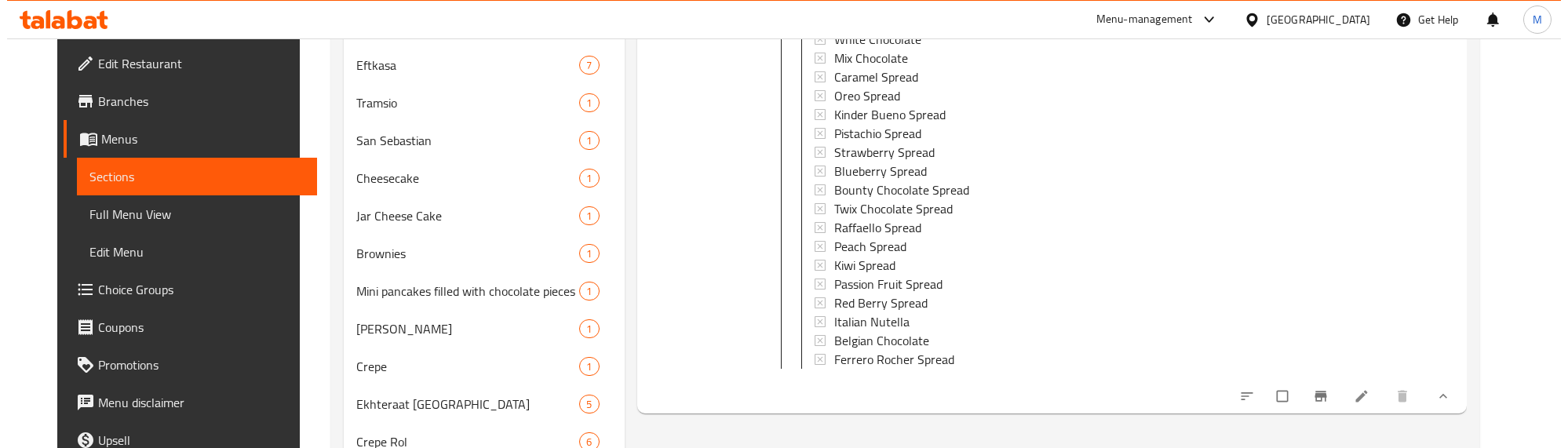
scroll to position [491, 0]
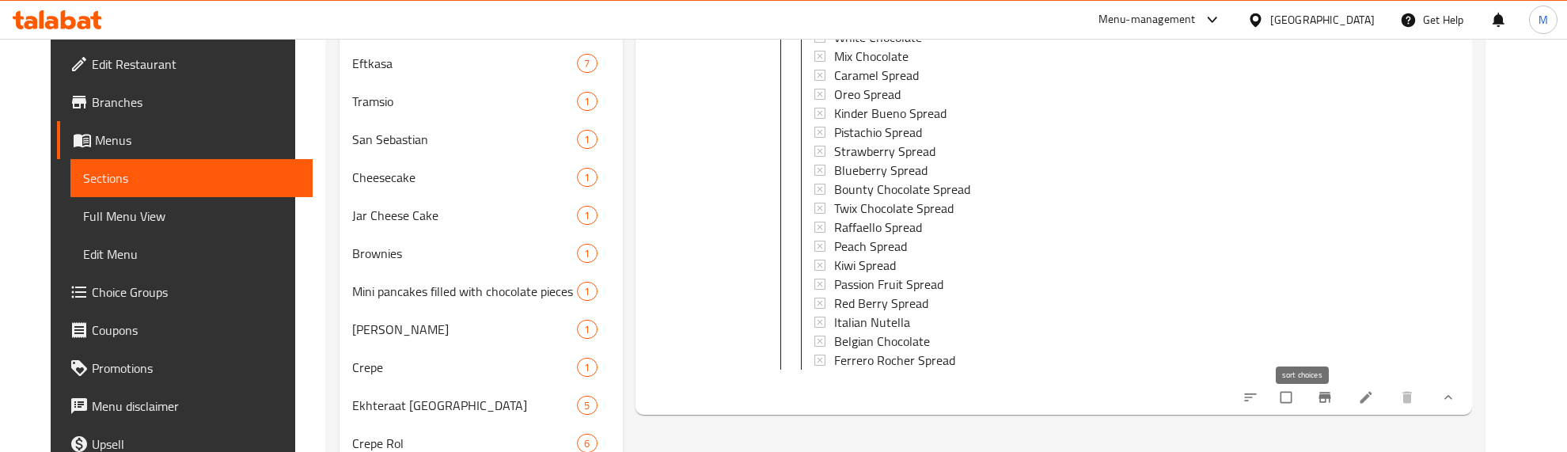
click at [1258, 405] on icon "sort-choices" at bounding box center [1251, 397] width 16 height 16
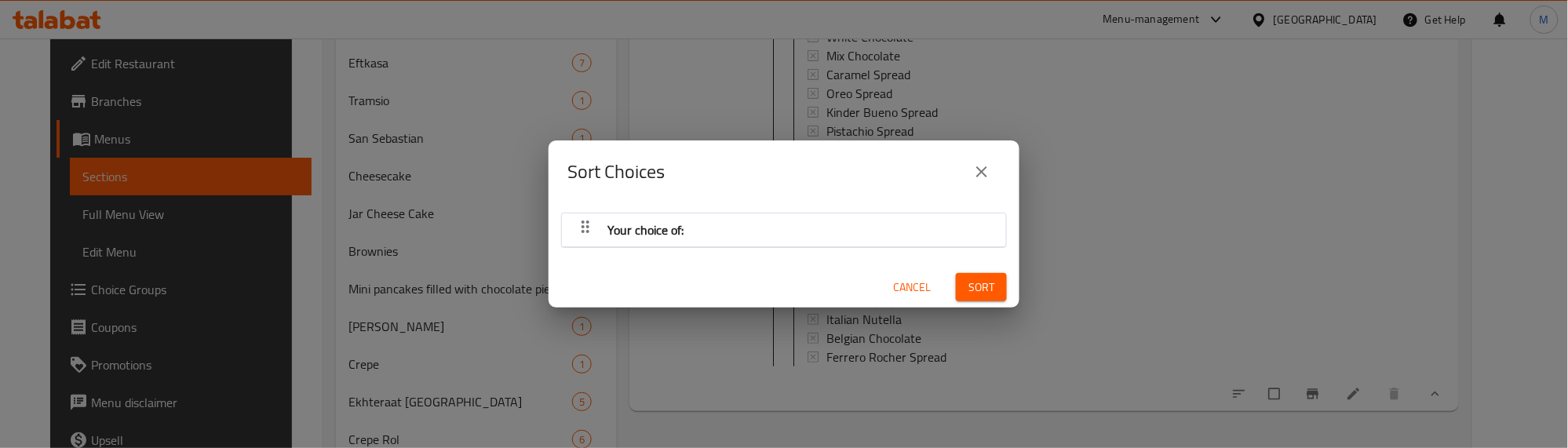
click at [581, 222] on icon "button" at bounding box center [585, 226] width 19 height 19
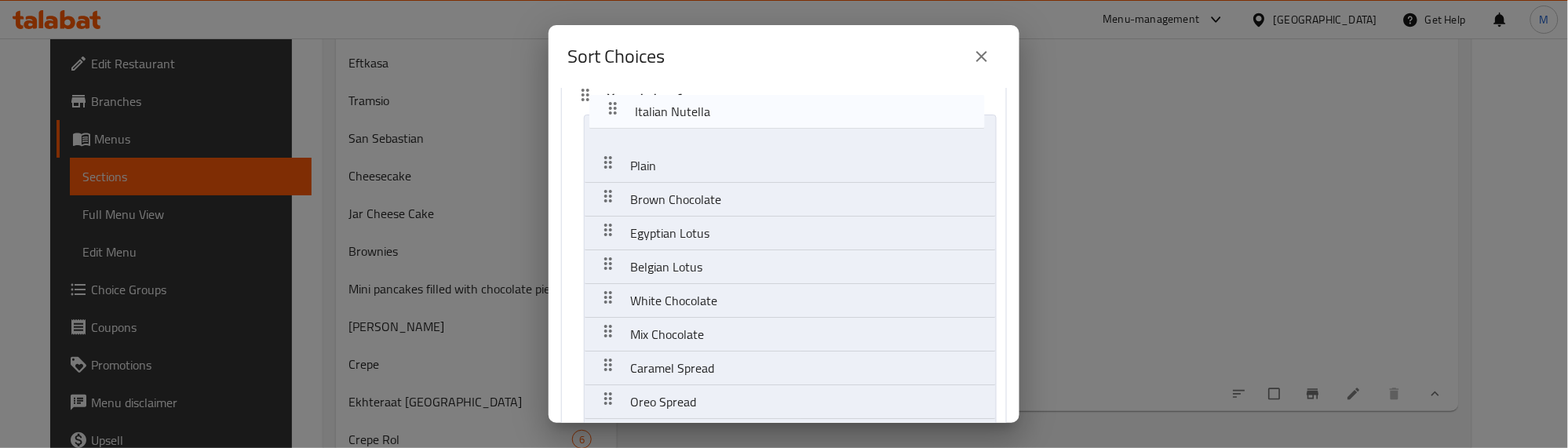
scroll to position [0, 0]
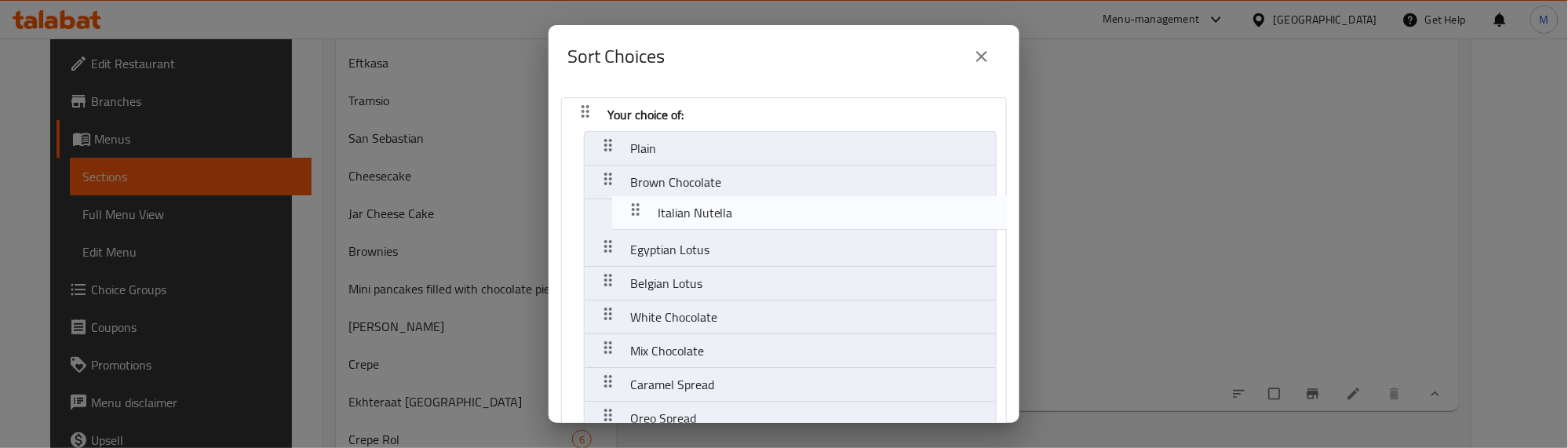
drag, startPoint x: 605, startPoint y: 259, endPoint x: 632, endPoint y: 213, distance: 53.3
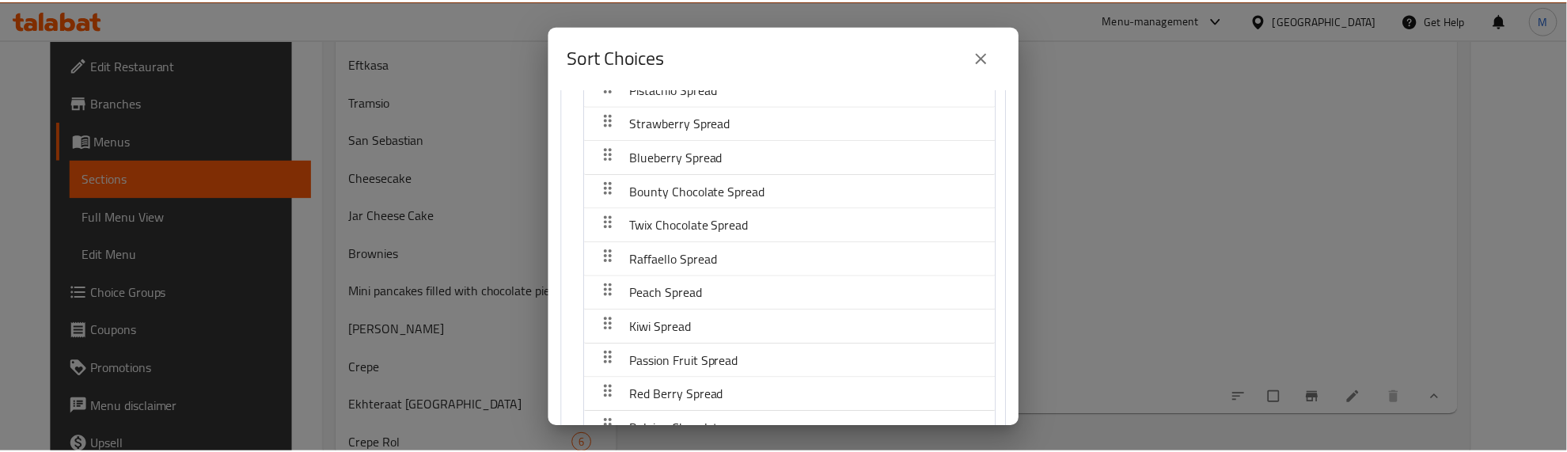
scroll to position [537, 0]
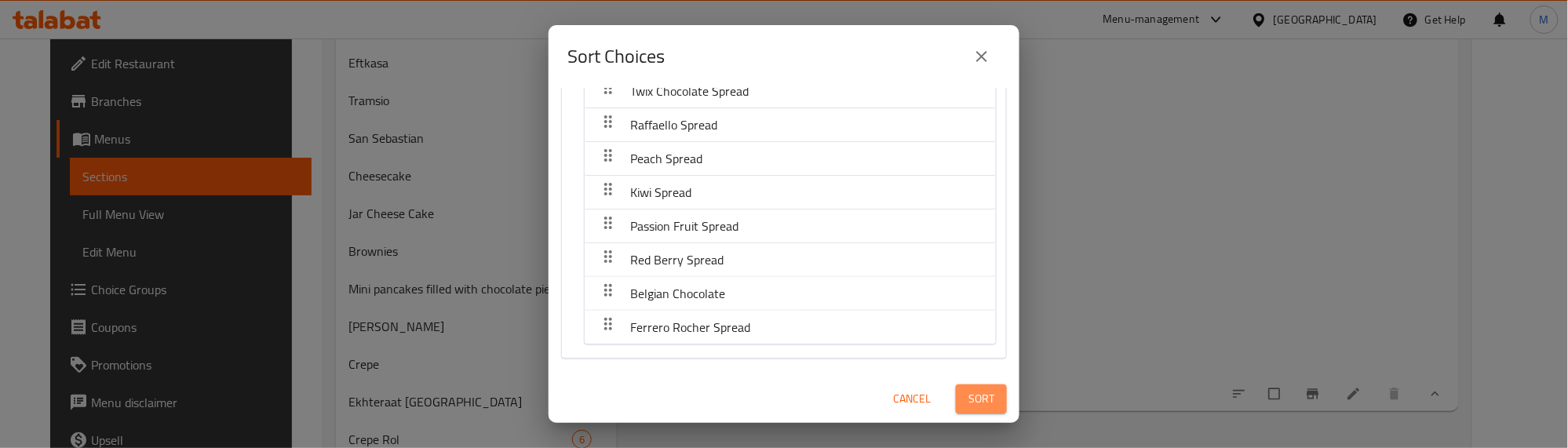
click at [969, 401] on span "Sort" at bounding box center [982, 399] width 26 height 20
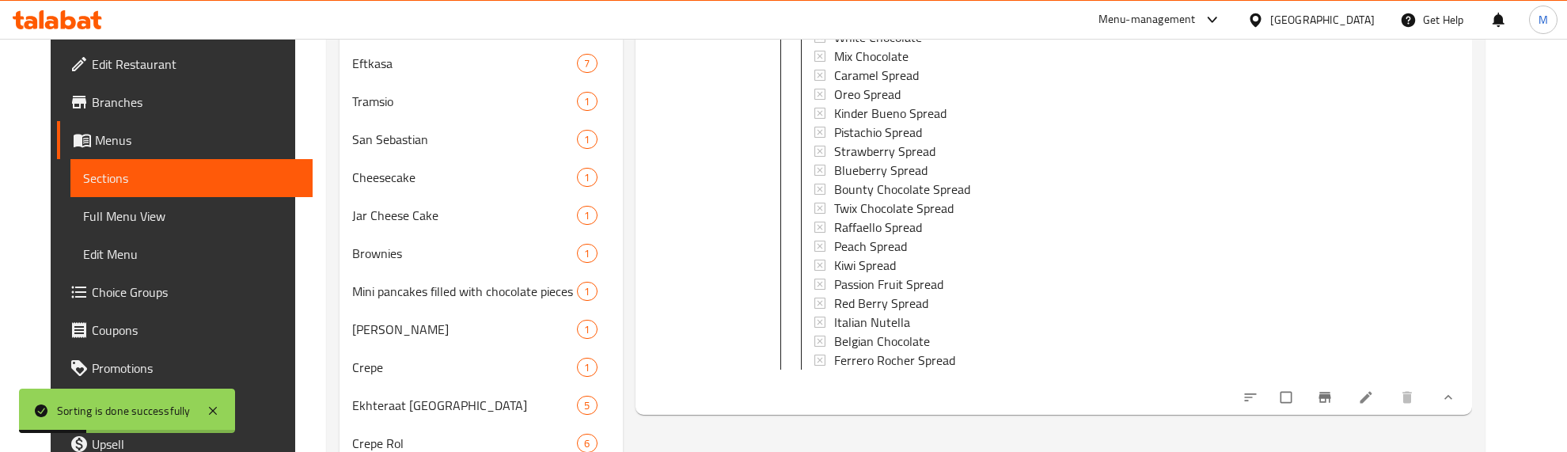
click at [725, 238] on div at bounding box center [699, 74] width 114 height 668
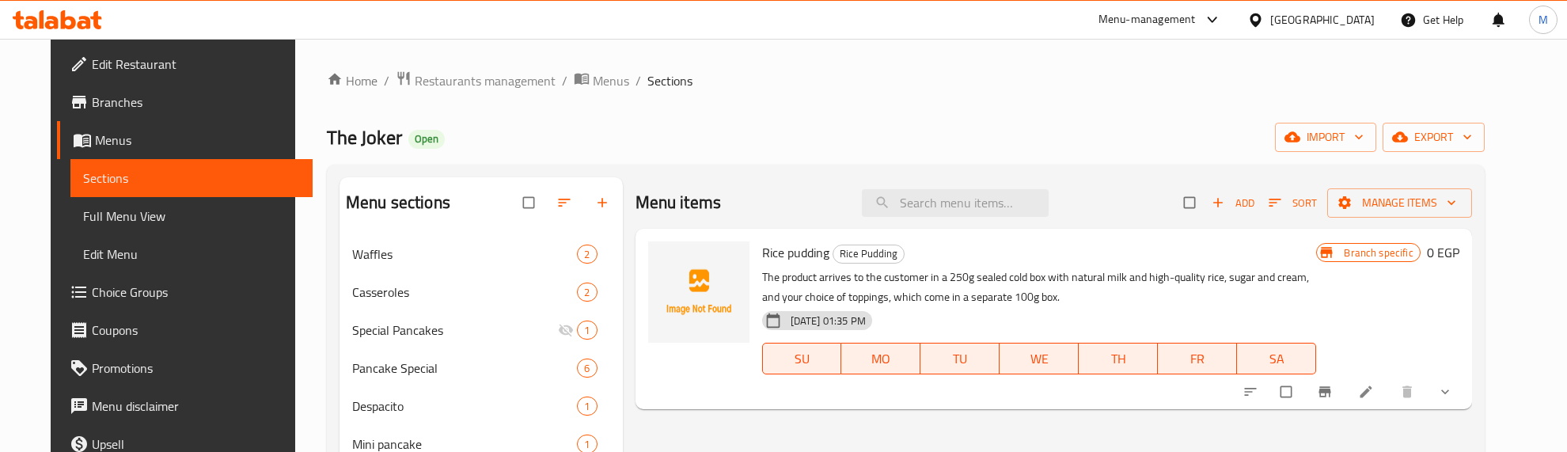
click at [1126, 131] on div "The Joker Open import export" at bounding box center [906, 137] width 1158 height 29
click at [1453, 389] on icon "show more" at bounding box center [1445, 392] width 16 height 16
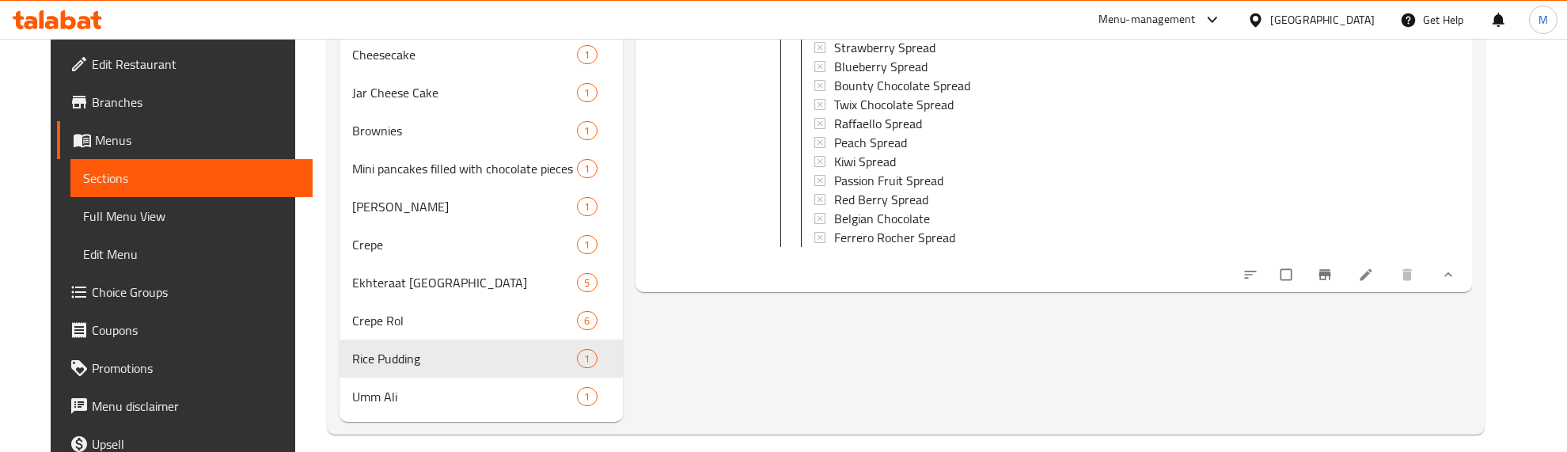
scroll to position [631, 0]
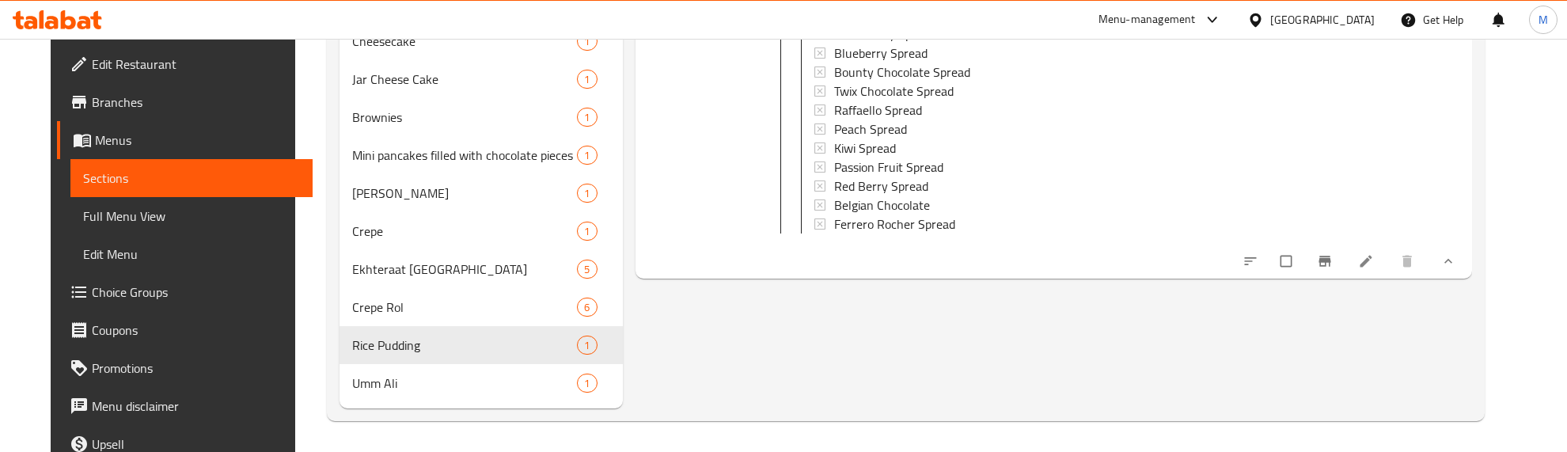
click at [1390, 274] on li at bounding box center [1367, 261] width 44 height 25
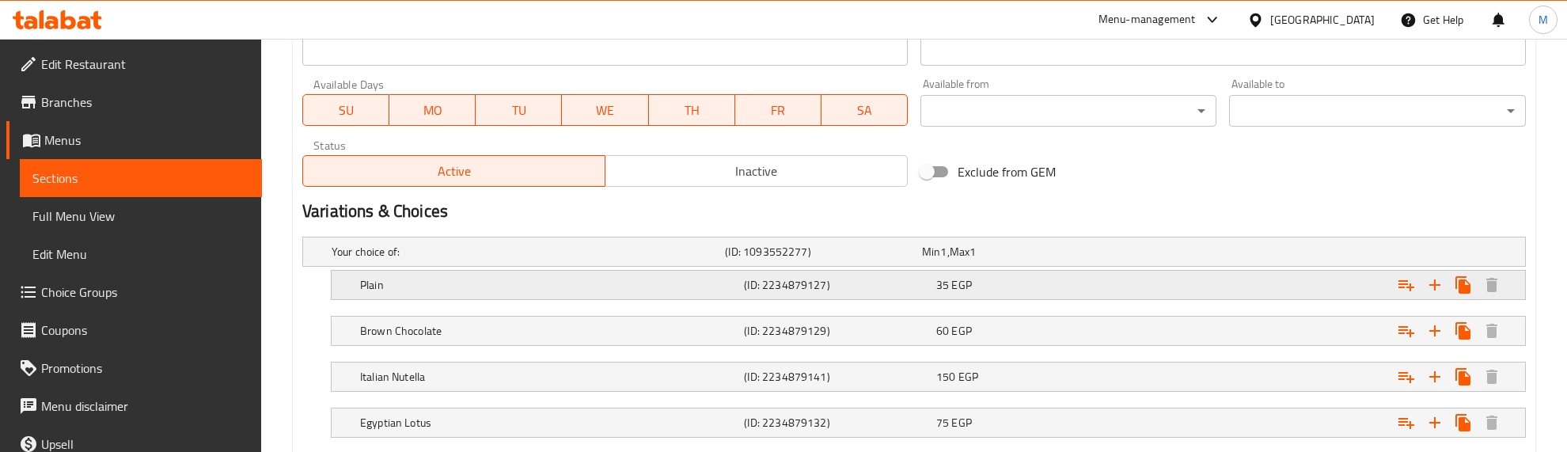
scroll to position [692, 0]
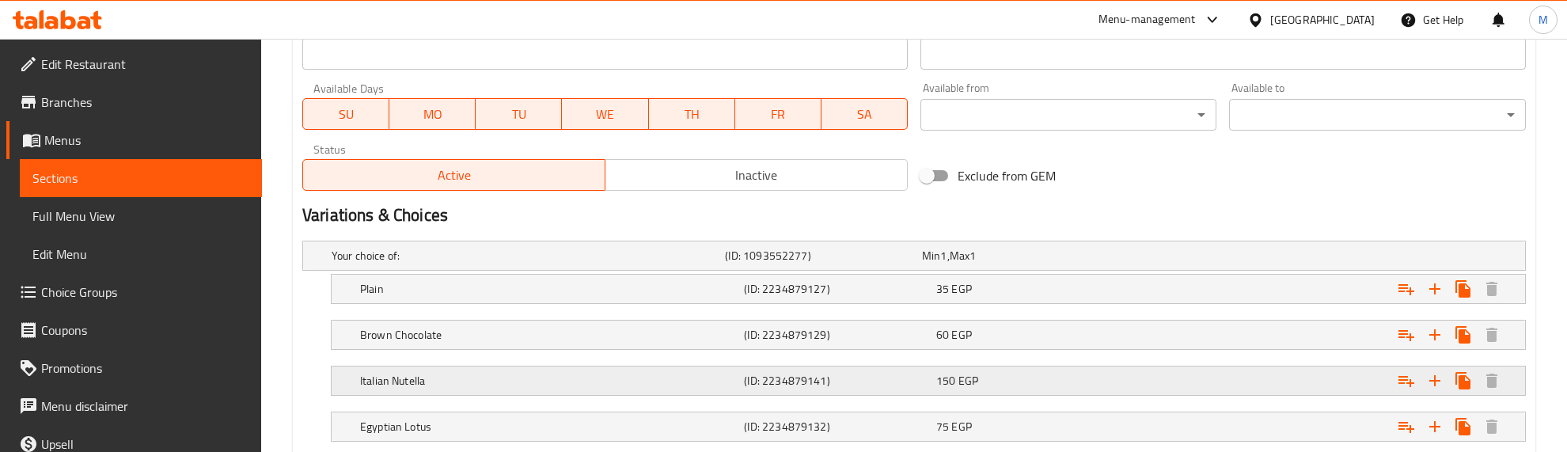
click at [497, 264] on h5 "Italian Nutella" at bounding box center [525, 256] width 387 height 16
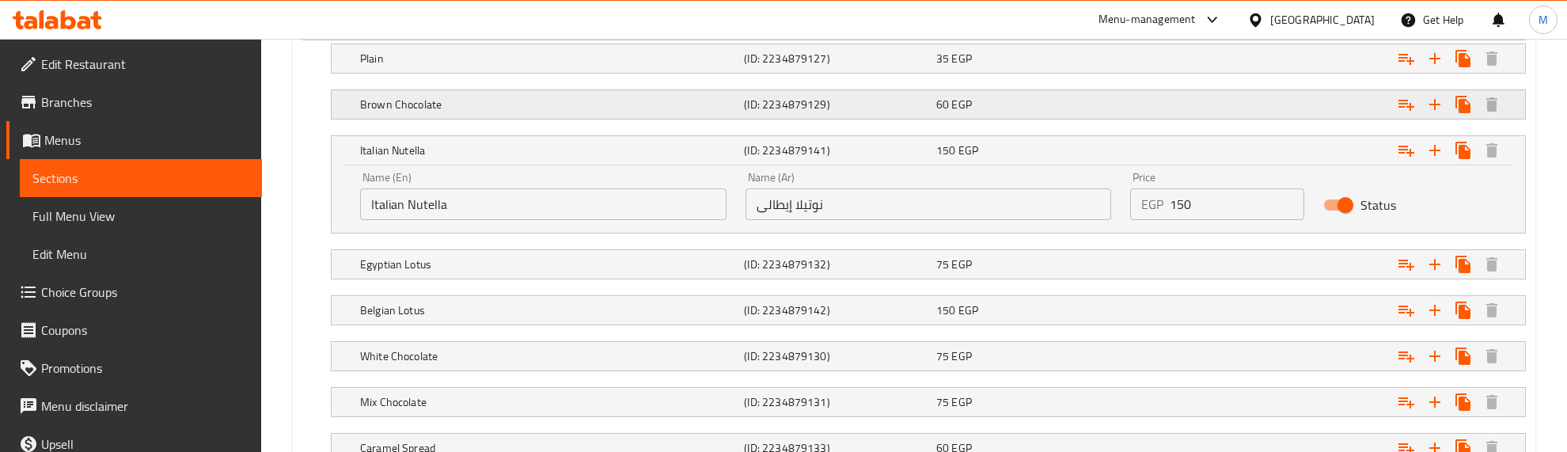
scroll to position [890, 0]
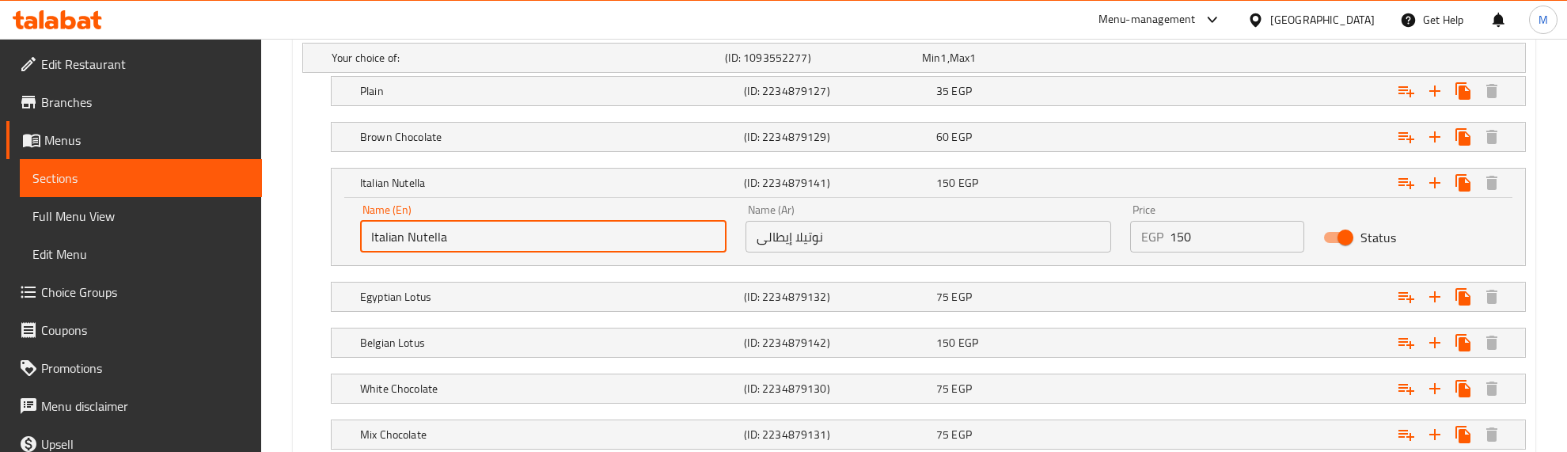
drag, startPoint x: 408, startPoint y: 236, endPoint x: 335, endPoint y: 241, distance: 73.8
click at [335, 241] on div "Name (En) Italian Nutella Name (En) Name (Ar) نوتيلا إيطالى Name (Ar) Price EGP…" at bounding box center [928, 231] width 1193 height 67
type input "Nutella"
click at [781, 232] on input "نوتيلا إيطالى" at bounding box center [929, 237] width 366 height 32
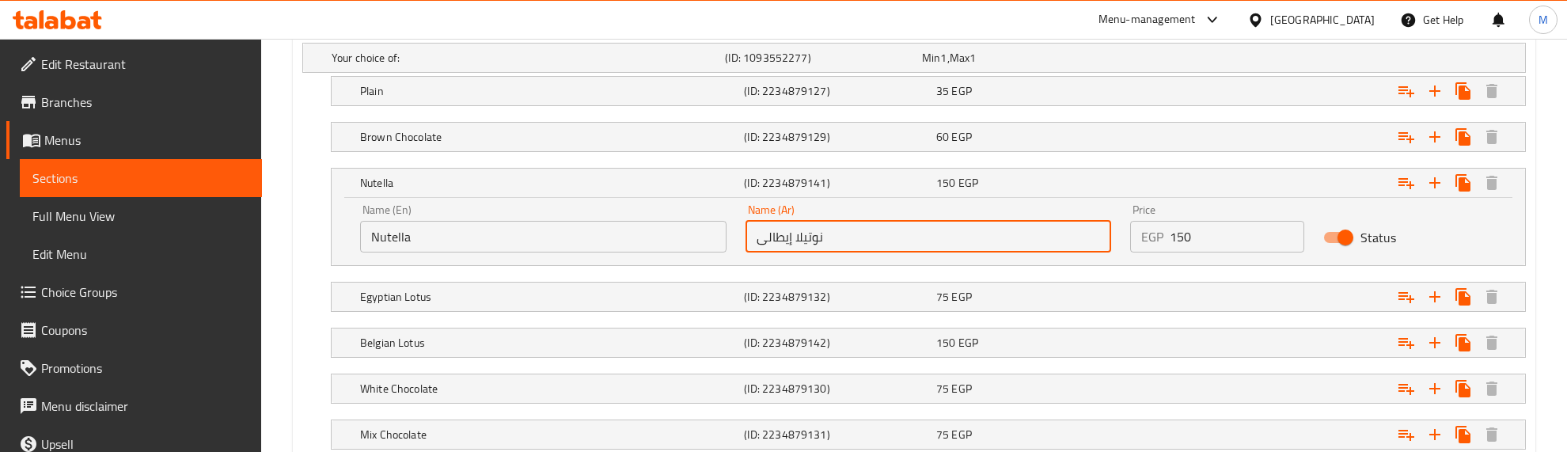
click at [781, 232] on input "نوتيلا إيطالى" at bounding box center [929, 237] width 366 height 32
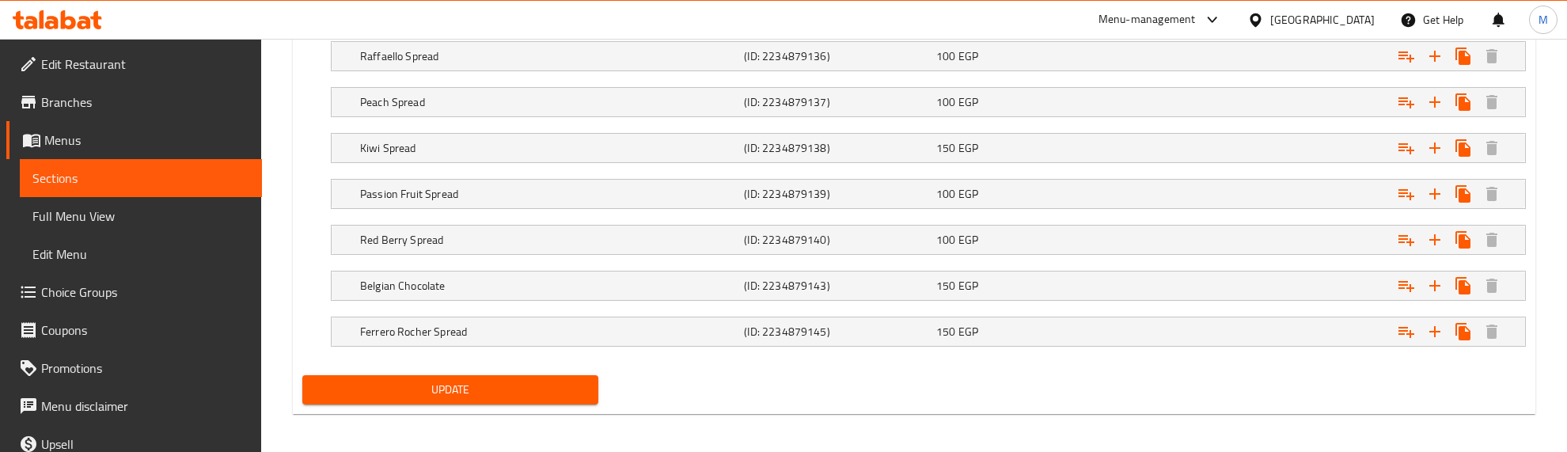
type input "نوتيلا"
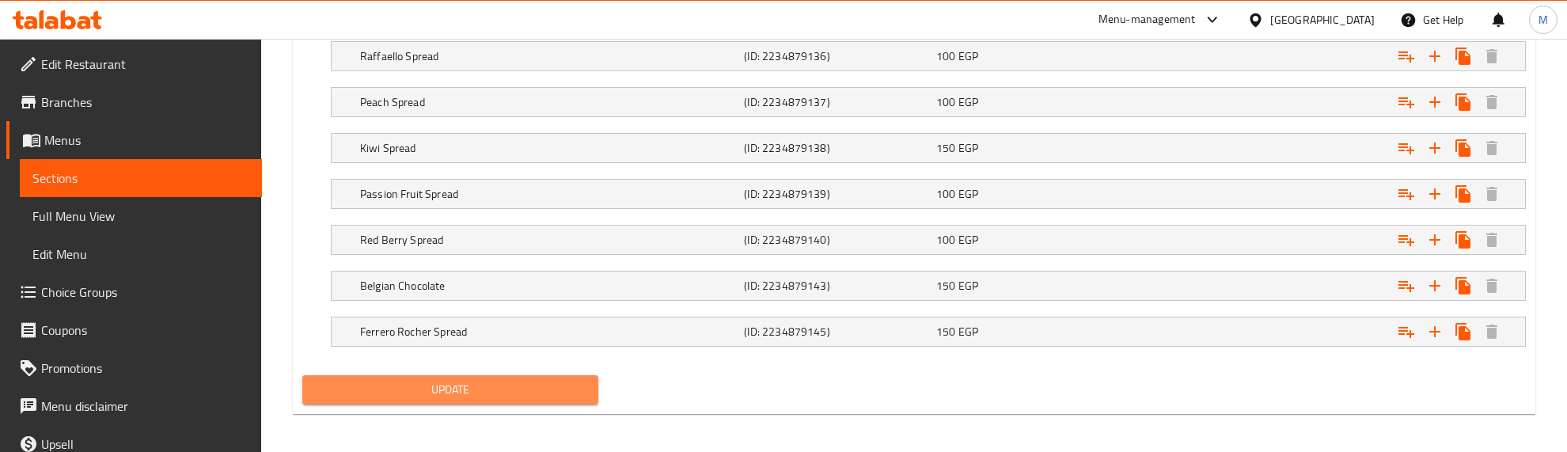
click at [591, 388] on button "Update" at bounding box center [450, 389] width 296 height 29
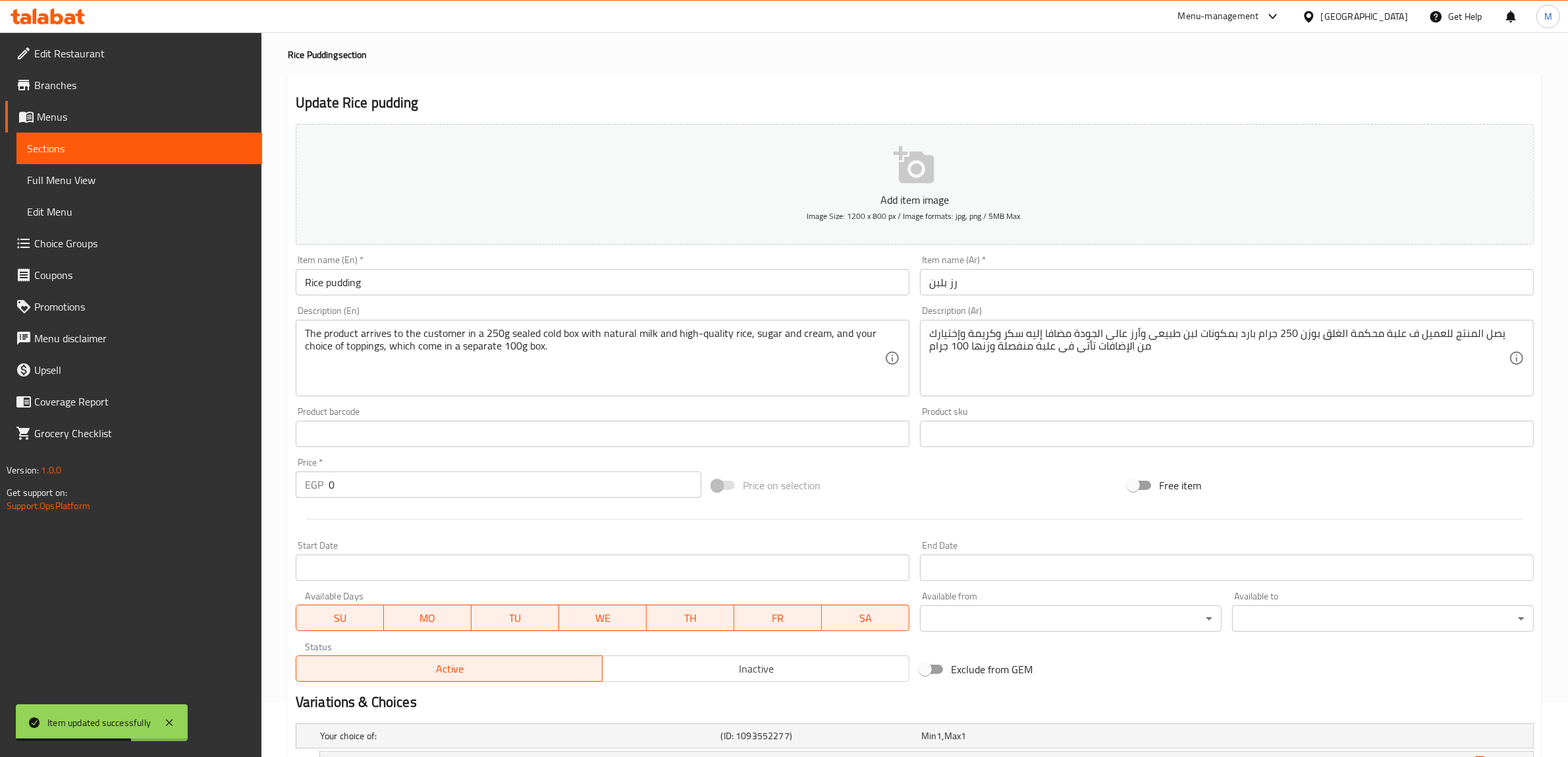
scroll to position [0, 0]
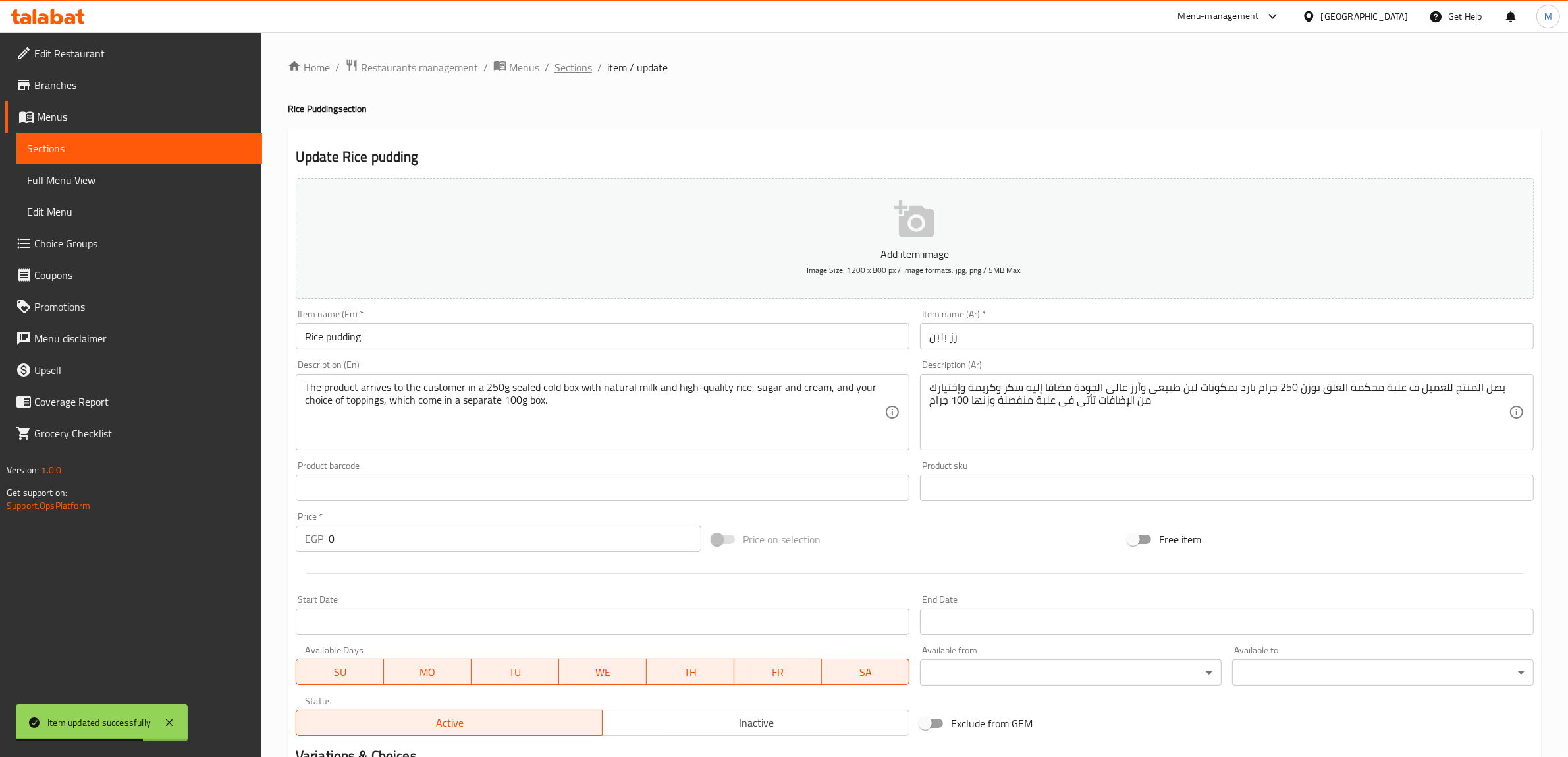
click at [578, 62] on span "Sections" at bounding box center [573, 67] width 37 height 16
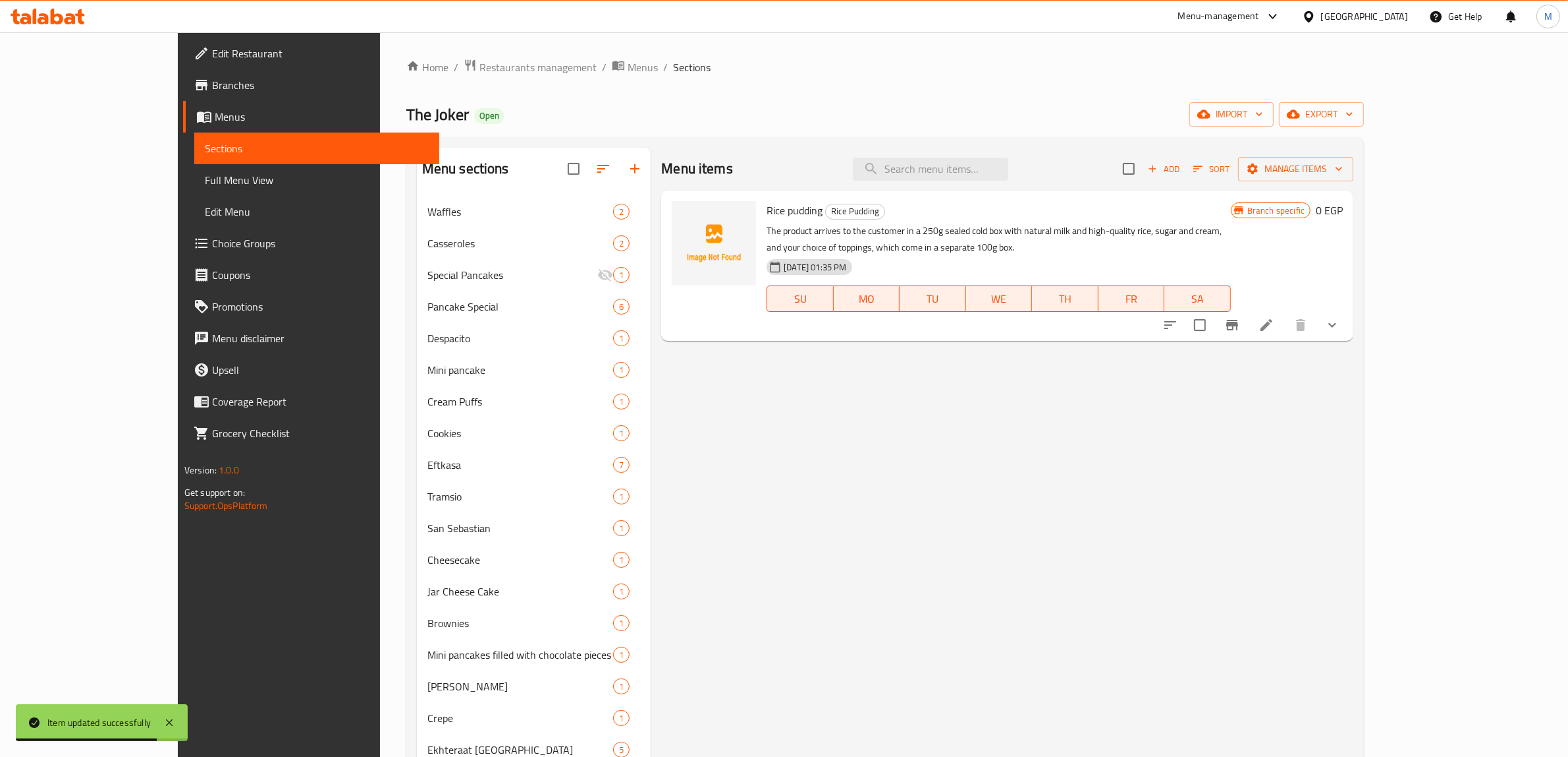
drag, startPoint x: 1134, startPoint y: 403, endPoint x: 1173, endPoint y: 409, distance: 39.5
click at [1137, 376] on div "Menu items Add Sort Manage items Rice pudding Rice Pudding The product arrives …" at bounding box center [1002, 525] width 702 height 757
click at [1315, 323] on icon "show more" at bounding box center [1332, 325] width 16 height 16
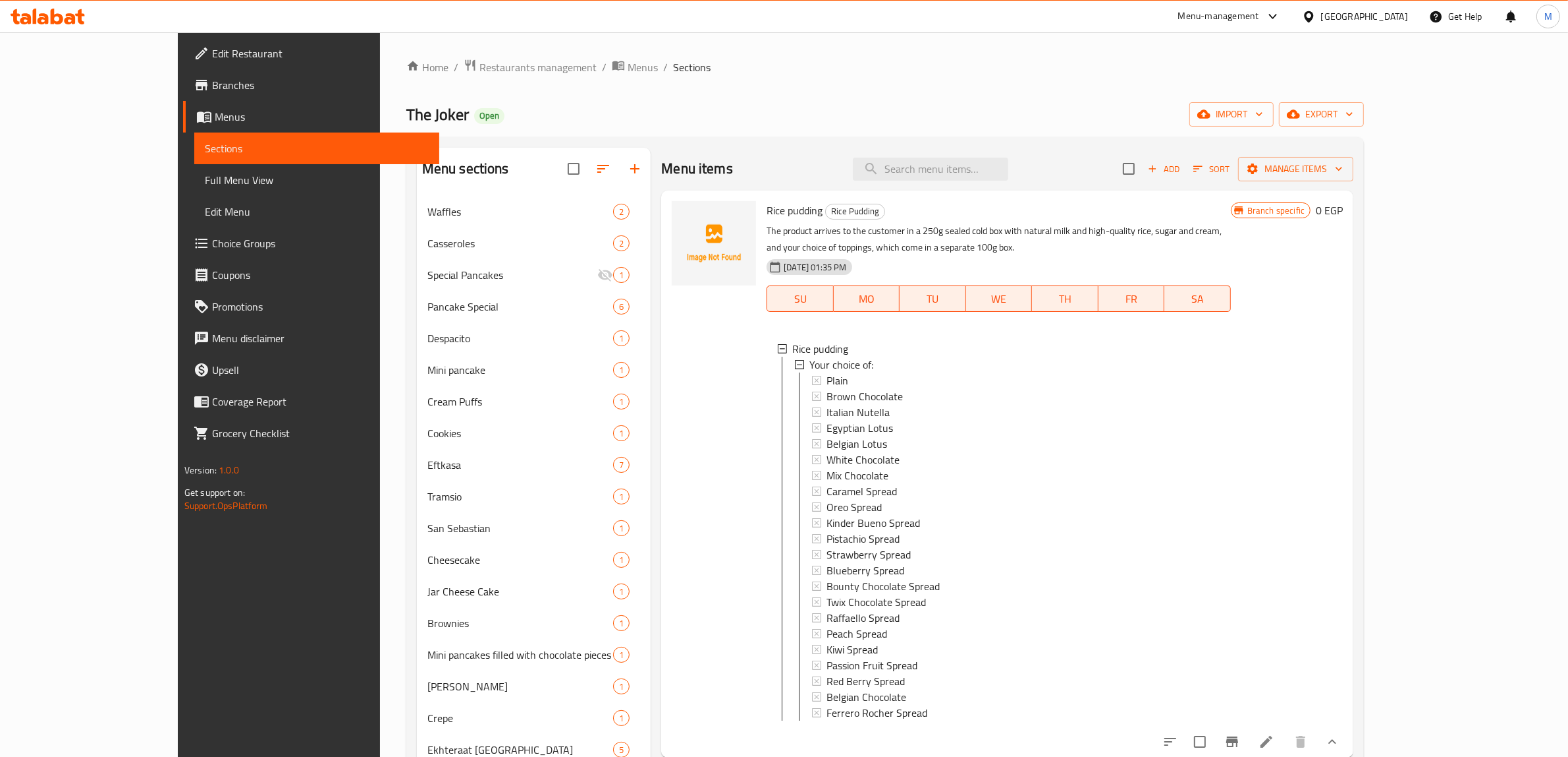
click at [1005, 107] on div "The Joker Open import export" at bounding box center [885, 114] width 958 height 24
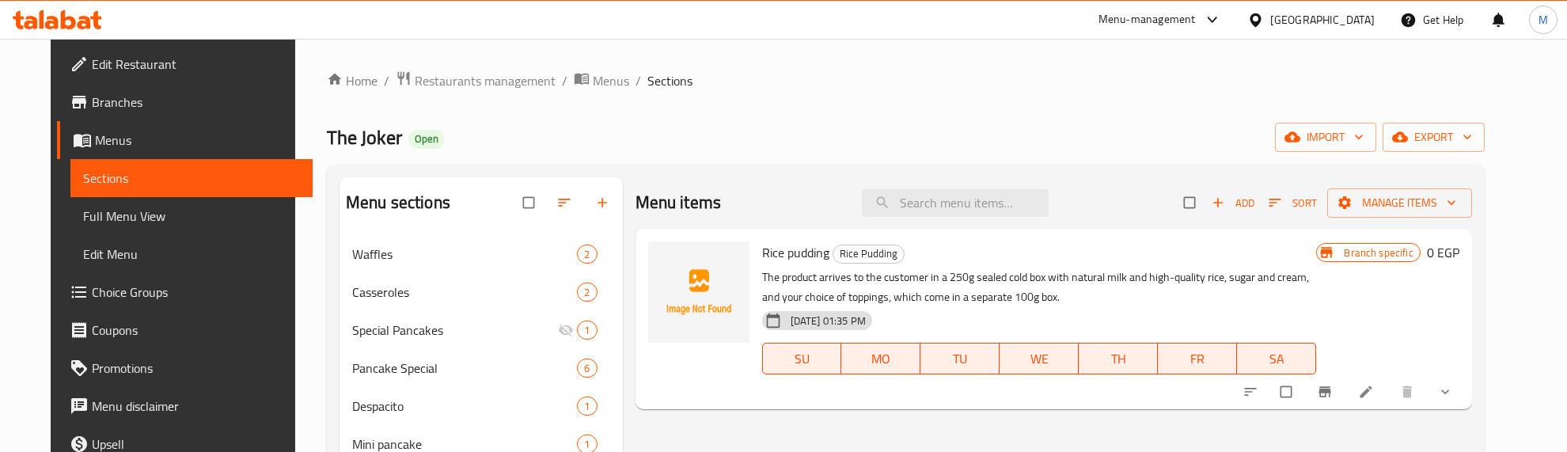
click at [1453, 392] on icon "show more" at bounding box center [1445, 392] width 16 height 16
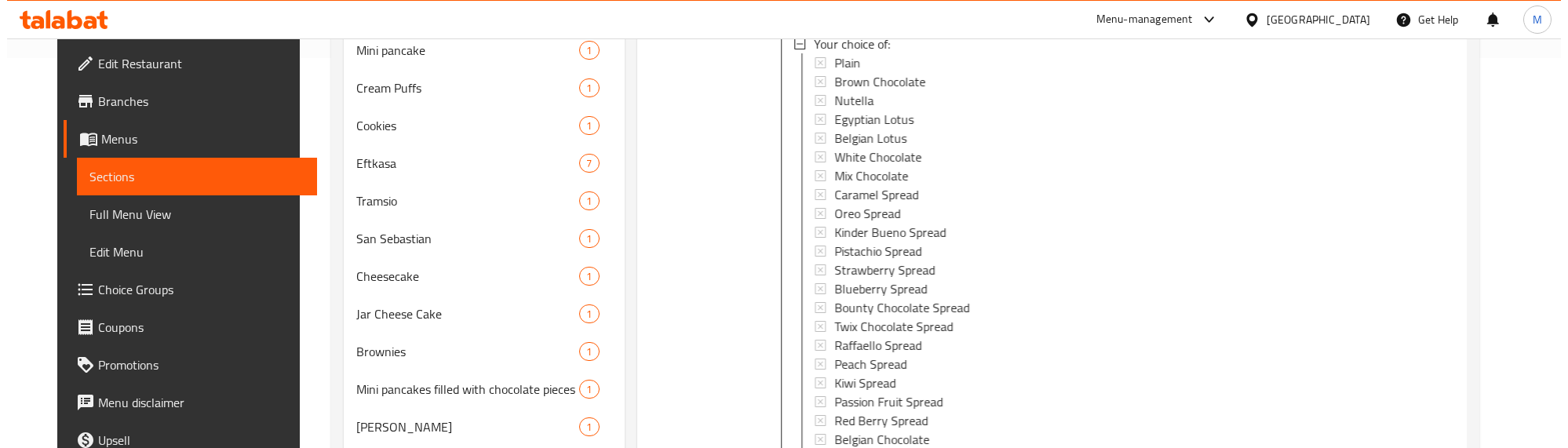
scroll to position [392, 0]
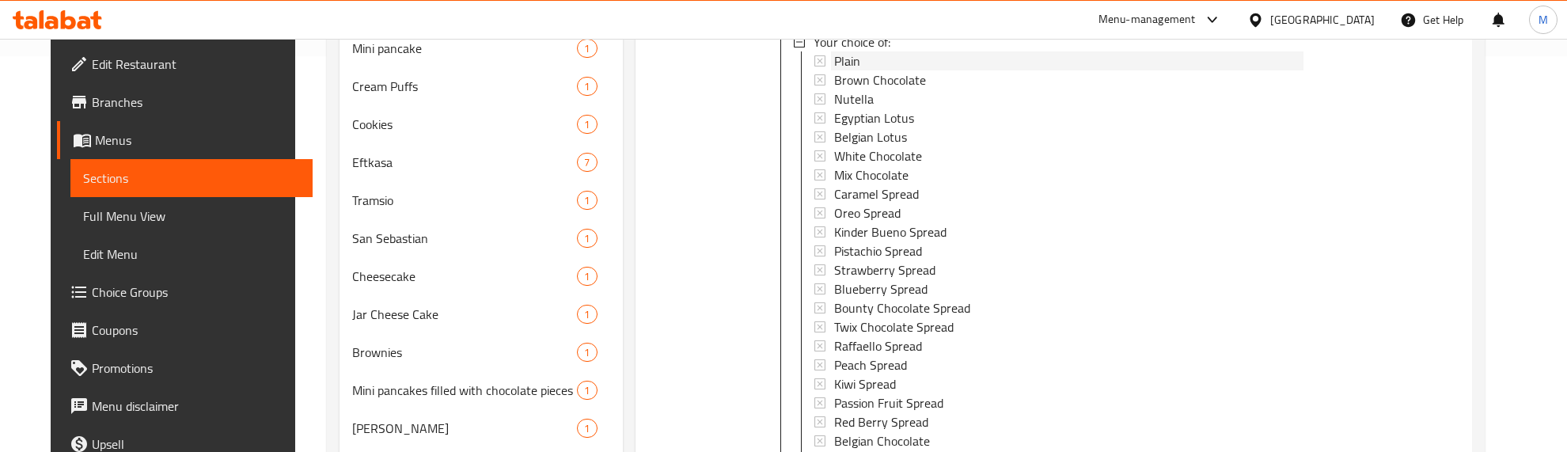
click at [834, 59] on span "Plain" at bounding box center [847, 60] width 26 height 19
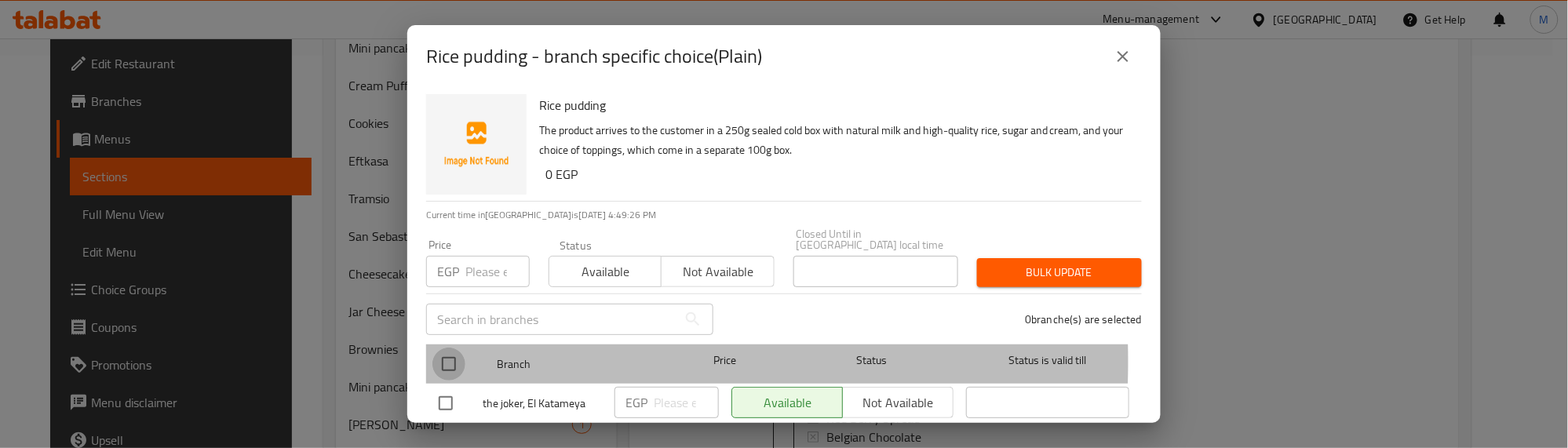
click at [449, 350] on input "checkbox" at bounding box center [448, 364] width 33 height 33
checkbox input "true"
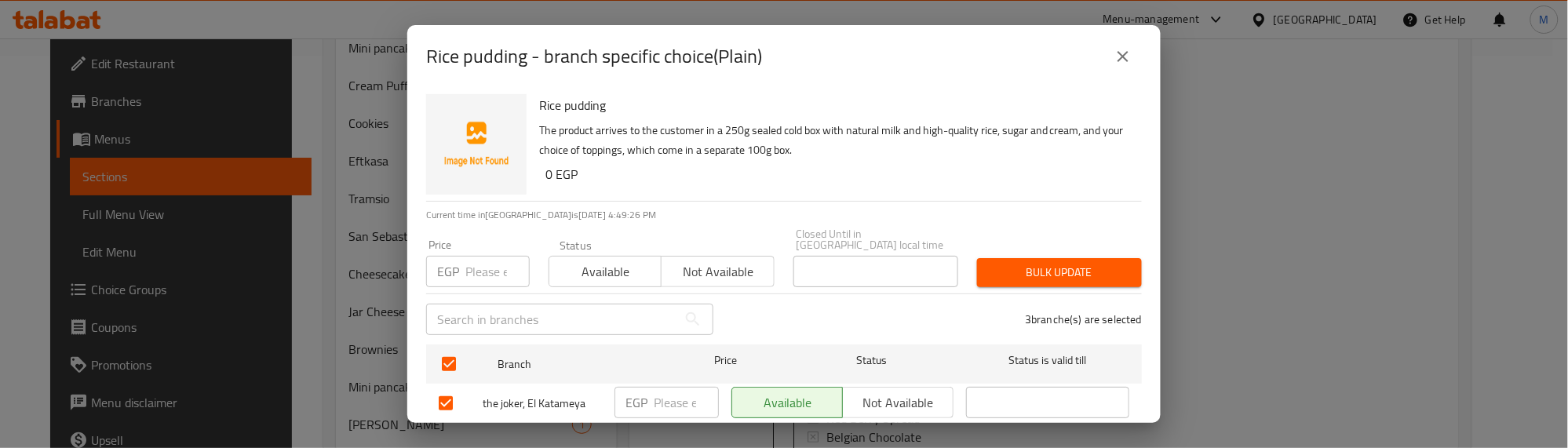
click at [480, 269] on input "number" at bounding box center [497, 272] width 64 height 32
type input "35"
click at [990, 263] on span "Bulk update" at bounding box center [1059, 273] width 140 height 20
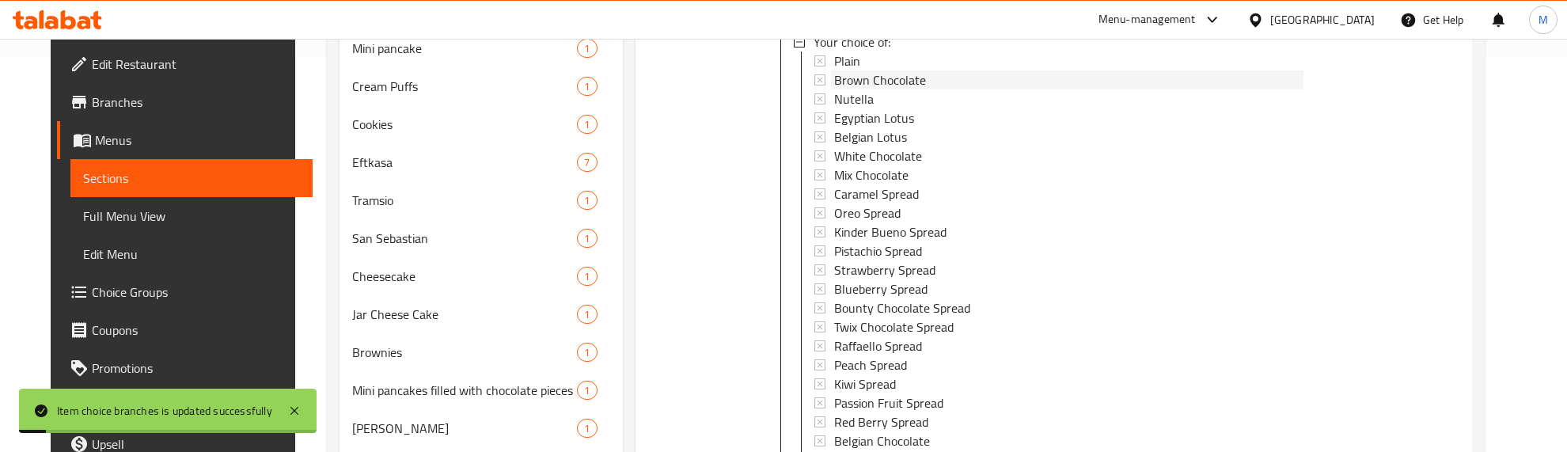
click at [868, 80] on span "Brown Chocolate" at bounding box center [880, 79] width 92 height 19
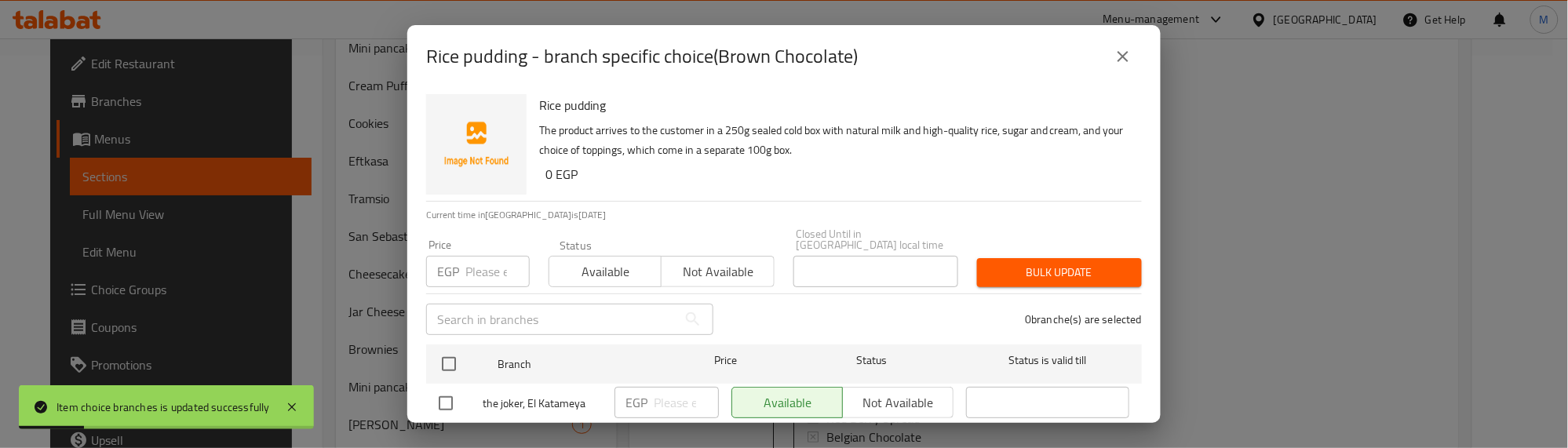
click at [452, 348] on input "checkbox" at bounding box center [448, 364] width 33 height 33
checkbox input "true"
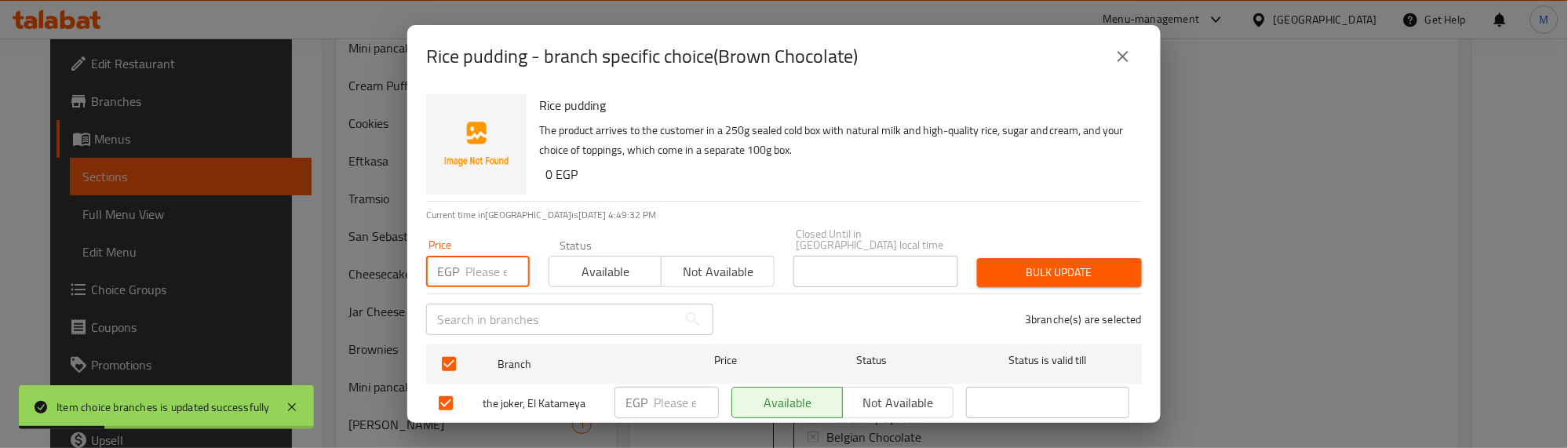
click at [479, 268] on input "number" at bounding box center [497, 272] width 64 height 32
type input "60"
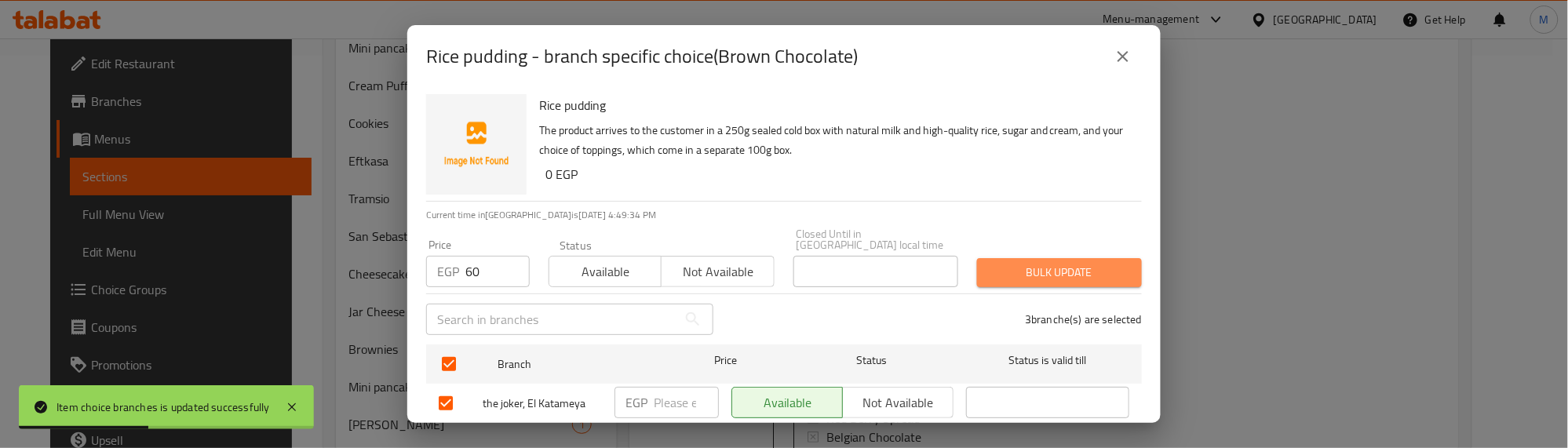
click at [1058, 263] on span "Bulk update" at bounding box center [1059, 273] width 140 height 20
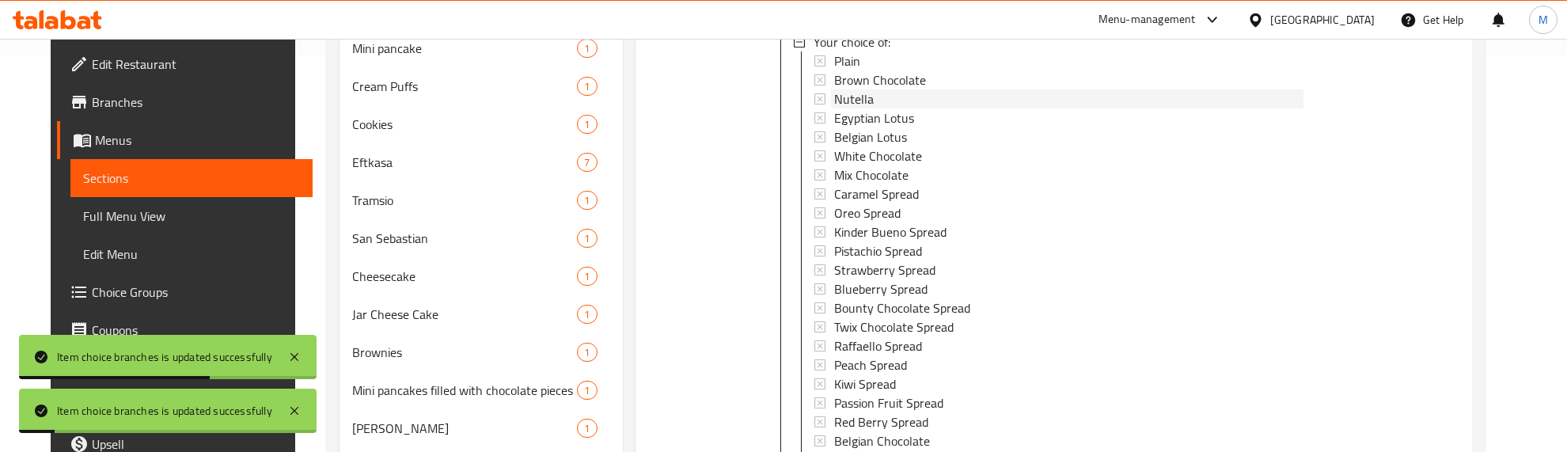
click at [855, 97] on span "Nutella" at bounding box center [854, 98] width 40 height 19
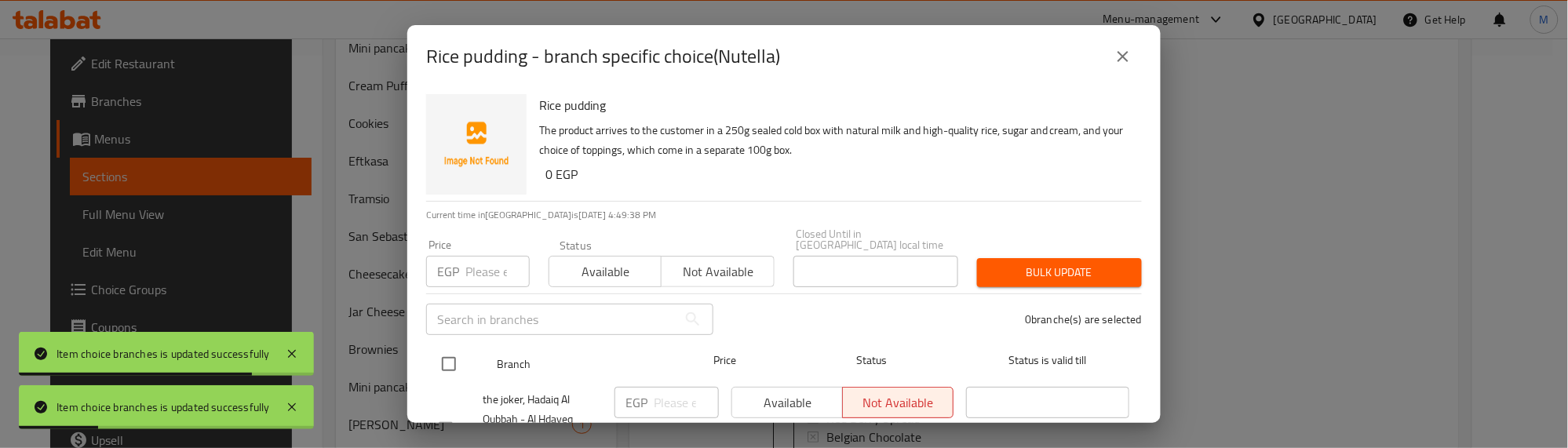
click at [439, 348] on input "checkbox" at bounding box center [448, 364] width 33 height 33
checkbox input "true"
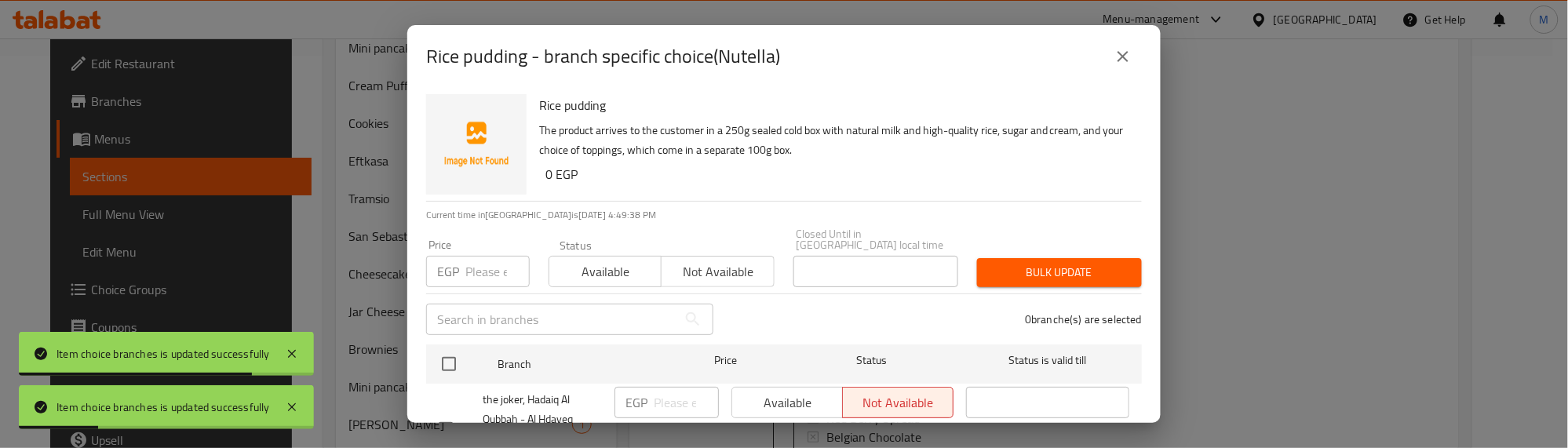
checkbox input "true"
click at [479, 256] on input "number" at bounding box center [497, 272] width 64 height 32
type input "150"
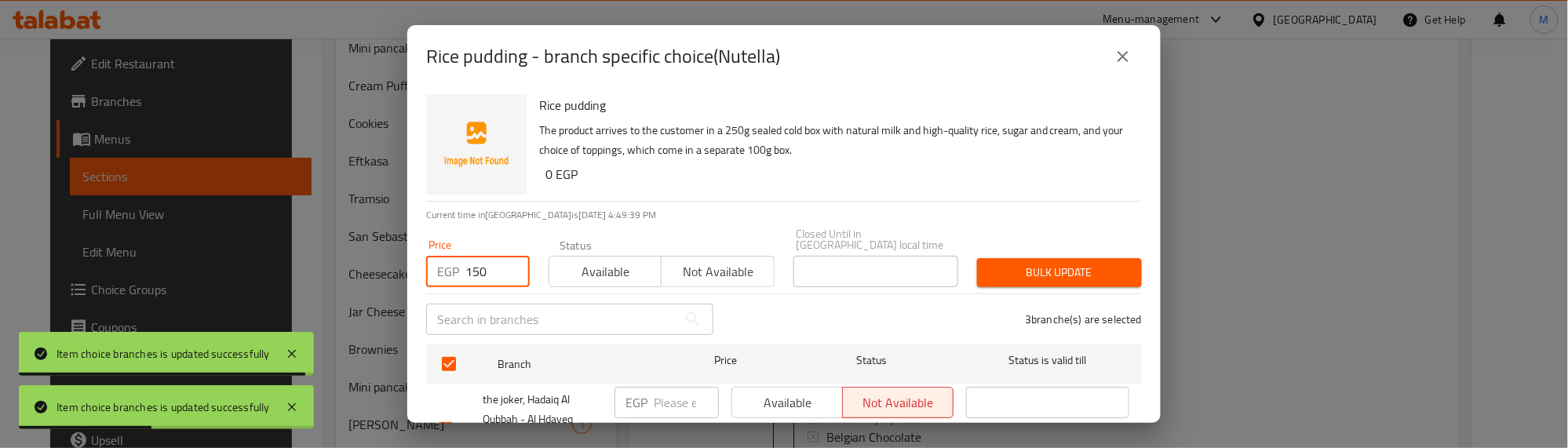
click at [646, 261] on span "Available" at bounding box center [605, 272] width 100 height 23
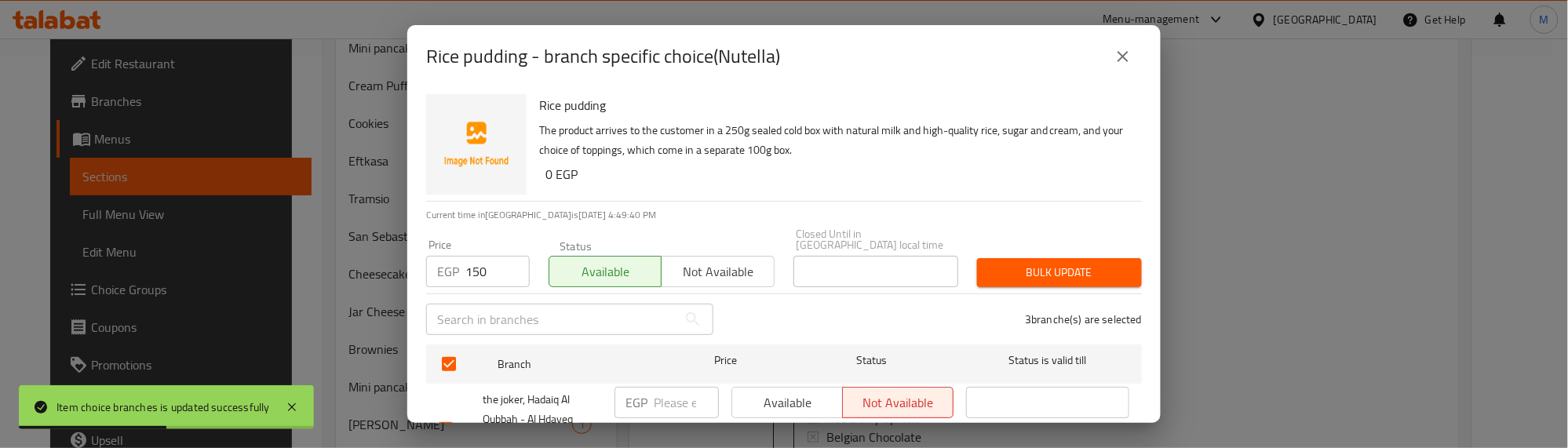
click at [1022, 265] on span "Bulk update" at bounding box center [1059, 273] width 140 height 20
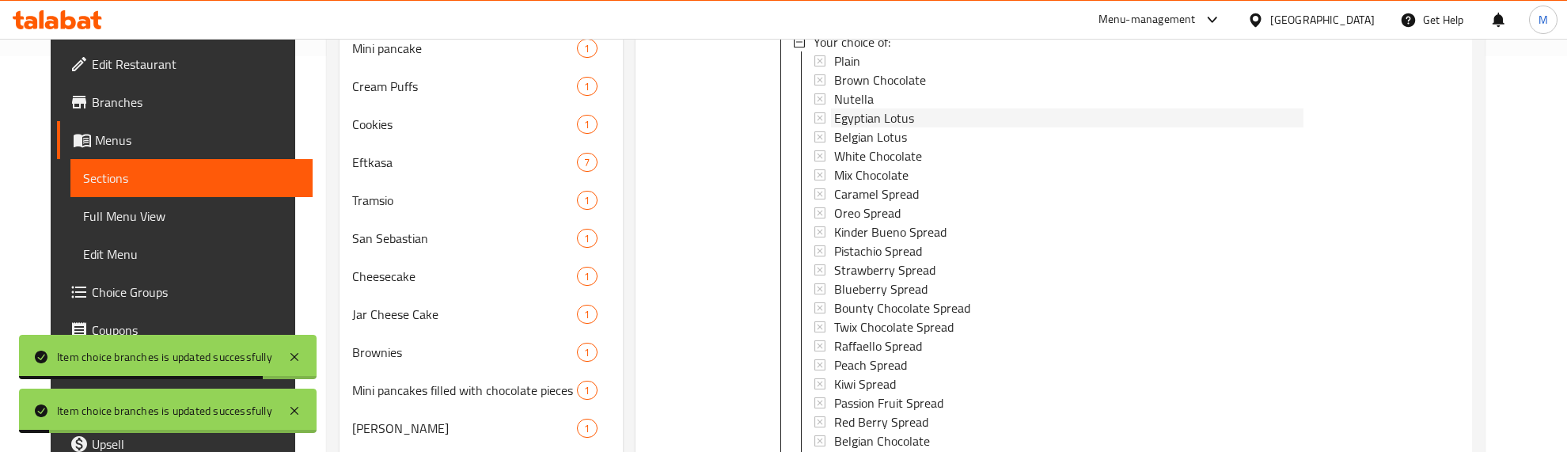
click at [847, 116] on span "Egyptian Lotus" at bounding box center [874, 117] width 80 height 19
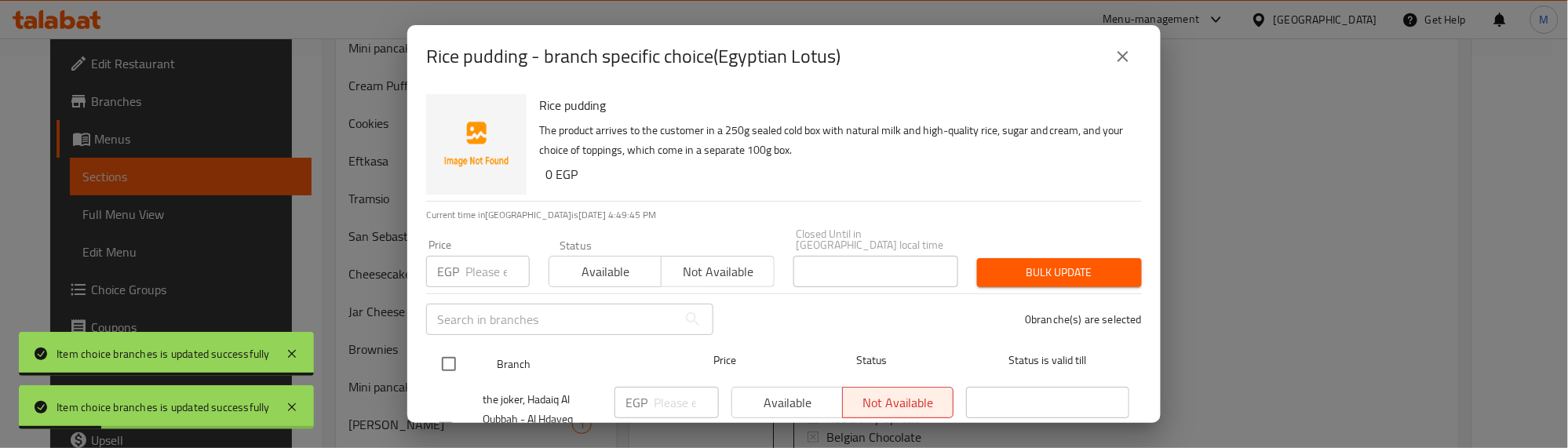
drag, startPoint x: 449, startPoint y: 352, endPoint x: 477, endPoint y: 273, distance: 83.8
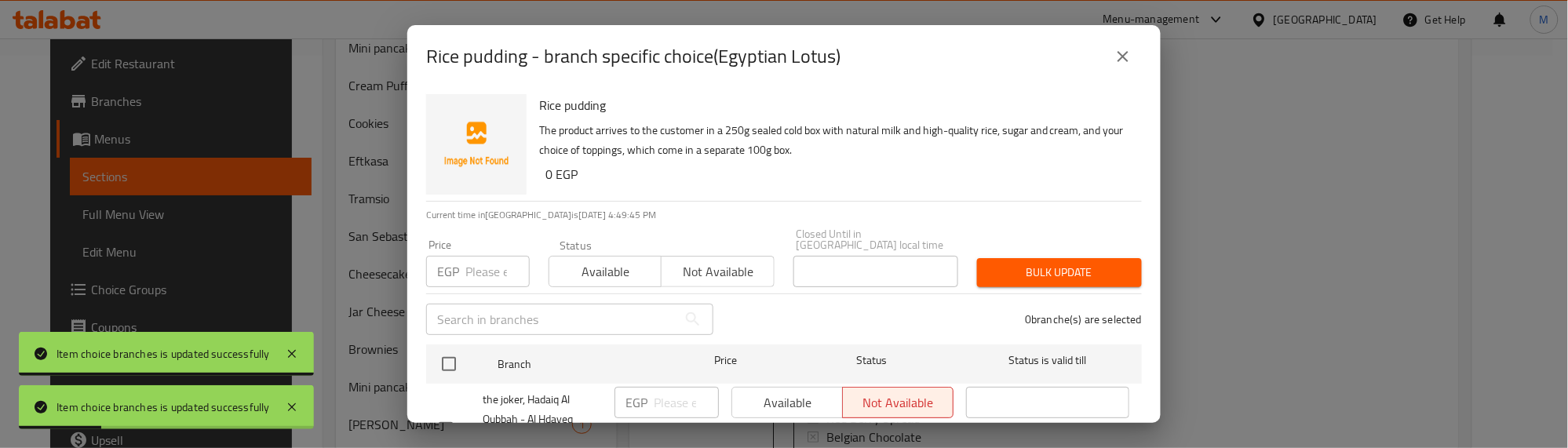
click at [449, 348] on input "checkbox" at bounding box center [448, 364] width 33 height 33
checkbox input "true"
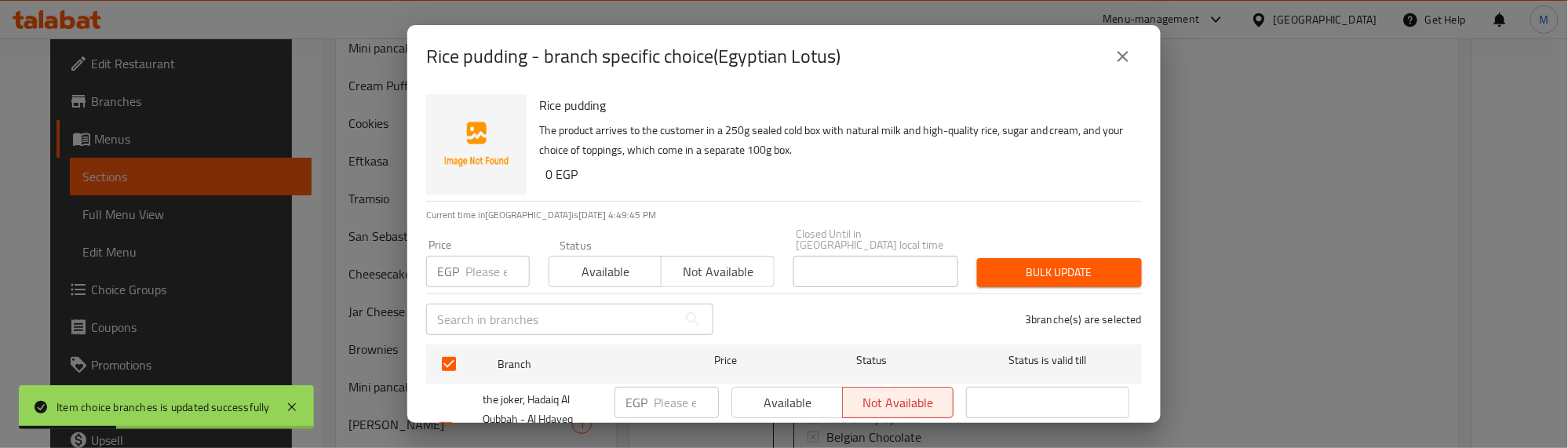
click at [477, 271] on input "number" at bounding box center [497, 272] width 64 height 32
type input "65"
click at [586, 261] on span "Available" at bounding box center [605, 272] width 100 height 23
click at [1052, 268] on span "Bulk update" at bounding box center [1059, 273] width 140 height 20
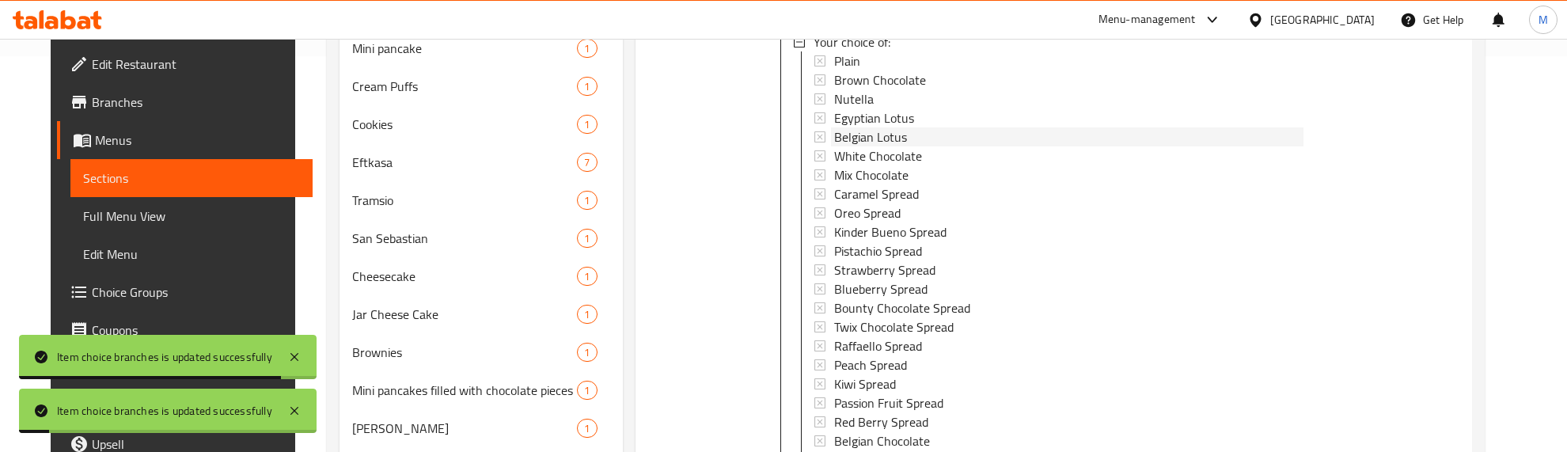
click at [834, 138] on span "Belgian Lotus" at bounding box center [870, 136] width 73 height 19
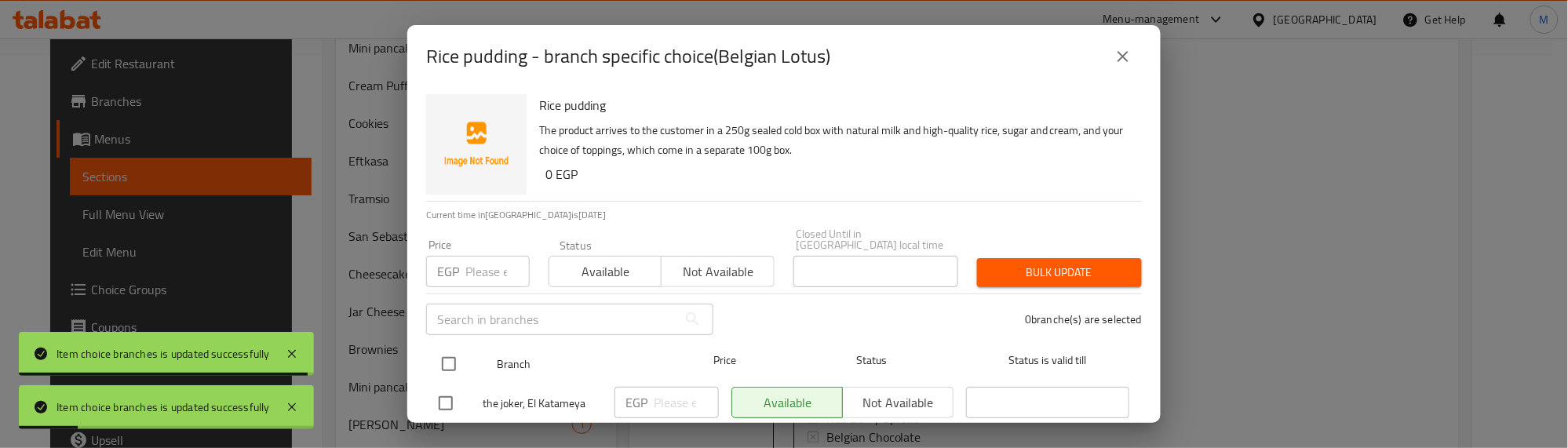
drag, startPoint x: 445, startPoint y: 349, endPoint x: 473, endPoint y: 267, distance: 86.6
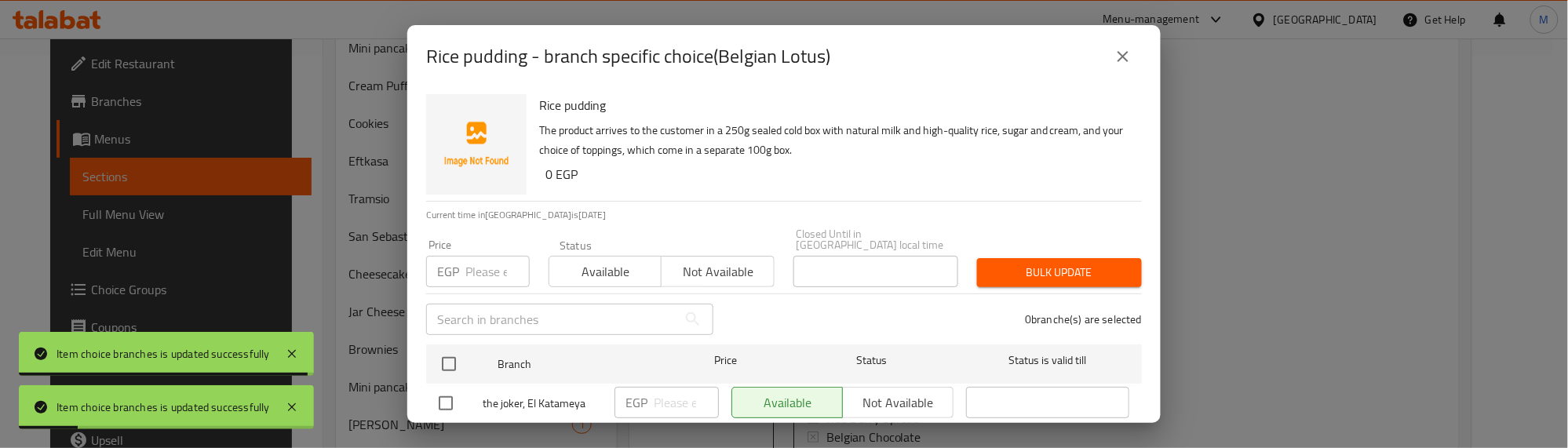
click at [445, 348] on input "checkbox" at bounding box center [448, 364] width 33 height 33
checkbox input "true"
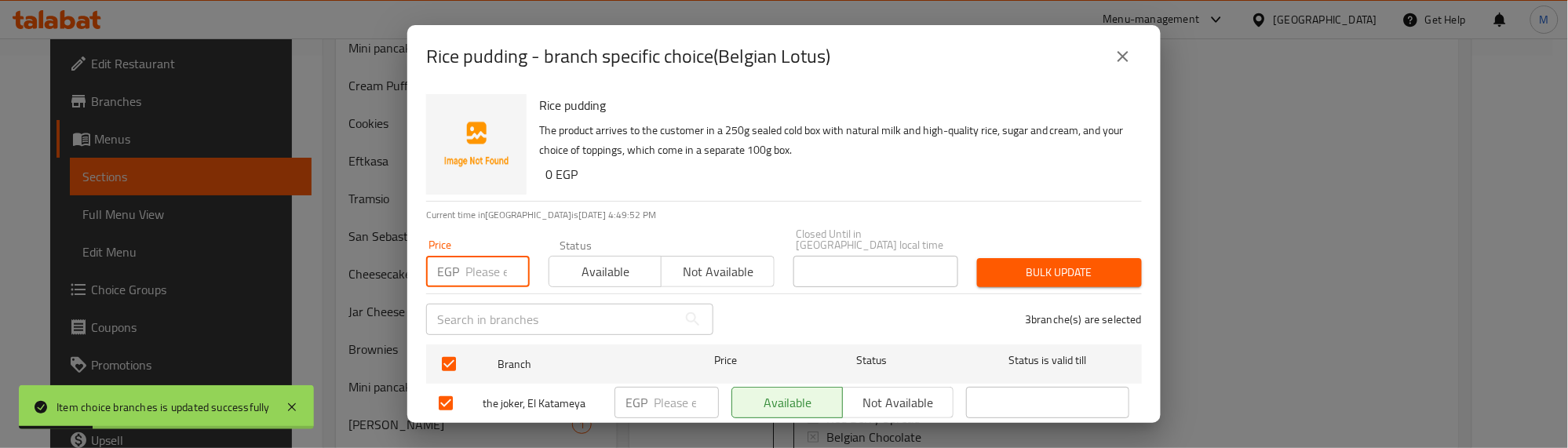
click at [476, 260] on input "number" at bounding box center [497, 272] width 64 height 32
type input "150"
click at [1054, 263] on span "Bulk update" at bounding box center [1059, 273] width 140 height 20
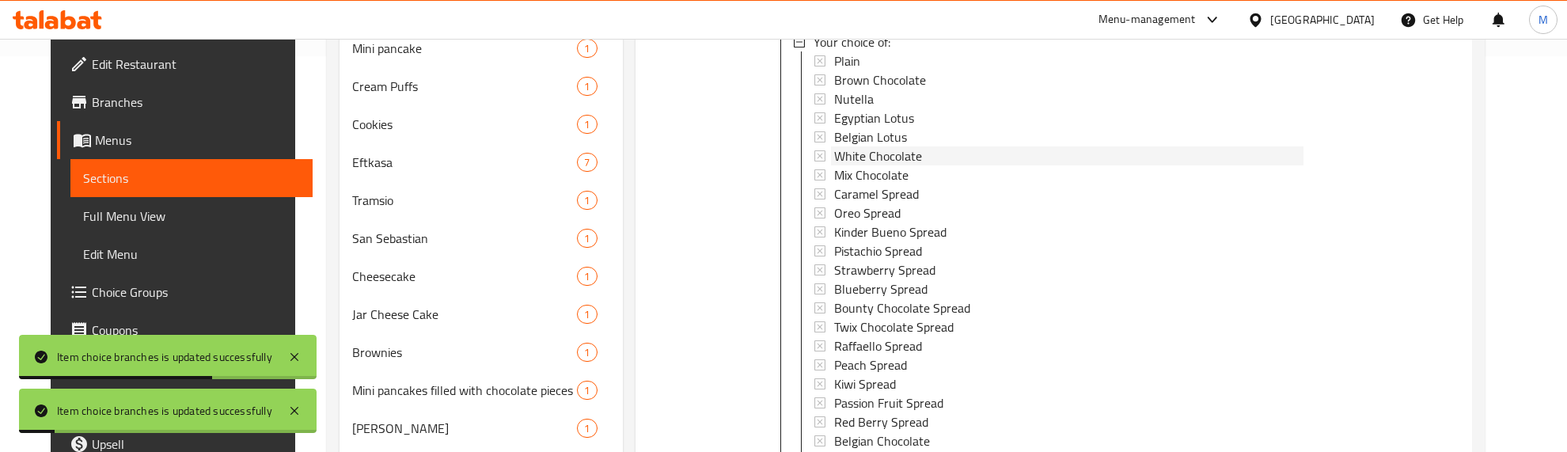
click at [872, 156] on span "White Chocolate" at bounding box center [878, 155] width 88 height 19
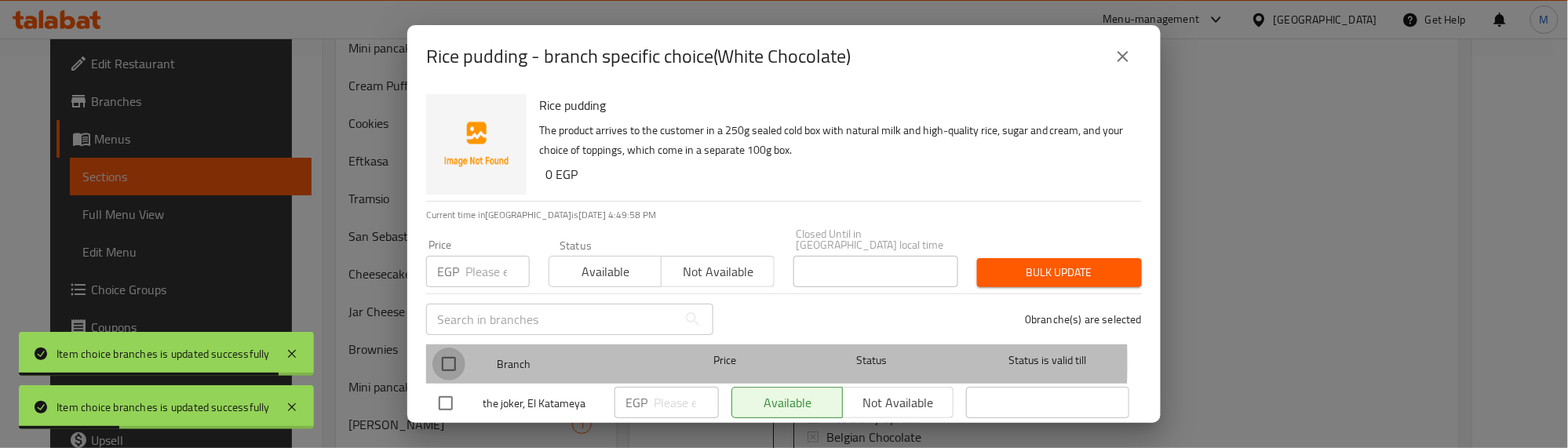
drag, startPoint x: 449, startPoint y: 351, endPoint x: 467, endPoint y: 269, distance: 84.0
click at [449, 348] on input "checkbox" at bounding box center [448, 364] width 33 height 33
checkbox input "true"
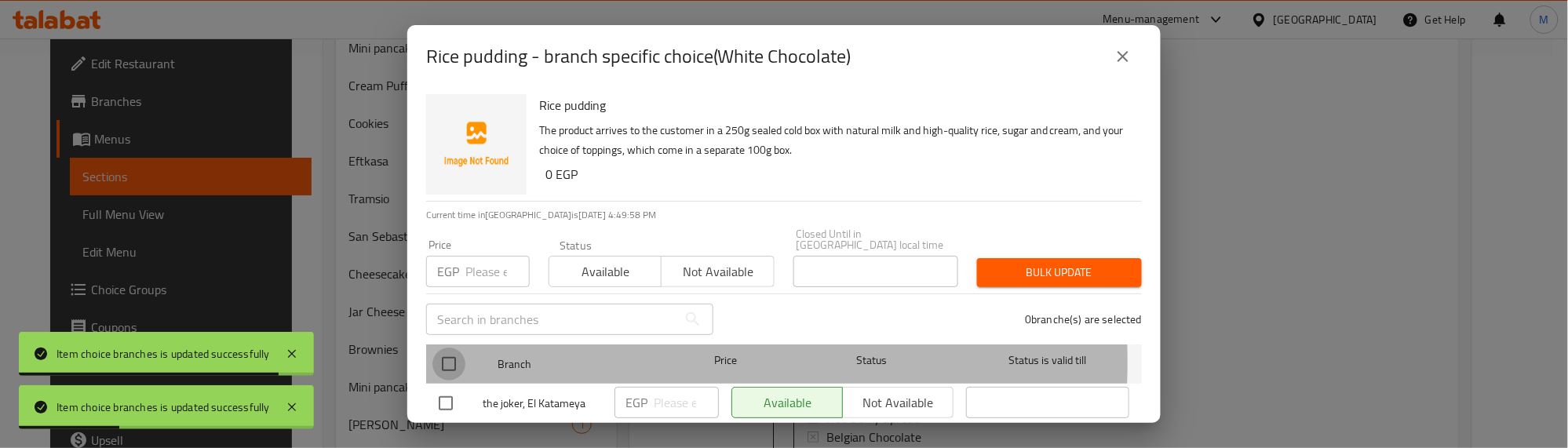
checkbox input "true"
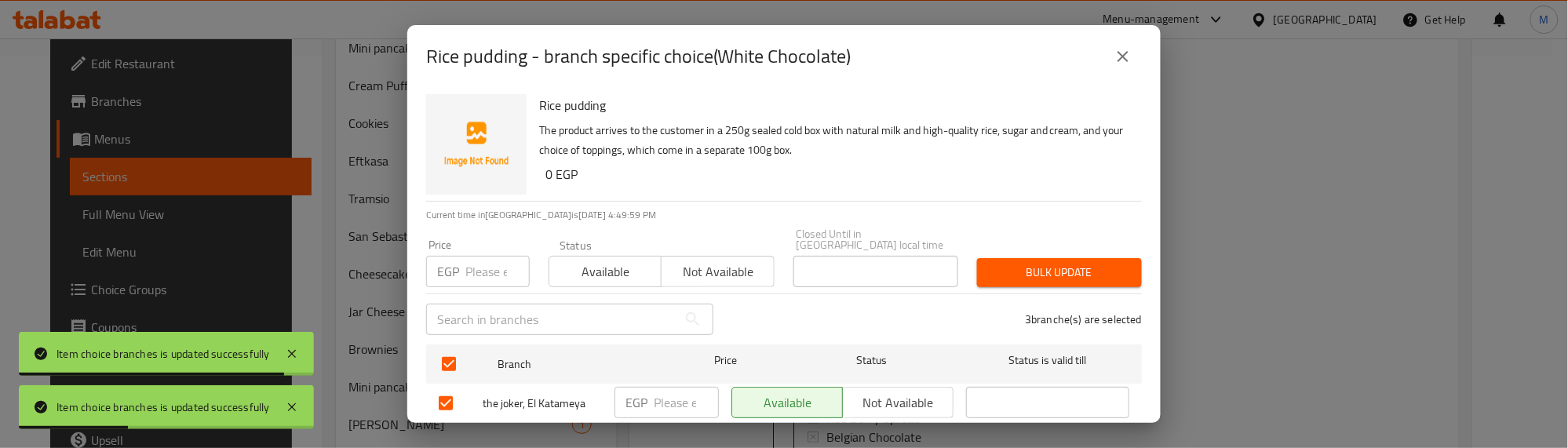
click at [467, 256] on input "number" at bounding box center [497, 272] width 64 height 32
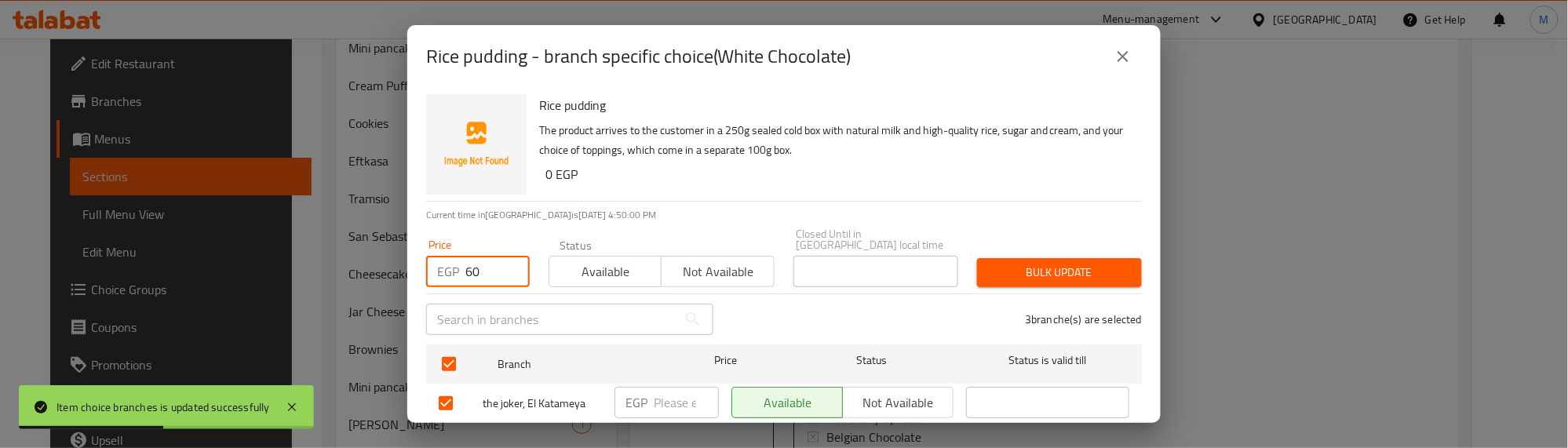
type input "60"
click at [968, 255] on div "Bulk update" at bounding box center [1059, 273] width 183 height 48
click at [990, 263] on span "Bulk update" at bounding box center [1059, 273] width 140 height 20
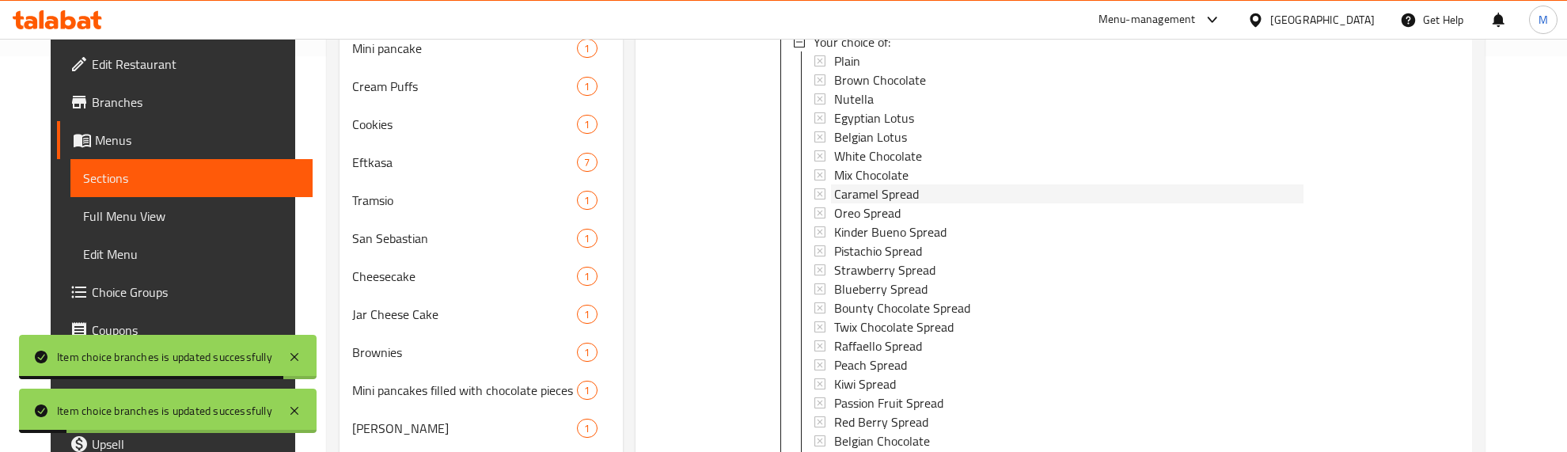
click at [872, 184] on span "Caramel Spread" at bounding box center [876, 193] width 85 height 19
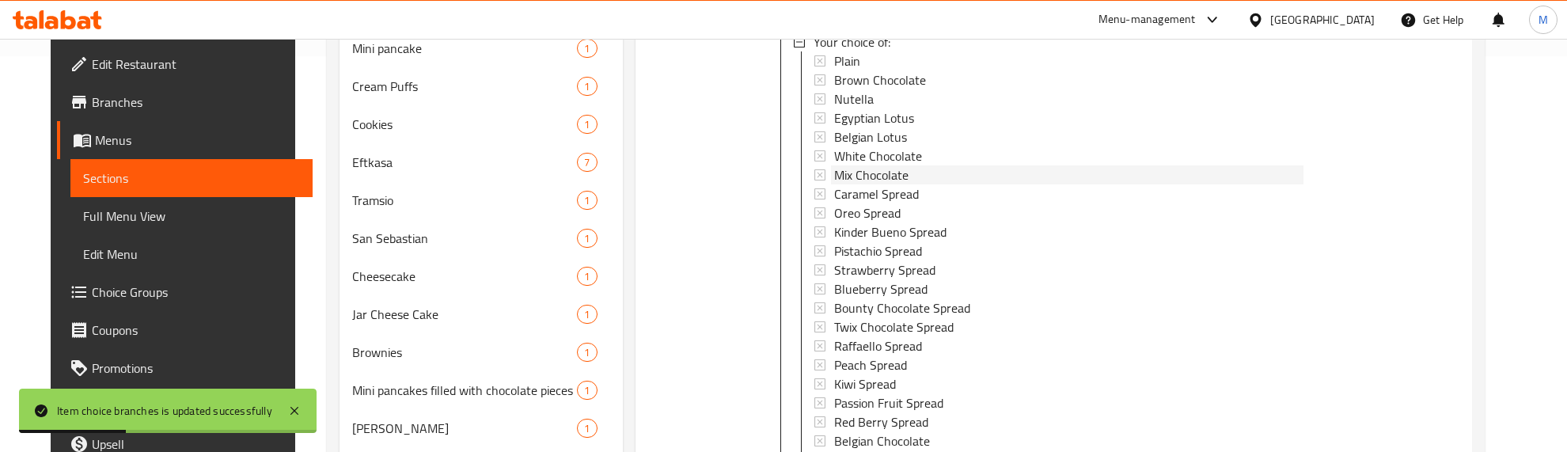
click at [877, 178] on span "Mix Chocolate" at bounding box center [871, 174] width 74 height 19
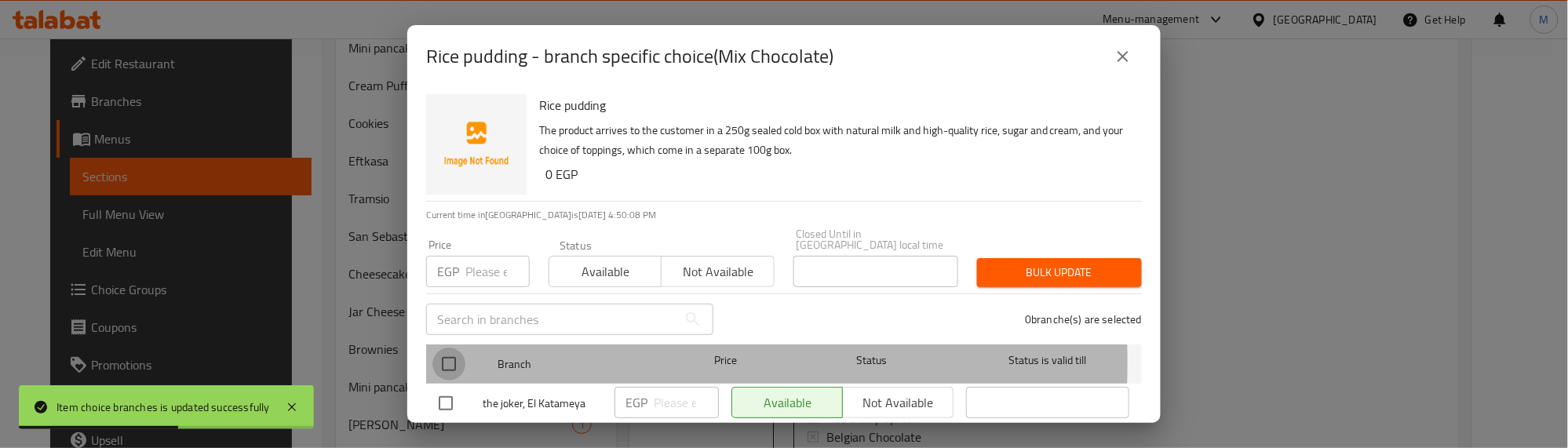
drag, startPoint x: 445, startPoint y: 352, endPoint x: 481, endPoint y: 265, distance: 94.2
click at [453, 348] on input "checkbox" at bounding box center [448, 364] width 33 height 33
checkbox input "true"
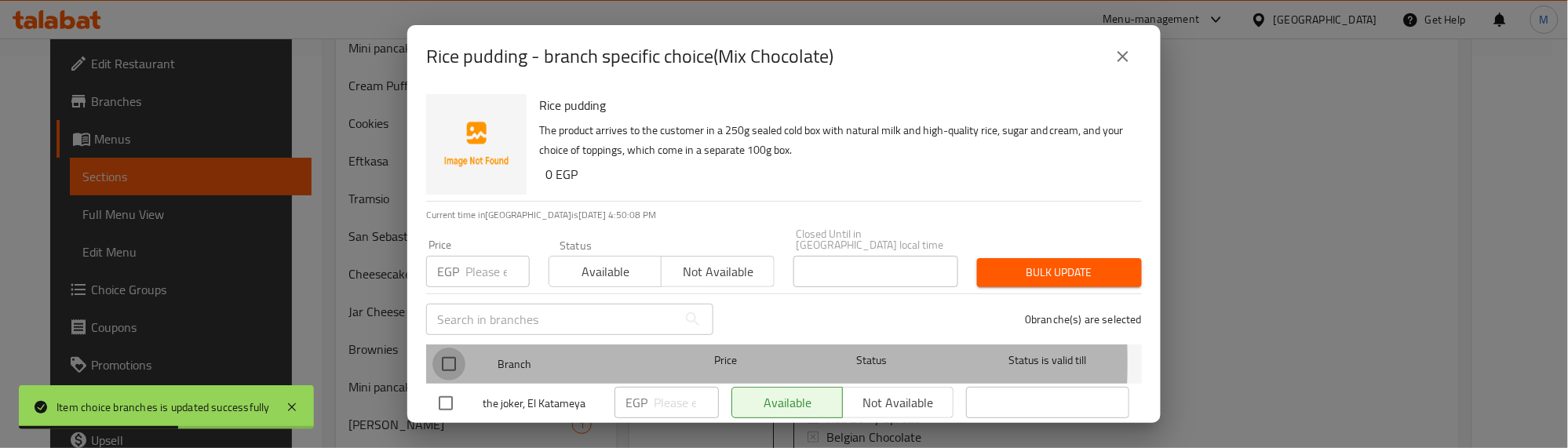
checkbox input "true"
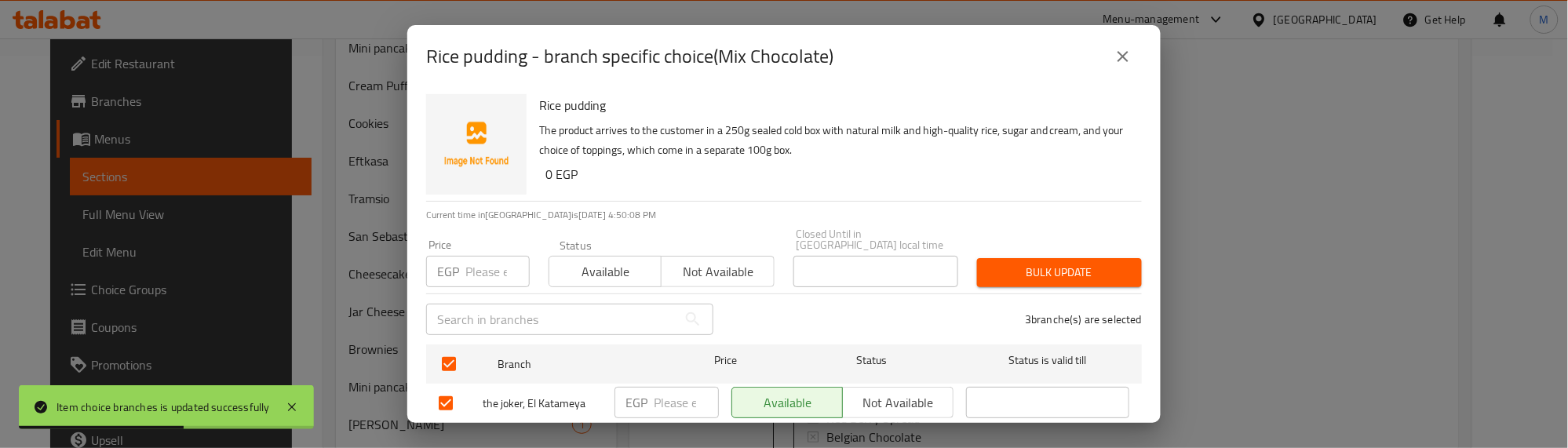
click at [481, 264] on input "number" at bounding box center [497, 272] width 64 height 32
type input "5"
type input "65"
click at [996, 268] on span "Bulk update" at bounding box center [1059, 273] width 140 height 20
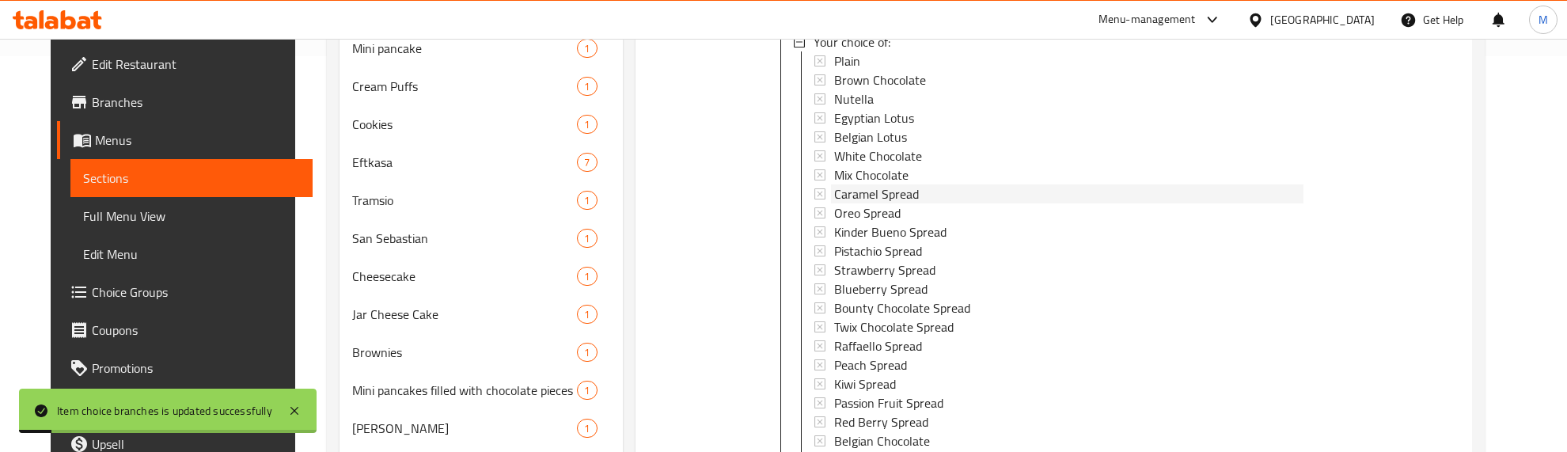
click at [886, 195] on span "Caramel Spread" at bounding box center [876, 193] width 85 height 19
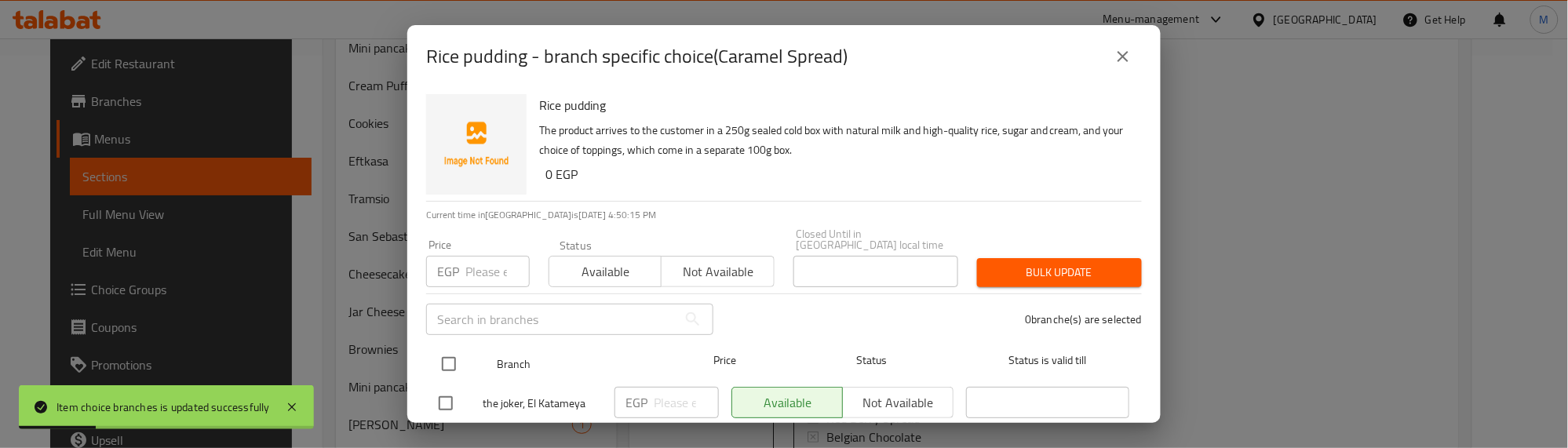
click at [451, 352] on input "checkbox" at bounding box center [448, 364] width 33 height 33
checkbox input "true"
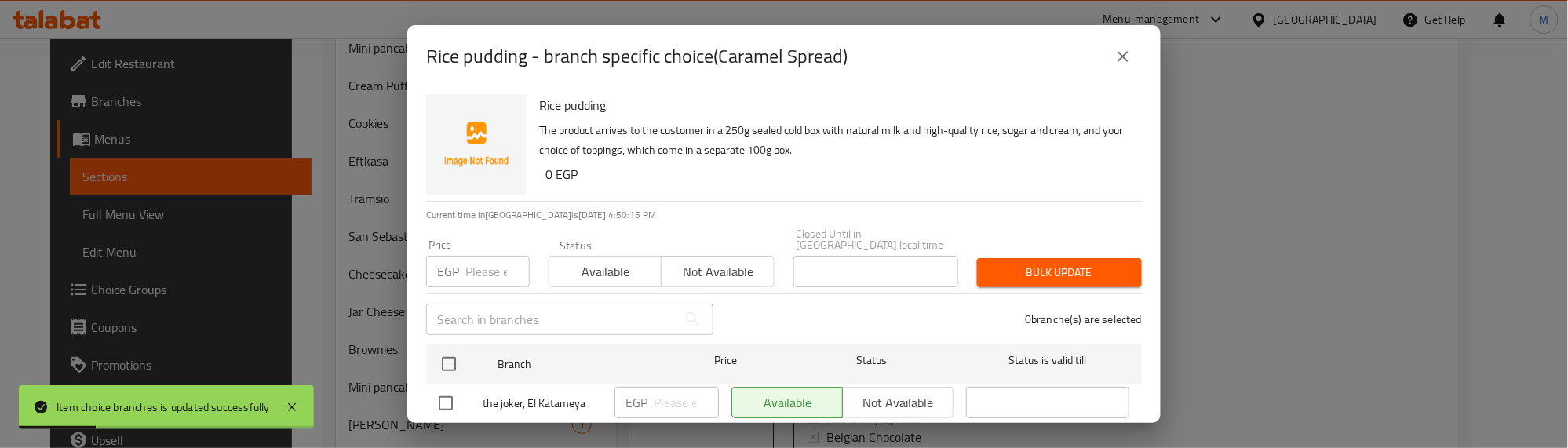
checkbox input "true"
click at [473, 261] on input "number" at bounding box center [497, 272] width 64 height 32
type input "60"
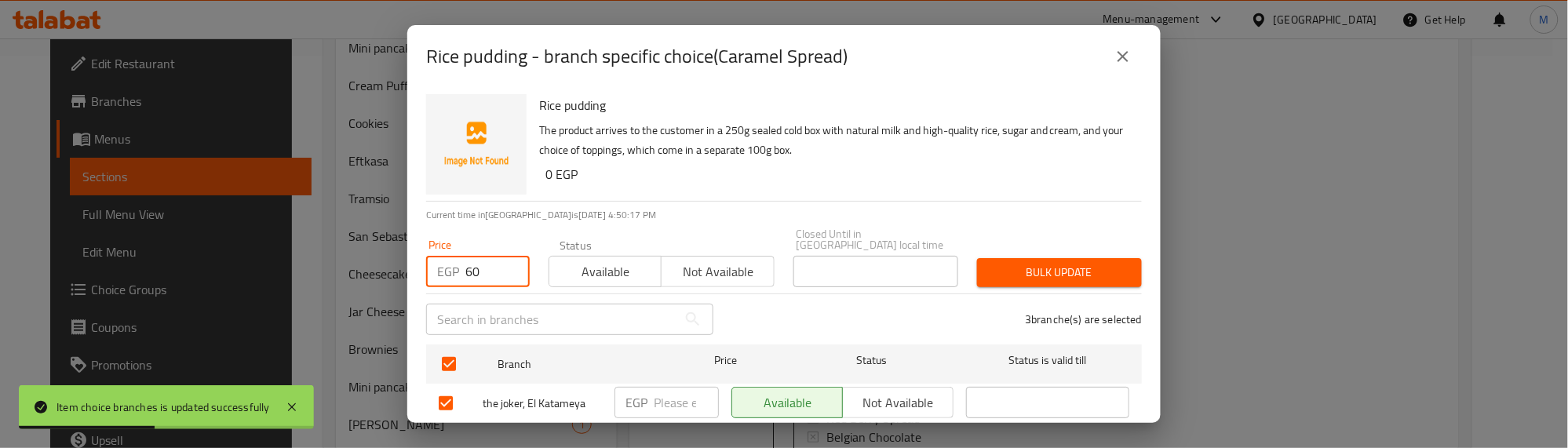
click at [1014, 263] on span "Bulk update" at bounding box center [1059, 273] width 140 height 20
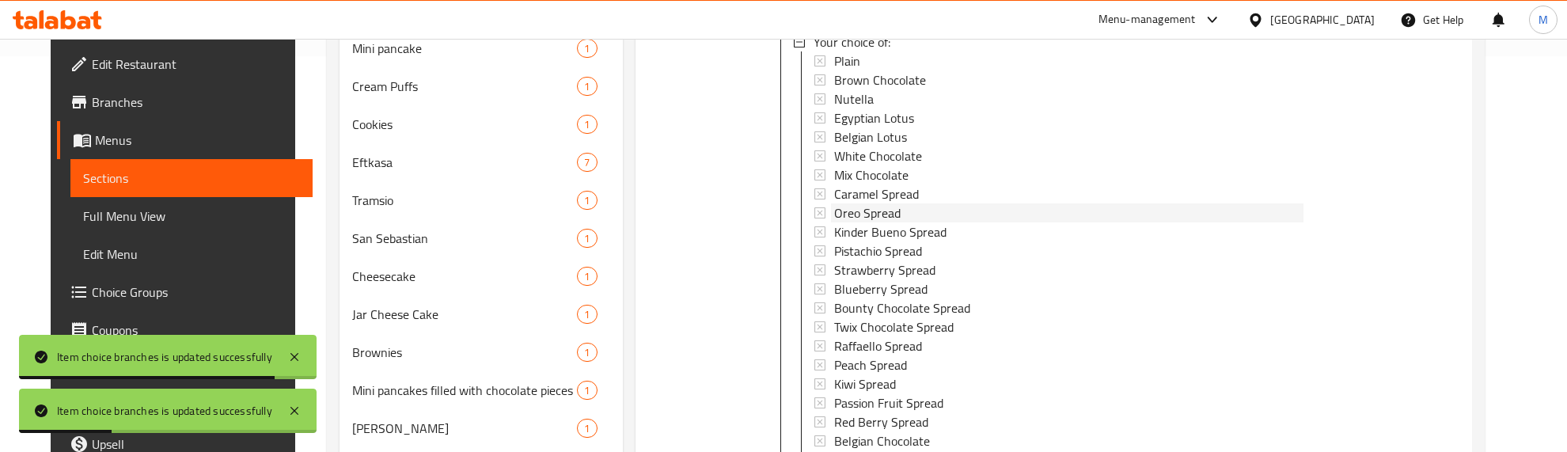
click at [859, 210] on span "Oreo Spread" at bounding box center [867, 212] width 66 height 19
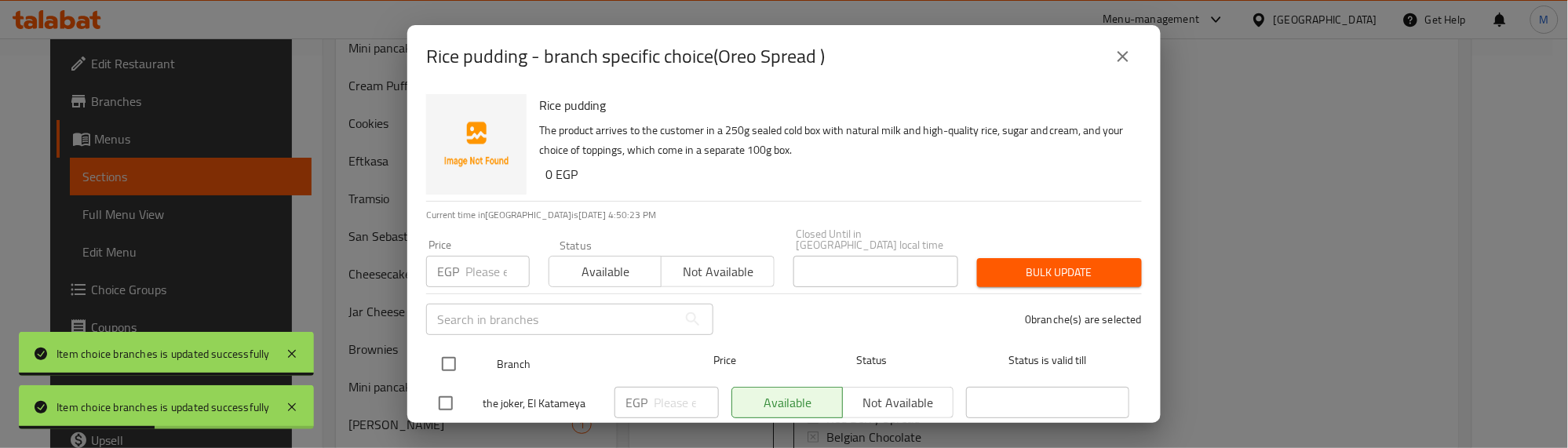
click at [455, 348] on input "checkbox" at bounding box center [448, 364] width 33 height 33
checkbox input "true"
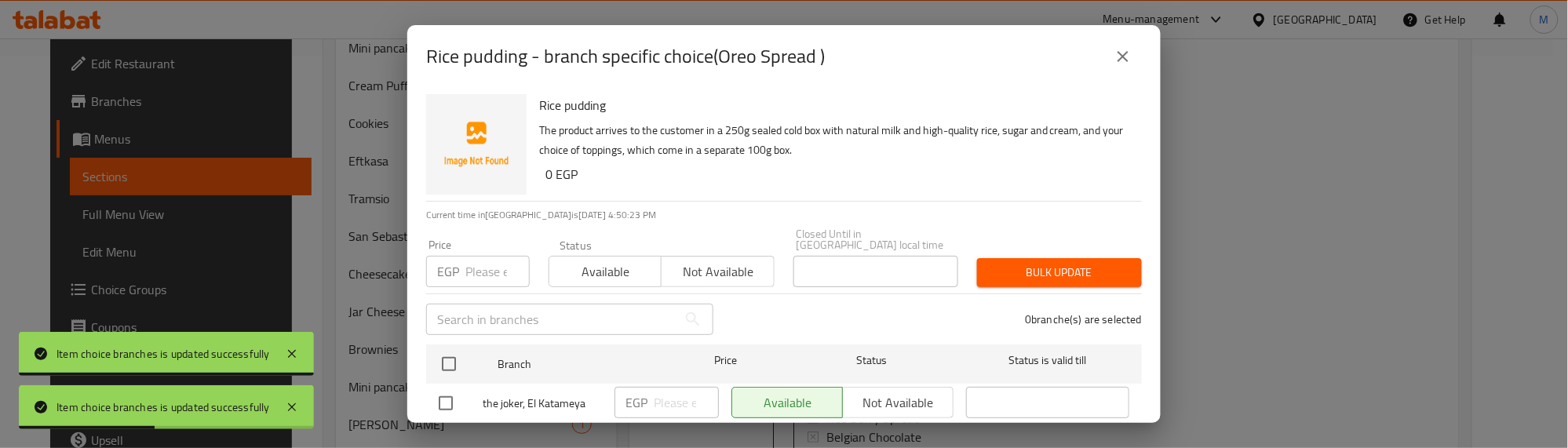
checkbox input "true"
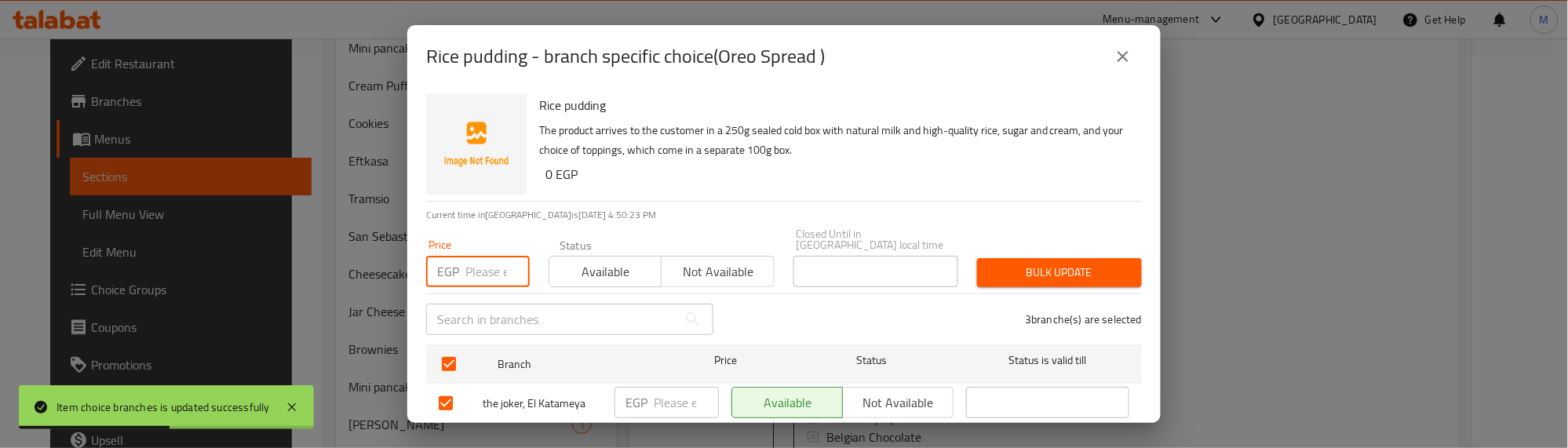
click at [481, 267] on input "number" at bounding box center [497, 272] width 64 height 32
type input "100"
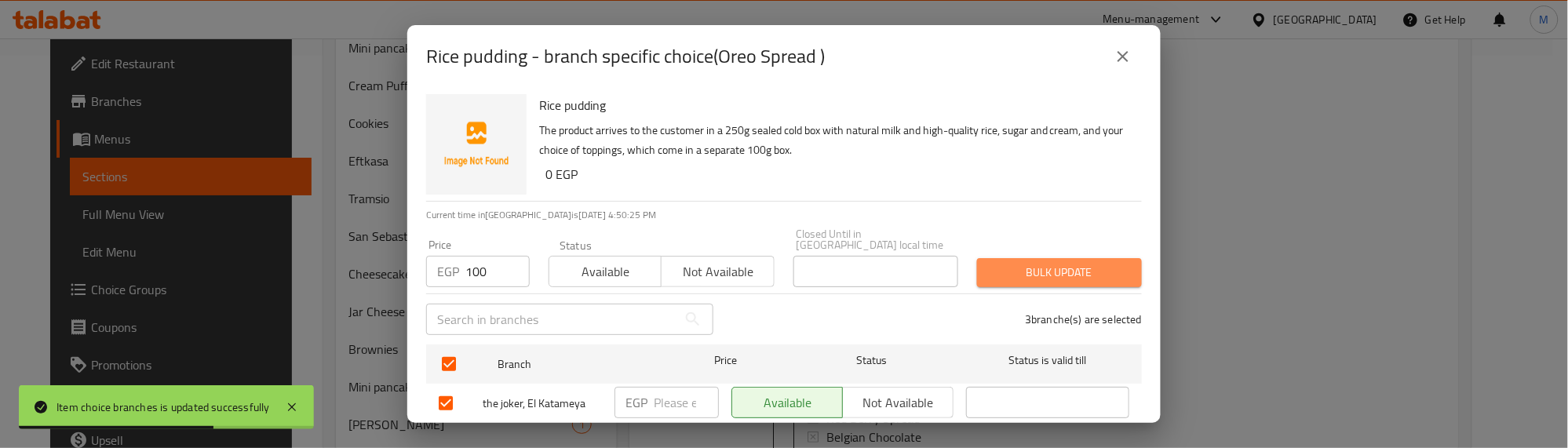
click at [1081, 263] on span "Bulk update" at bounding box center [1059, 273] width 140 height 20
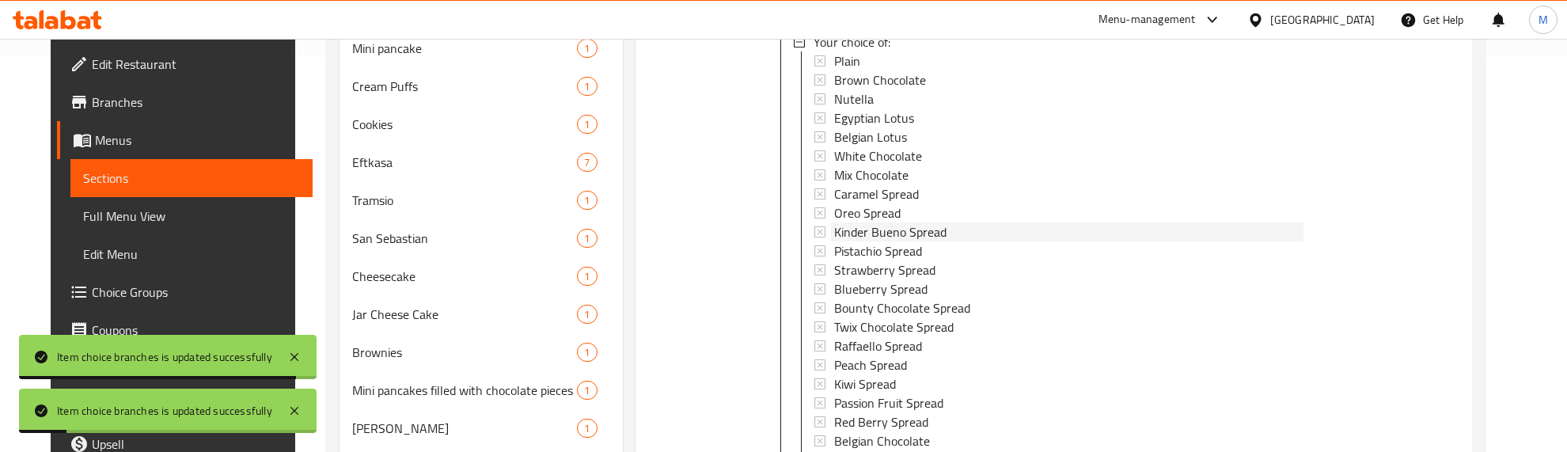
click at [906, 224] on span "Kinder Bueno Spread" at bounding box center [890, 231] width 112 height 19
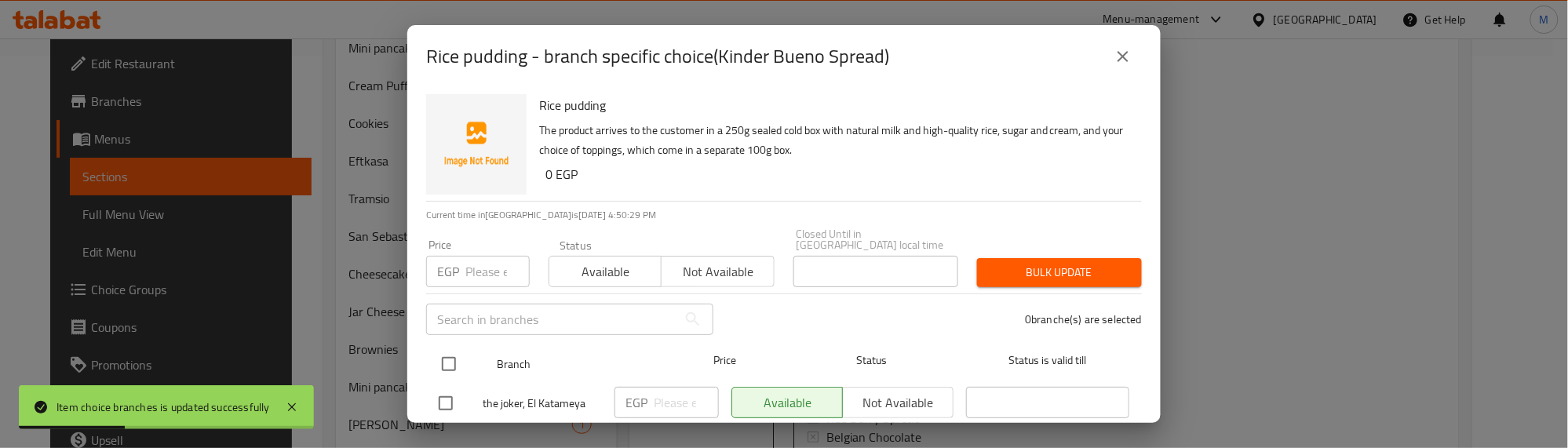
drag, startPoint x: 455, startPoint y: 349, endPoint x: 485, endPoint y: 272, distance: 82.6
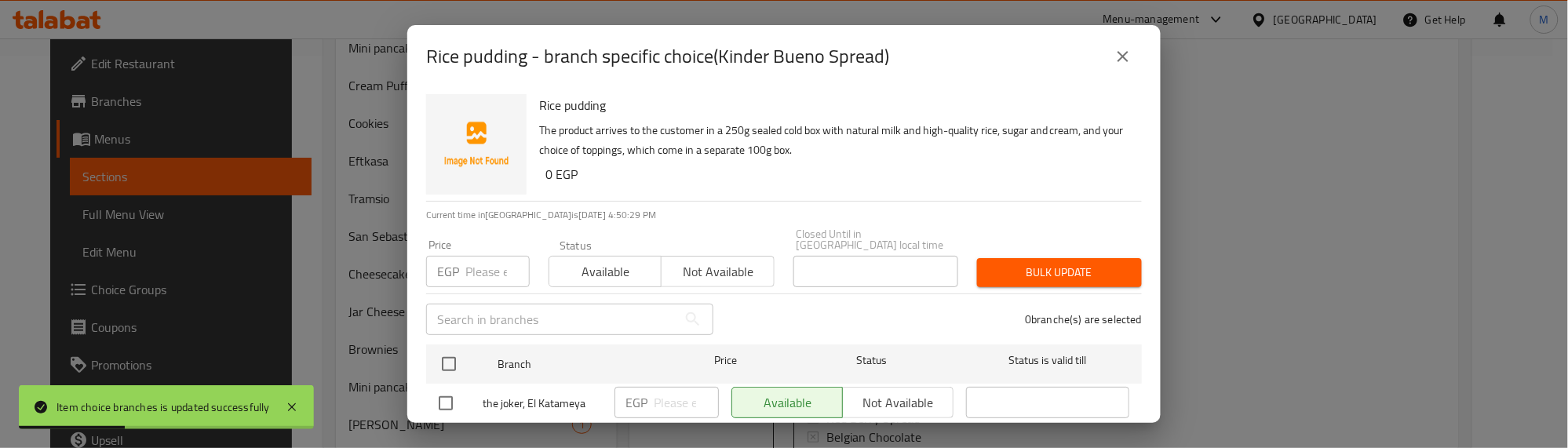
click at [455, 348] on input "checkbox" at bounding box center [448, 364] width 33 height 33
checkbox input "true"
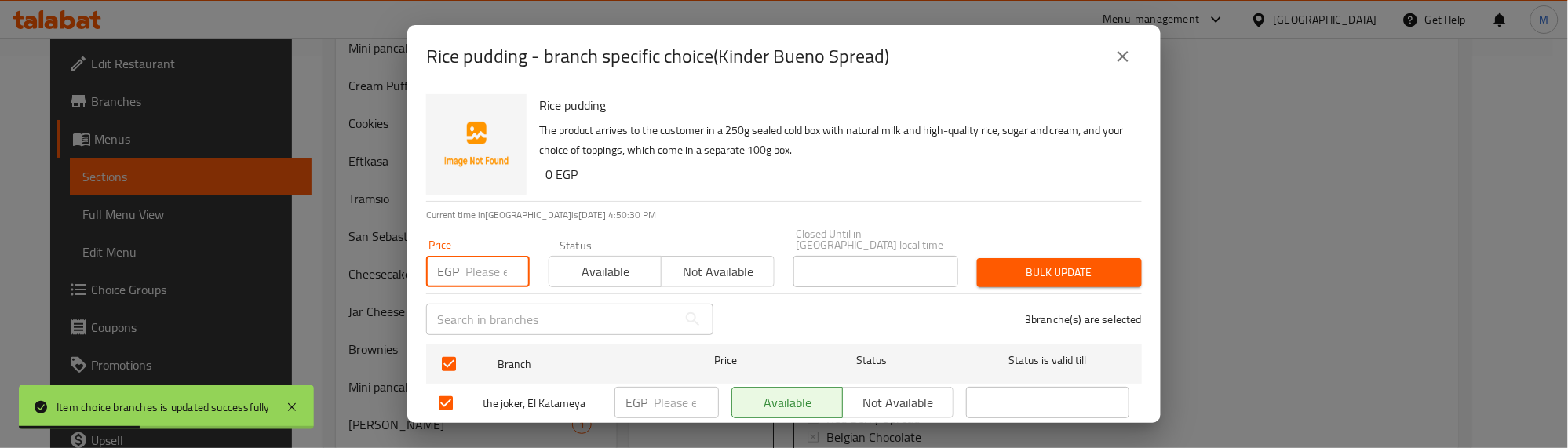
click at [485, 268] on input "number" at bounding box center [497, 272] width 64 height 32
type input "100"
click at [1041, 263] on span "Bulk update" at bounding box center [1059, 273] width 140 height 20
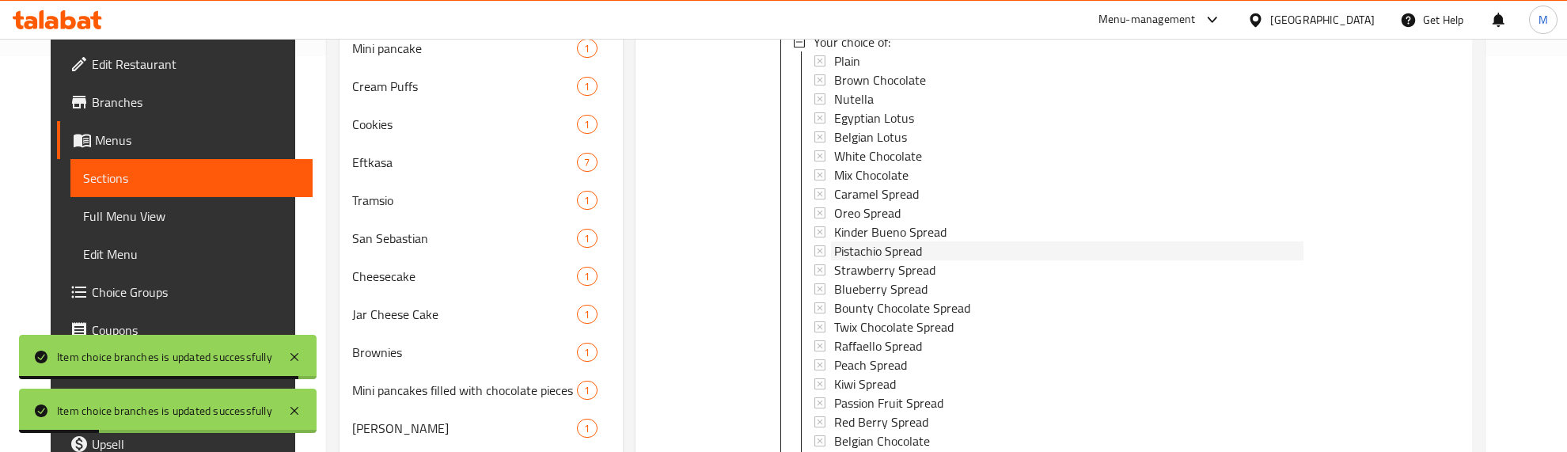
click at [869, 247] on span "Pistachio Spread" at bounding box center [878, 250] width 88 height 19
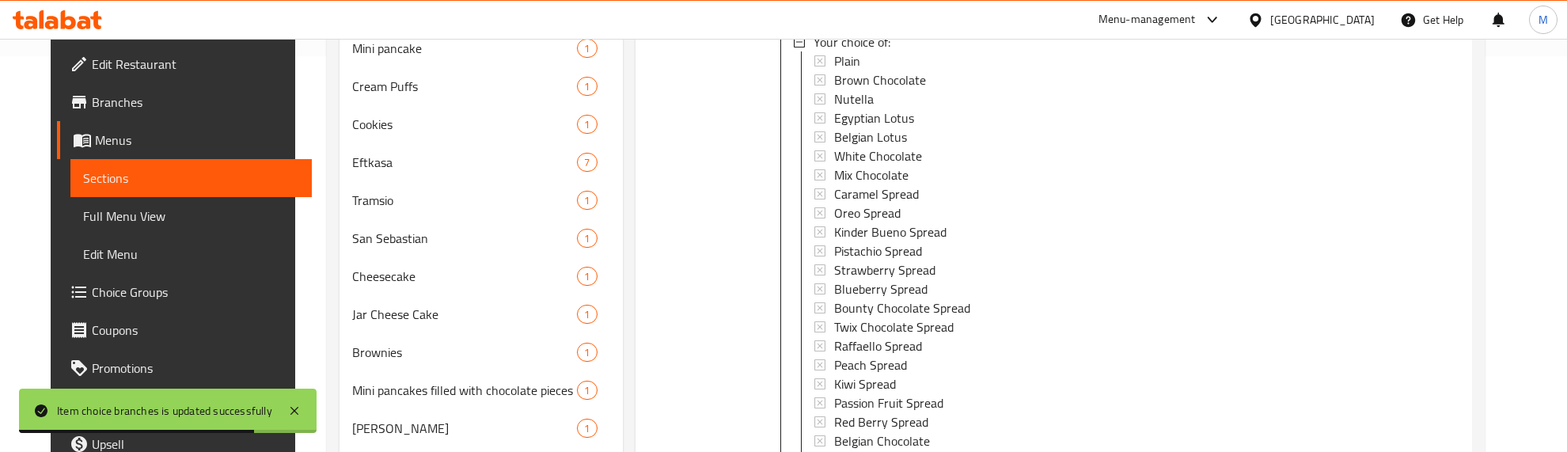
click at [880, 249] on span "Pistachio Spread" at bounding box center [878, 250] width 88 height 19
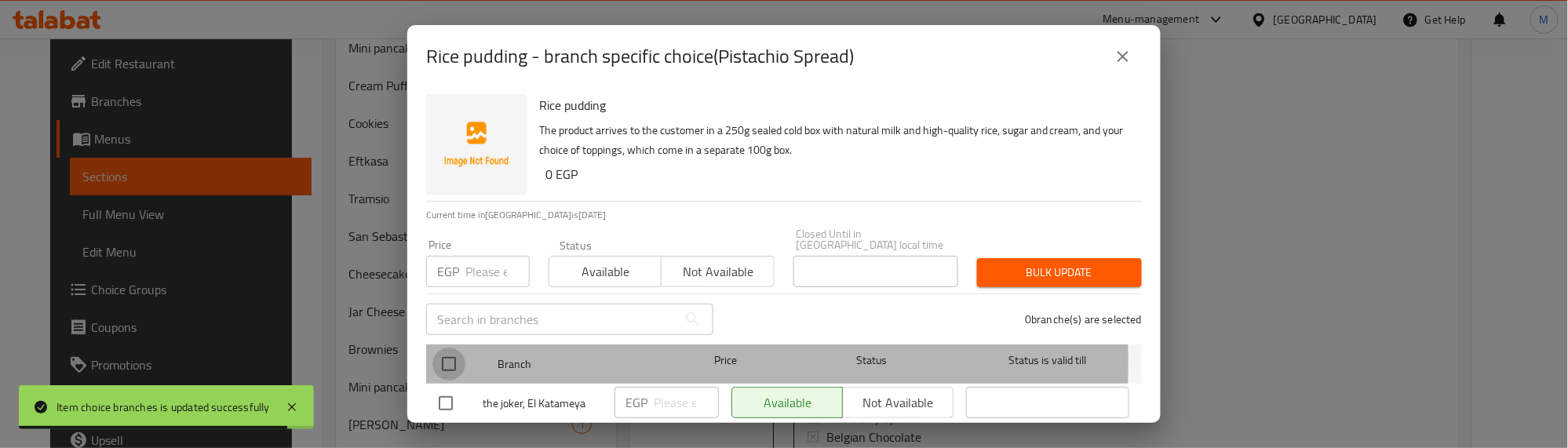
drag, startPoint x: 449, startPoint y: 350, endPoint x: 491, endPoint y: 258, distance: 101.1
click at [449, 348] on input "checkbox" at bounding box center [448, 364] width 33 height 33
checkbox input "true"
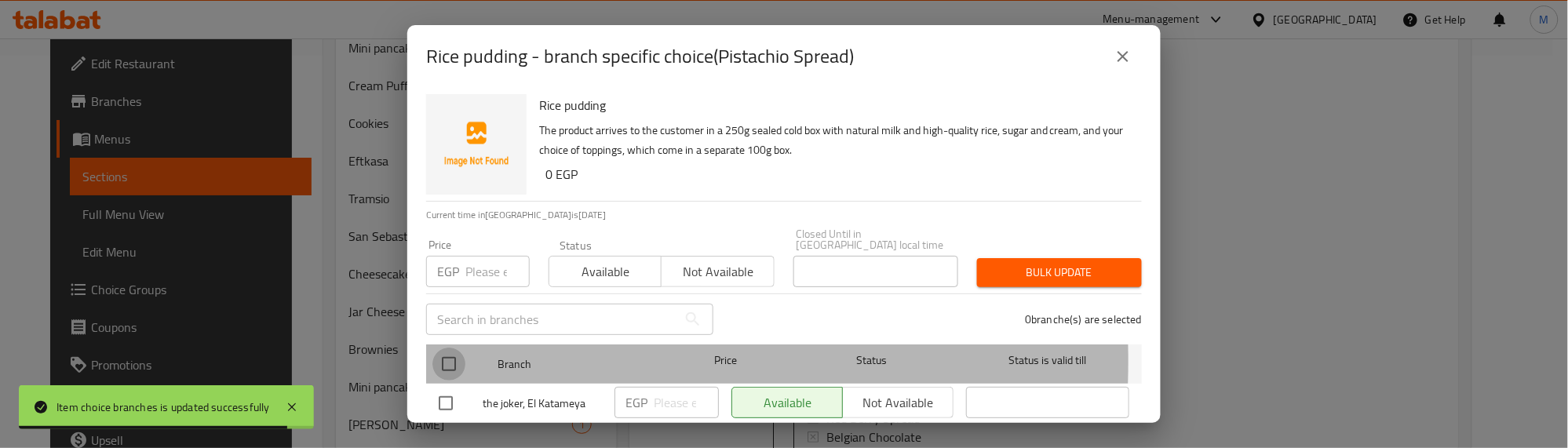
checkbox input "true"
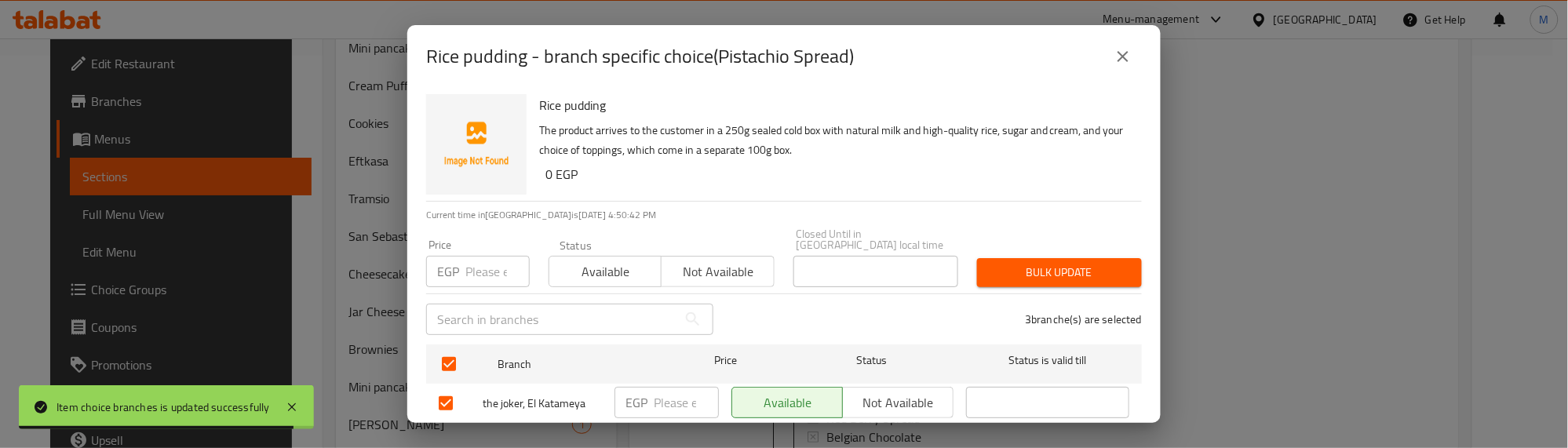
click at [489, 257] on input "number" at bounding box center [497, 272] width 64 height 32
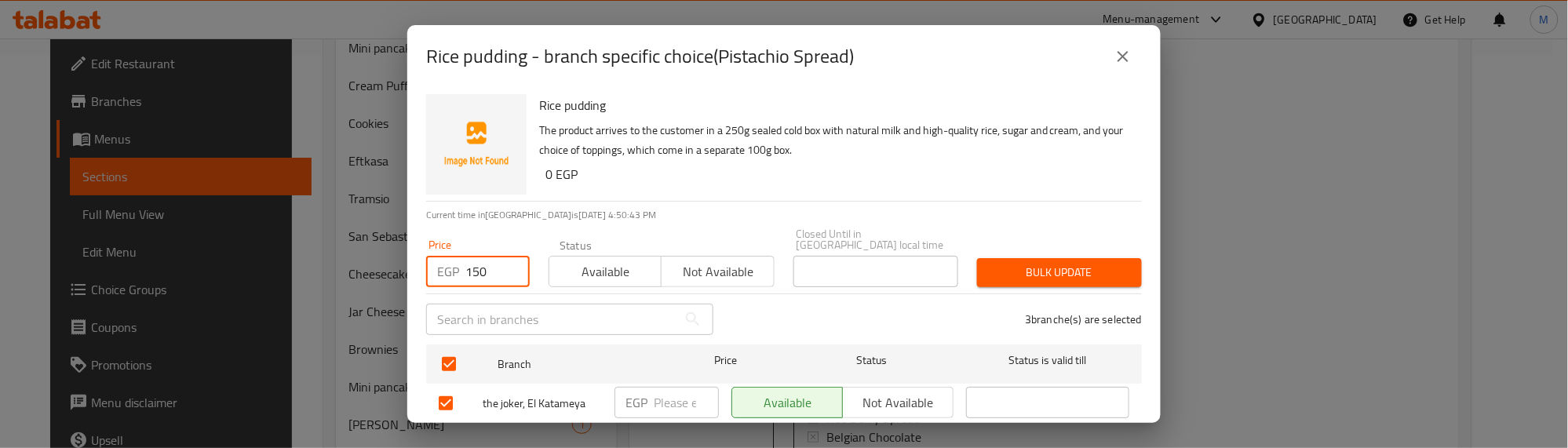
type input "150"
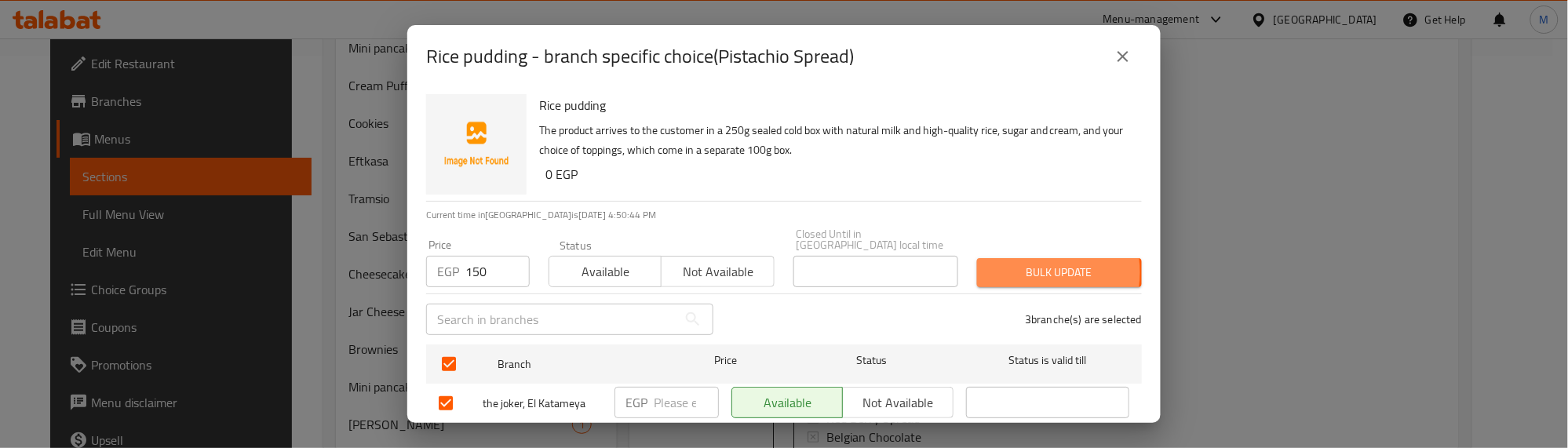
click at [1028, 263] on span "Bulk update" at bounding box center [1059, 273] width 140 height 20
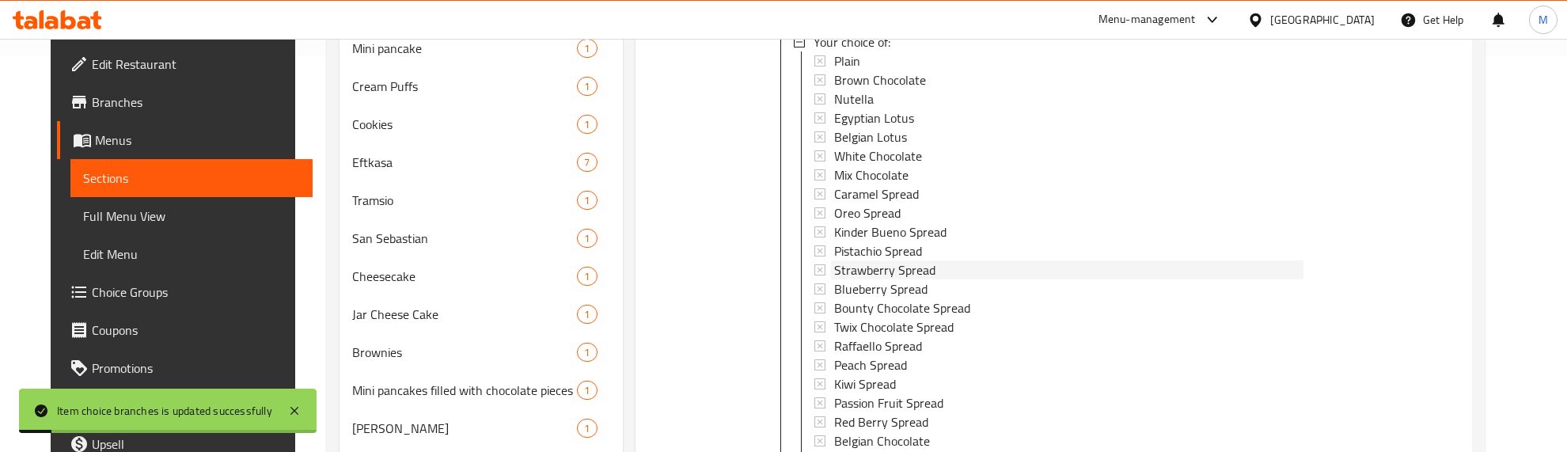
click at [916, 273] on span "Strawberry Spread" at bounding box center [884, 269] width 101 height 19
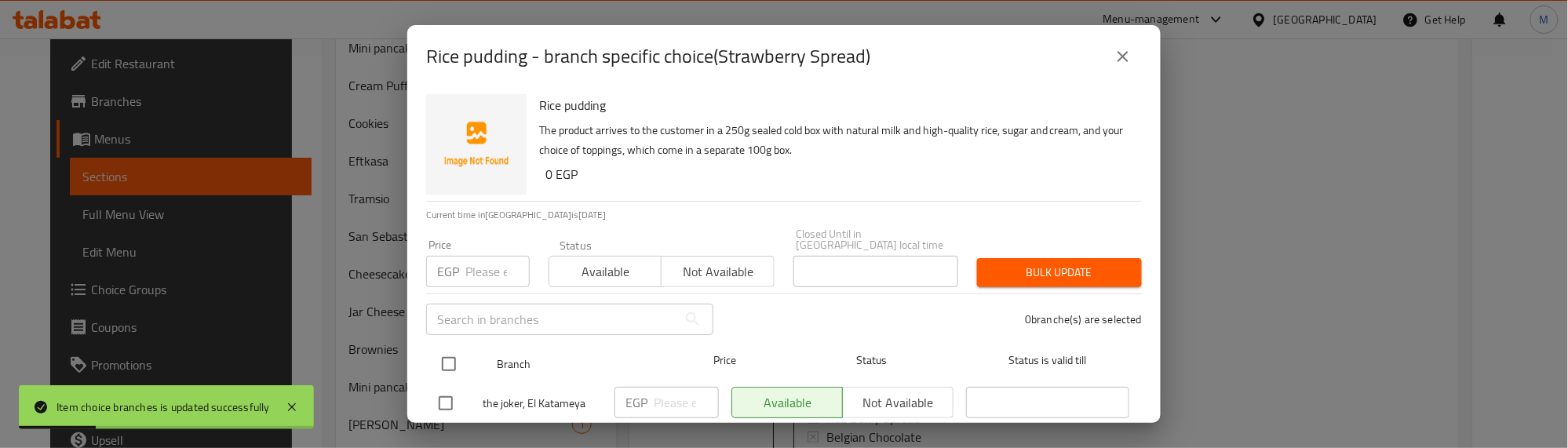
drag, startPoint x: 449, startPoint y: 356, endPoint x: 461, endPoint y: 291, distance: 66.1
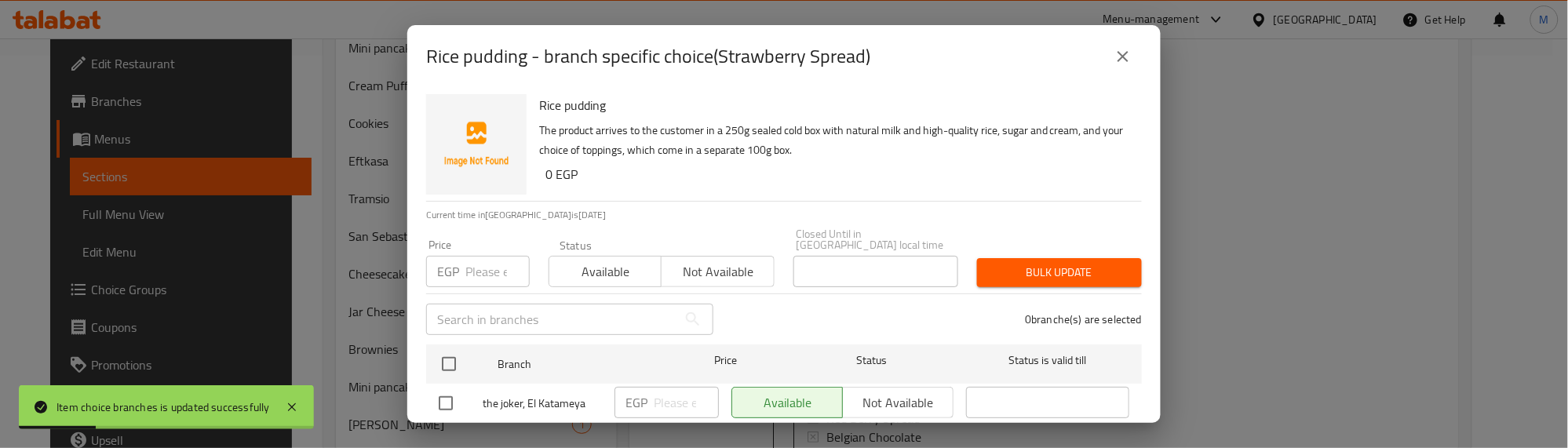
click at [449, 354] on input "checkbox" at bounding box center [448, 364] width 33 height 33
checkbox input "true"
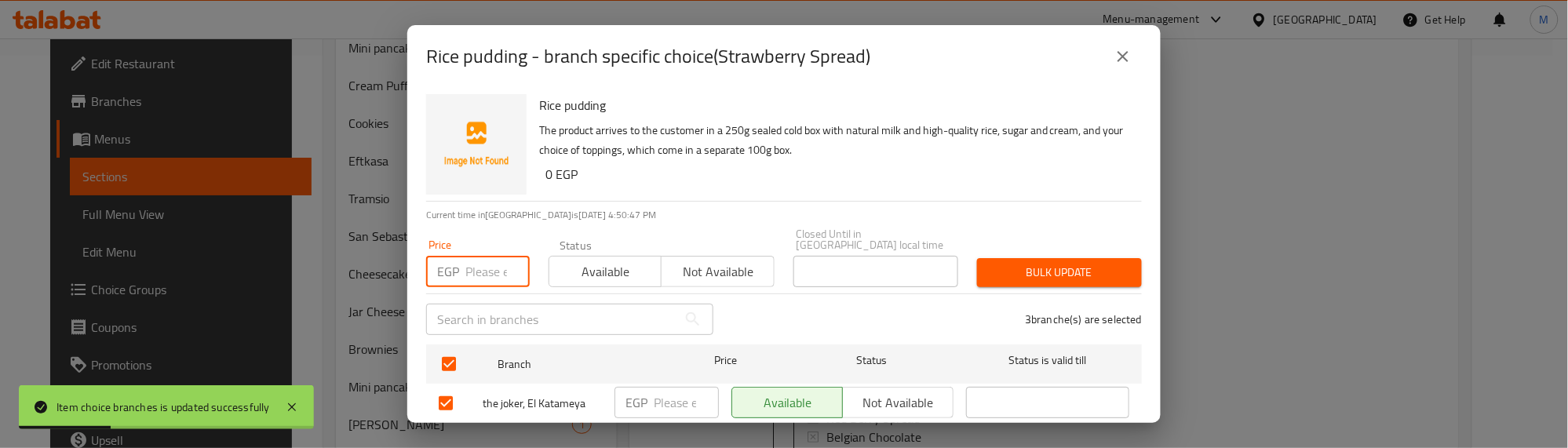
click at [476, 258] on input "number" at bounding box center [497, 272] width 64 height 32
type input "100"
click at [1015, 263] on span "Bulk update" at bounding box center [1059, 273] width 140 height 20
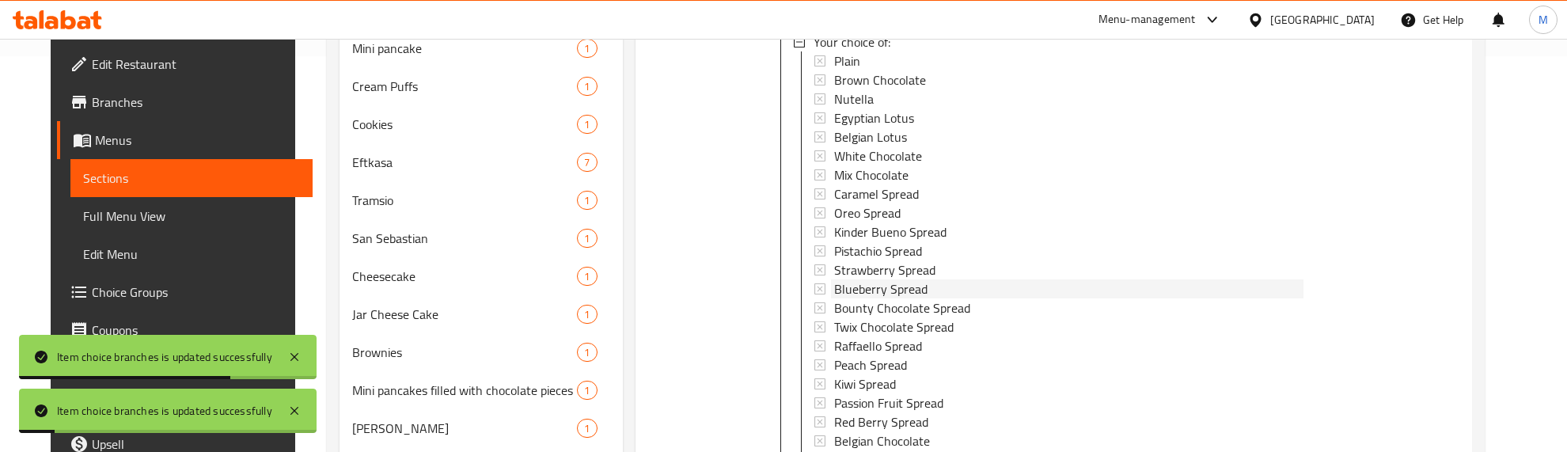
click at [871, 286] on span "Blueberry Spread" at bounding box center [880, 288] width 93 height 19
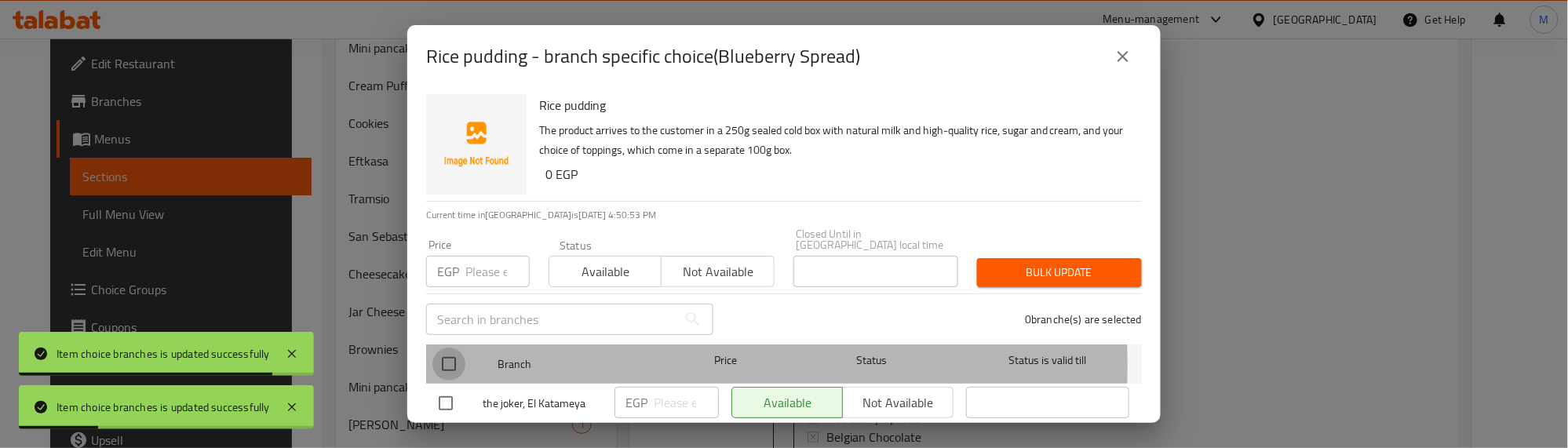
drag, startPoint x: 447, startPoint y: 355, endPoint x: 479, endPoint y: 295, distance: 68.0
click at [447, 354] on input "checkbox" at bounding box center [448, 364] width 33 height 33
checkbox input "true"
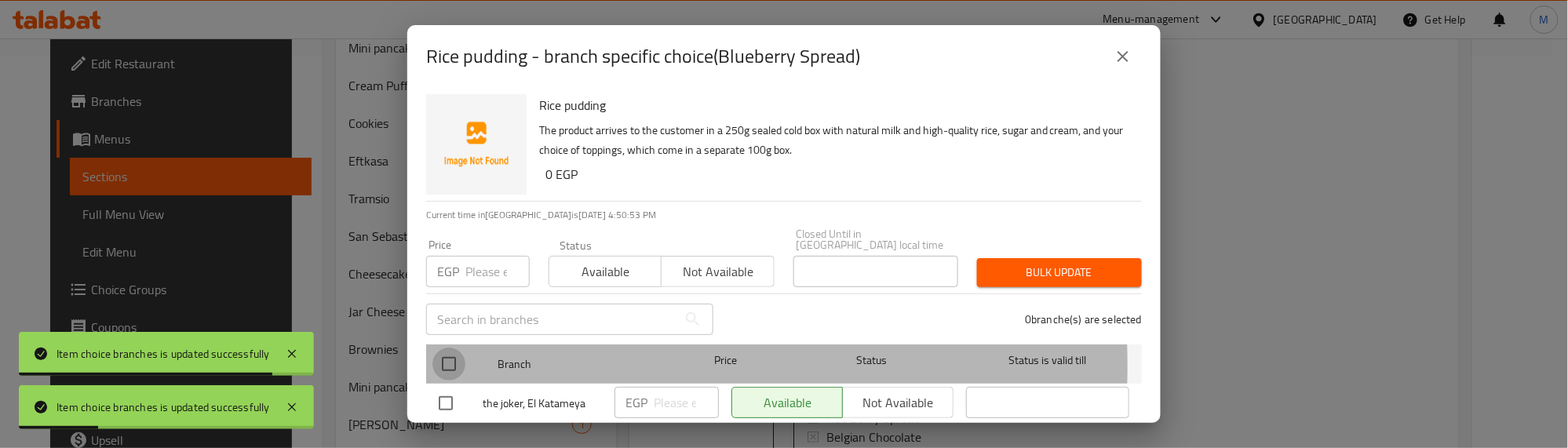
checkbox input "true"
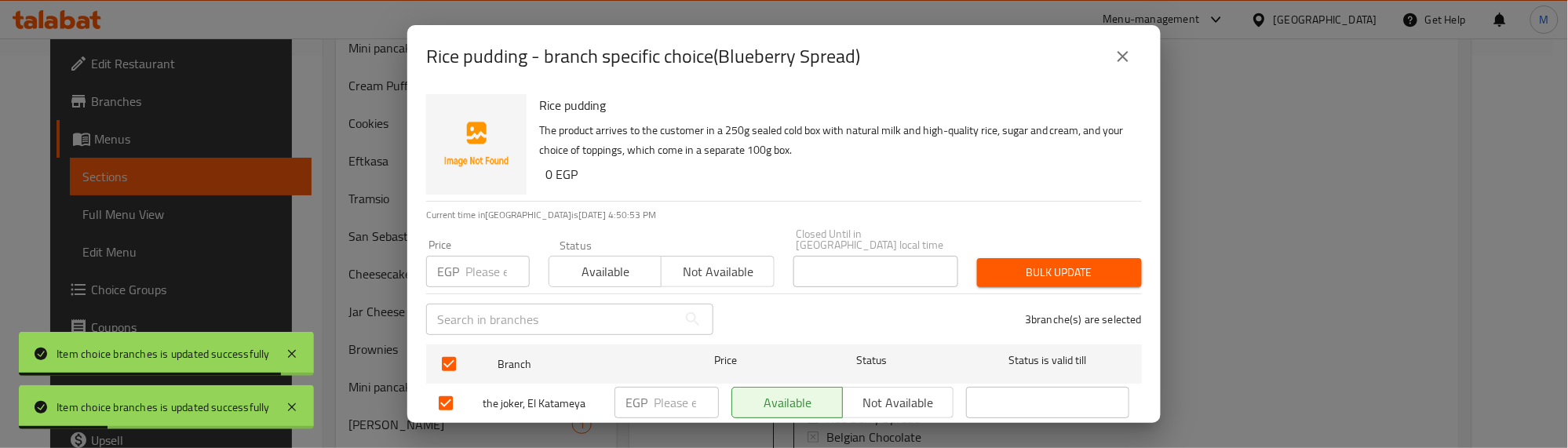
drag, startPoint x: 481, startPoint y: 271, endPoint x: 481, endPoint y: 262, distance: 9.0
click at [481, 263] on input "number" at bounding box center [497, 272] width 64 height 32
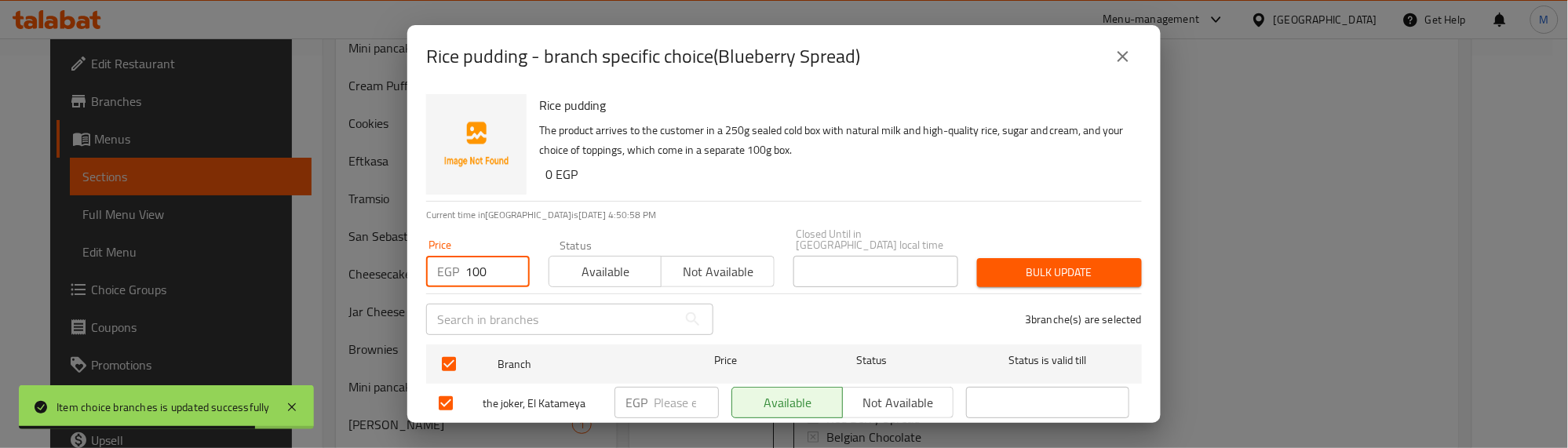
type input "100"
click at [1032, 269] on span "Bulk update" at bounding box center [1059, 273] width 140 height 20
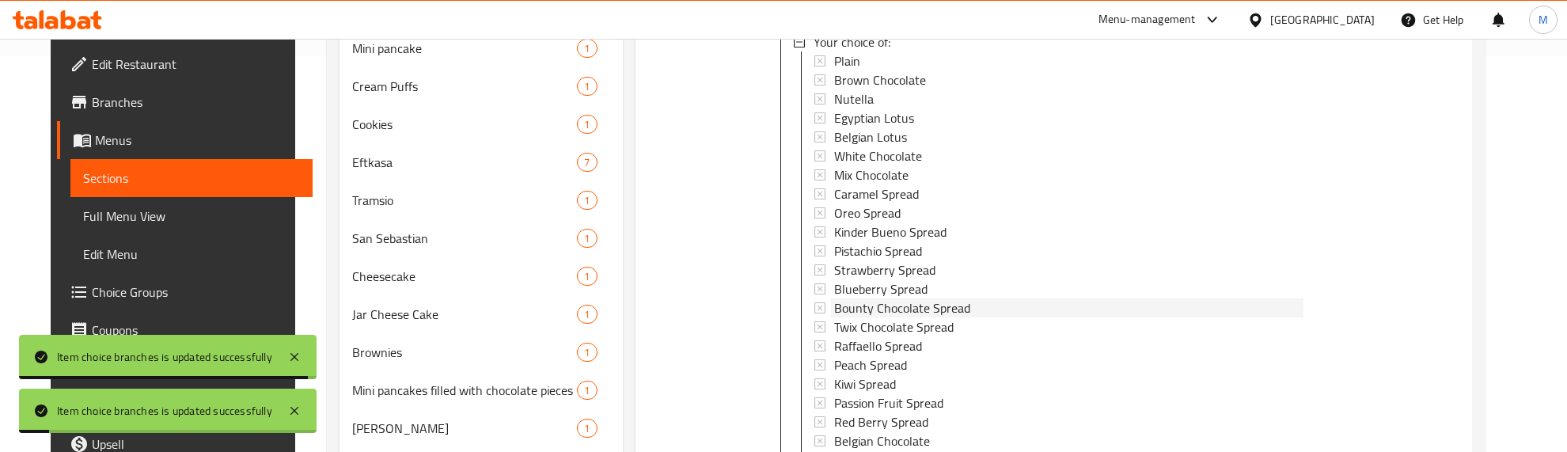
click at [902, 311] on span "Bounty Chocolate Spread" at bounding box center [902, 307] width 136 height 19
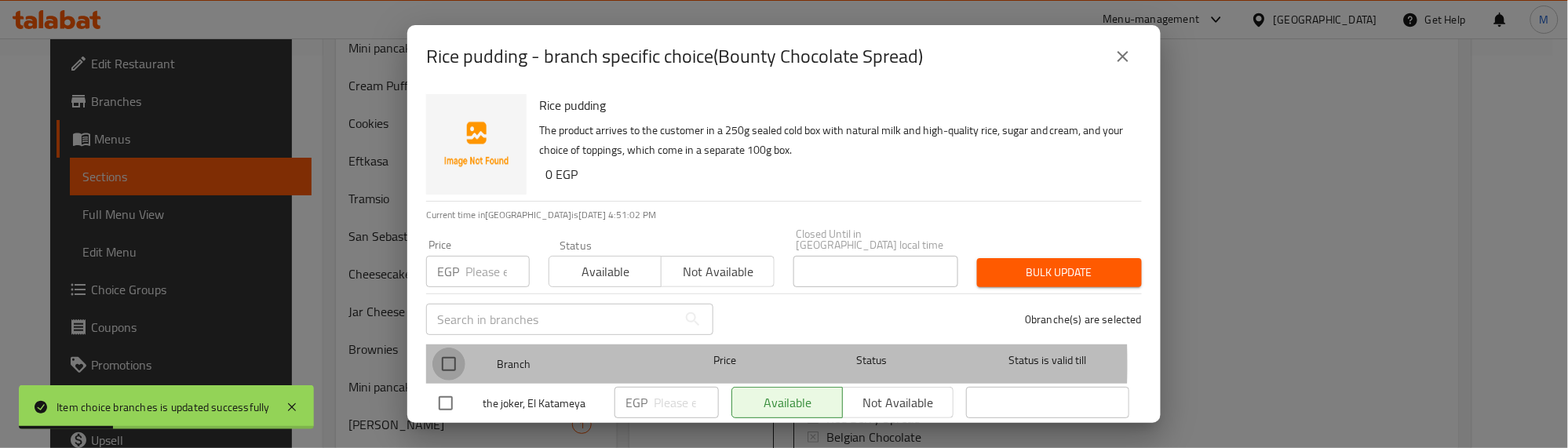
drag, startPoint x: 448, startPoint y: 349, endPoint x: 461, endPoint y: 320, distance: 31.8
click at [448, 348] on input "checkbox" at bounding box center [448, 364] width 33 height 33
checkbox input "true"
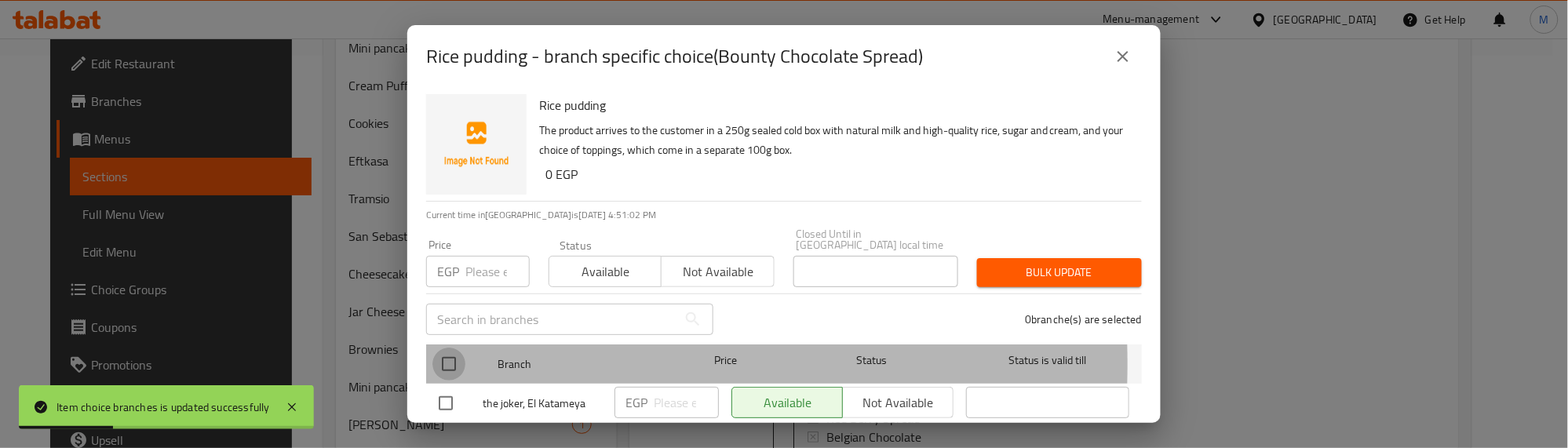
checkbox input "true"
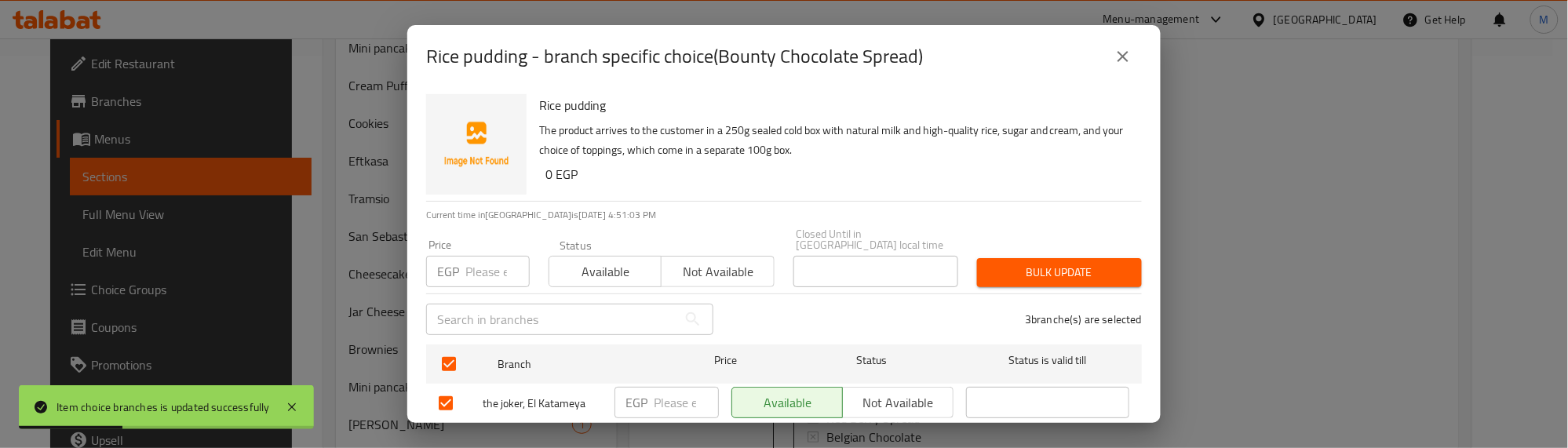
click at [476, 256] on input "number" at bounding box center [497, 272] width 64 height 32
type input "150"
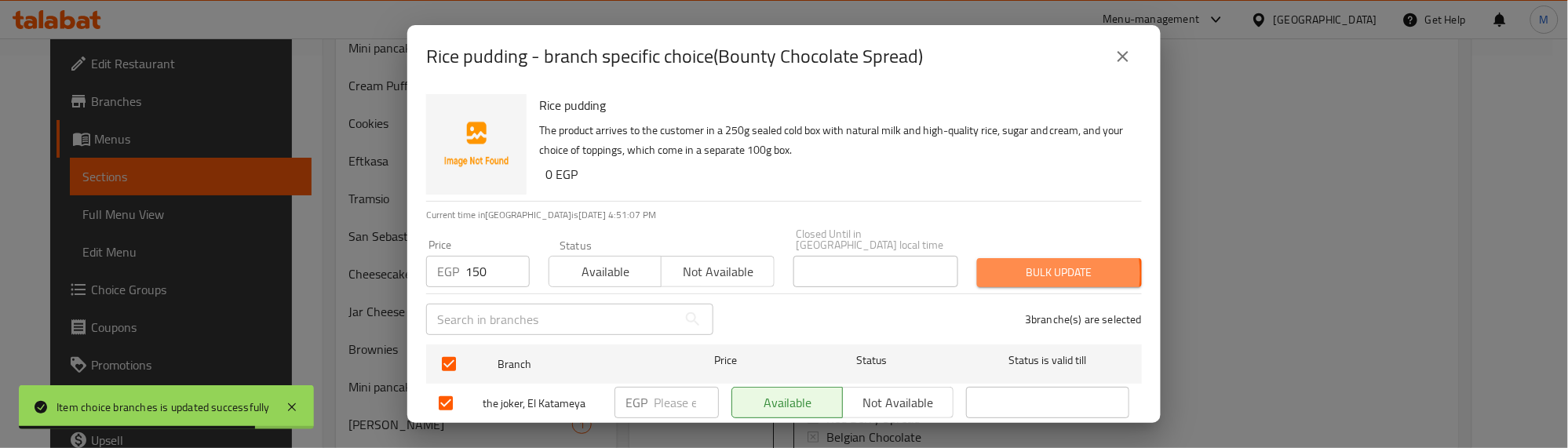
click at [1018, 263] on span "Bulk update" at bounding box center [1059, 273] width 140 height 20
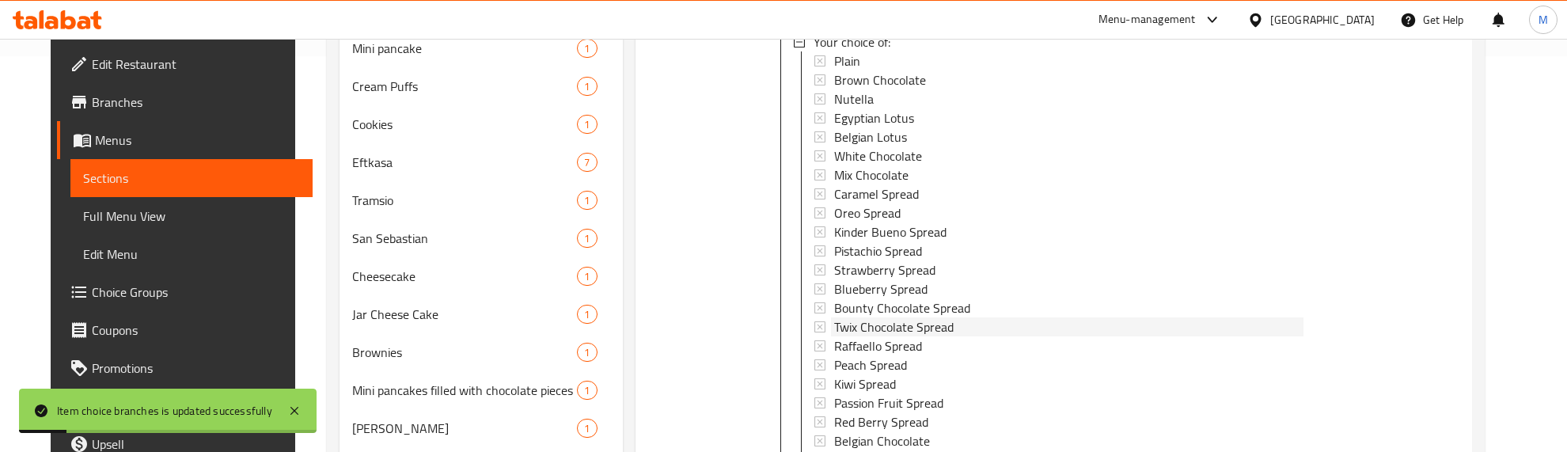
click at [875, 323] on span "Twix Chocolate Spread" at bounding box center [894, 326] width 120 height 19
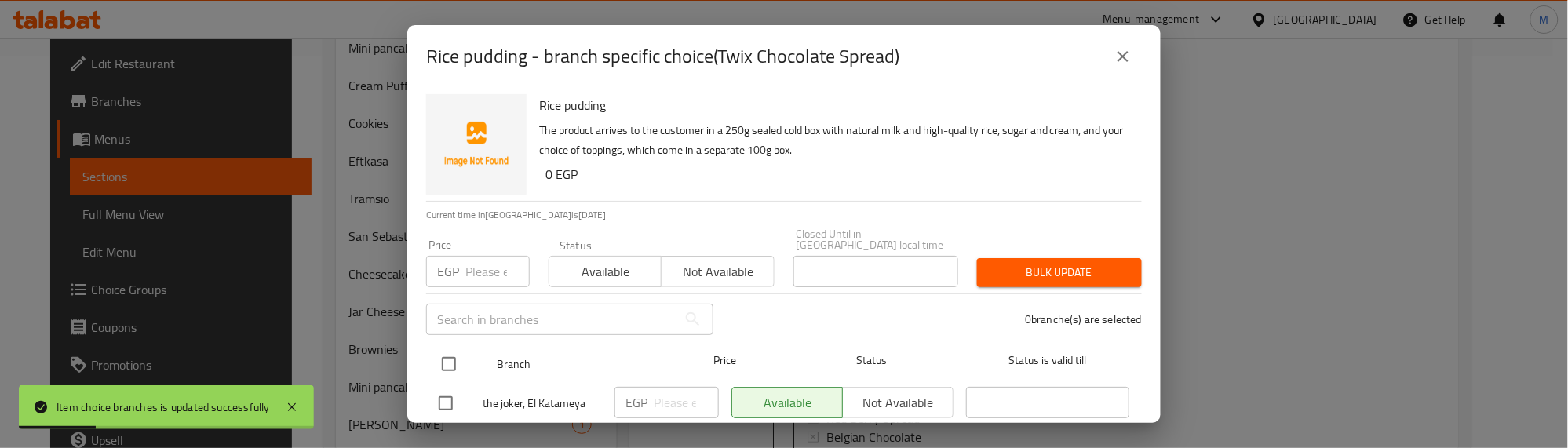
drag, startPoint x: 449, startPoint y: 353, endPoint x: 467, endPoint y: 304, distance: 52.2
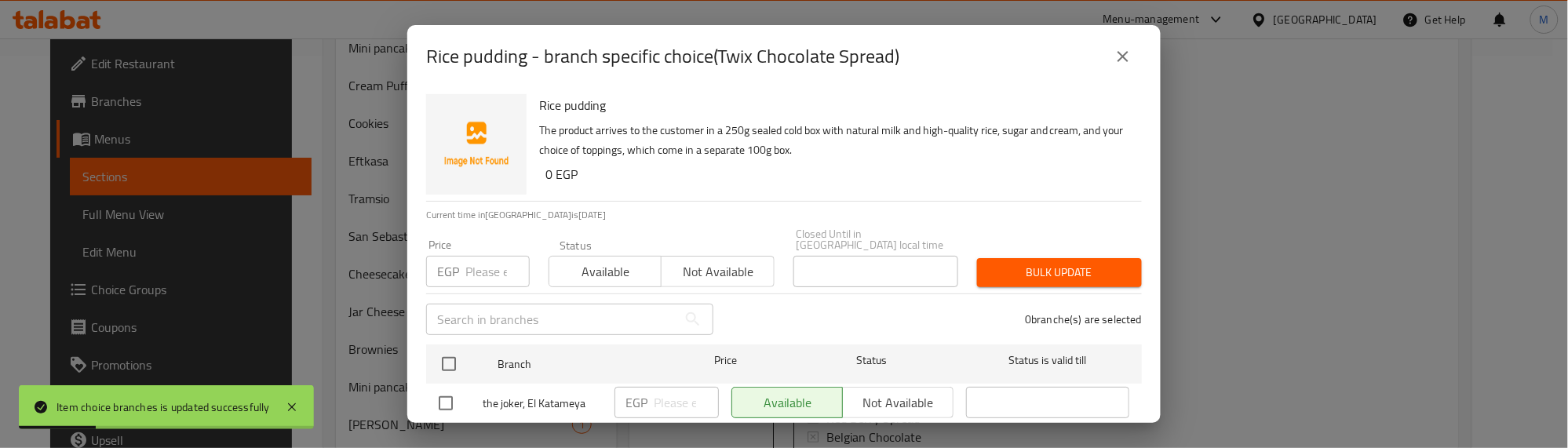
click at [449, 349] on input "checkbox" at bounding box center [448, 364] width 33 height 33
checkbox input "true"
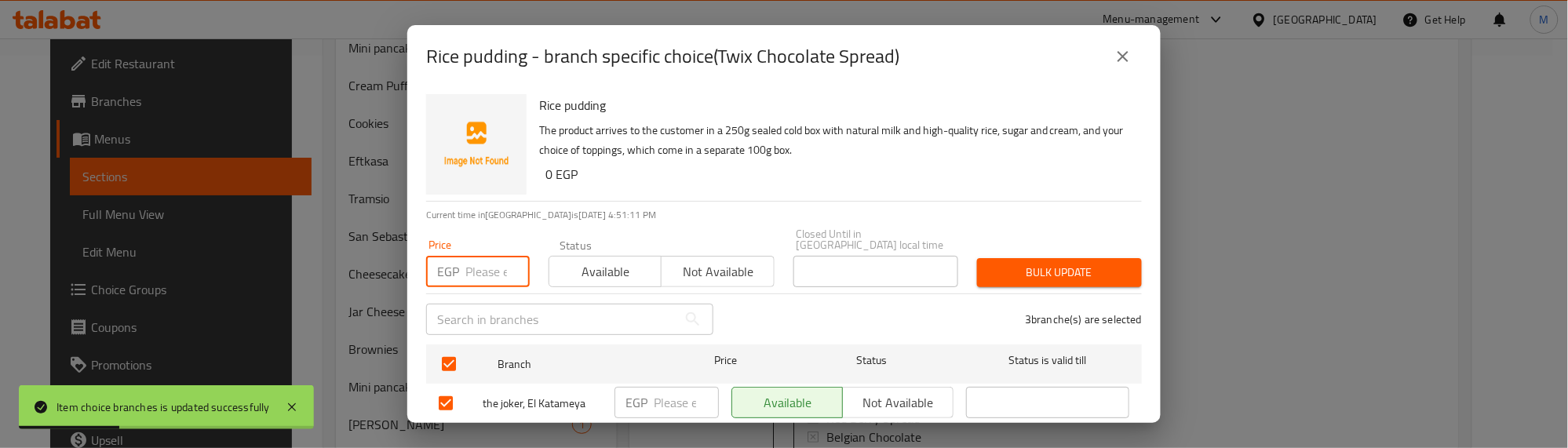
click at [473, 265] on input "number" at bounding box center [497, 272] width 64 height 32
type input "150"
click at [1067, 263] on span "Bulk update" at bounding box center [1059, 273] width 140 height 20
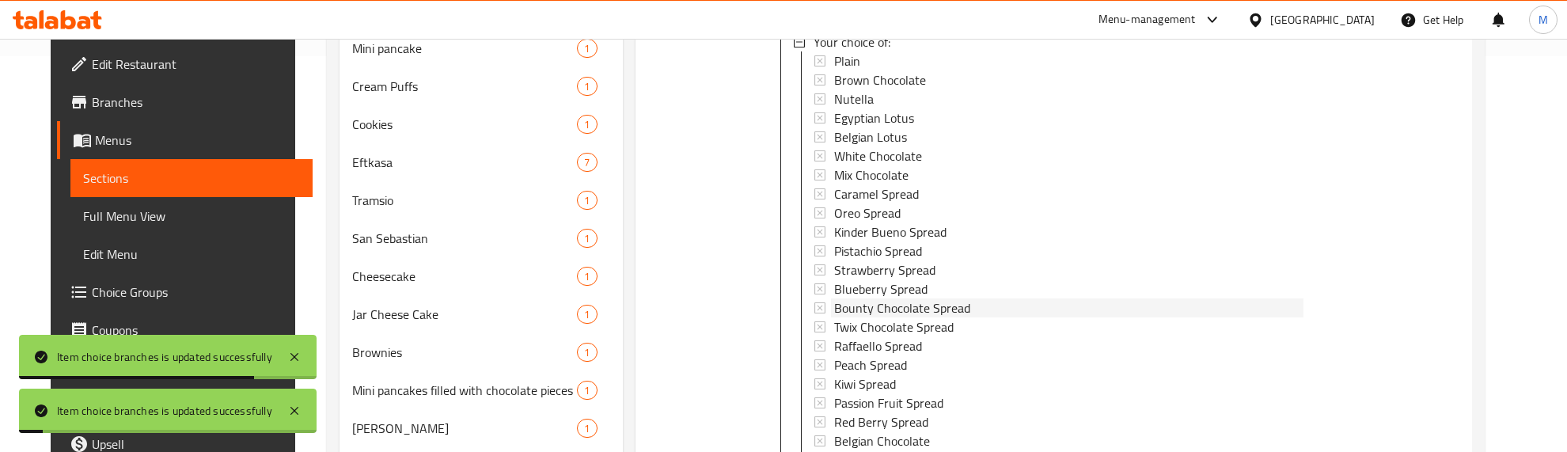
click at [871, 307] on span "Bounty Chocolate Spread" at bounding box center [902, 307] width 136 height 19
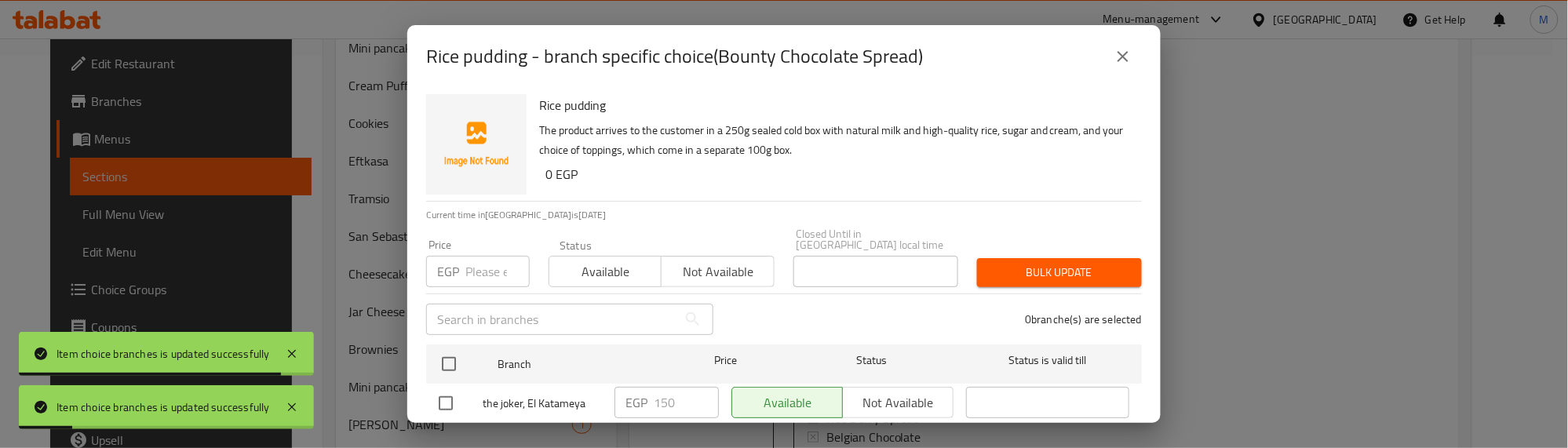
scroll to position [172, 0]
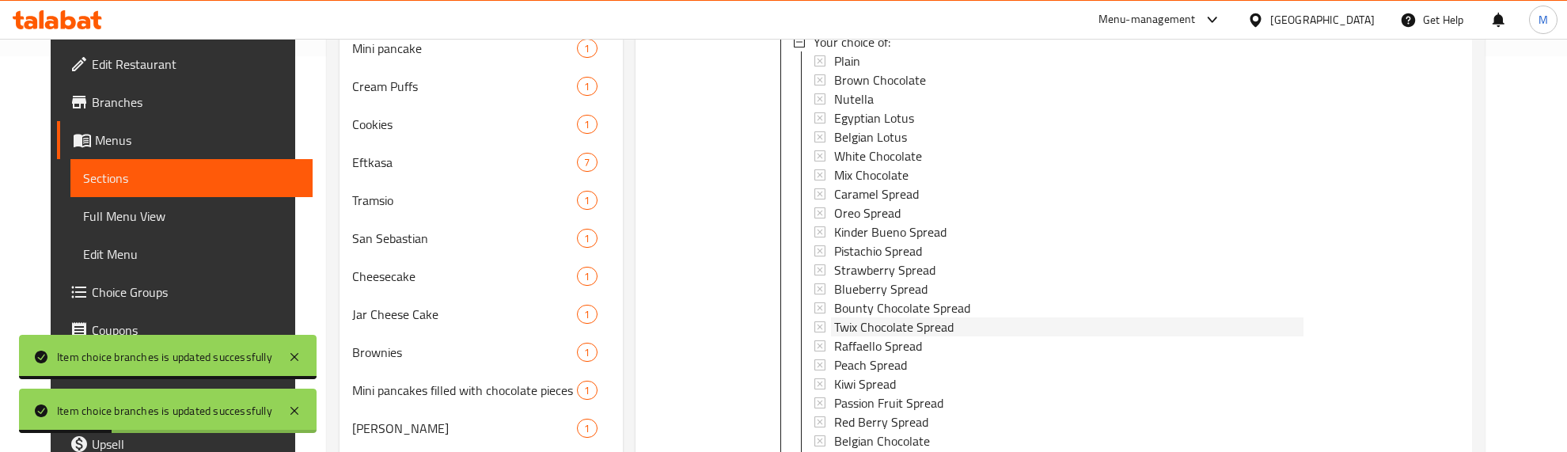
click at [859, 329] on span "Twix Chocolate Spread" at bounding box center [894, 326] width 120 height 19
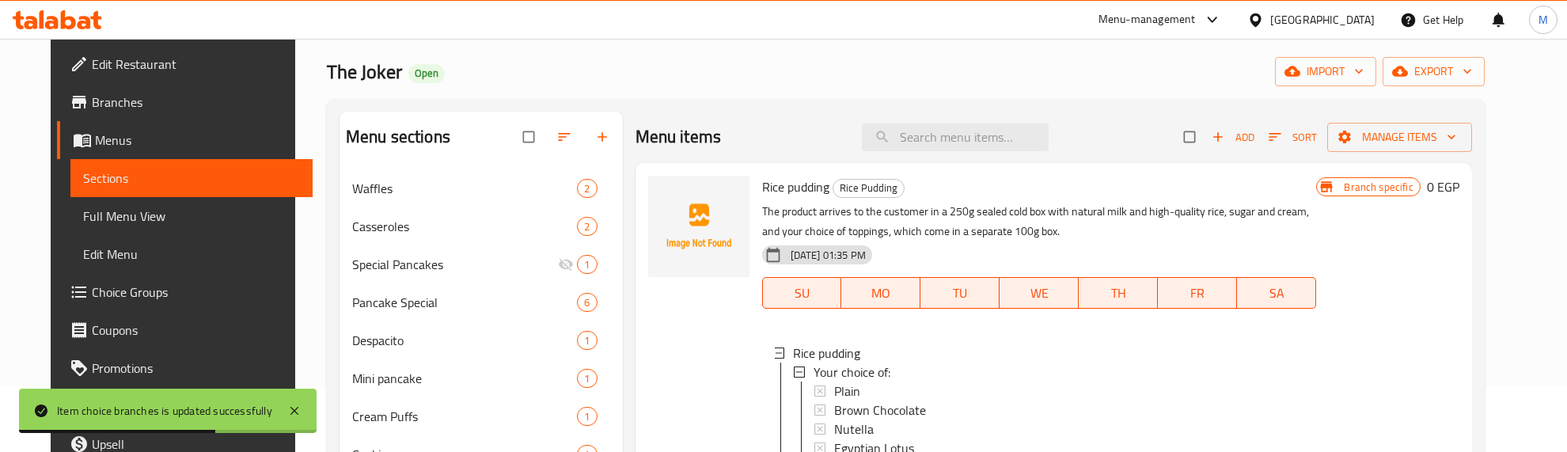
scroll to position [0, 0]
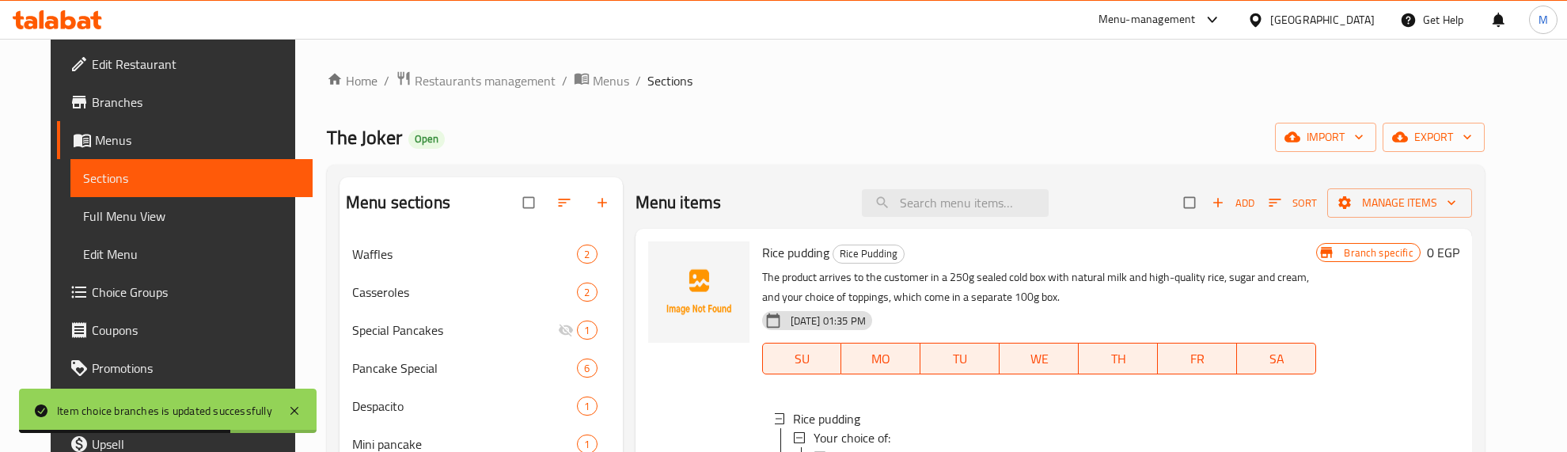
click at [785, 253] on span "Rice pudding" at bounding box center [795, 253] width 67 height 24
copy h6 "Rice pudding"
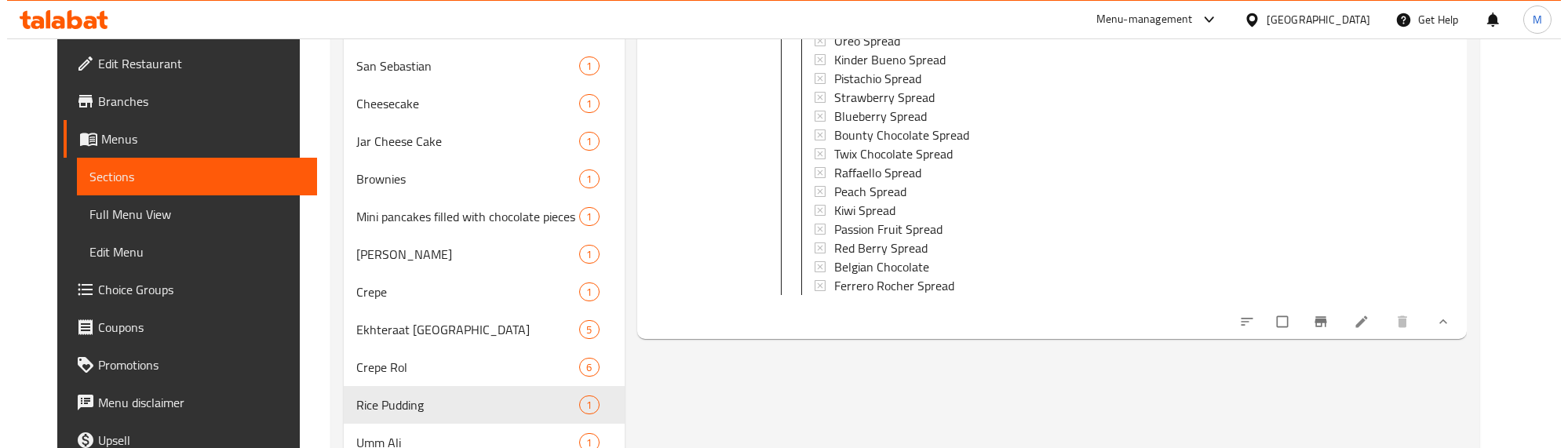
scroll to position [527, 0]
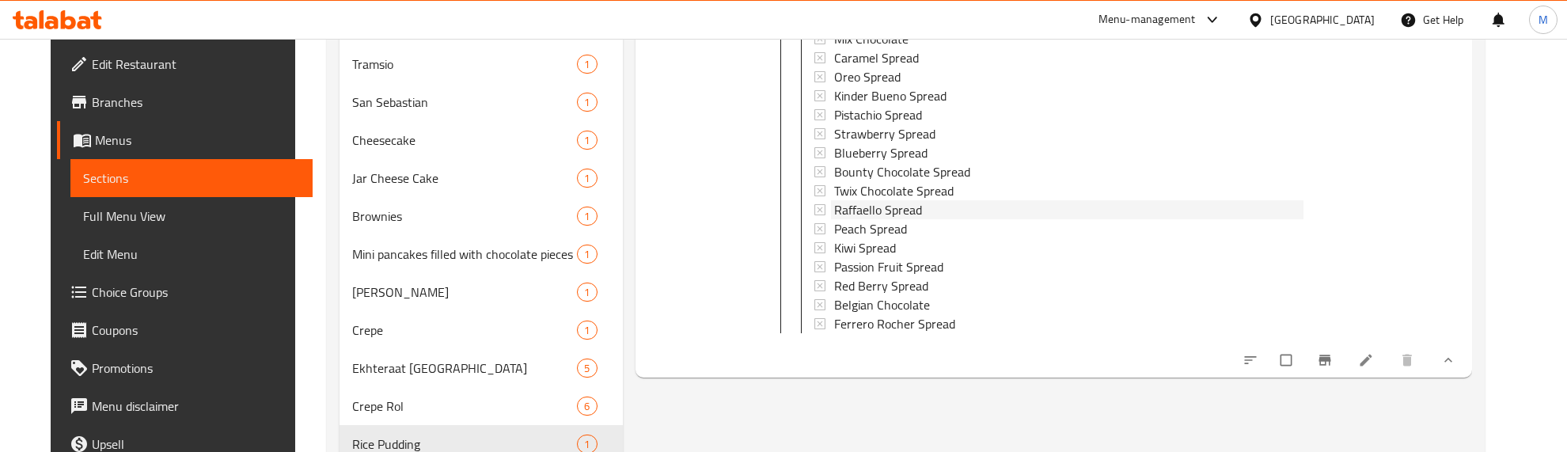
click at [899, 211] on span "Raffaello Spread" at bounding box center [878, 209] width 88 height 19
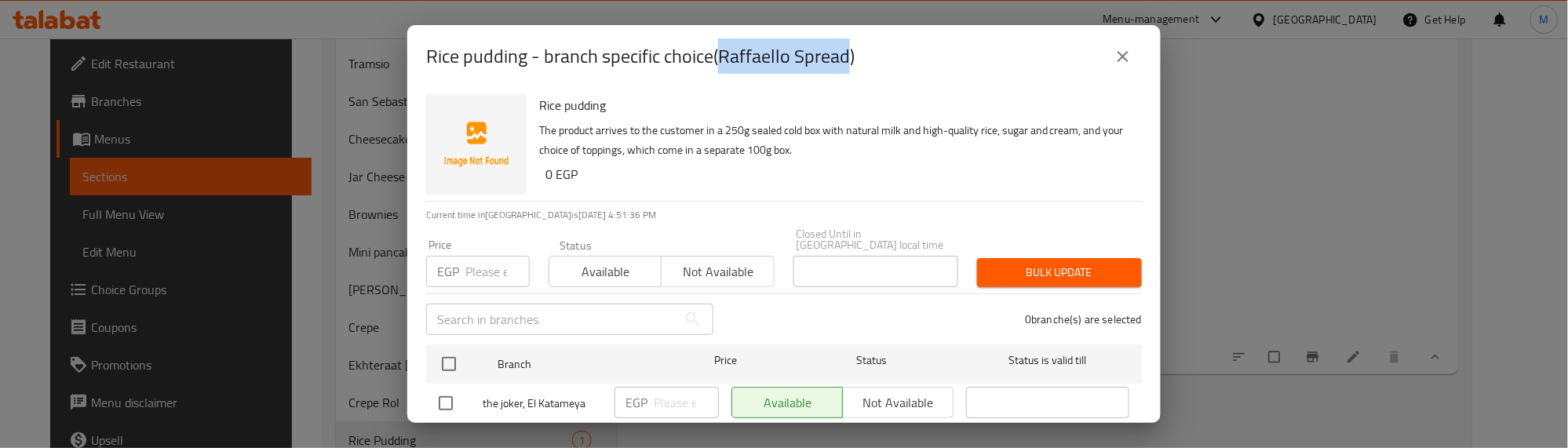
drag, startPoint x: 726, startPoint y: 56, endPoint x: 852, endPoint y: 60, distance: 126.1
click at [852, 60] on h2 "Rice pudding - branch specific choice(Raffaello Spread)" at bounding box center [641, 56] width 428 height 25
copy h2 "Raffaello Spread"
drag, startPoint x: 1120, startPoint y: 55, endPoint x: 1107, endPoint y: 65, distance: 16.4
click at [1120, 55] on icon "close" at bounding box center [1123, 56] width 19 height 19
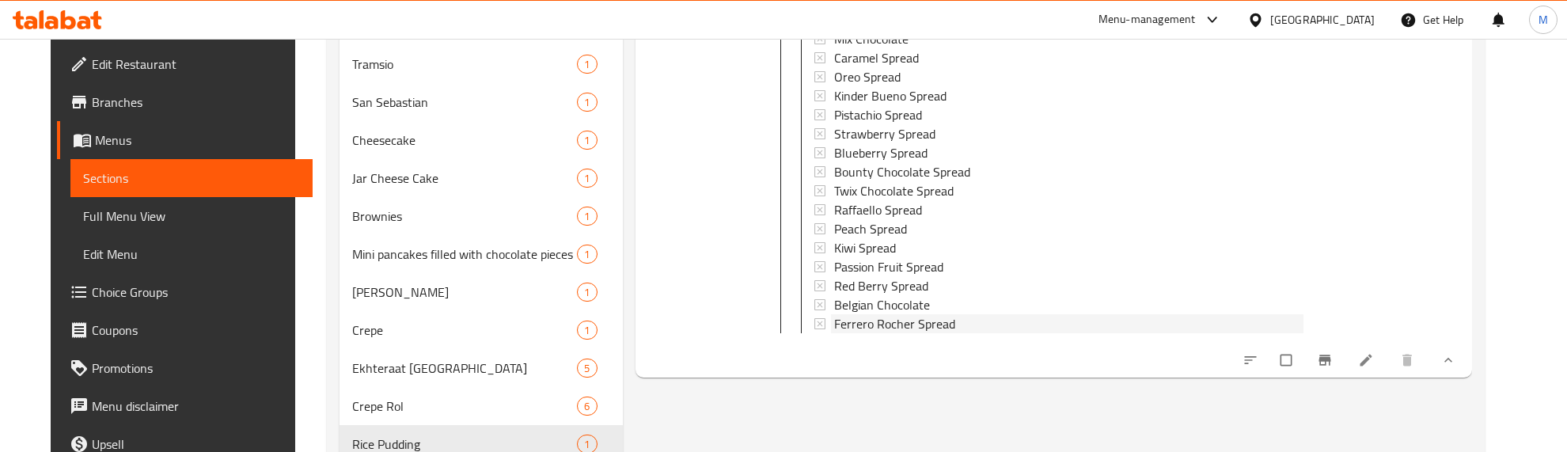
click at [882, 324] on span "Ferrero Rocher Spread" at bounding box center [894, 323] width 121 height 19
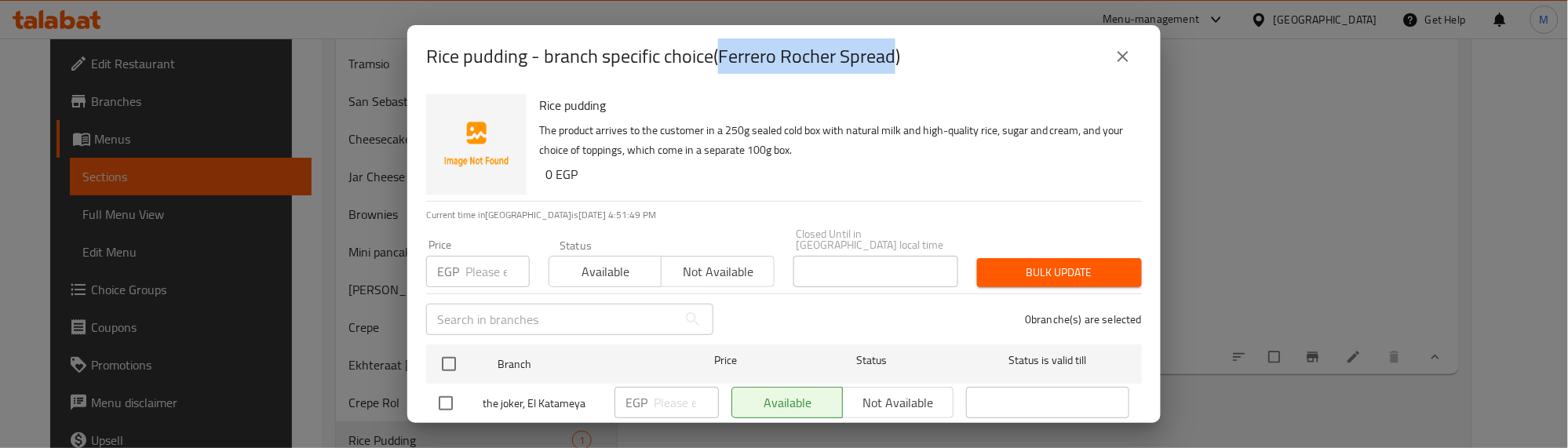
drag, startPoint x: 724, startPoint y: 56, endPoint x: 900, endPoint y: 51, distance: 176.1
click at [900, 51] on h2 "Rice pudding - branch specific choice(Ferrero Rocher Spread)" at bounding box center [663, 56] width 474 height 25
copy h2 "Ferrero Rocher Spread"
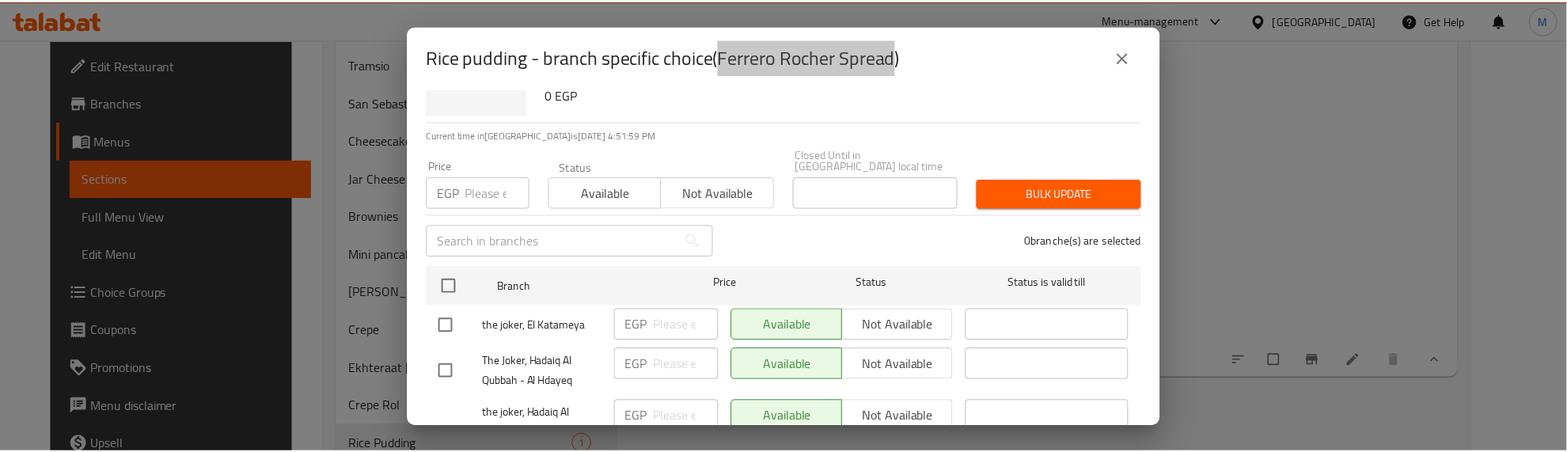
scroll to position [174, 0]
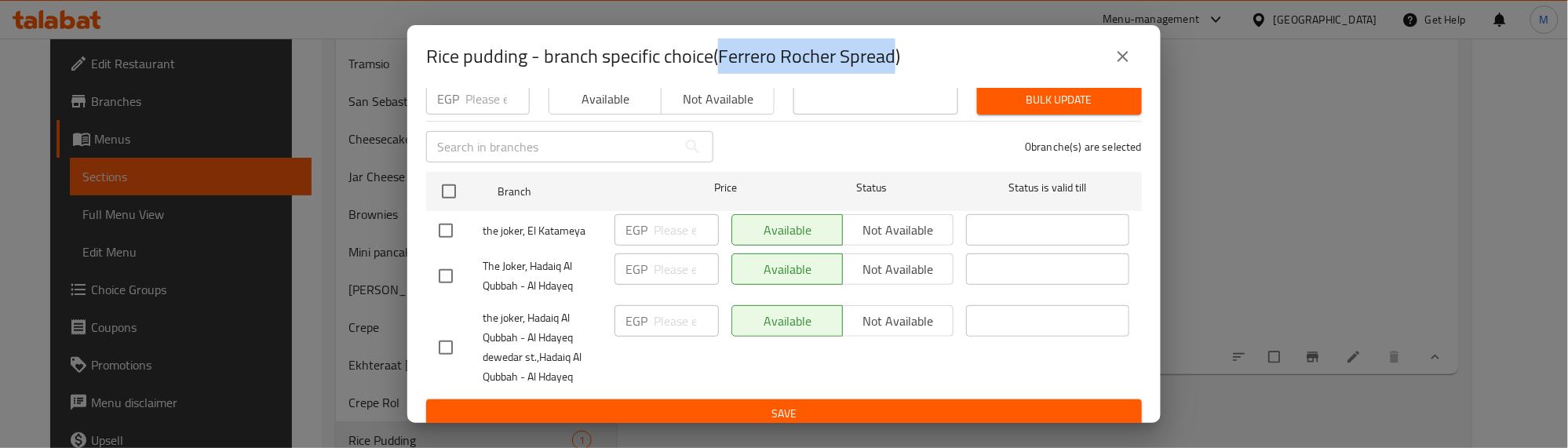
click at [1127, 57] on icon "close" at bounding box center [1123, 56] width 19 height 19
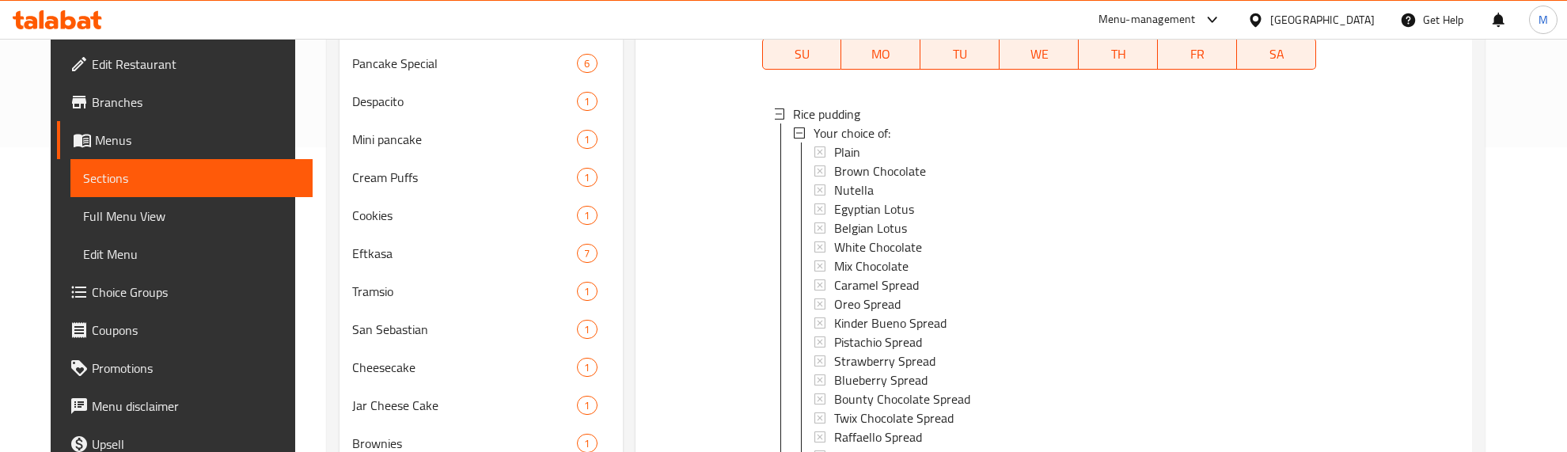
scroll to position [198, 0]
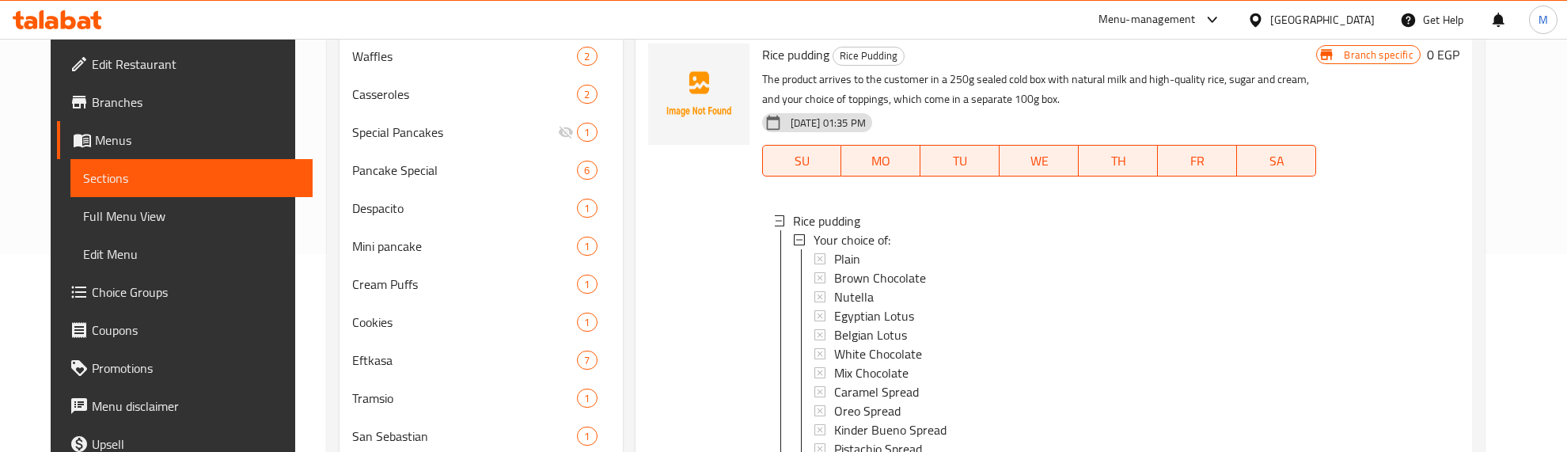
click at [661, 260] on div at bounding box center [699, 371] width 114 height 668
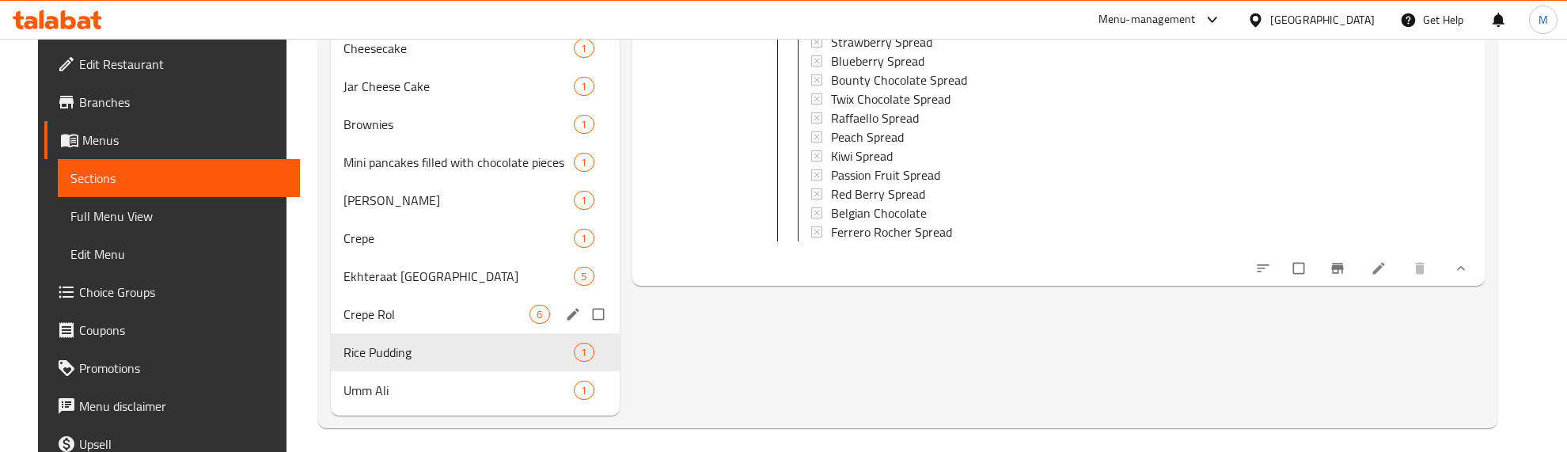
scroll to position [631, 0]
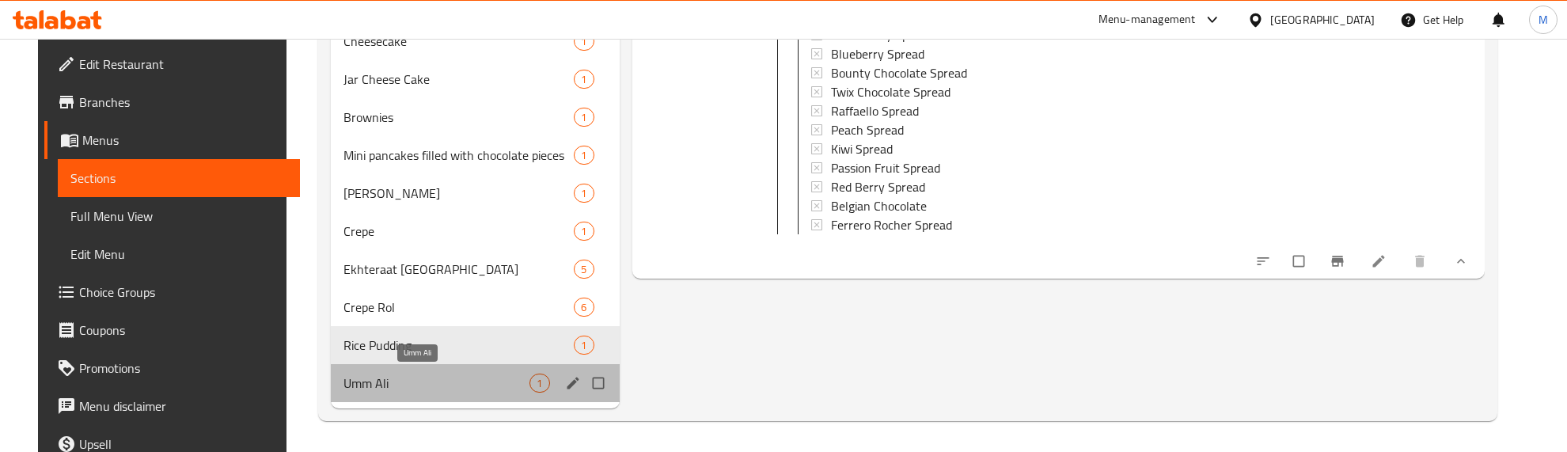
click at [427, 385] on span "Umm Ali" at bounding box center [436, 383] width 186 height 19
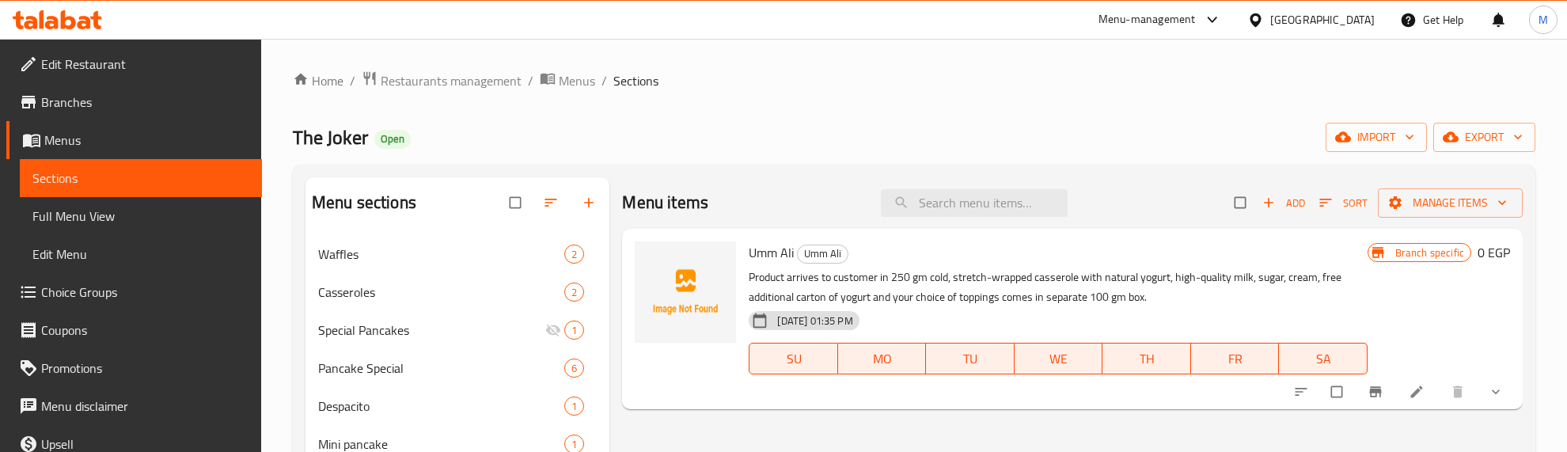
click at [590, 139] on div "The Joker Open import export" at bounding box center [914, 137] width 1243 height 29
click at [819, 140] on div "The Joker Open import export" at bounding box center [914, 137] width 1243 height 29
click at [962, 203] on input "search" at bounding box center [974, 203] width 187 height 28
paste input "Cheesecake"
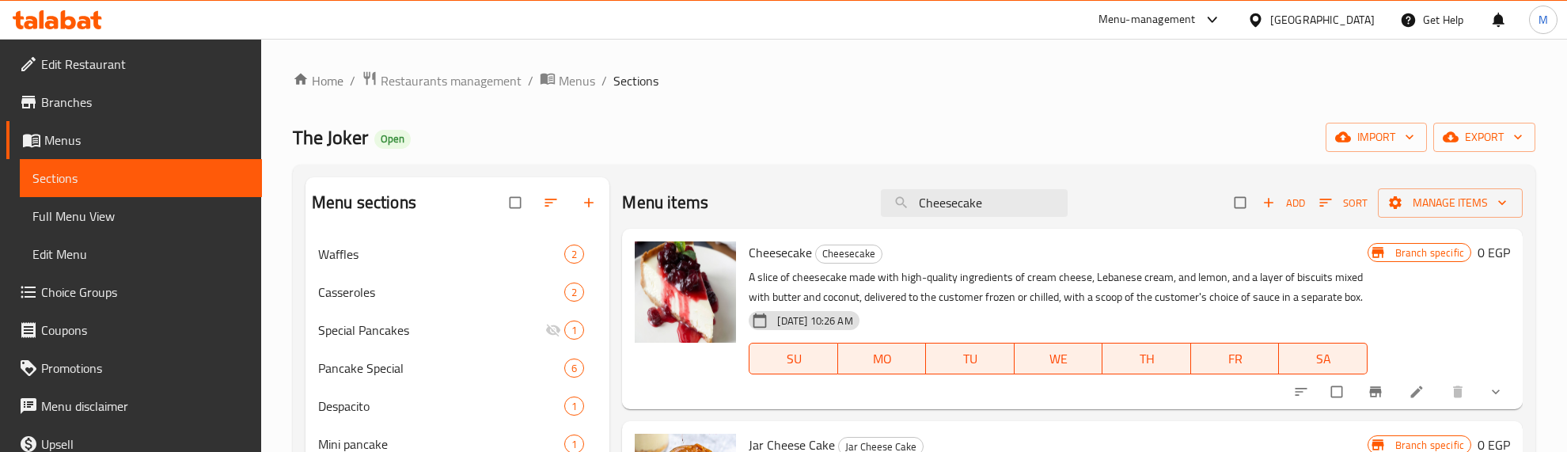
type input "Cheesecake"
click at [1489, 389] on icon "show more" at bounding box center [1496, 392] width 16 height 16
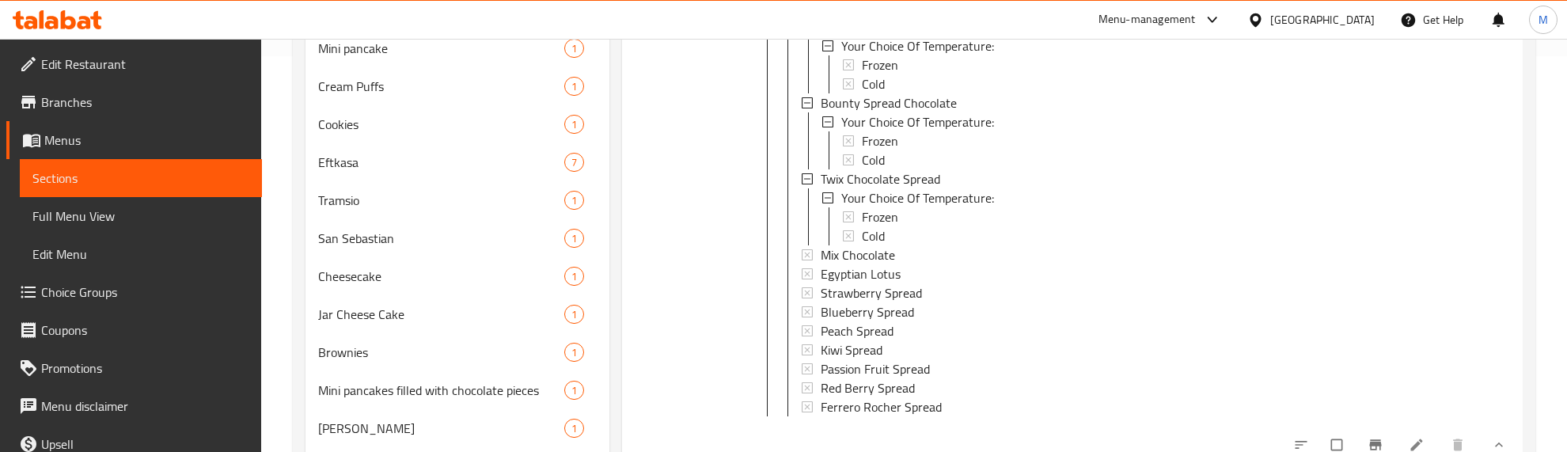
scroll to position [859, 0]
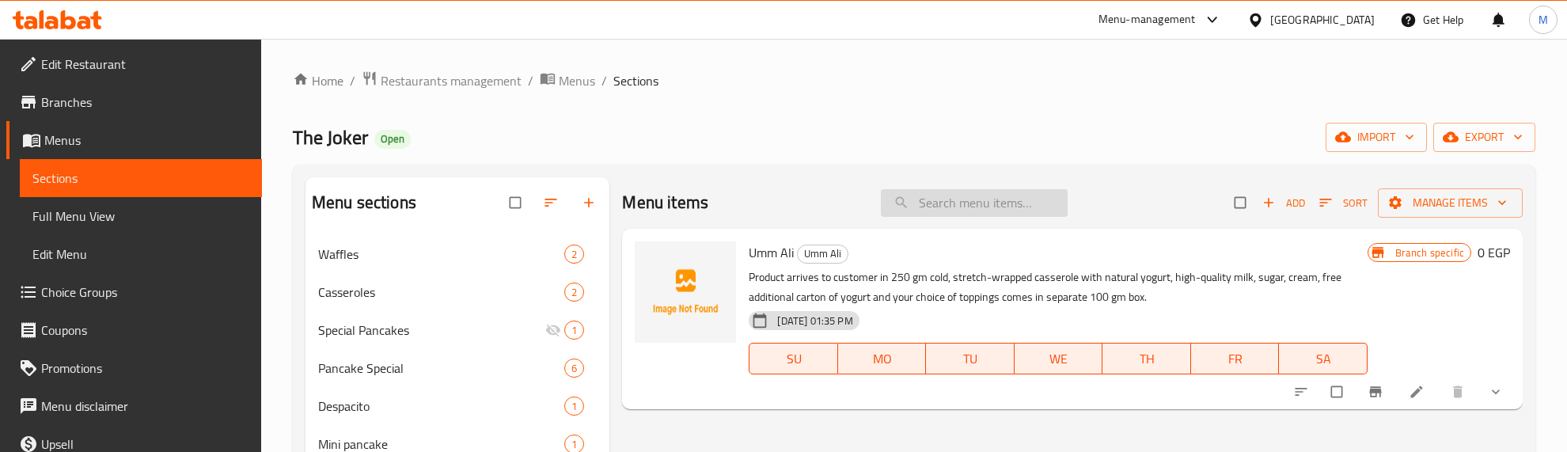
click at [918, 202] on input "search" at bounding box center [974, 203] width 187 height 28
paste input "Cheesecake"
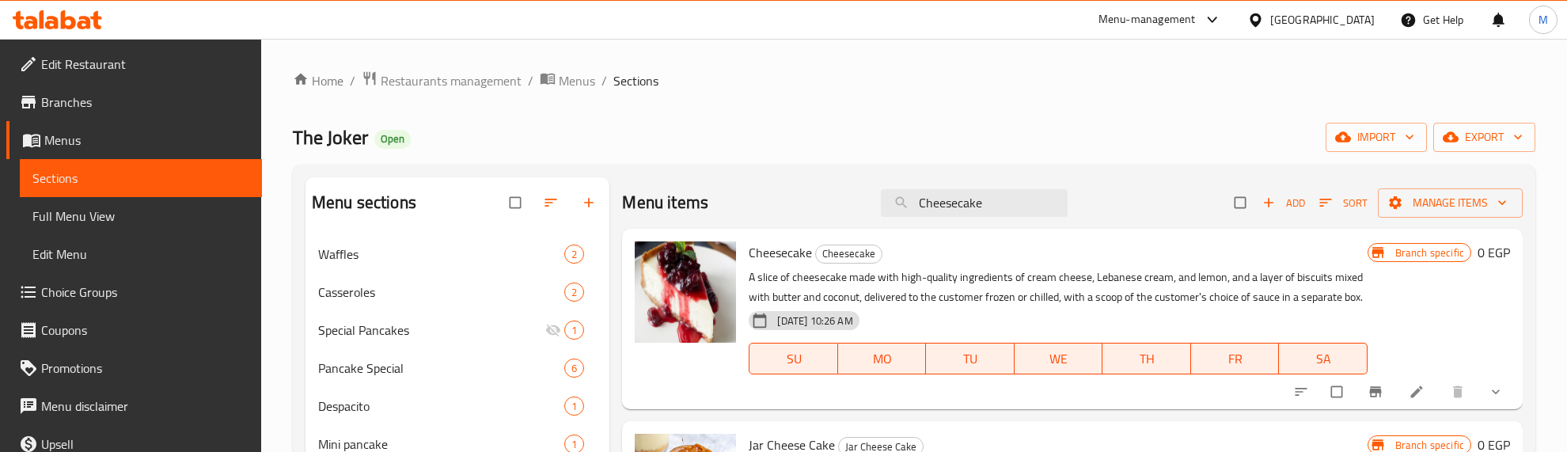
type input "Cheesecake"
drag, startPoint x: 1506, startPoint y: 389, endPoint x: 985, endPoint y: 309, distance: 526.7
click at [1504, 389] on span "show more" at bounding box center [1497, 392] width 19 height 16
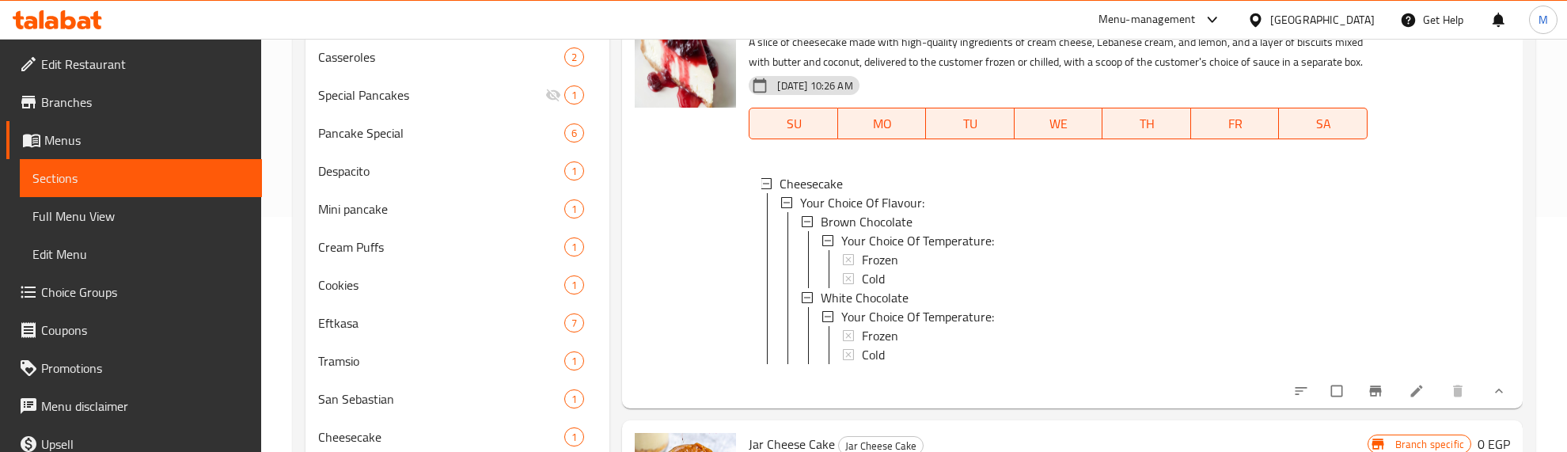
scroll to position [2, 0]
click at [713, 253] on div at bounding box center [685, 201] width 114 height 402
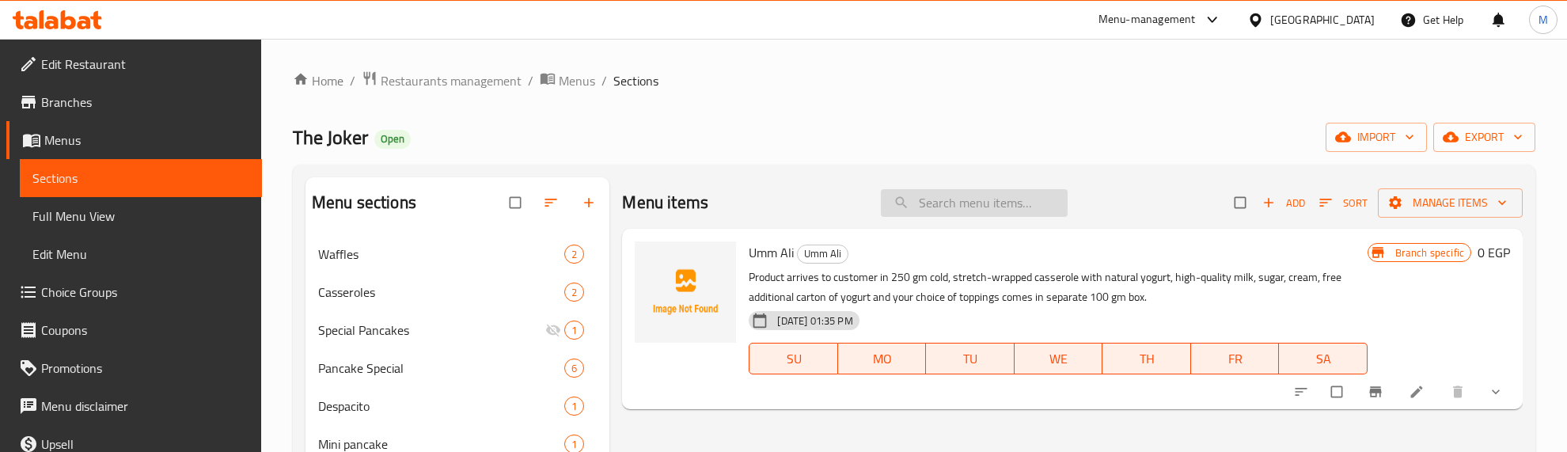
click at [943, 214] on input "search" at bounding box center [974, 203] width 187 height 28
paste input "Cheesecake"
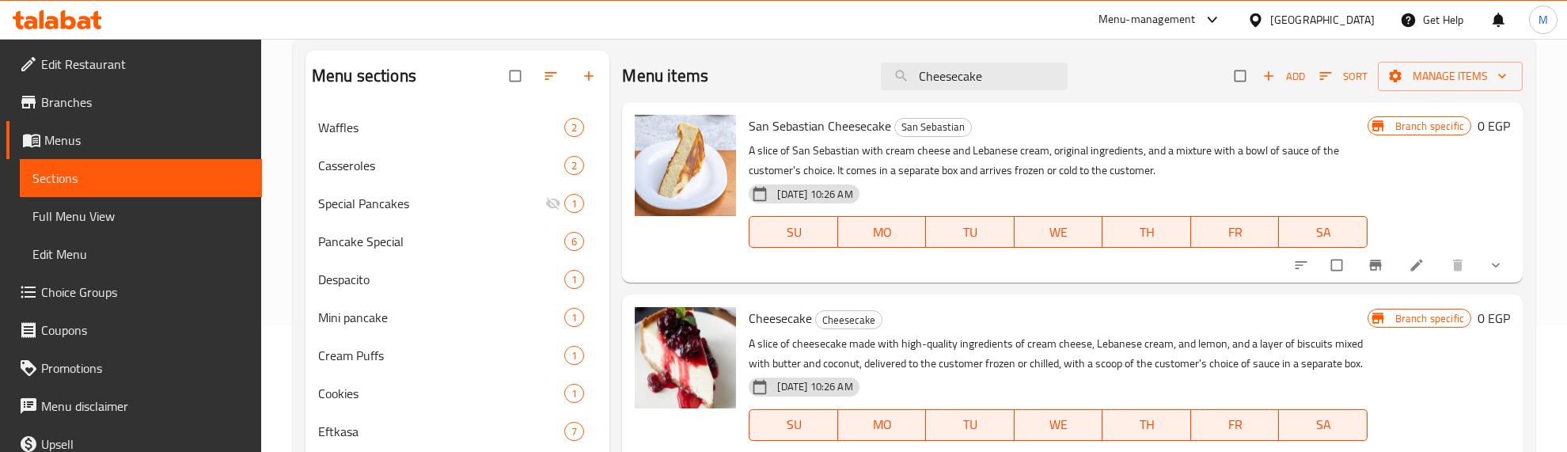
scroll to position [297, 0]
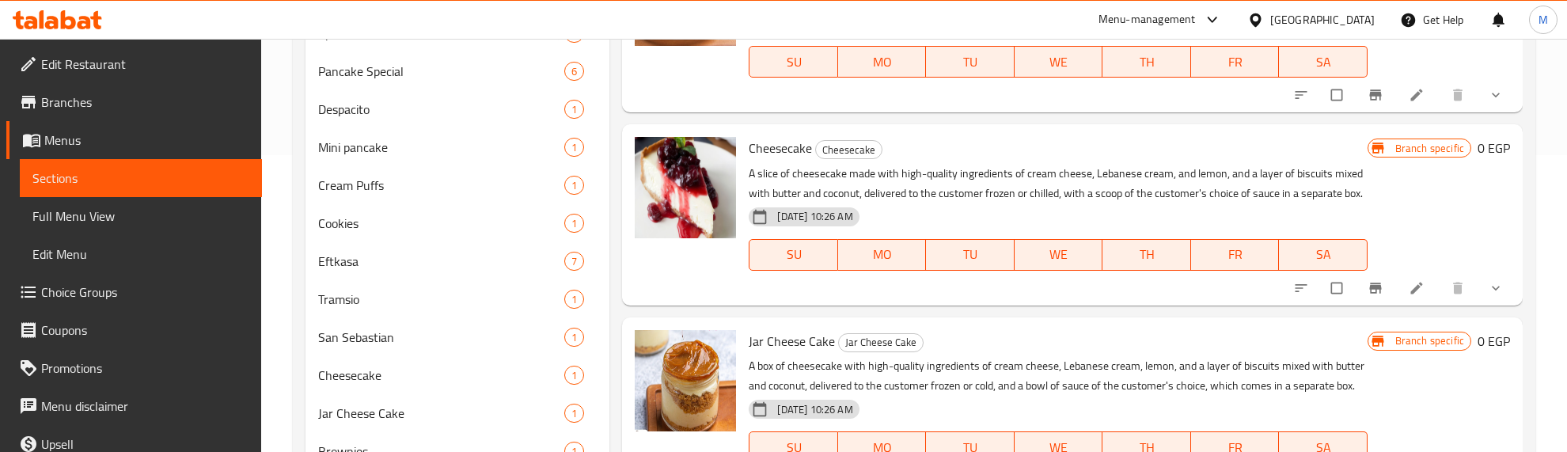
click at [1494, 289] on icon "show more" at bounding box center [1496, 288] width 8 height 5
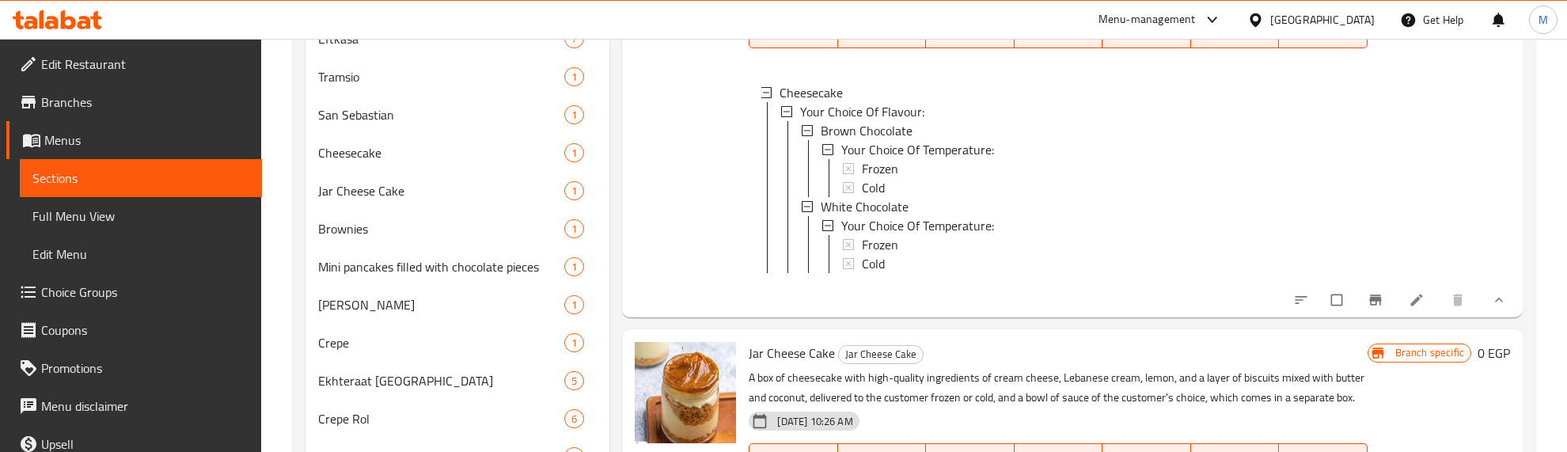
scroll to position [495, 0]
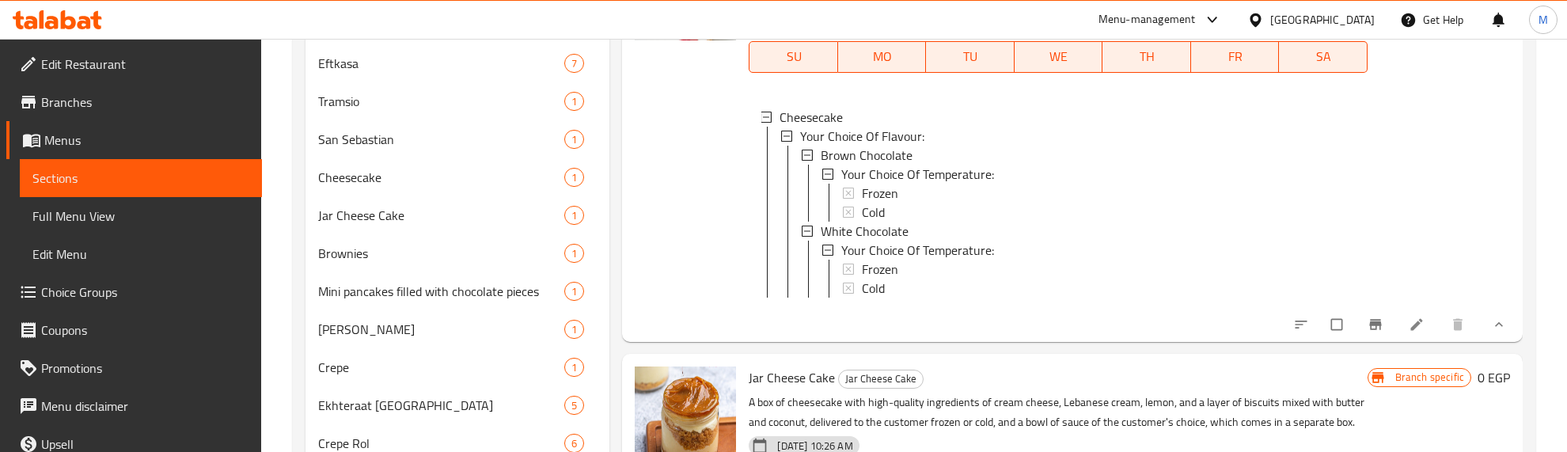
click at [701, 235] on div at bounding box center [685, 134] width 114 height 402
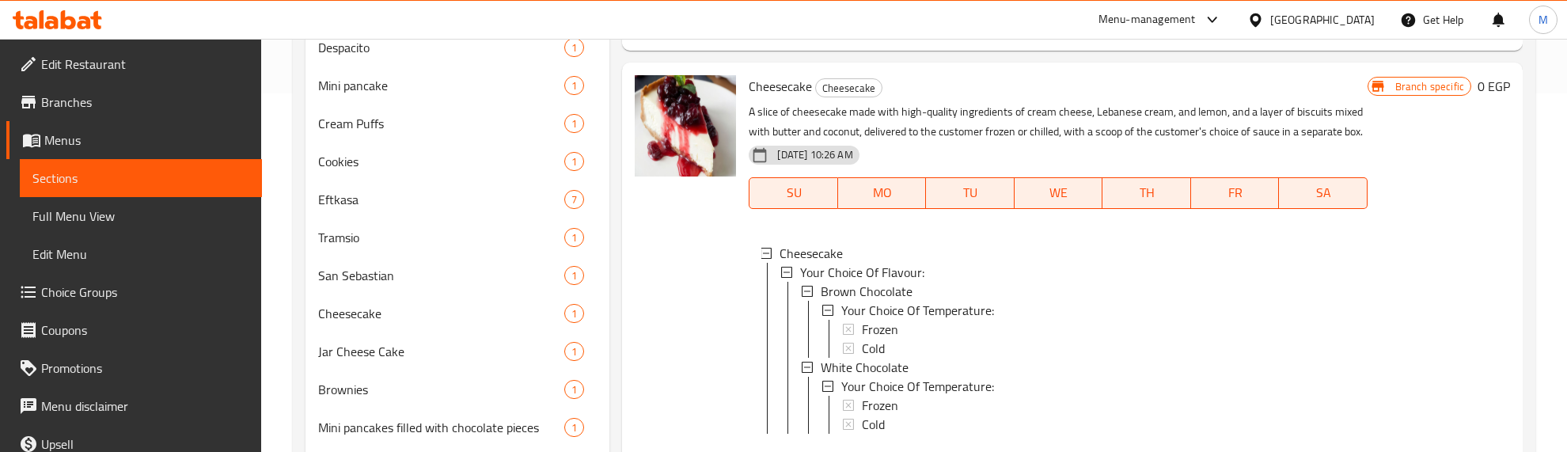
scroll to position [0, 0]
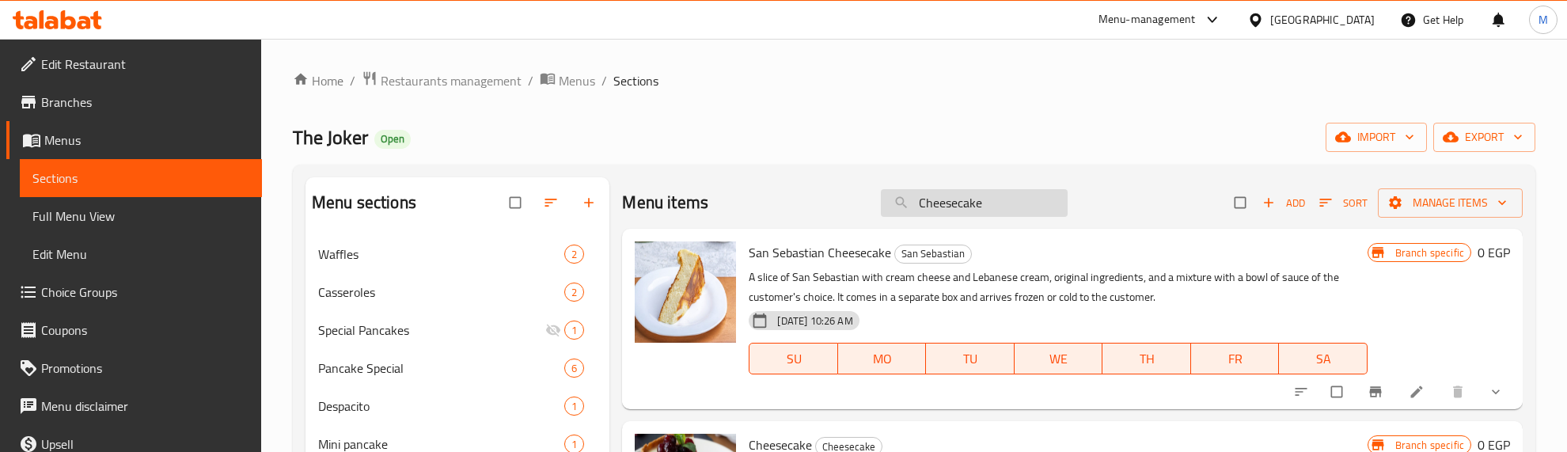
click at [930, 203] on input "Cheesecake" at bounding box center [974, 203] width 187 height 28
paste input "Rice pudding"
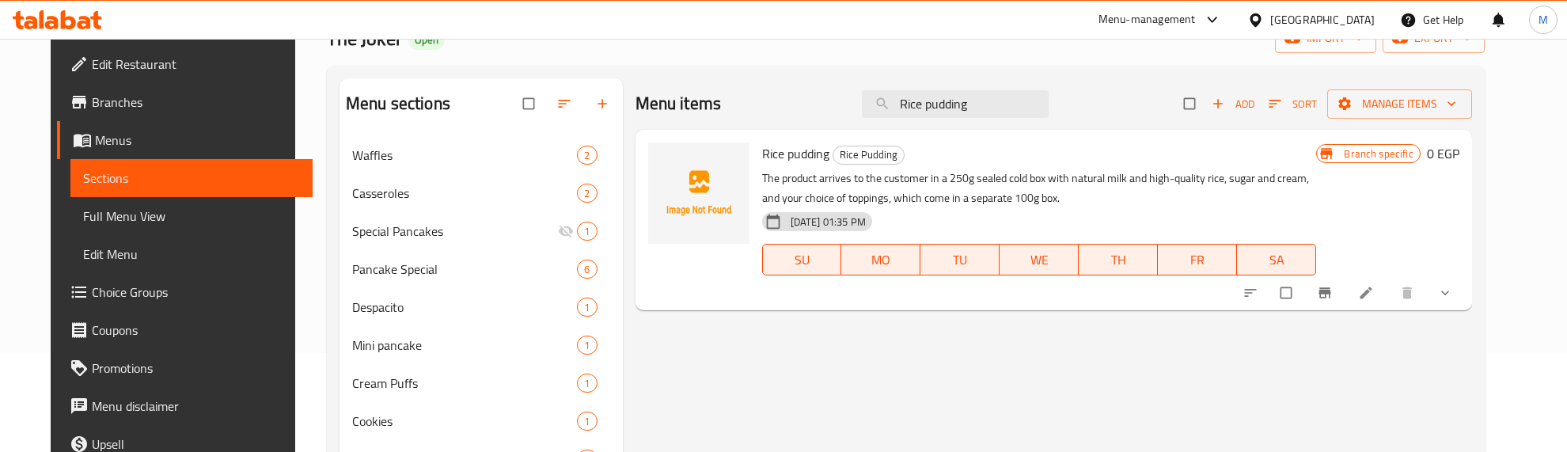
type input "Rice pudding"
click at [1466, 289] on button "show more" at bounding box center [1447, 292] width 38 height 35
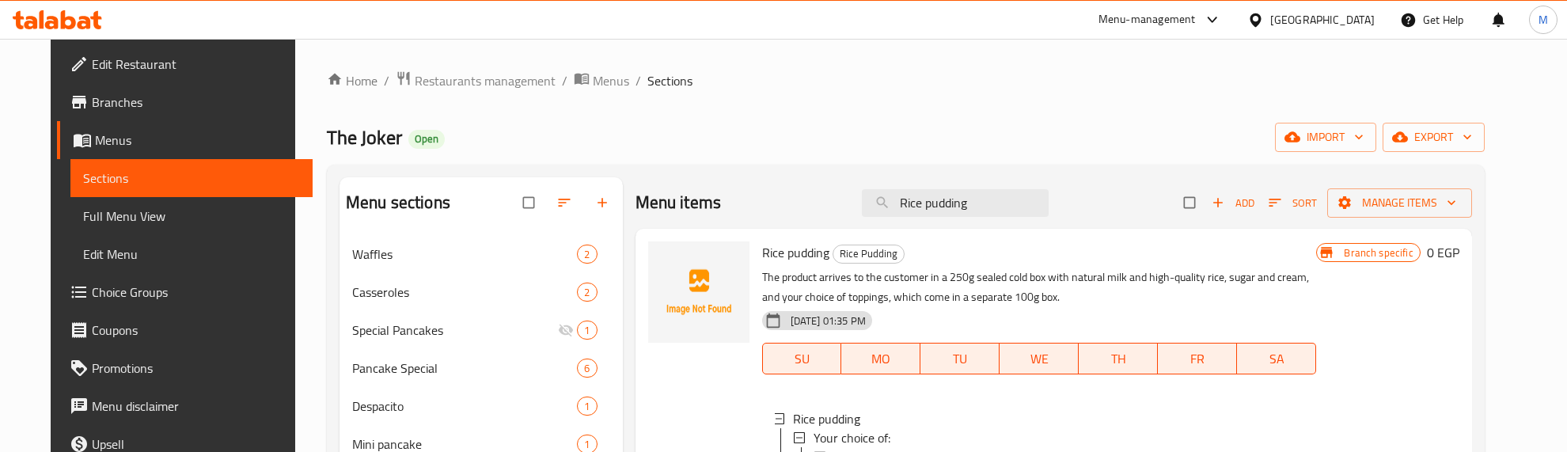
click at [754, 124] on div "The Joker Open import export" at bounding box center [906, 137] width 1158 height 29
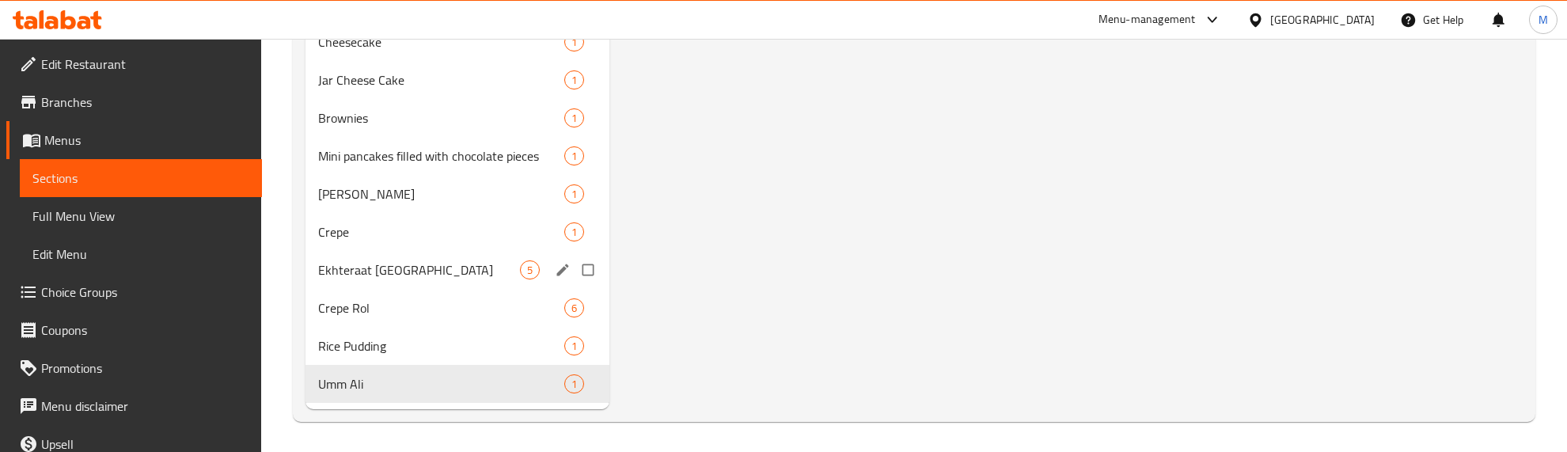
scroll to position [631, 0]
click at [408, 341] on span "Rice Pudding" at bounding box center [419, 345] width 202 height 19
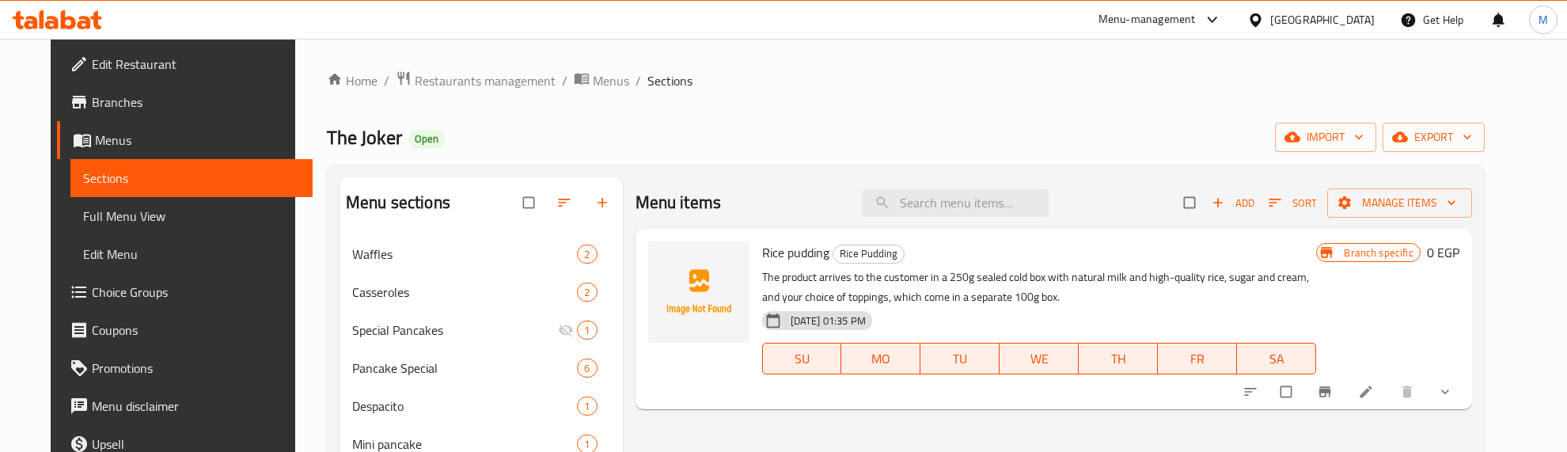
click at [998, 125] on div "The Joker Open import export" at bounding box center [906, 137] width 1158 height 29
click at [1459, 199] on span "Manage items" at bounding box center [1400, 203] width 120 height 20
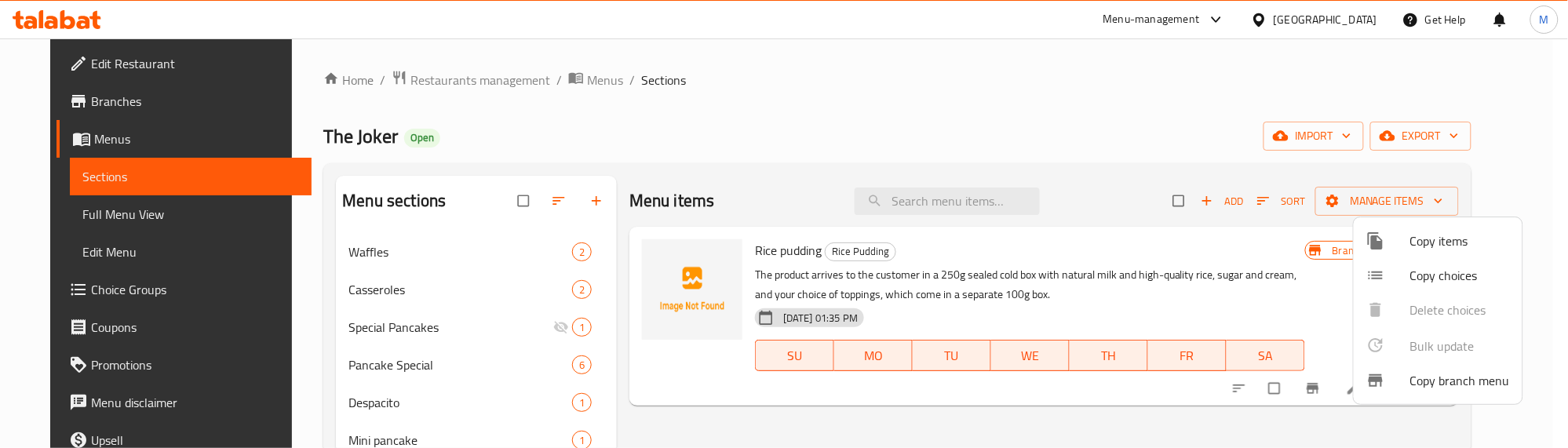
click at [1218, 120] on div at bounding box center [784, 224] width 1568 height 448
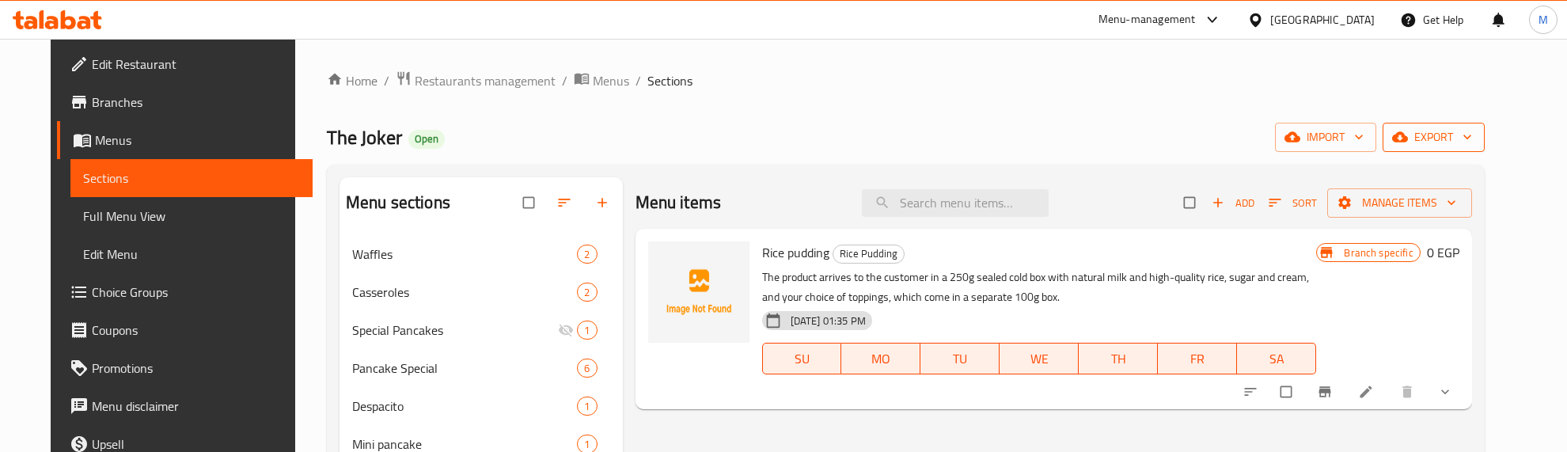
click at [1472, 138] on span "export" at bounding box center [1433, 137] width 77 height 20
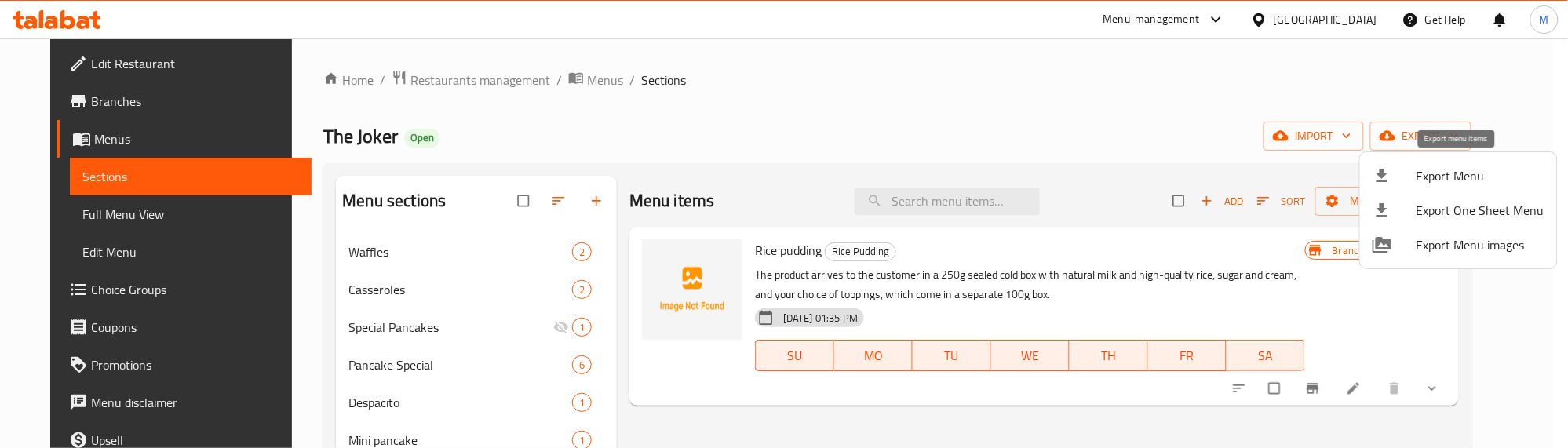
click at [1454, 174] on span "Export Menu" at bounding box center [1480, 175] width 128 height 19
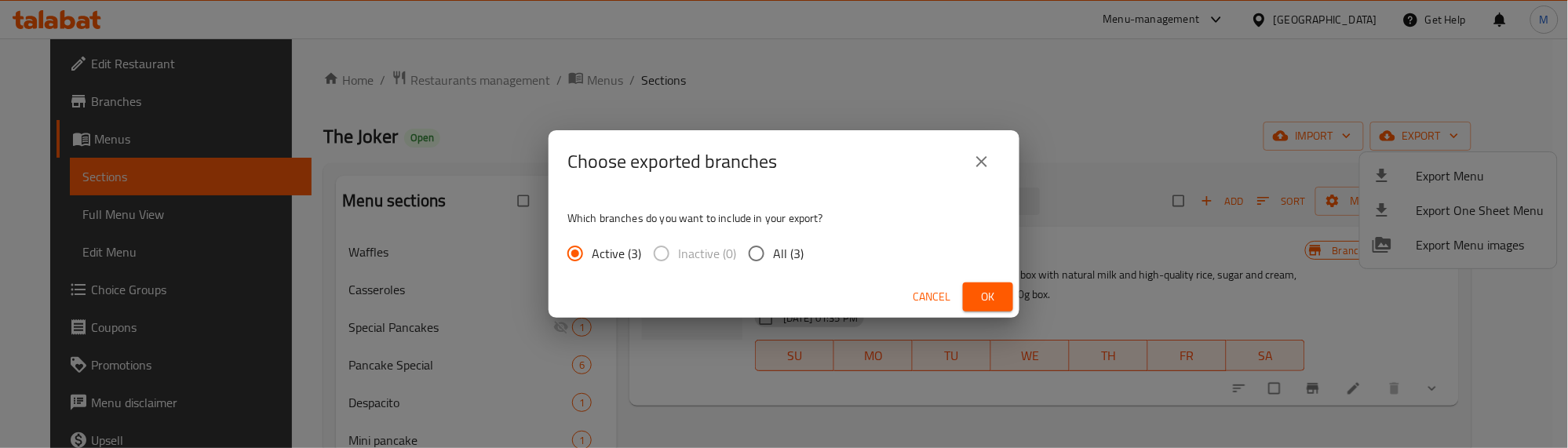
click at [771, 249] on input "All (3)" at bounding box center [756, 253] width 33 height 33
radio input "true"
click at [999, 299] on span "Ok" at bounding box center [988, 297] width 25 height 20
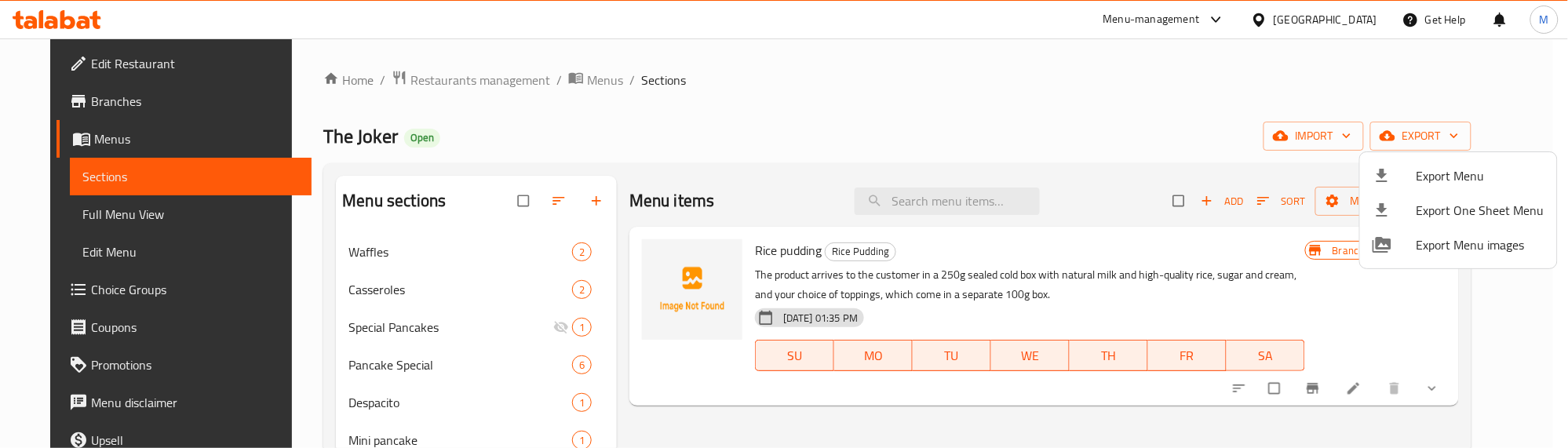
click at [772, 107] on div at bounding box center [784, 224] width 1568 height 448
